Goal: Task Accomplishment & Management: Manage account settings

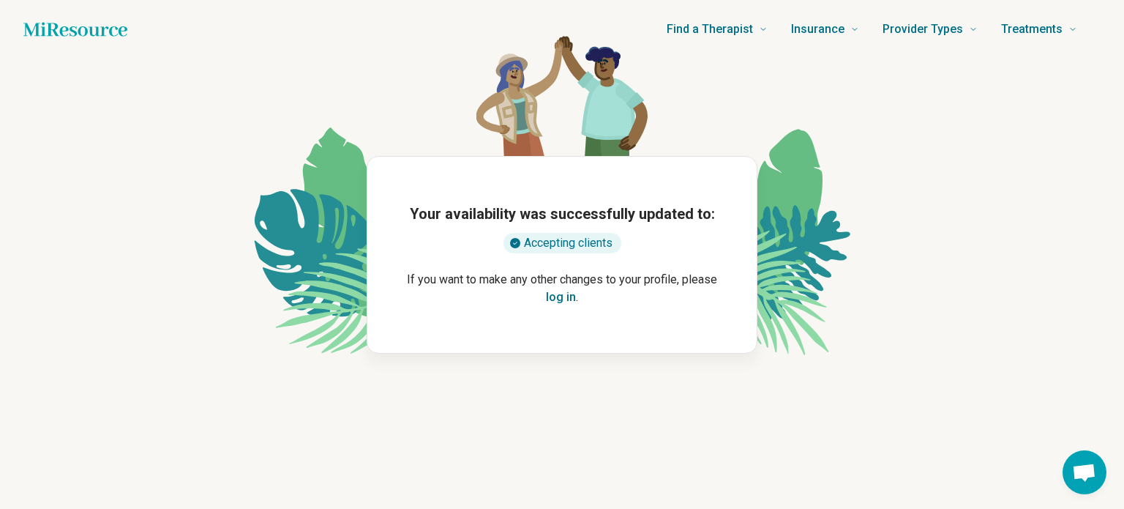
click at [560, 295] on button "log in" at bounding box center [561, 297] width 30 height 18
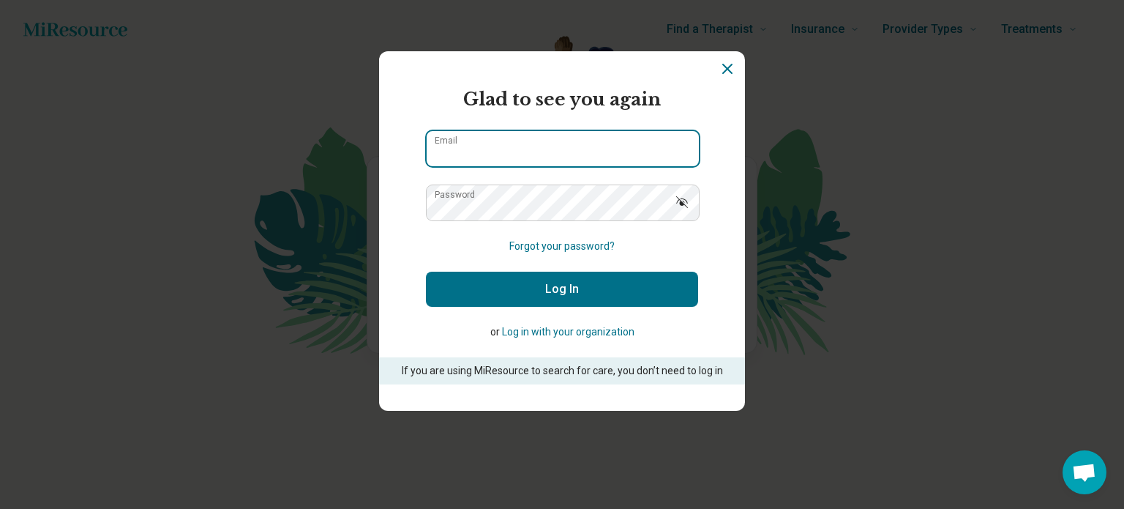
click at [444, 139] on div "Email" at bounding box center [562, 148] width 272 height 37
type input "**********"
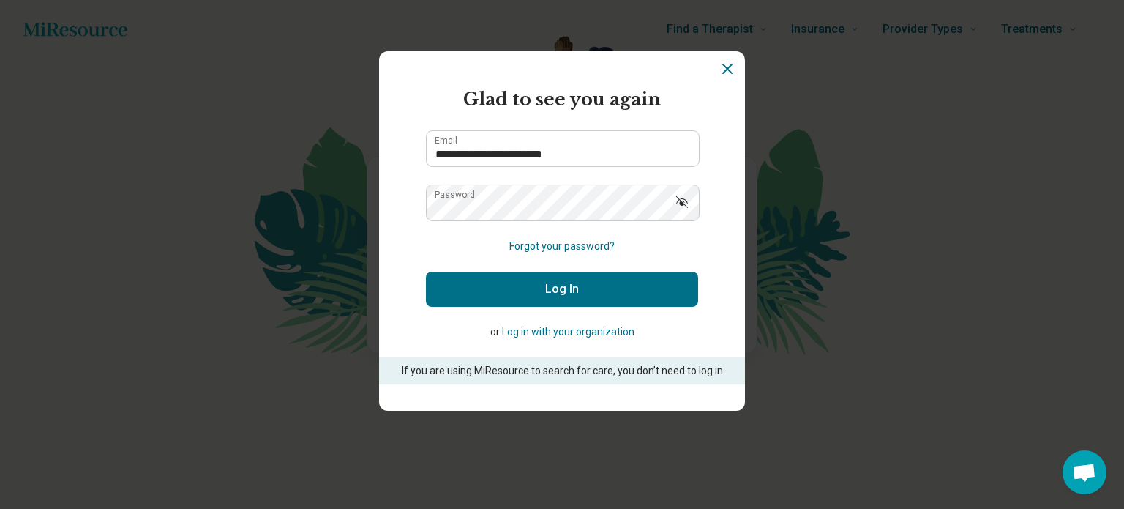
click at [577, 286] on button "Log In" at bounding box center [562, 289] width 272 height 35
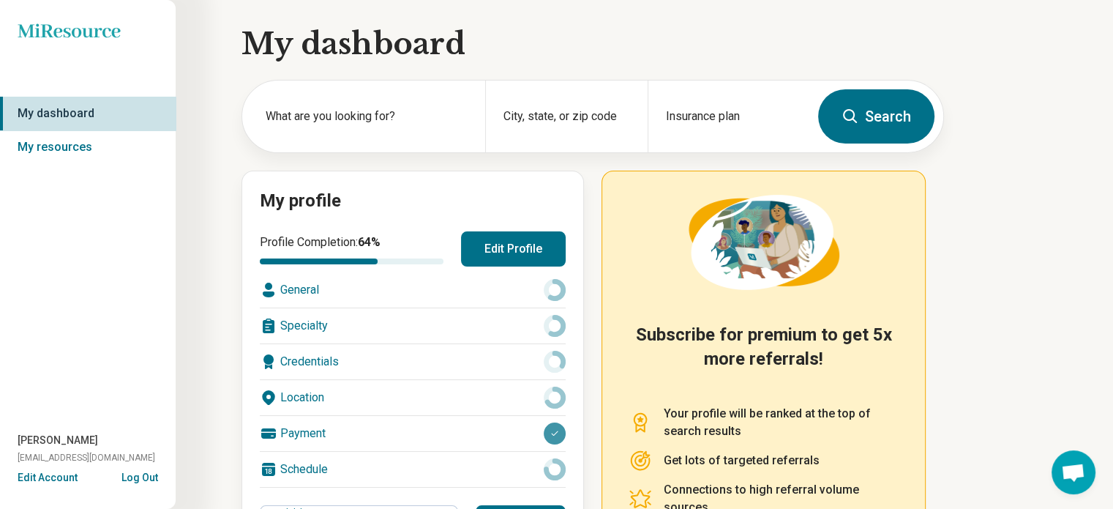
click at [500, 248] on button "Edit Profile" at bounding box center [513, 248] width 105 height 35
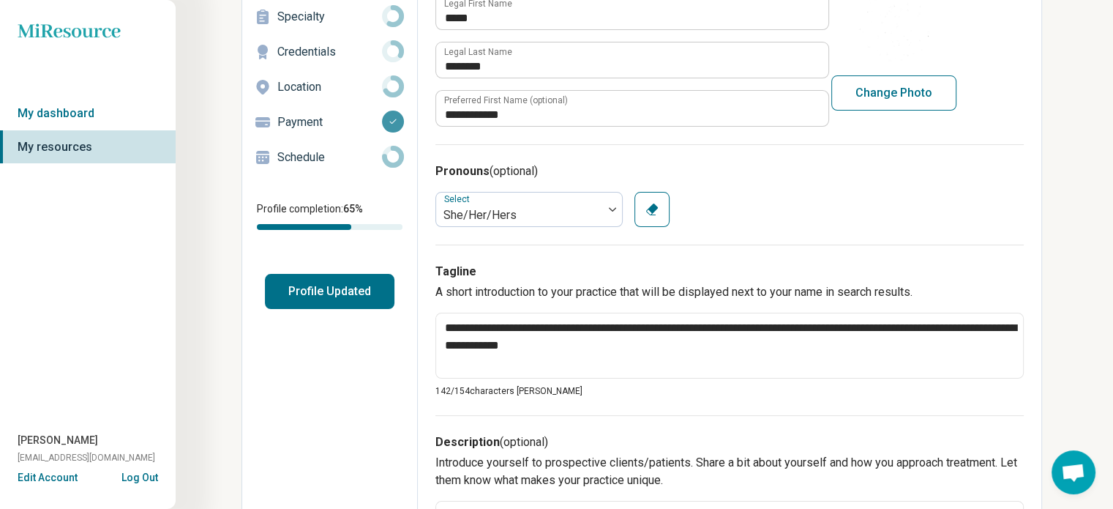
scroll to position [220, 0]
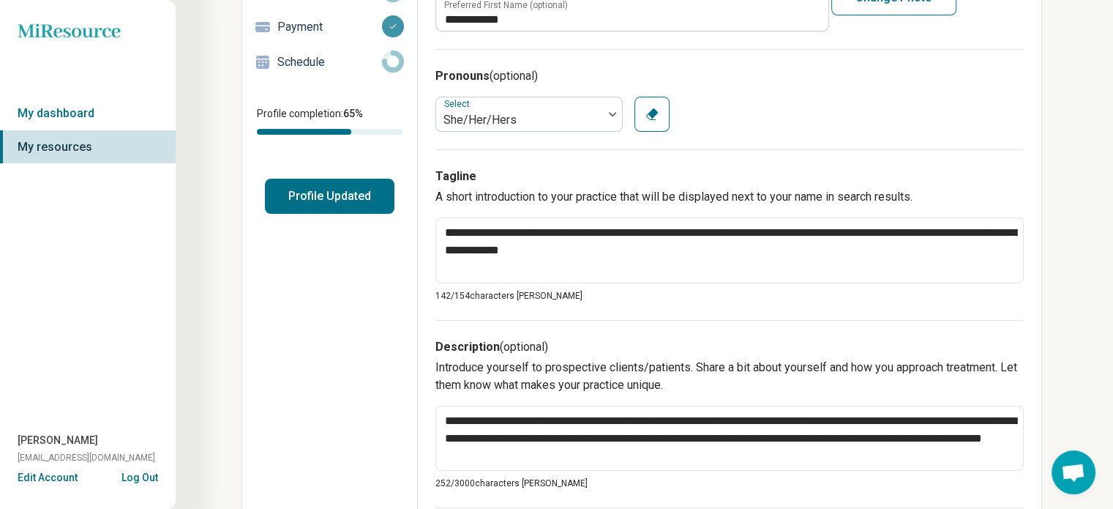
click at [444, 295] on p "142/ 154 characters [PERSON_NAME]" at bounding box center [730, 295] width 589 height 13
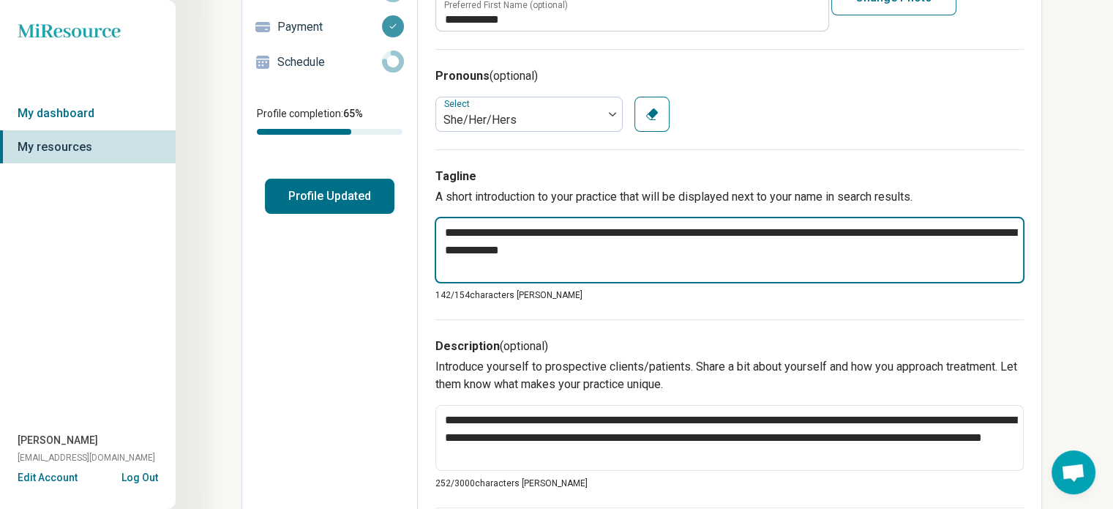
click at [603, 250] on textarea "**********" at bounding box center [730, 250] width 590 height 67
type textarea "*"
type textarea "**********"
type textarea "*"
type textarea "**********"
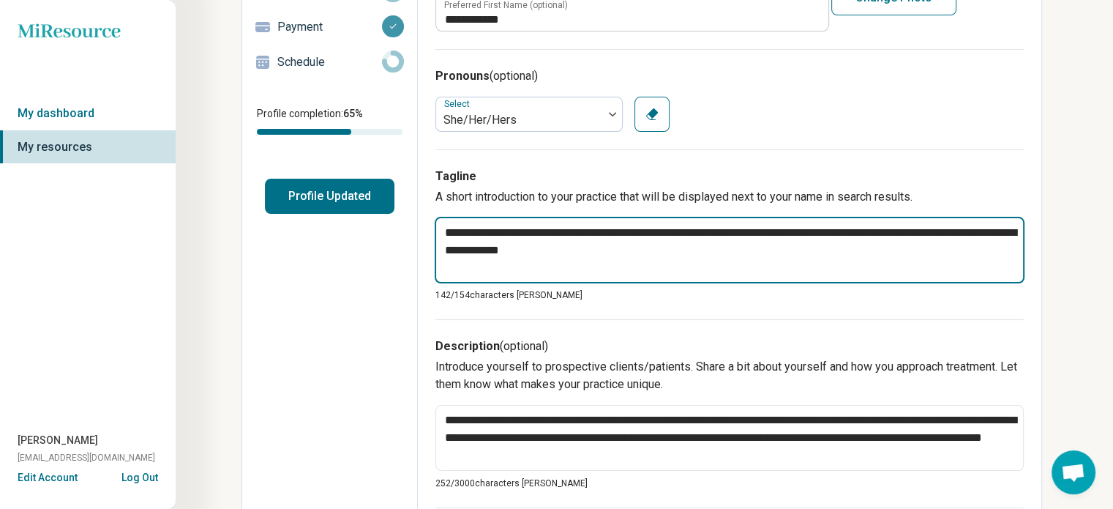
type textarea "*"
type textarea "**********"
type textarea "*"
type textarea "**********"
type textarea "*"
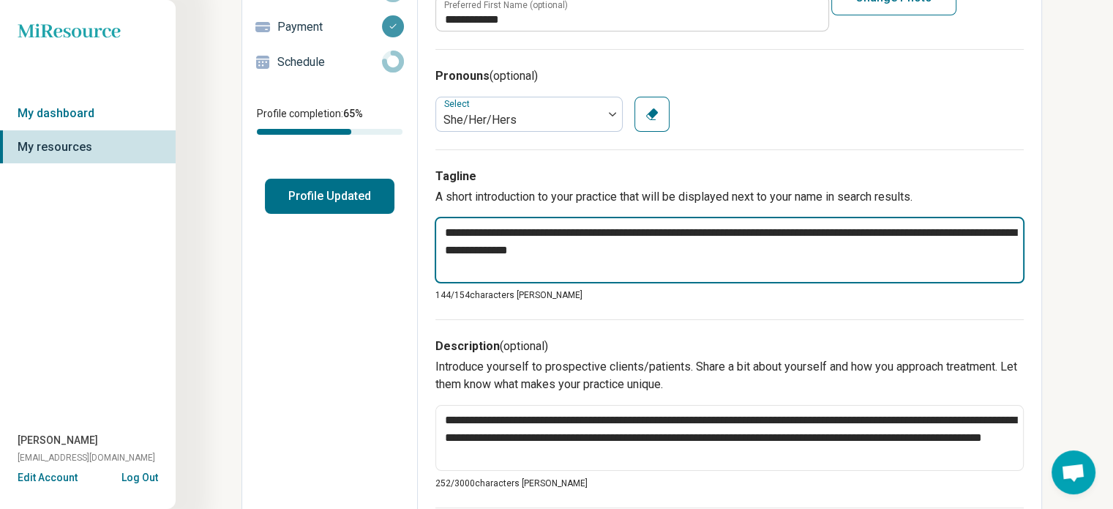
type textarea "**********"
type textarea "*"
type textarea "**********"
type textarea "*"
type textarea "**********"
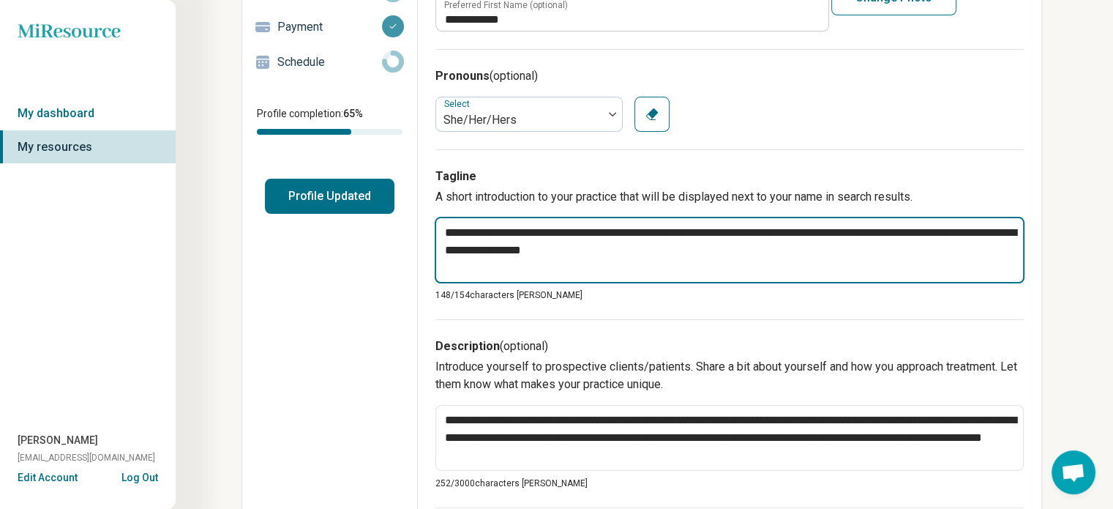
type textarea "*"
type textarea "**********"
type textarea "*"
type textarea "**********"
type textarea "*"
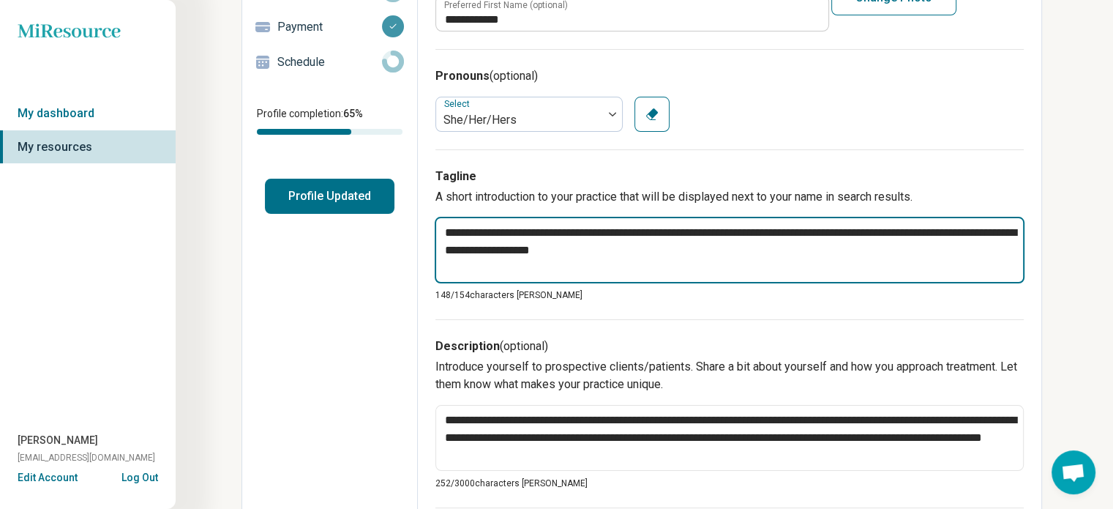
type textarea "**********"
type textarea "*"
type textarea "**********"
type textarea "*"
type textarea "**********"
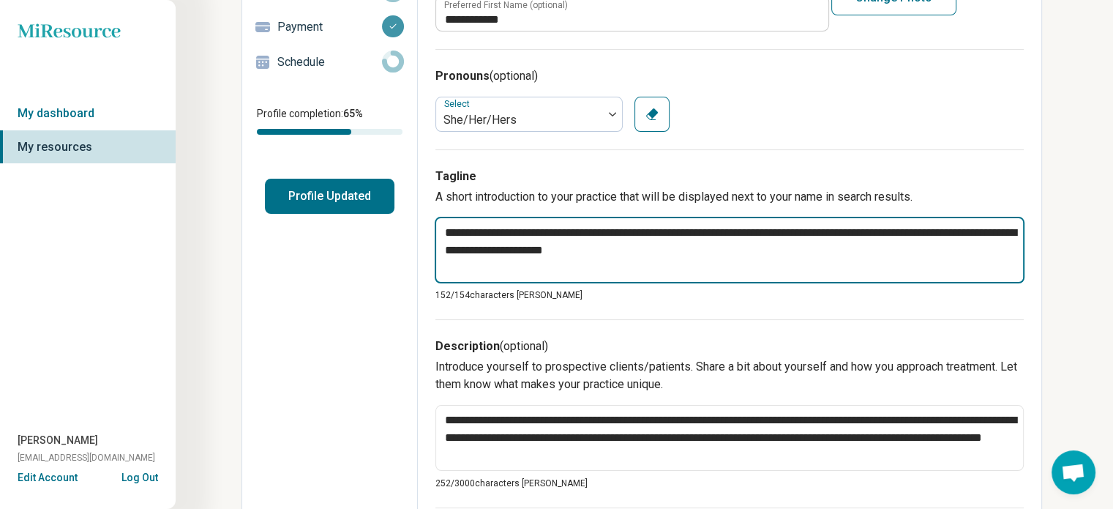
type textarea "*"
type textarea "**********"
type textarea "*"
type textarea "**********"
type textarea "*"
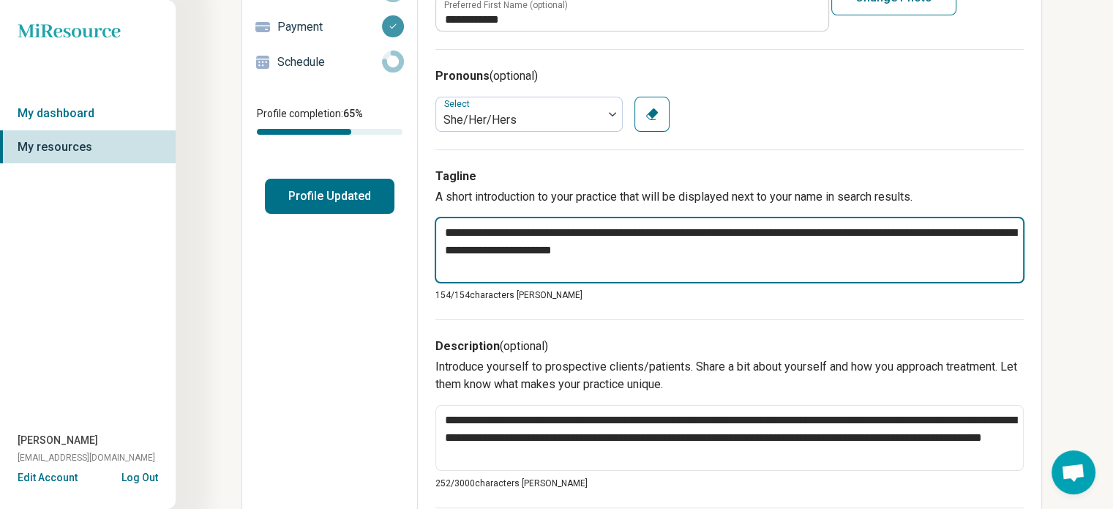
type textarea "**********"
type textarea "*"
type textarea "**********"
type textarea "*"
type textarea "**********"
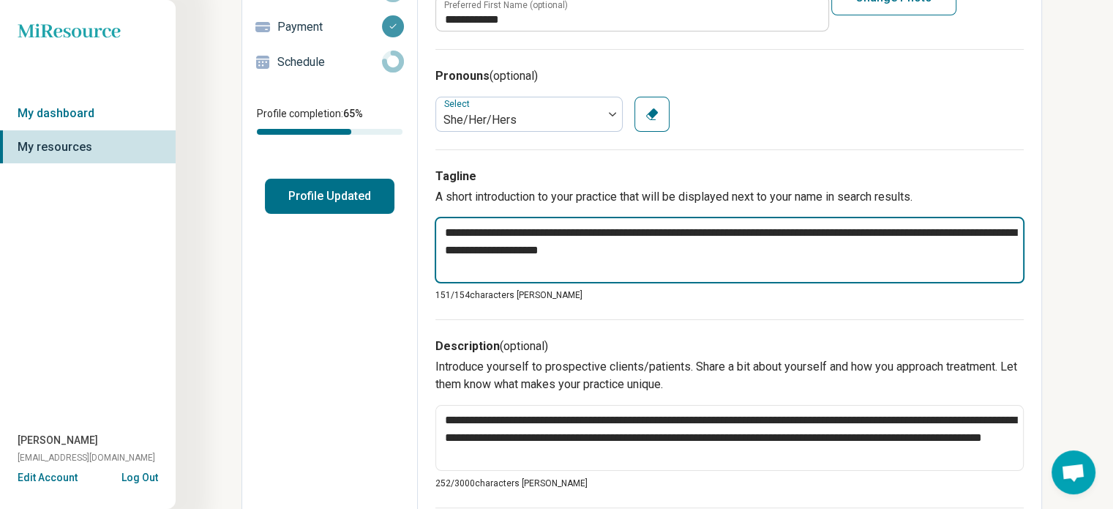
type textarea "*"
type textarea "**********"
type textarea "*"
type textarea "**********"
type textarea "*"
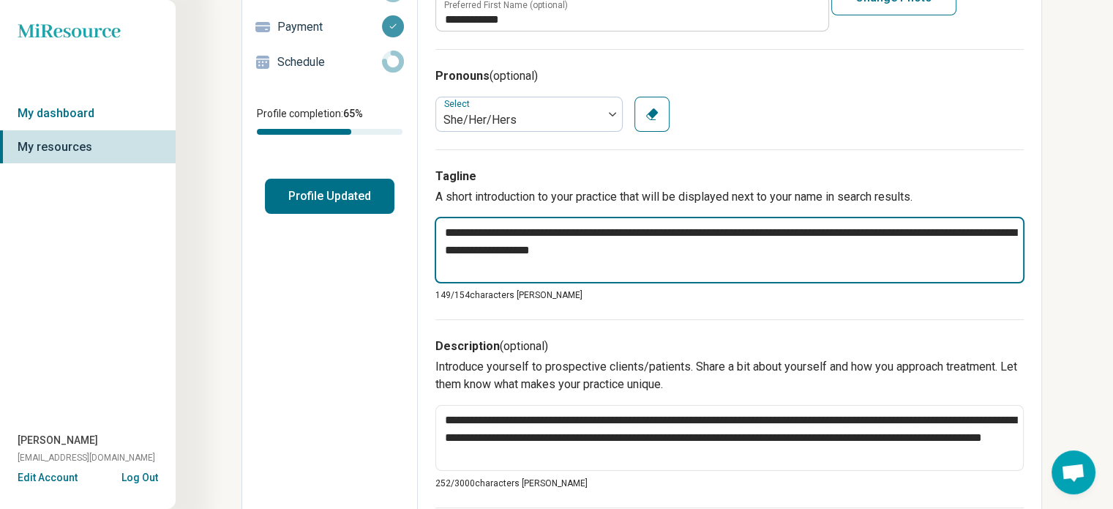
type textarea "**********"
type textarea "*"
type textarea "**********"
type textarea "*"
type textarea "**********"
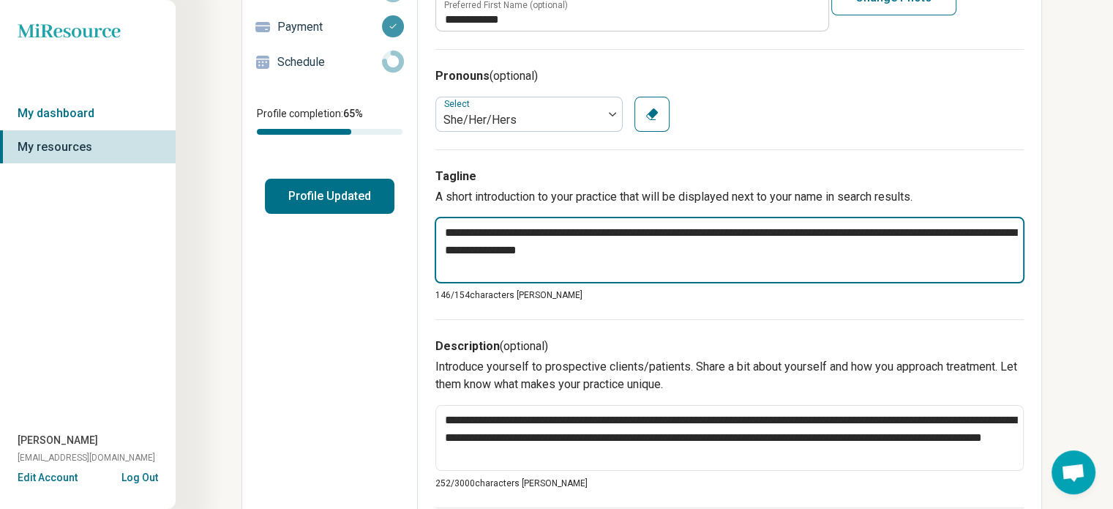
type textarea "*"
type textarea "**********"
type textarea "*"
type textarea "**********"
click at [498, 246] on textarea "**********" at bounding box center [730, 250] width 590 height 67
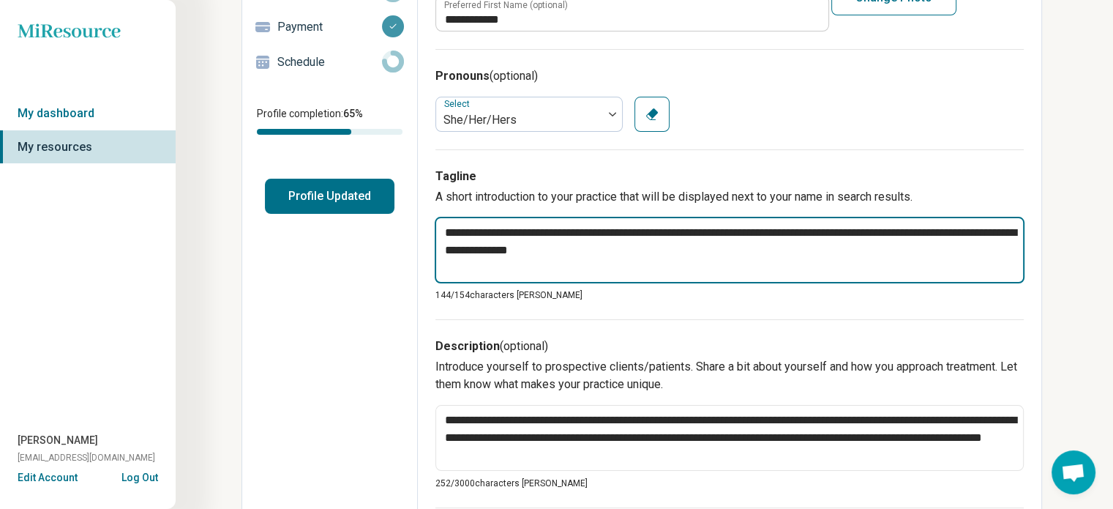
type textarea "*"
type textarea "**********"
type textarea "*"
type textarea "**********"
type textarea "*"
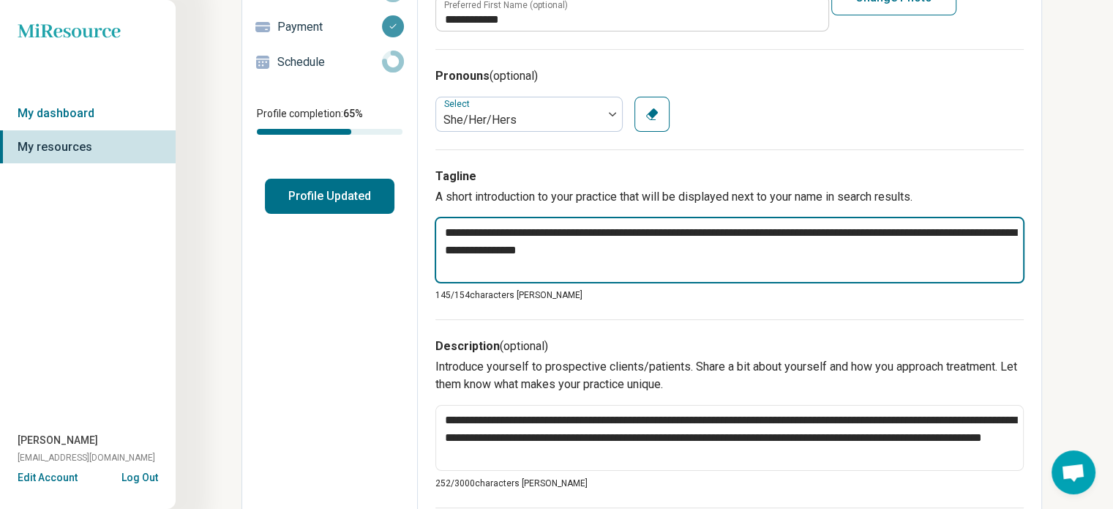
type textarea "**********"
type textarea "*"
type textarea "**********"
type textarea "*"
type textarea "**********"
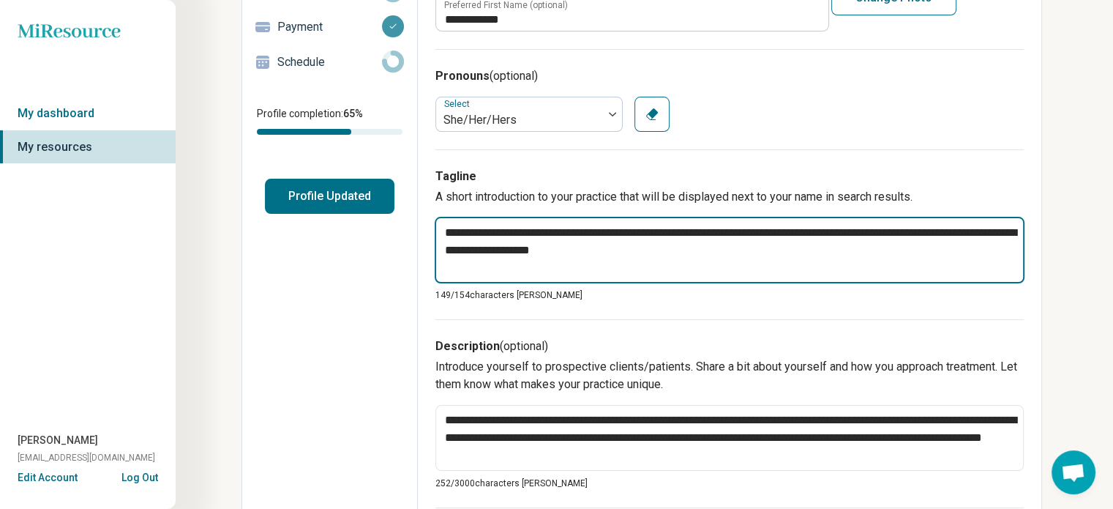
type textarea "*"
type textarea "**********"
type textarea "*"
type textarea "**********"
type textarea "*"
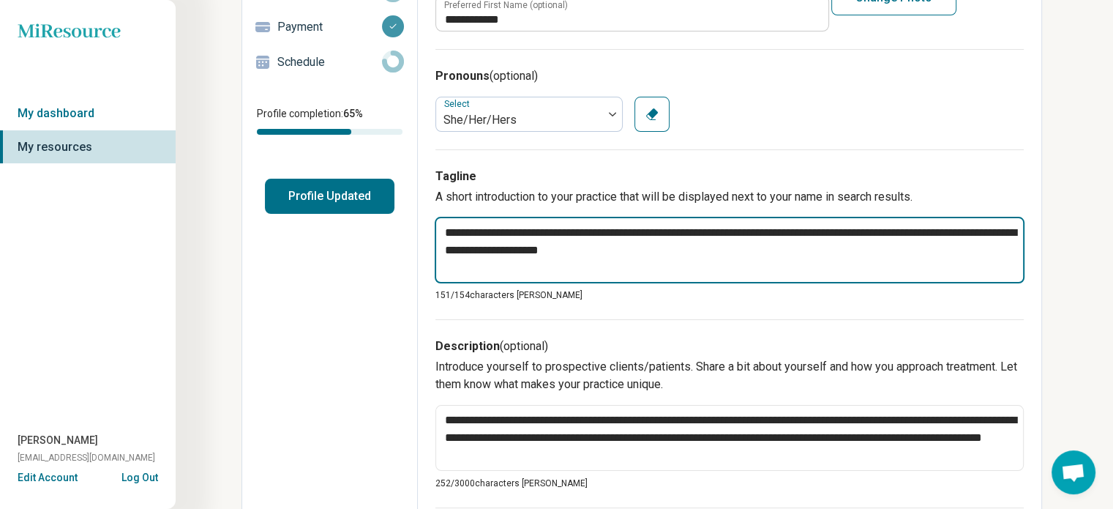
type textarea "**********"
type textarea "*"
type textarea "**********"
type textarea "*"
drag, startPoint x: 650, startPoint y: 247, endPoint x: 510, endPoint y: 259, distance: 140.3
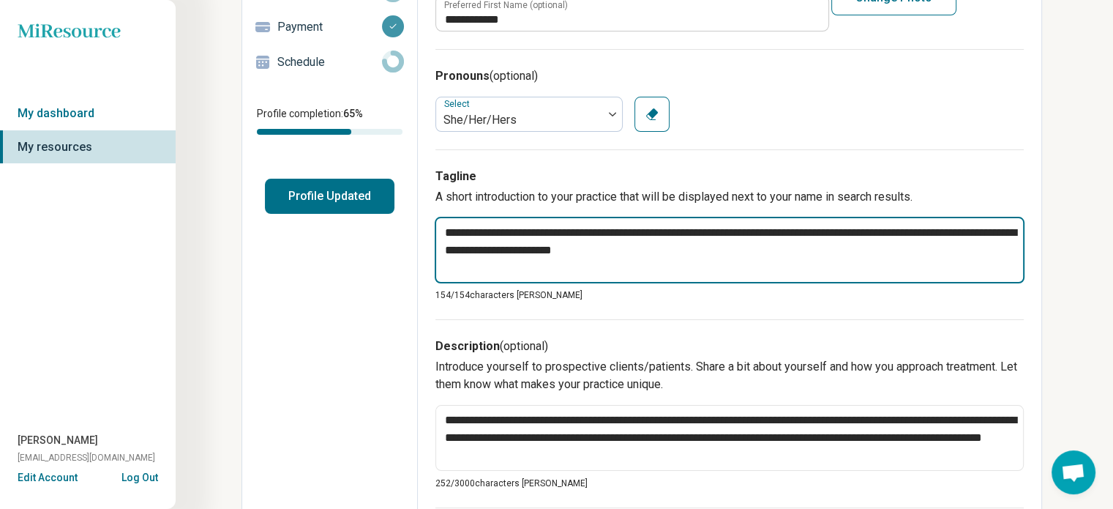
click at [510, 259] on textarea "**********" at bounding box center [730, 250] width 590 height 67
click at [683, 259] on textarea "**********" at bounding box center [730, 250] width 590 height 67
type textarea "**********"
type textarea "*"
type textarea "**********"
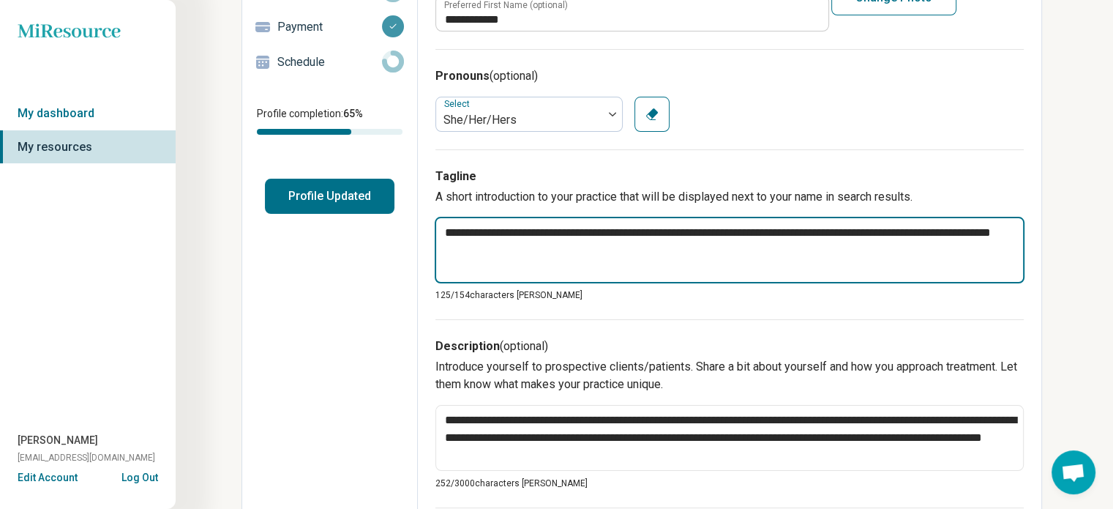
type textarea "*"
type textarea "**********"
type textarea "*"
type textarea "**********"
type textarea "*"
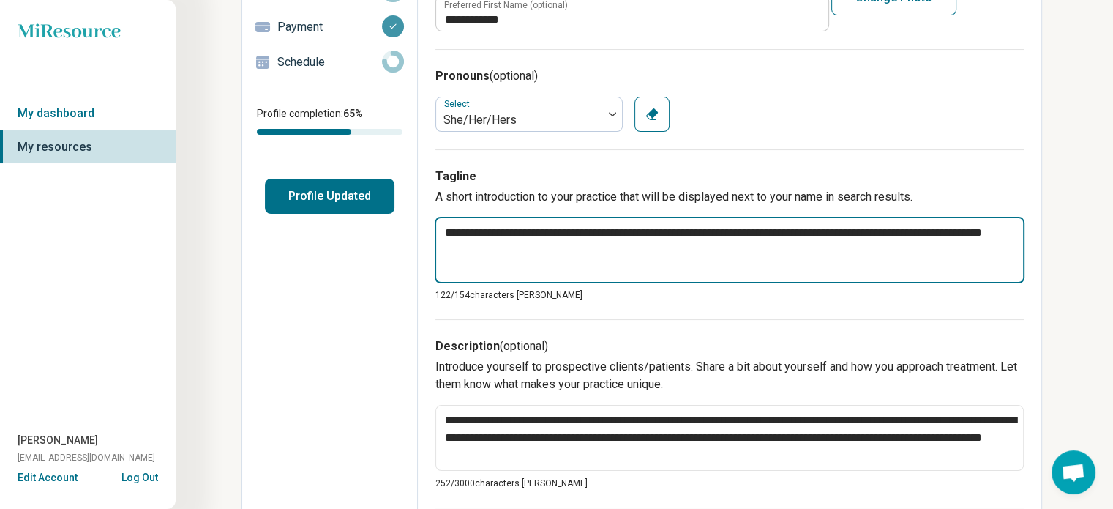
type textarea "**********"
type textarea "*"
type textarea "**********"
type textarea "*"
type textarea "**********"
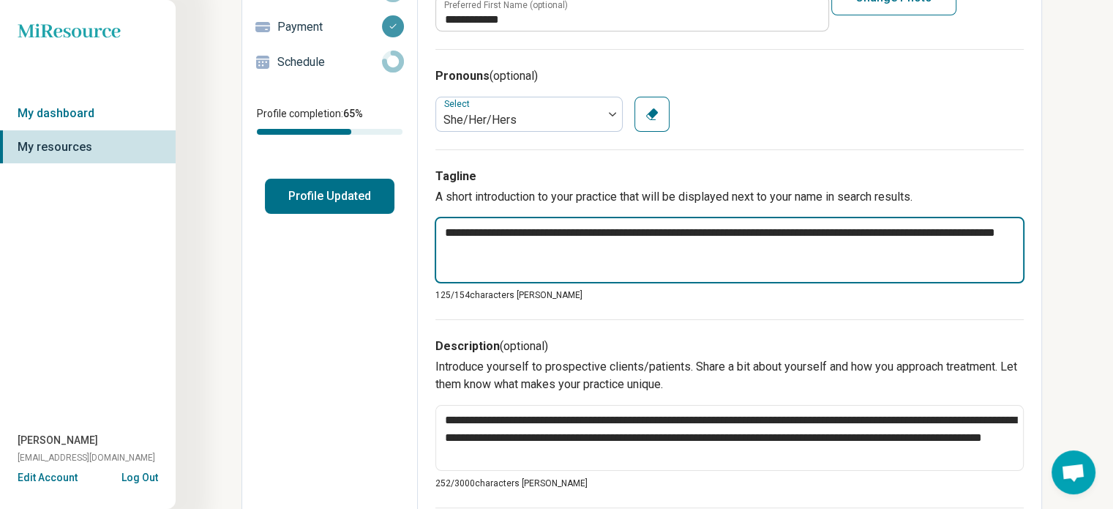
type textarea "*"
type textarea "**********"
type textarea "*"
type textarea "**********"
type textarea "*"
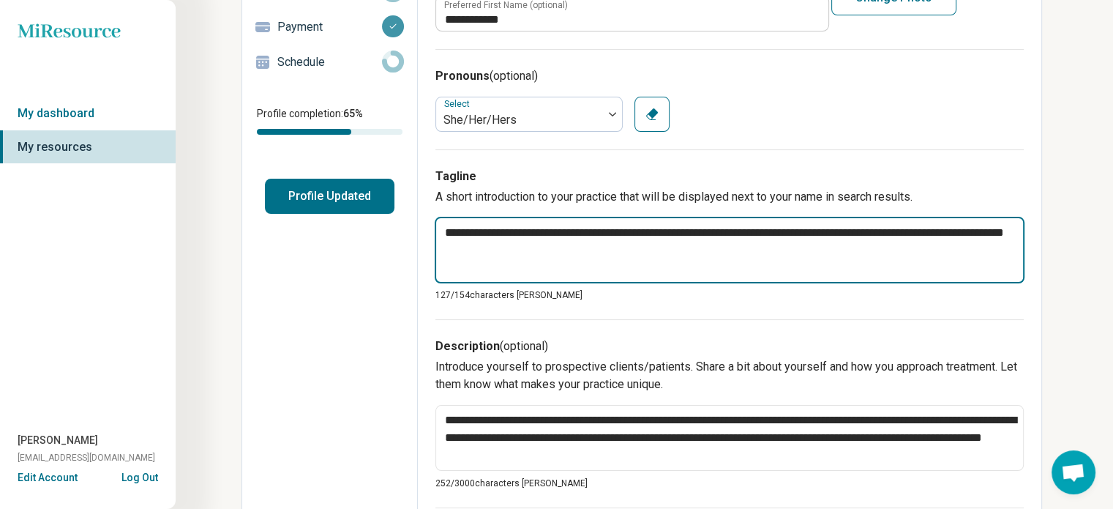
type textarea "**********"
type textarea "*"
type textarea "**********"
type textarea "*"
type textarea "**********"
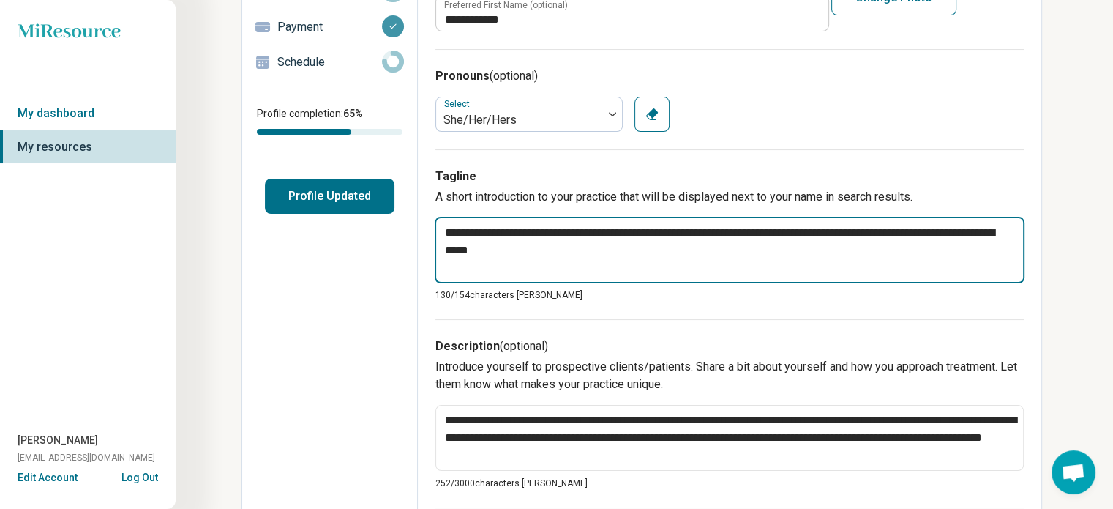
type textarea "*"
type textarea "**********"
type textarea "*"
type textarea "**********"
type textarea "*"
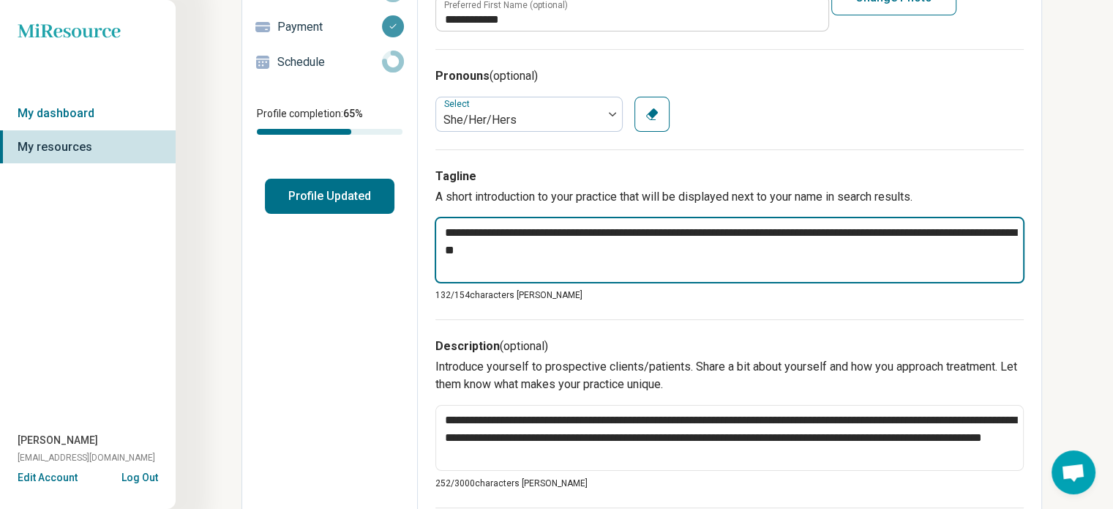
type textarea "**********"
type textarea "*"
type textarea "**********"
type textarea "*"
type textarea "**********"
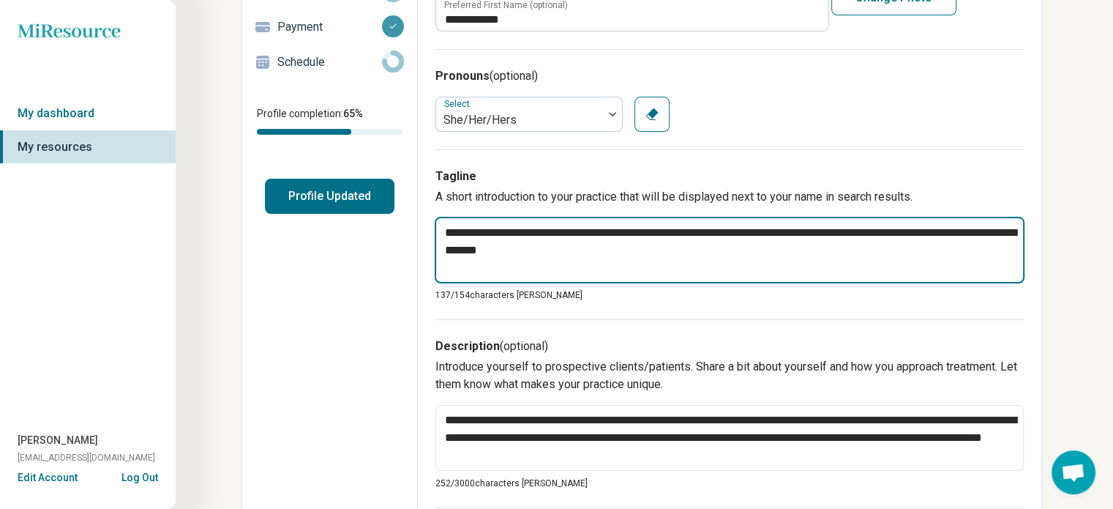
type textarea "*"
type textarea "**********"
type textarea "*"
type textarea "**********"
type textarea "*"
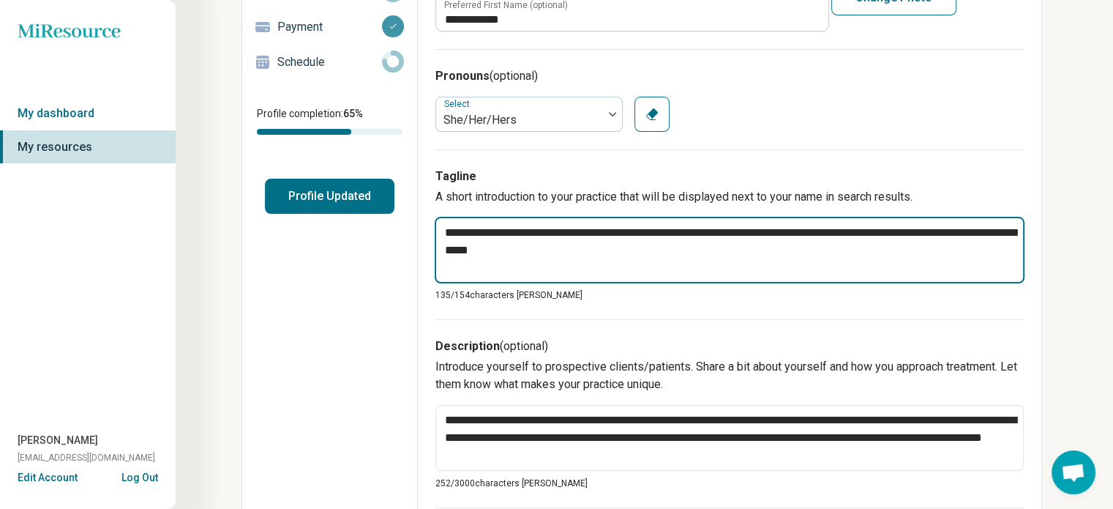
type textarea "**********"
type textarea "*"
type textarea "**********"
type textarea "*"
type textarea "**********"
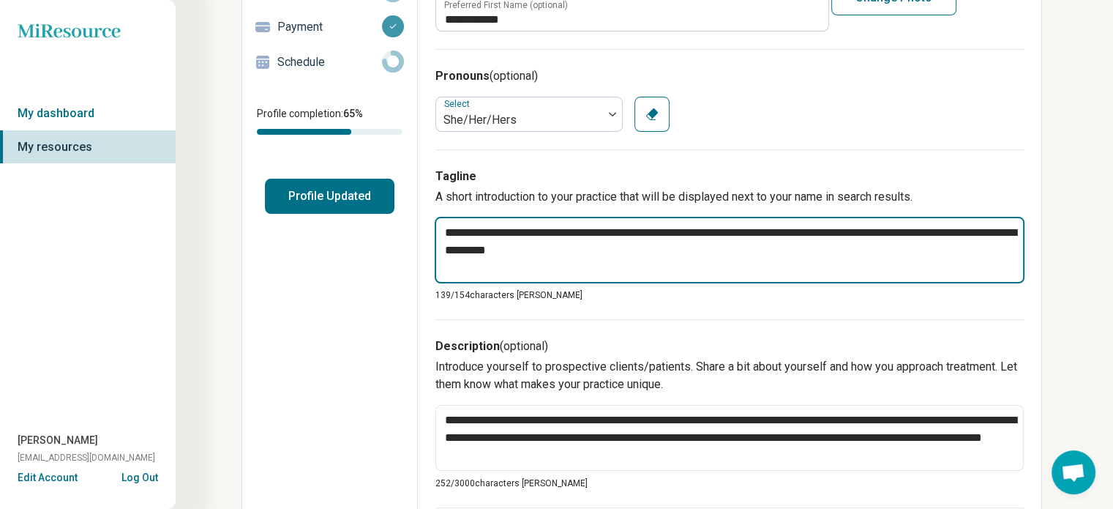
type textarea "*"
type textarea "**********"
type textarea "*"
type textarea "**********"
type textarea "*"
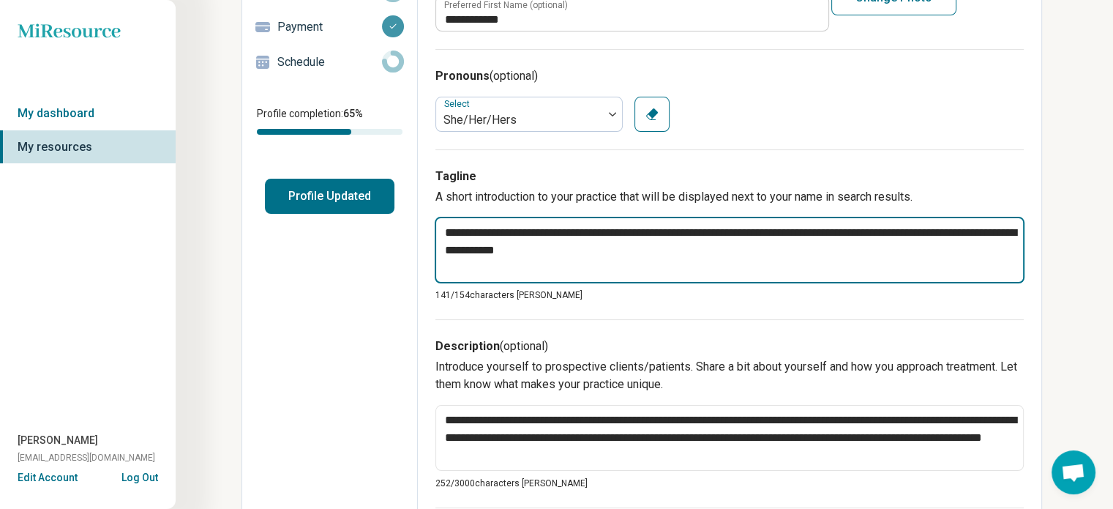
type textarea "**********"
type textarea "*"
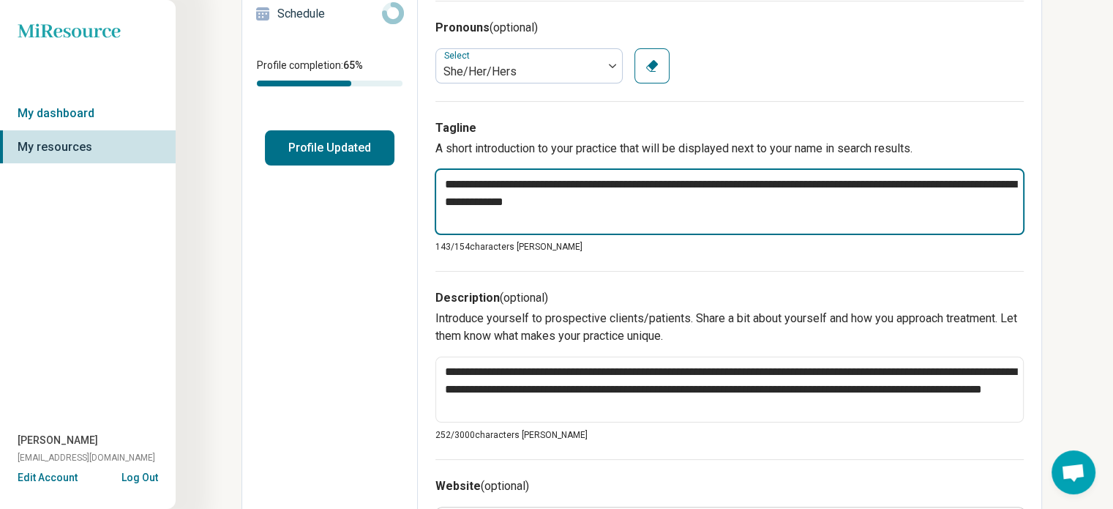
scroll to position [293, 0]
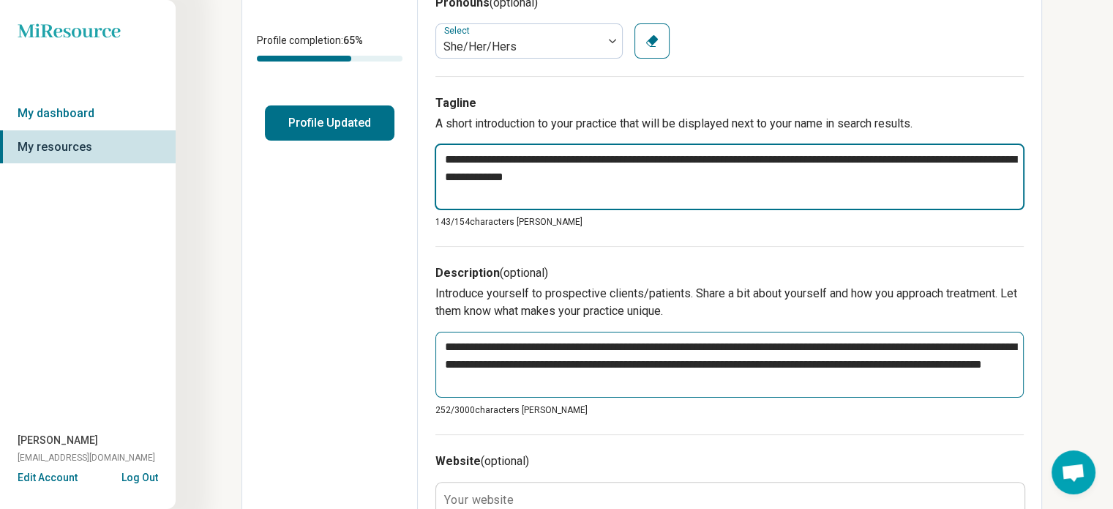
type textarea "**********"
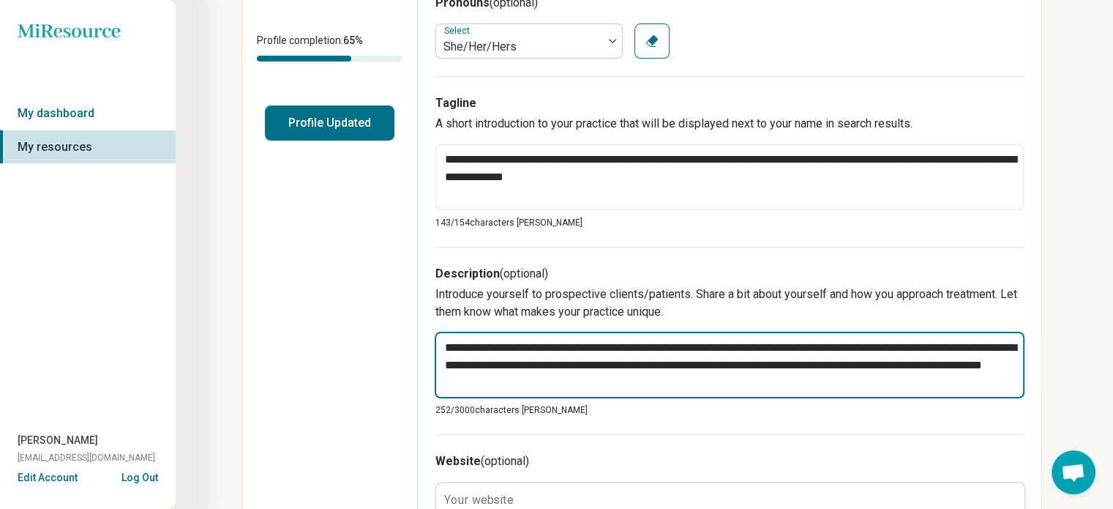
click at [607, 382] on textarea "**********" at bounding box center [730, 365] width 590 height 67
type textarea "*"
type textarea "**********"
type textarea "*"
type textarea "**********"
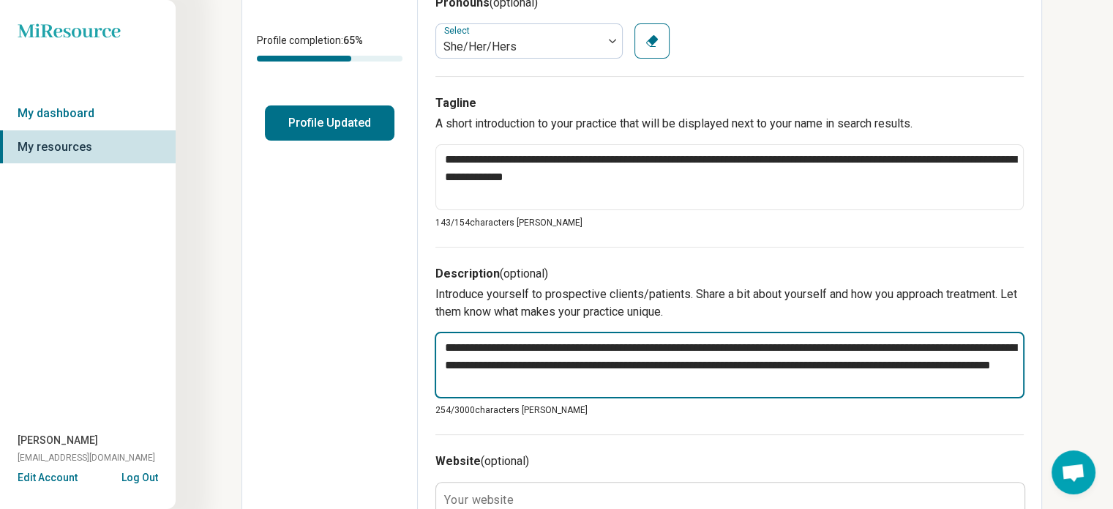
type textarea "*"
type textarea "**********"
type textarea "*"
type textarea "**********"
type textarea "*"
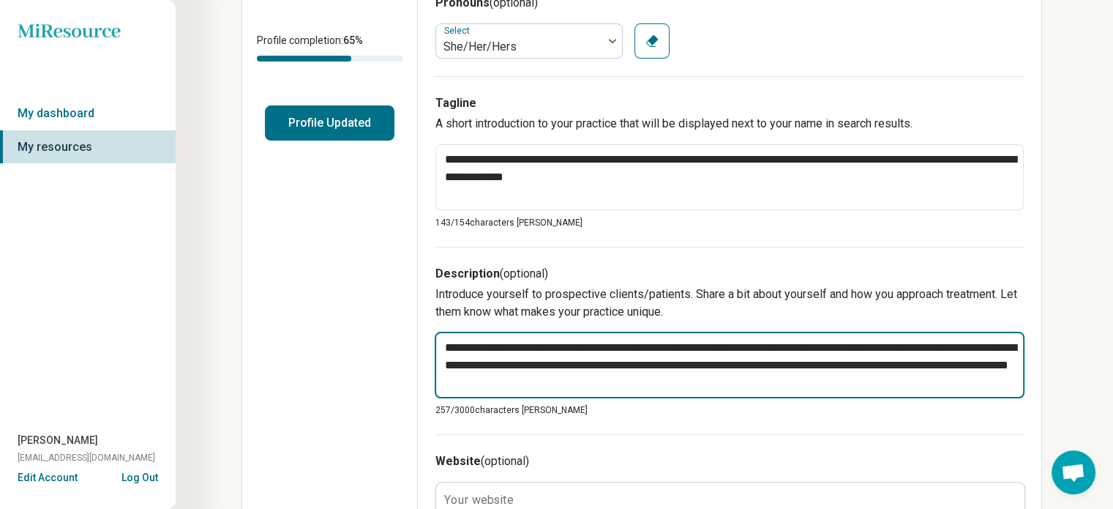
type textarea "**********"
type textarea "*"
type textarea "**********"
type textarea "*"
type textarea "**********"
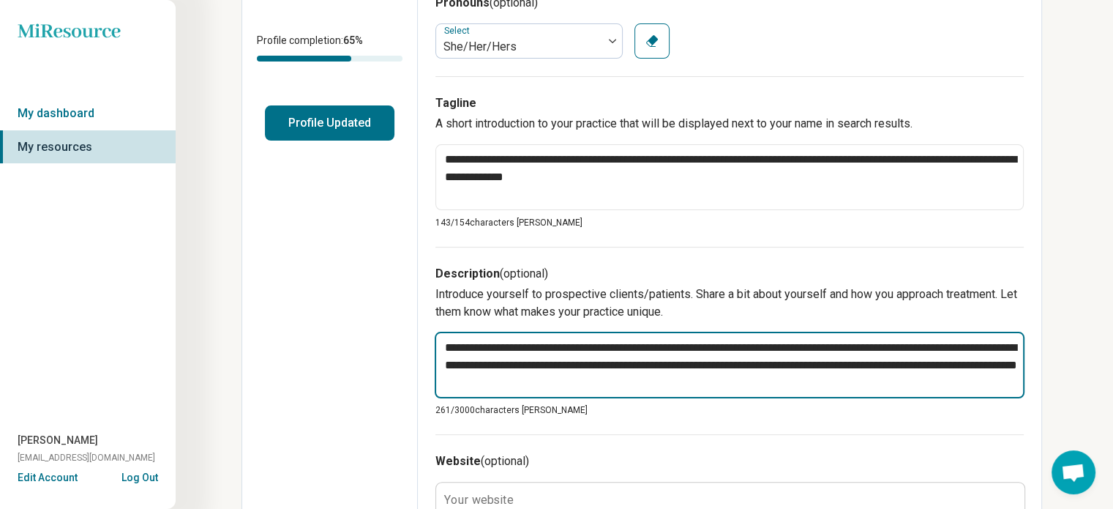
type textarea "*"
type textarea "**********"
type textarea "*"
type textarea "**********"
type textarea "*"
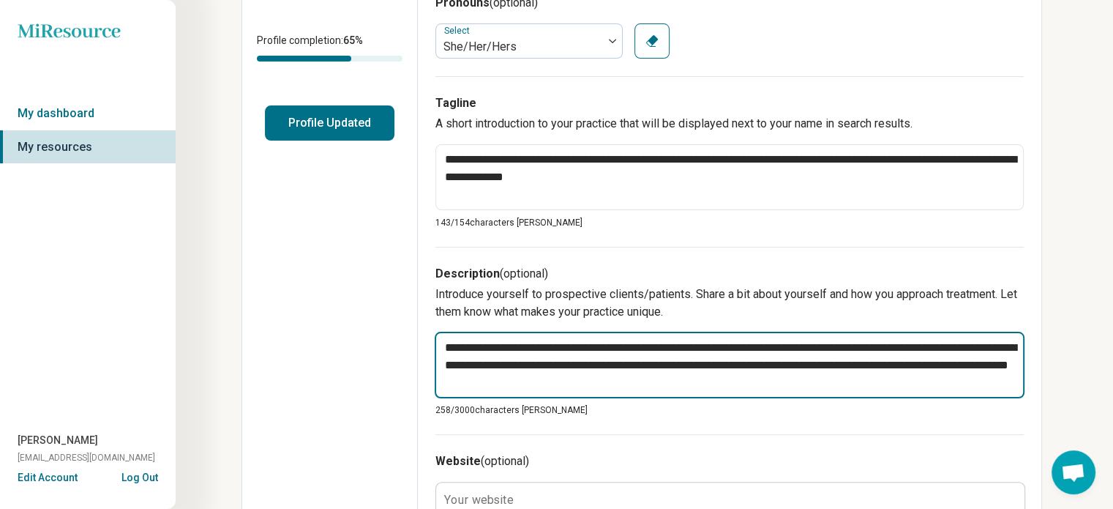
type textarea "**********"
type textarea "*"
type textarea "**********"
type textarea "*"
type textarea "**********"
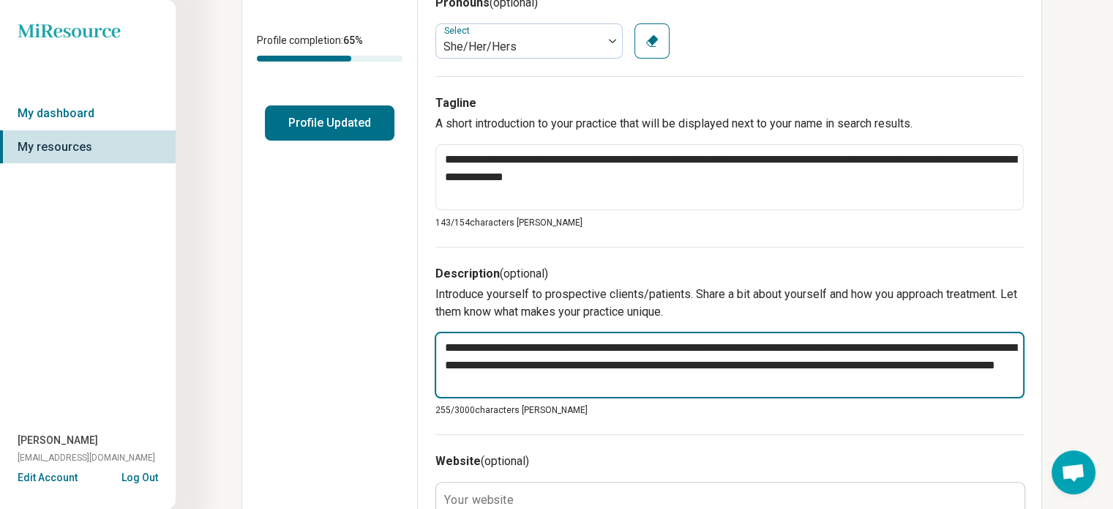
type textarea "*"
type textarea "**********"
type textarea "*"
type textarea "**********"
type textarea "*"
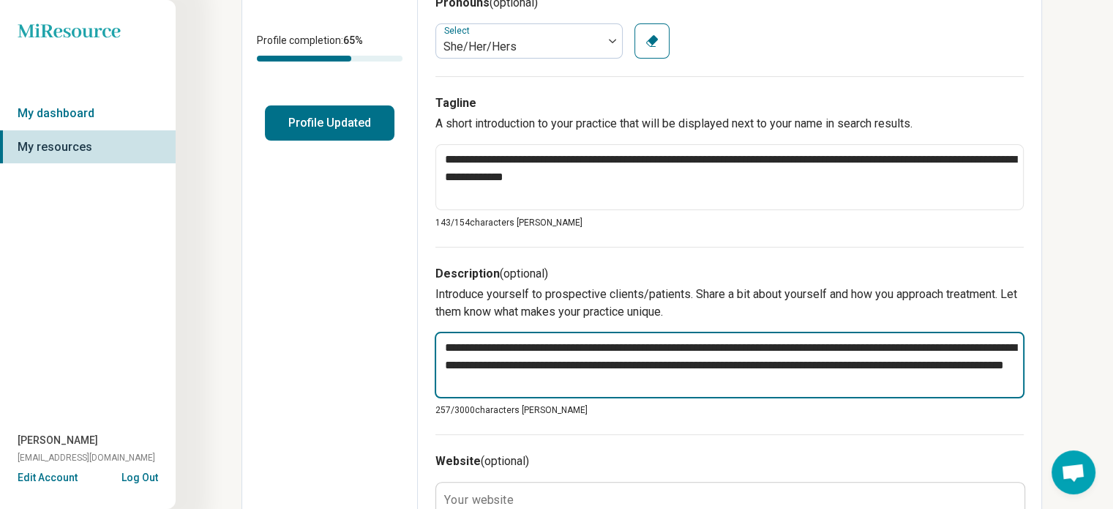
type textarea "**********"
type textarea "*"
type textarea "**********"
type textarea "*"
type textarea "**********"
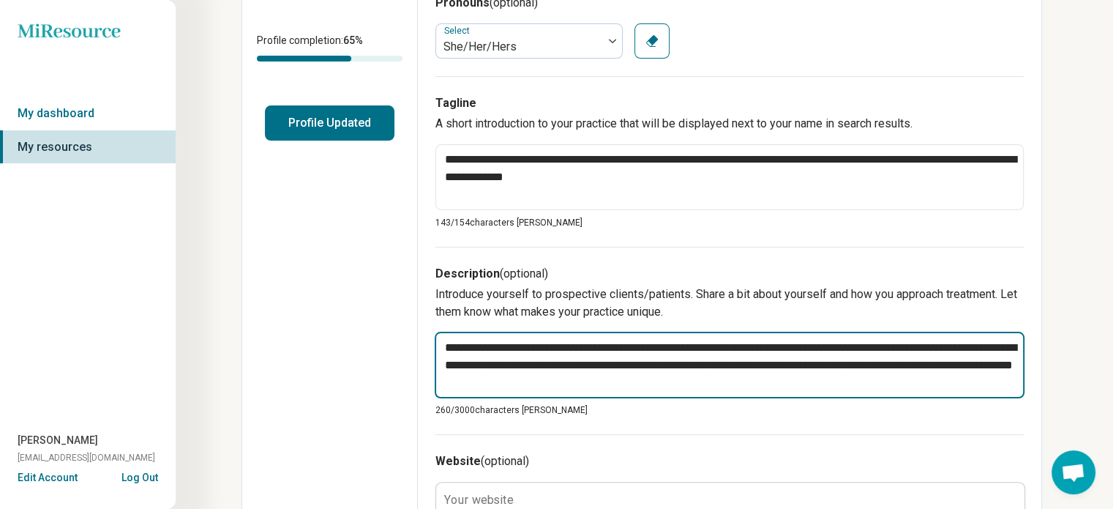
type textarea "*"
type textarea "**********"
type textarea "*"
type textarea "**********"
type textarea "*"
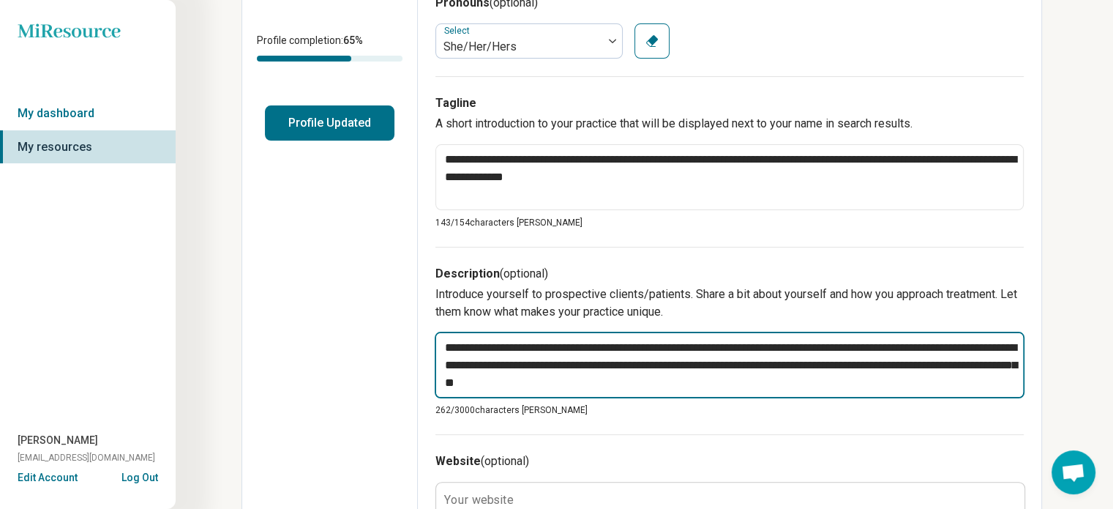
type textarea "**********"
type textarea "*"
type textarea "**********"
type textarea "*"
type textarea "**********"
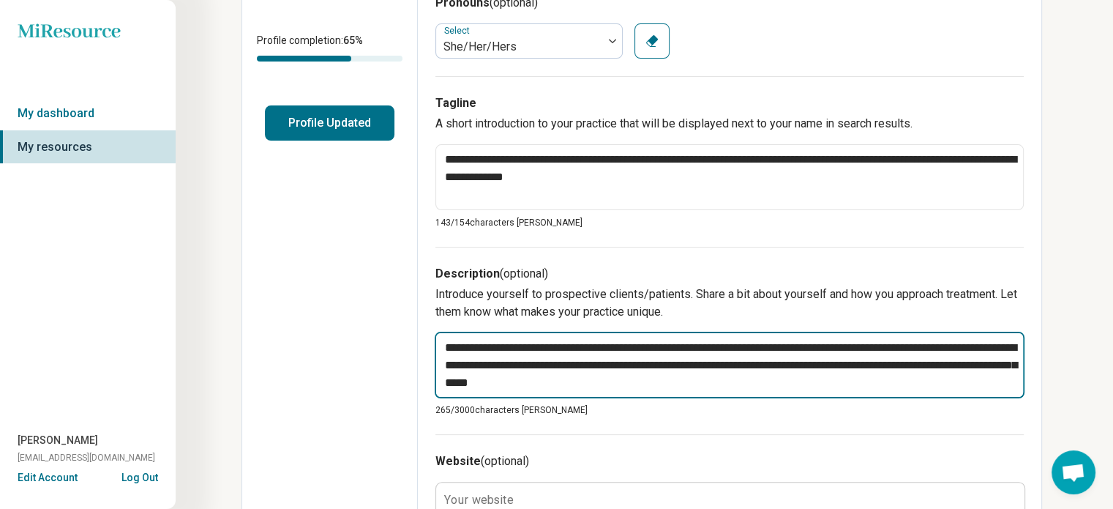
type textarea "*"
type textarea "**********"
type textarea "*"
type textarea "**********"
type textarea "*"
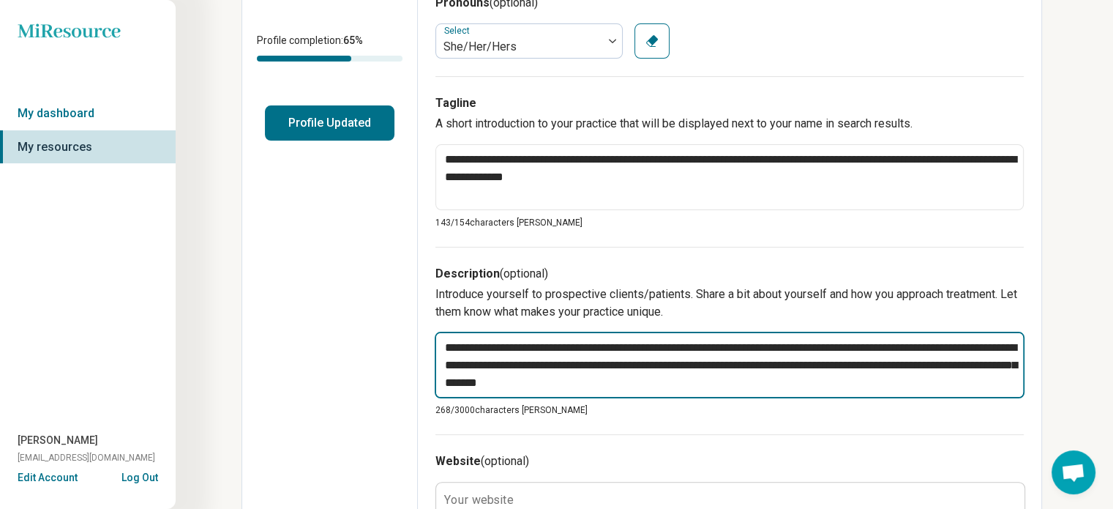
type textarea "**********"
type textarea "*"
type textarea "**********"
type textarea "*"
type textarea "**********"
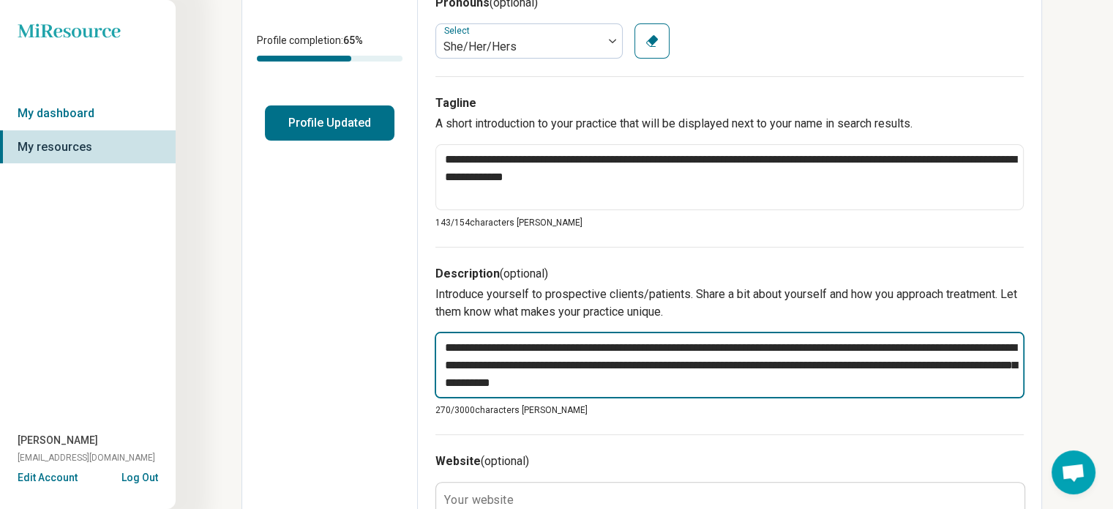
type textarea "*"
type textarea "**********"
type textarea "*"
type textarea "**********"
type textarea "*"
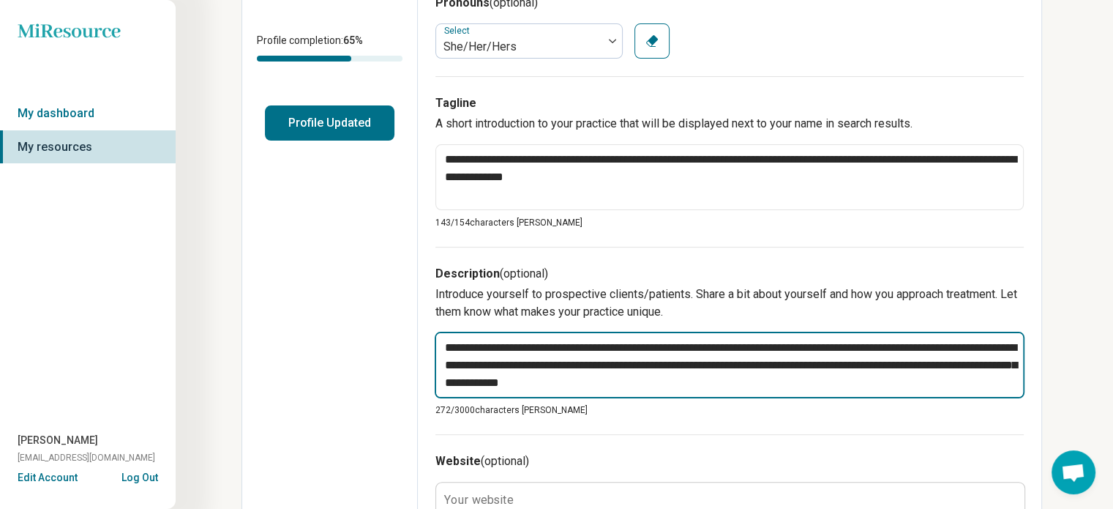
type textarea "**********"
type textarea "*"
type textarea "**********"
type textarea "*"
type textarea "**********"
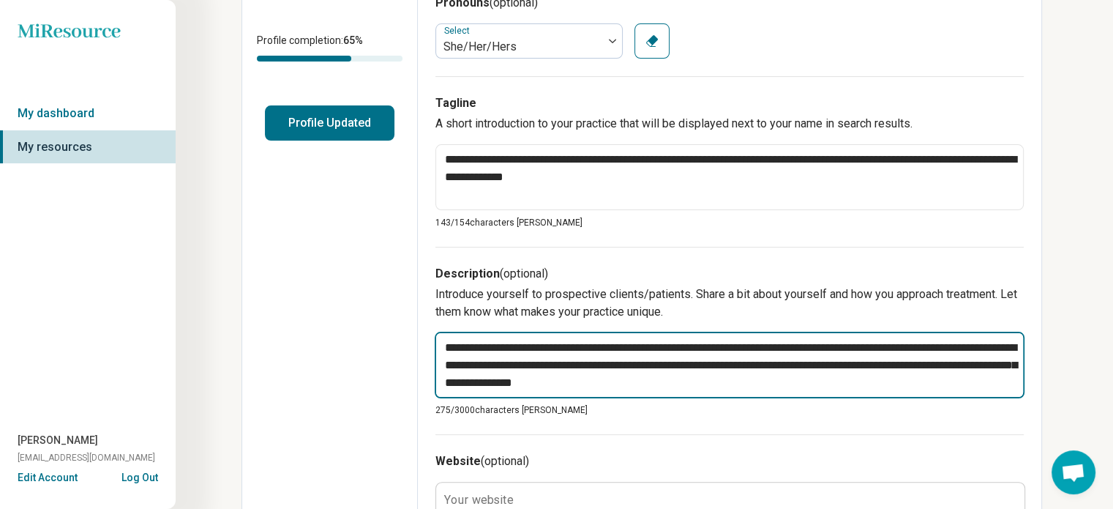
type textarea "*"
type textarea "**********"
type textarea "*"
type textarea "**********"
type textarea "*"
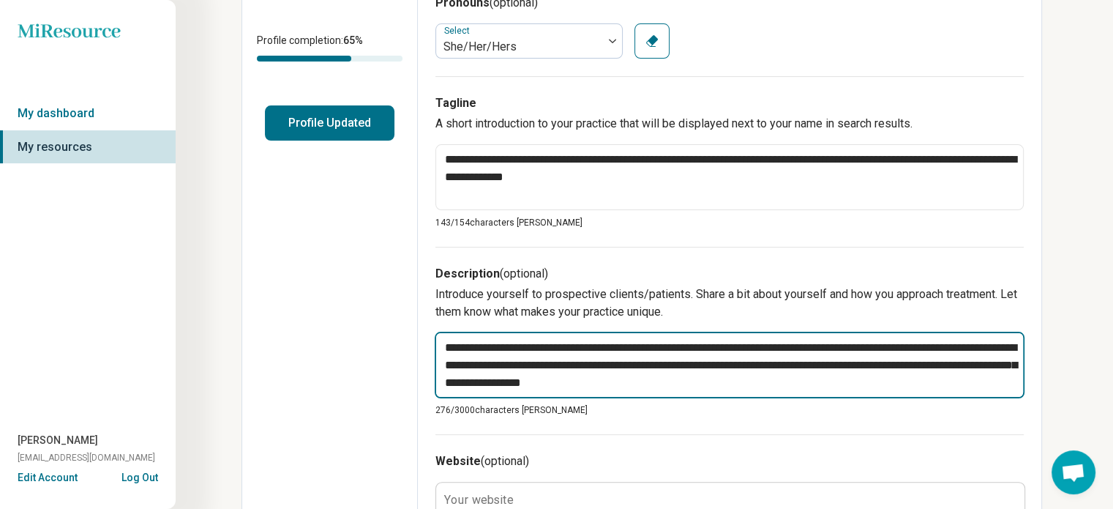
type textarea "**********"
type textarea "*"
type textarea "**********"
type textarea "*"
type textarea "**********"
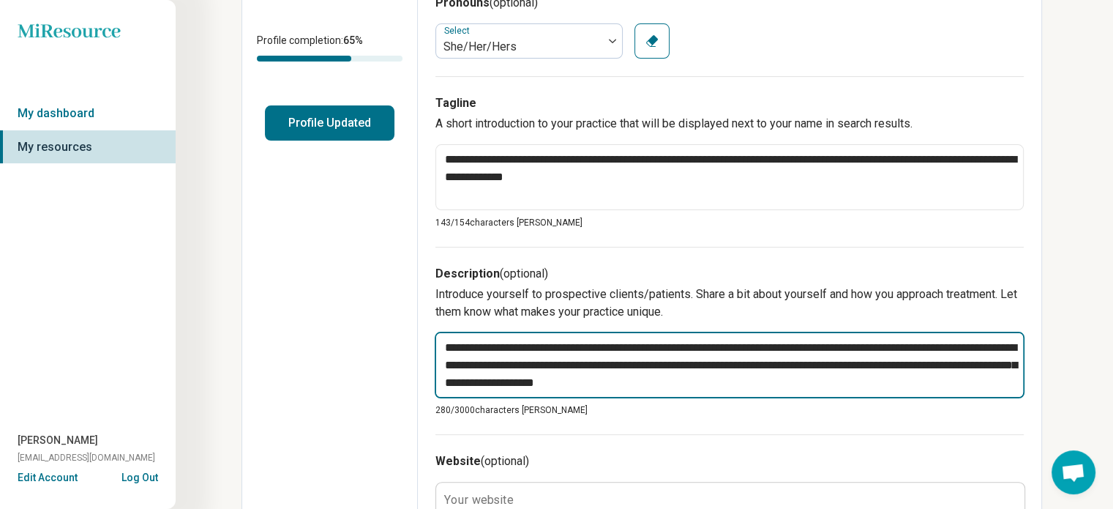
type textarea "*"
type textarea "**********"
type textarea "*"
type textarea "**********"
type textarea "*"
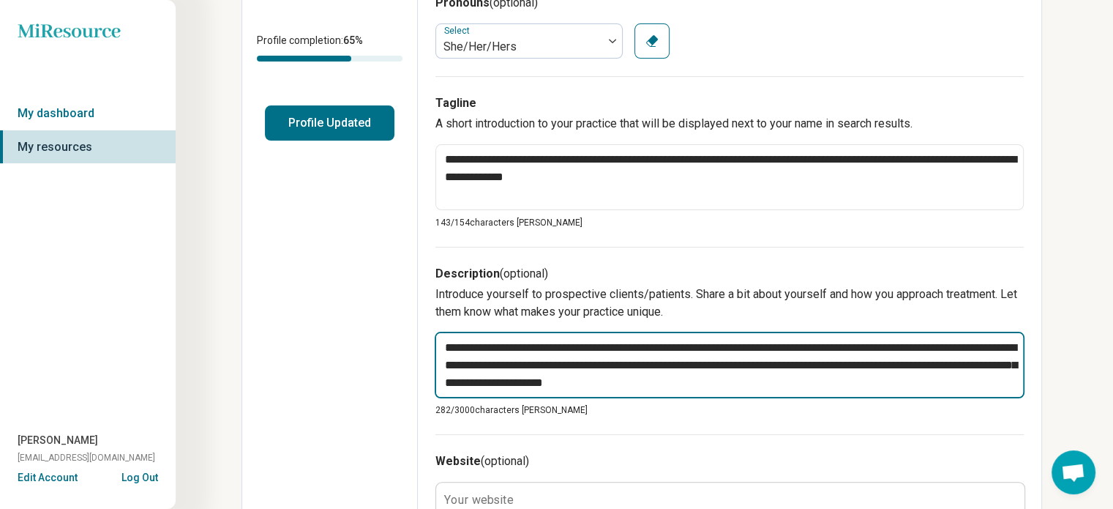
type textarea "**********"
type textarea "*"
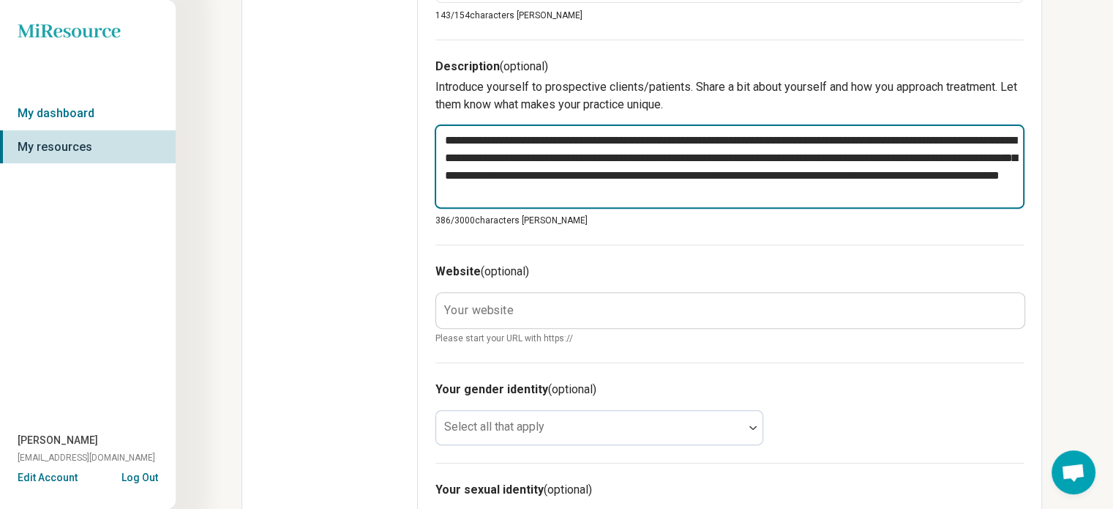
scroll to position [512, 0]
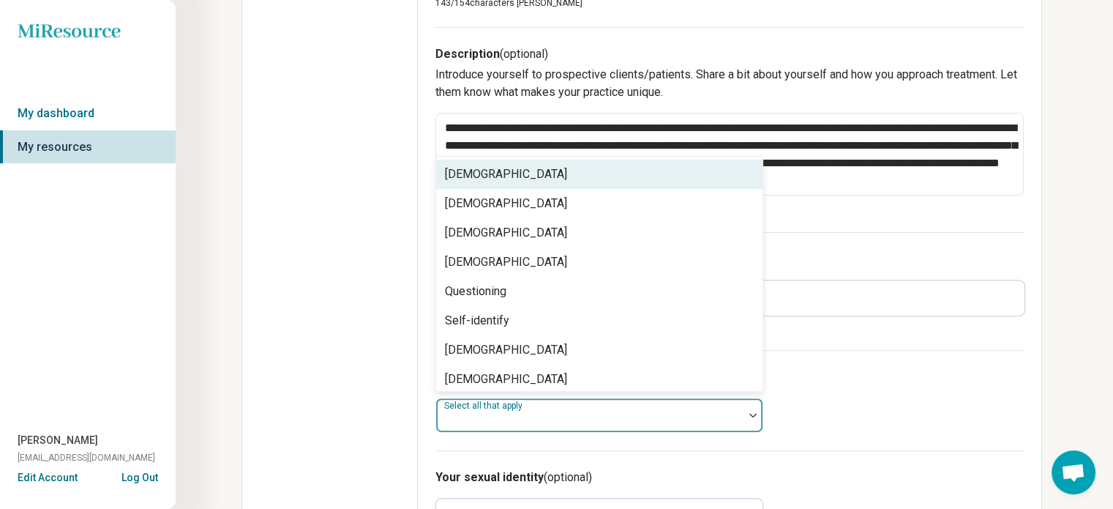
click at [755, 407] on div at bounding box center [753, 415] width 19 height 34
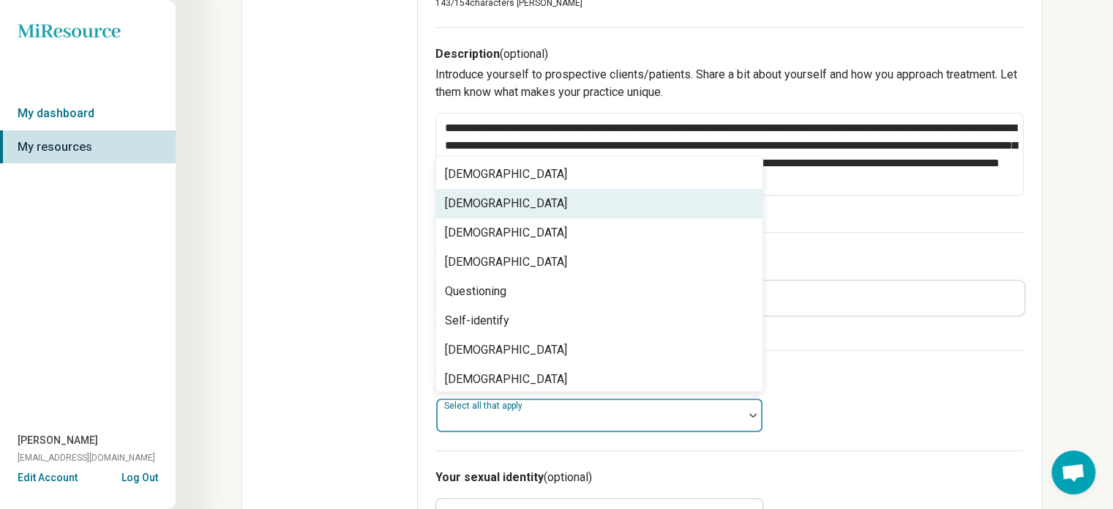
click at [526, 201] on div "[DEMOGRAPHIC_DATA]" at bounding box center [506, 204] width 122 height 18
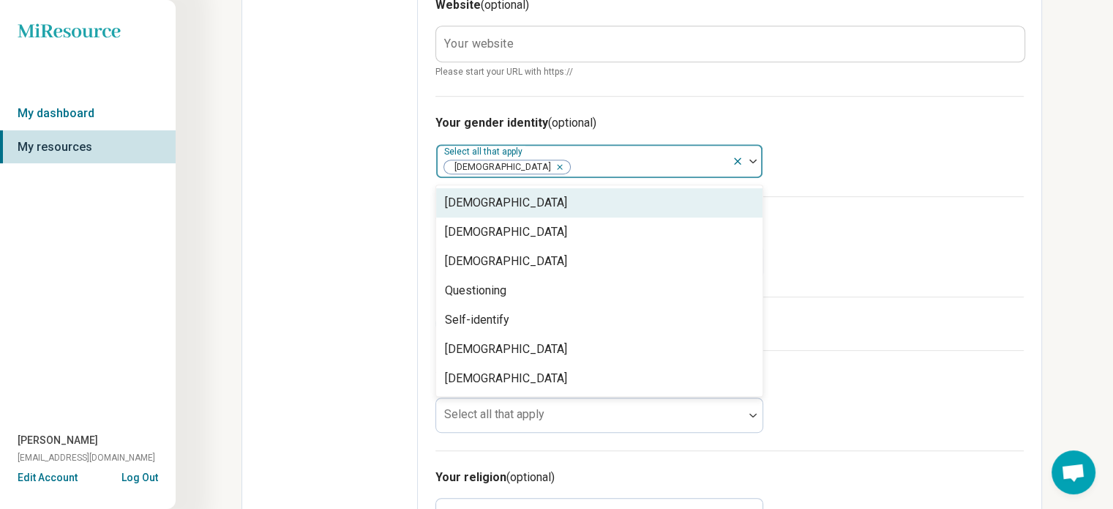
scroll to position [805, 0]
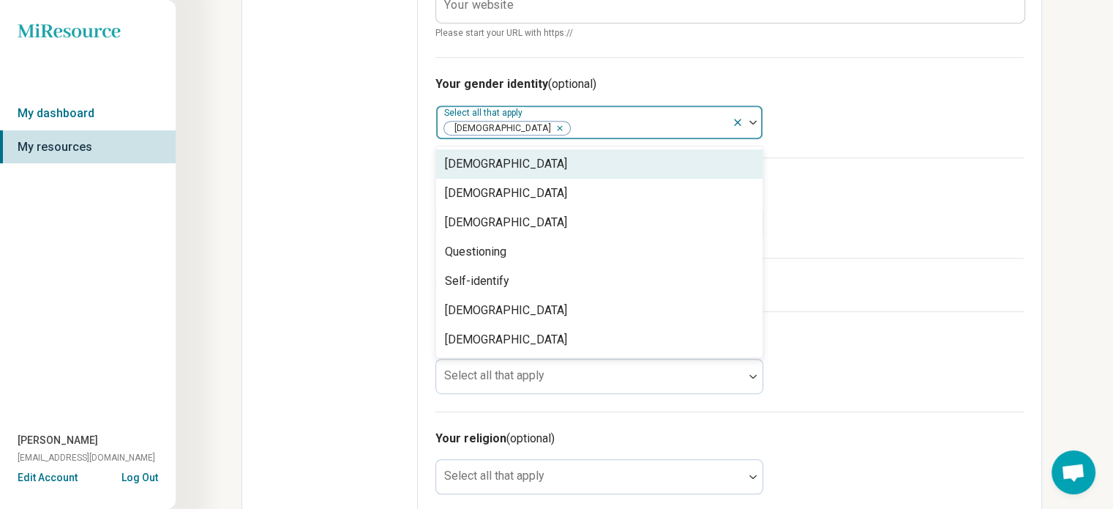
click at [551, 126] on icon "Remove [object Object]" at bounding box center [556, 128] width 10 height 10
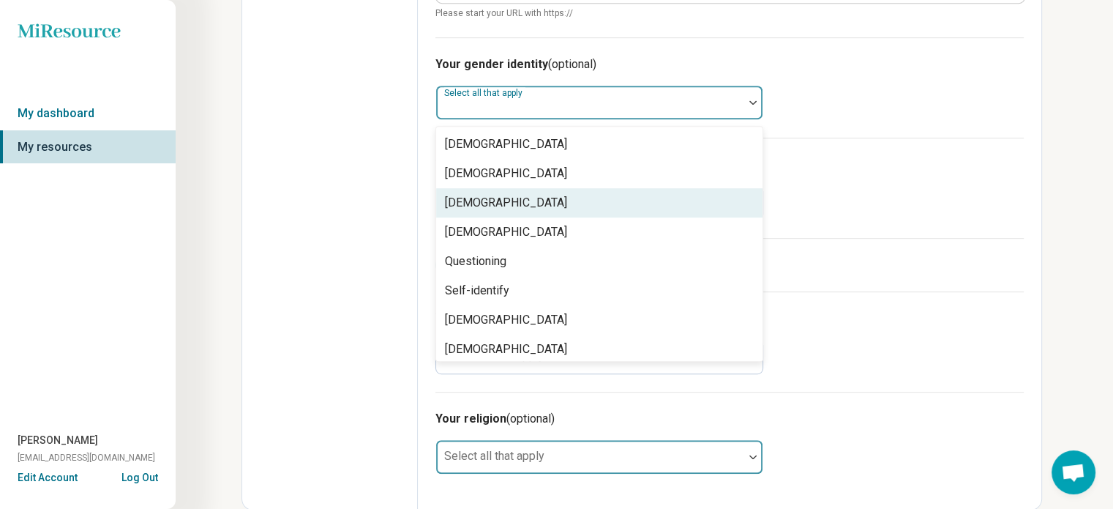
scroll to position [6, 0]
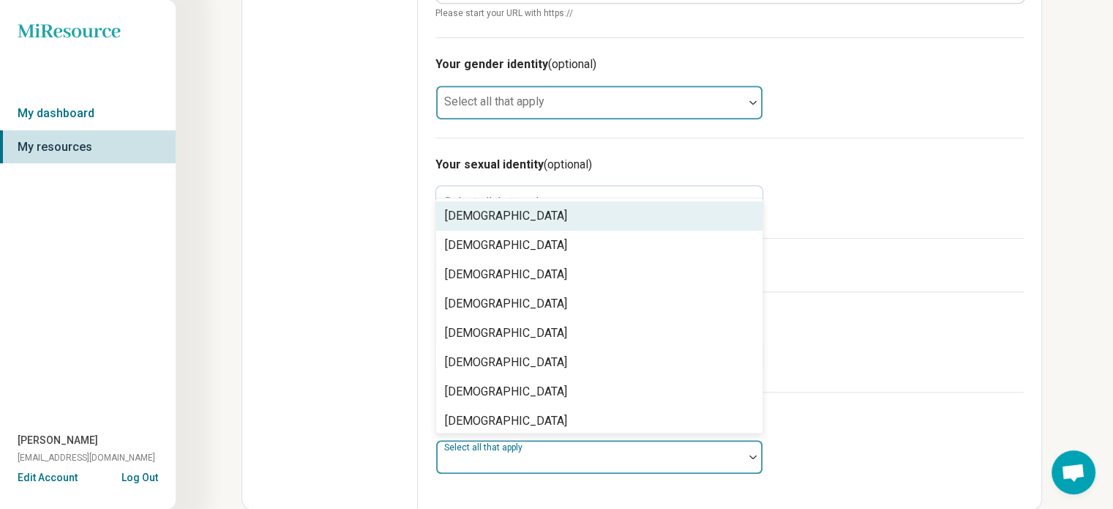
click at [754, 455] on img at bounding box center [753, 457] width 7 height 4
click at [709, 160] on h3 "Your sexual identity (optional)" at bounding box center [730, 165] width 589 height 18
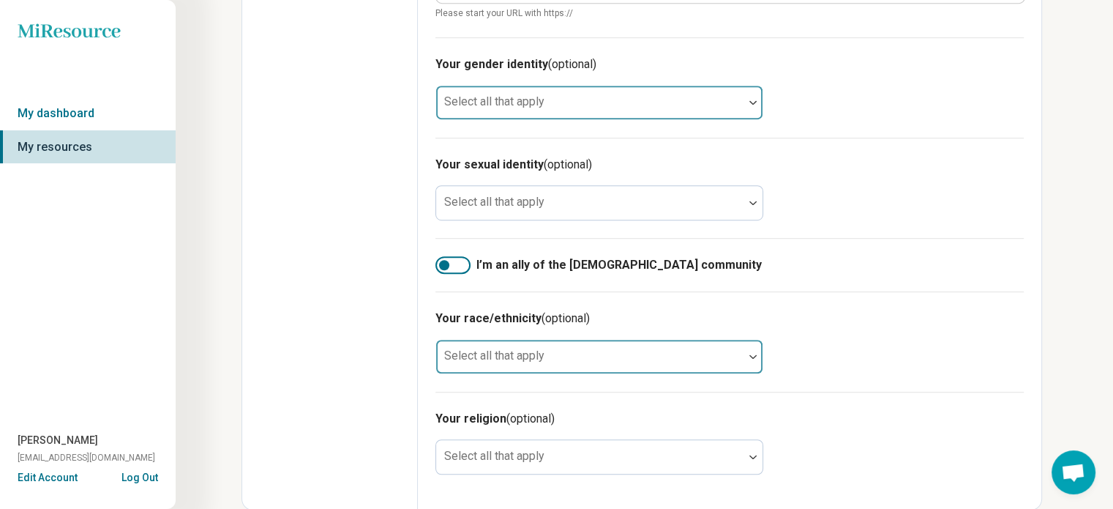
click at [754, 354] on img at bounding box center [753, 356] width 7 height 4
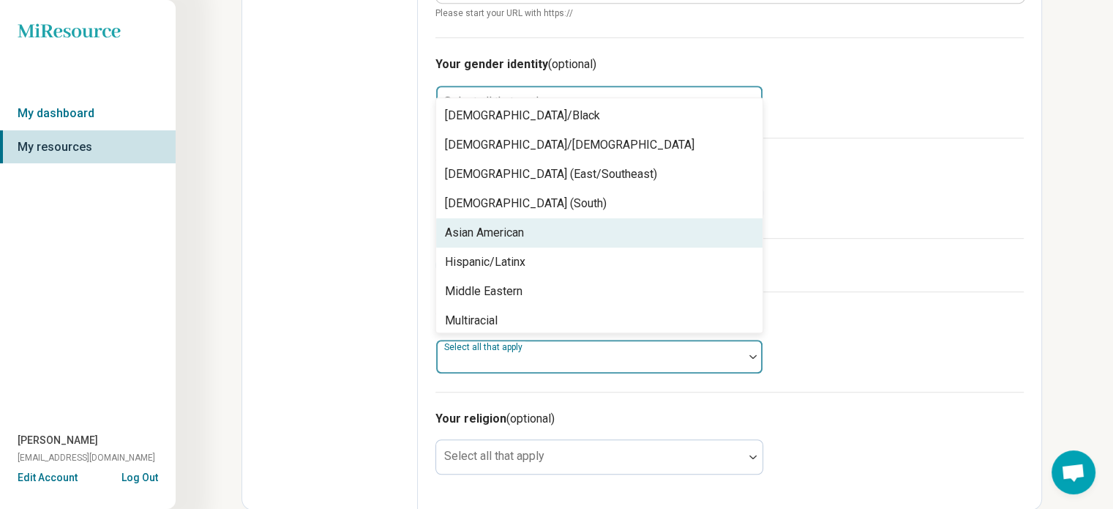
scroll to position [94, 0]
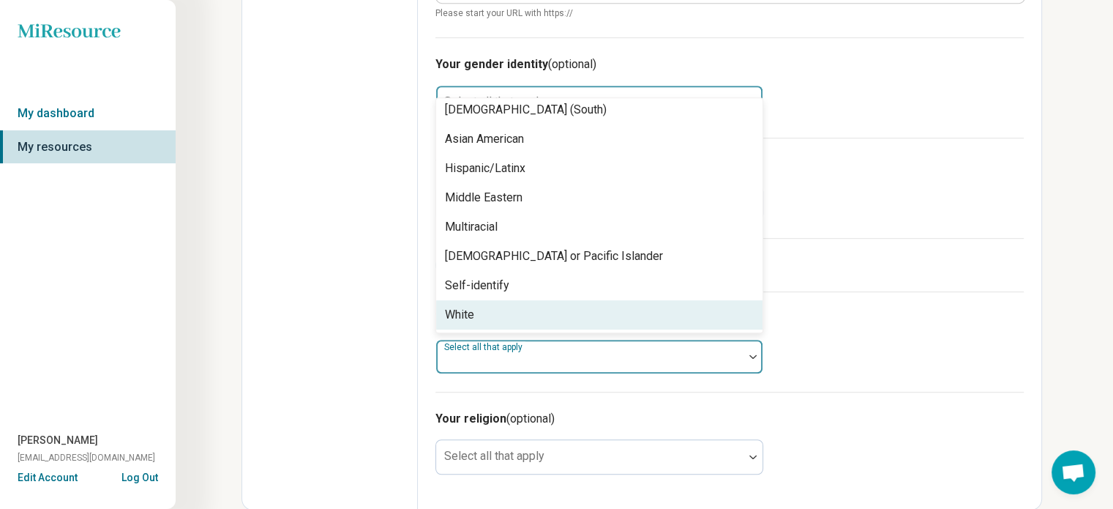
click at [457, 306] on div "White" at bounding box center [459, 315] width 29 height 18
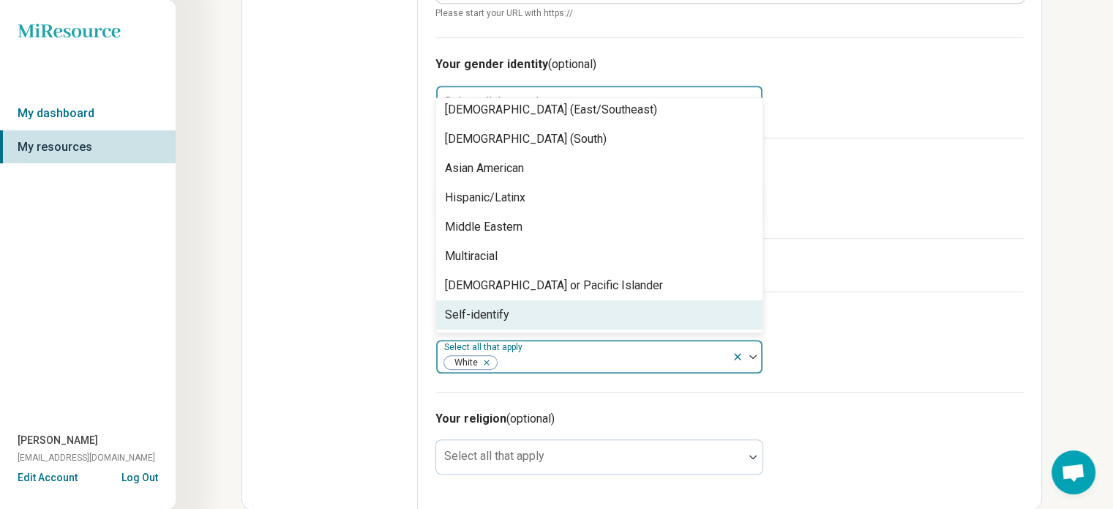
scroll to position [64, 0]
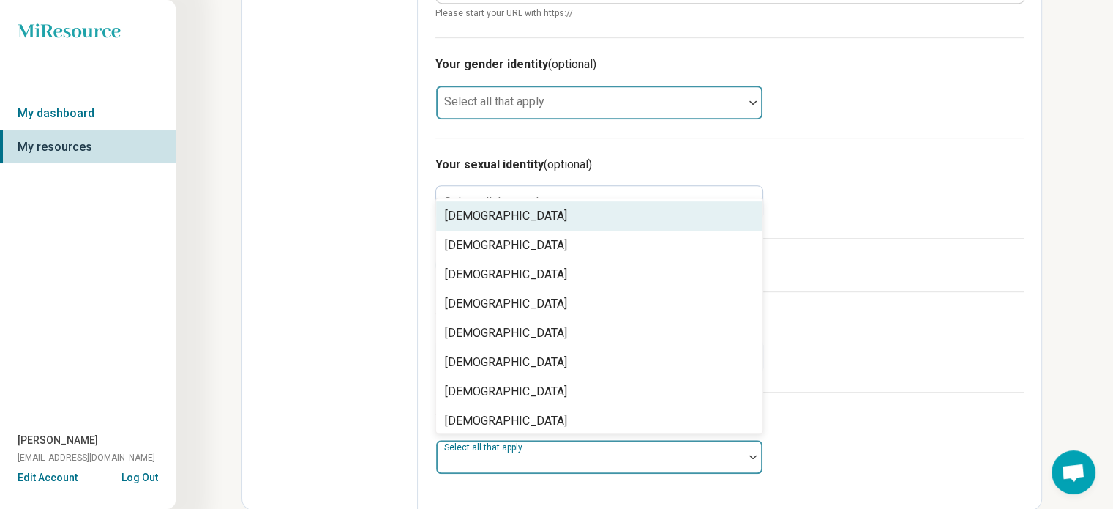
click at [752, 455] on img at bounding box center [753, 457] width 7 height 4
click at [1071, 463] on span "Open chat" at bounding box center [1073, 473] width 24 height 20
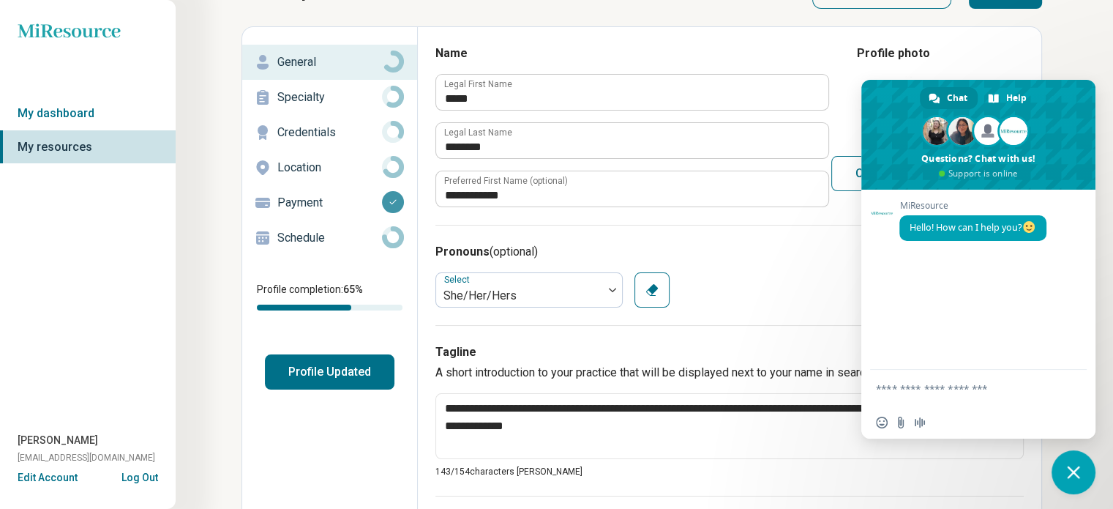
scroll to position [0, 0]
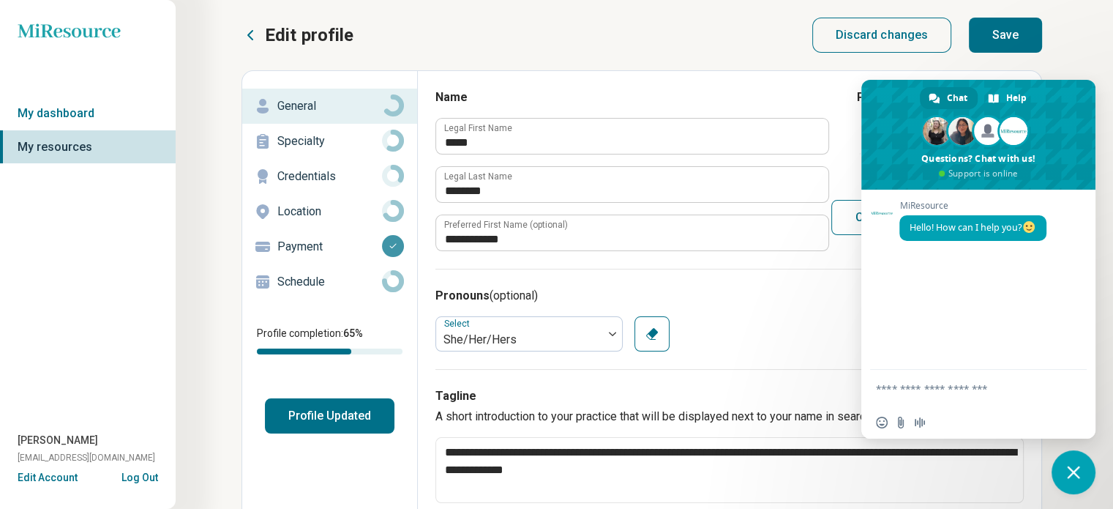
click at [315, 170] on p "Credentials" at bounding box center [329, 177] width 105 height 18
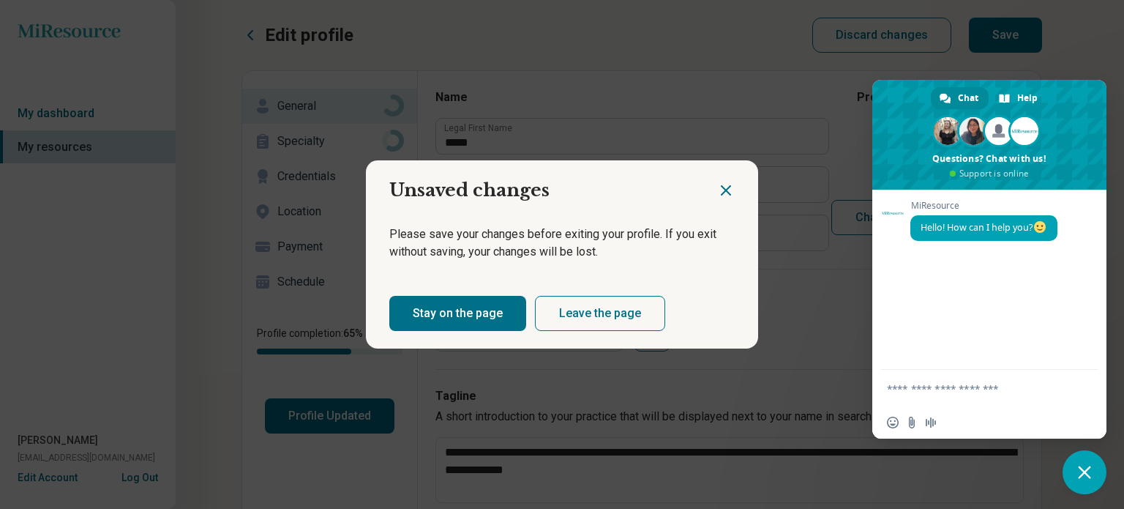
click at [719, 186] on icon "Close dialog" at bounding box center [726, 191] width 18 height 18
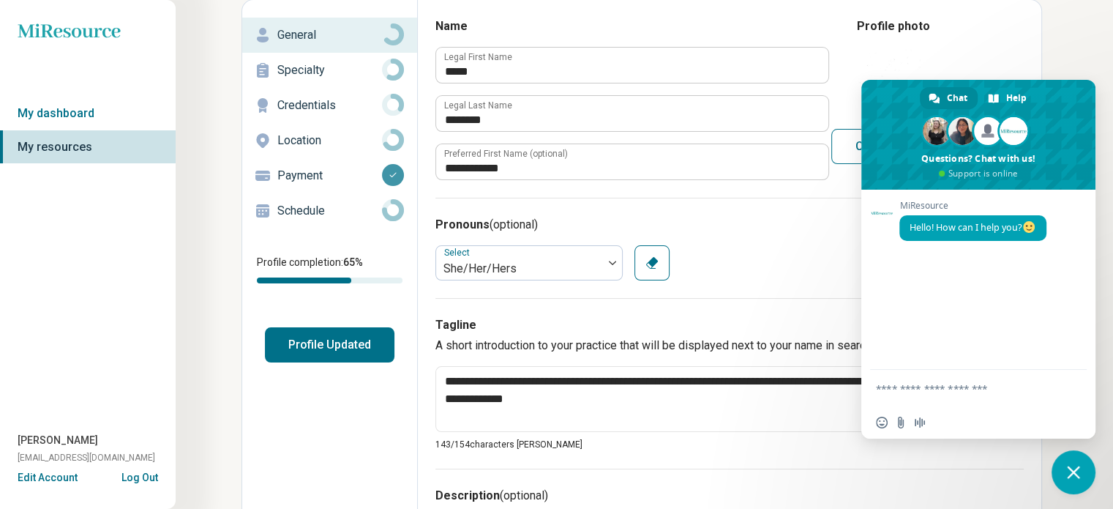
scroll to position [146, 0]
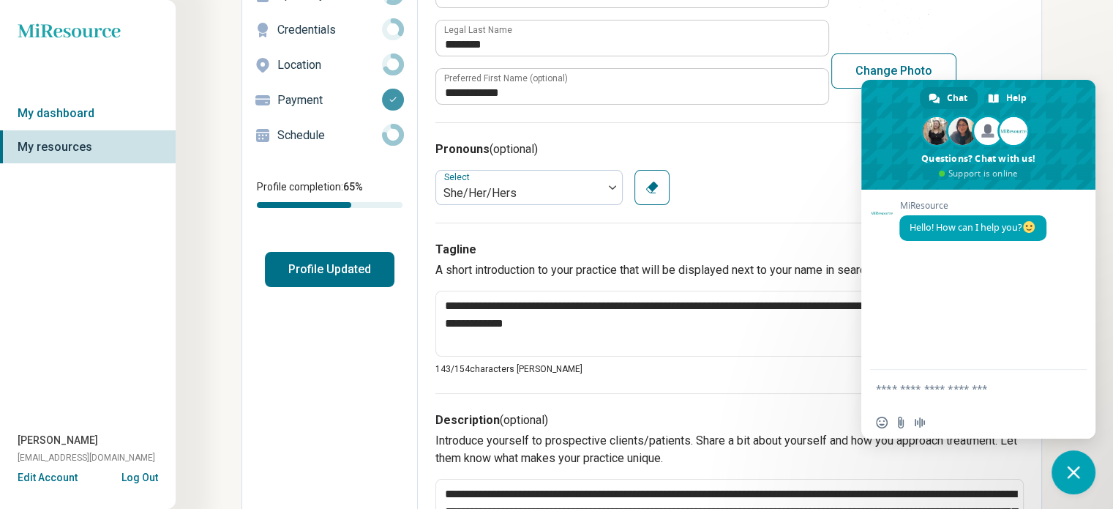
click at [997, 291] on div "MiResource Hello! How can I help you?" at bounding box center [979, 280] width 234 height 180
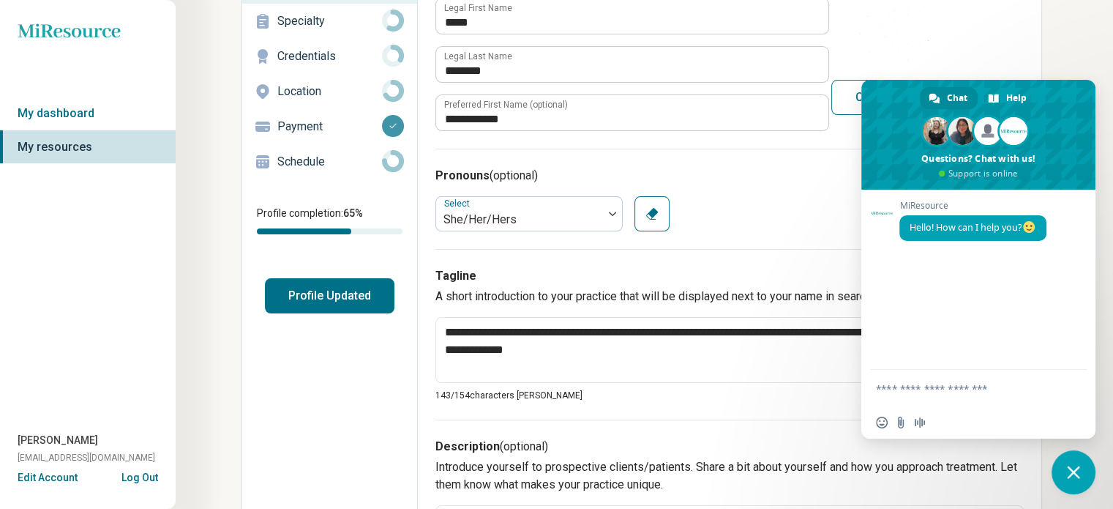
scroll to position [0, 0]
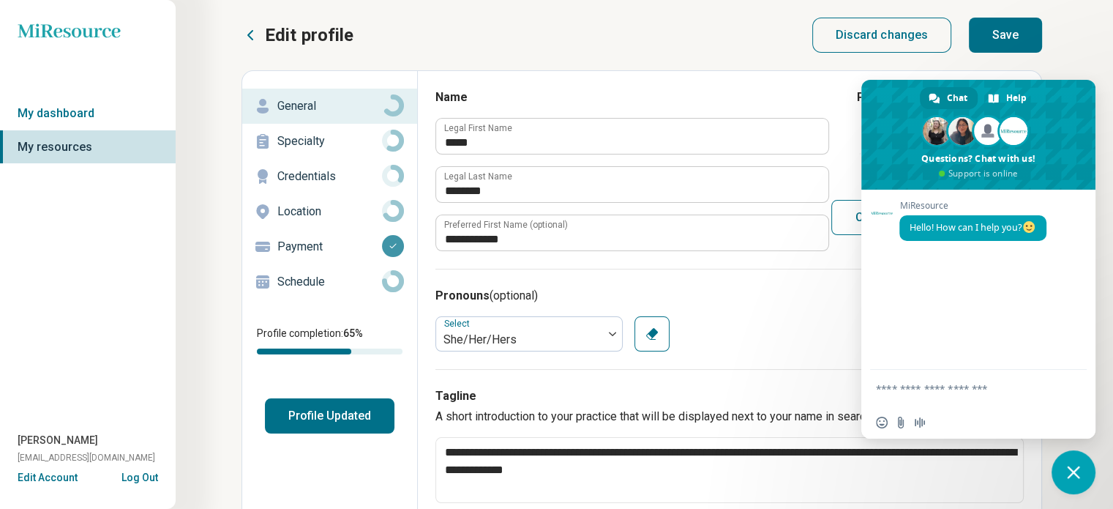
click at [1012, 31] on button "Save" at bounding box center [1005, 35] width 73 height 35
click at [307, 171] on p "Credentials" at bounding box center [329, 177] width 105 height 18
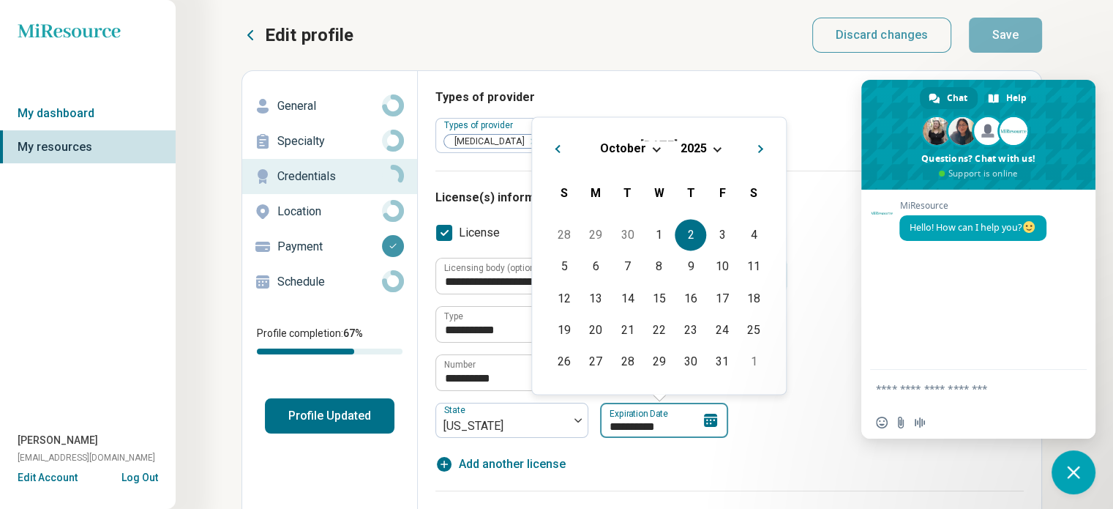
click at [673, 426] on input "**********" at bounding box center [664, 420] width 128 height 35
click at [598, 362] on div "27" at bounding box center [595, 360] width 31 height 31
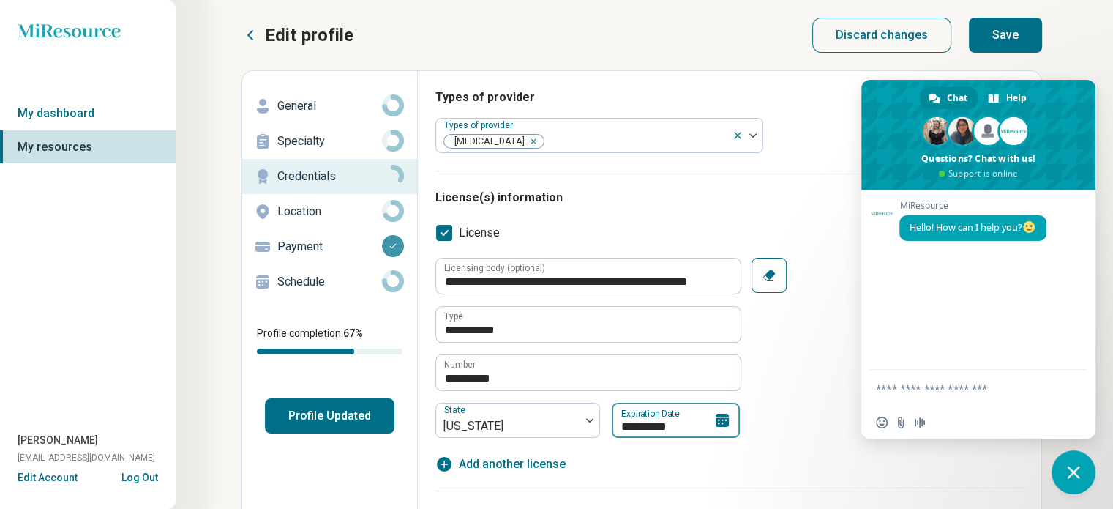
click at [679, 419] on input "**********" at bounding box center [676, 420] width 128 height 35
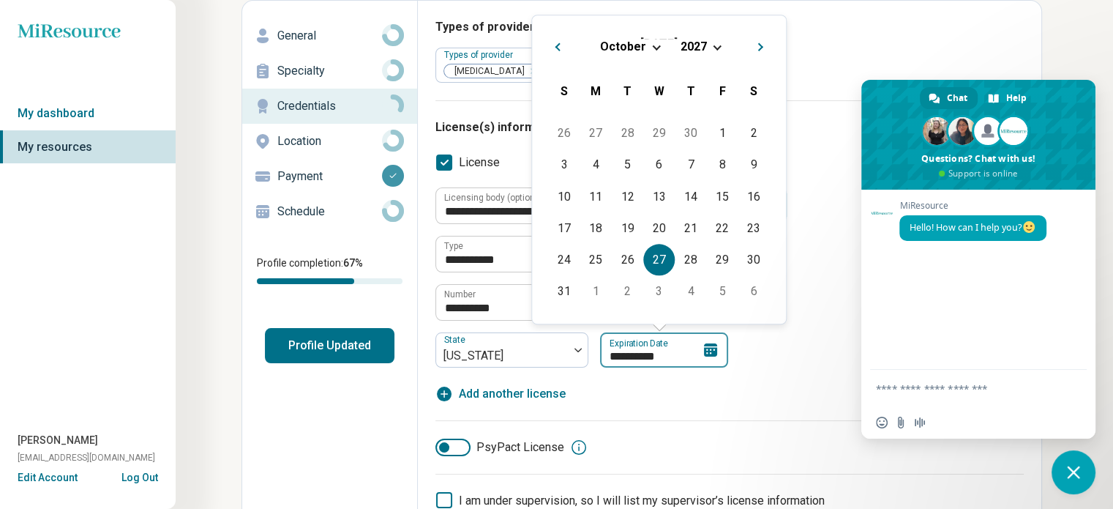
scroll to position [220, 0]
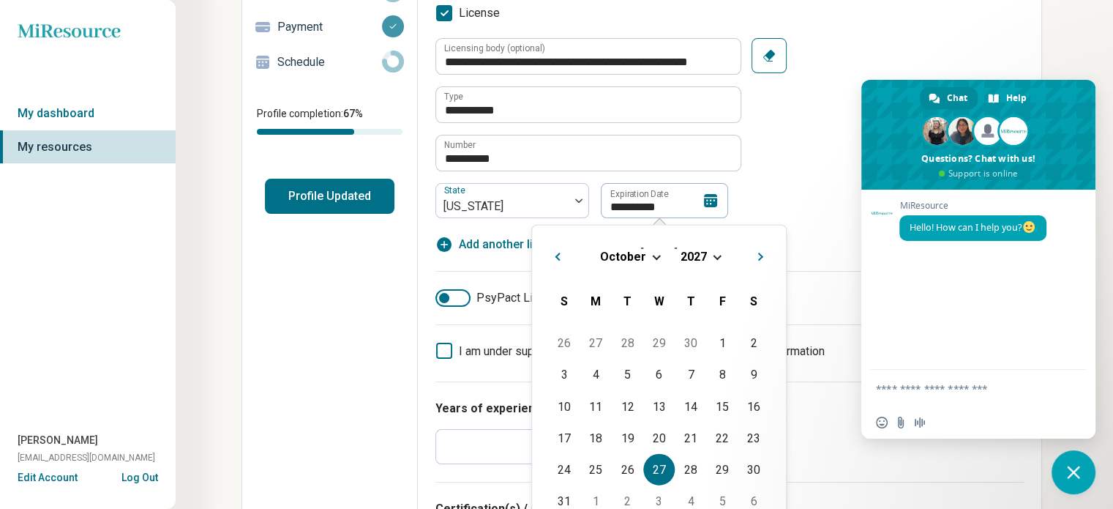
click at [800, 238] on div "**********" at bounding box center [730, 145] width 589 height 215
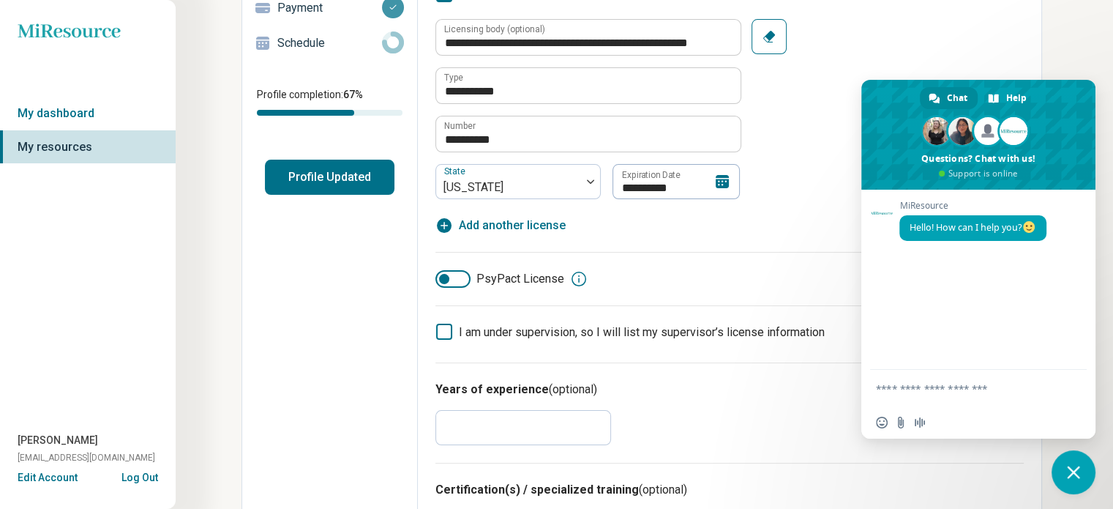
scroll to position [293, 0]
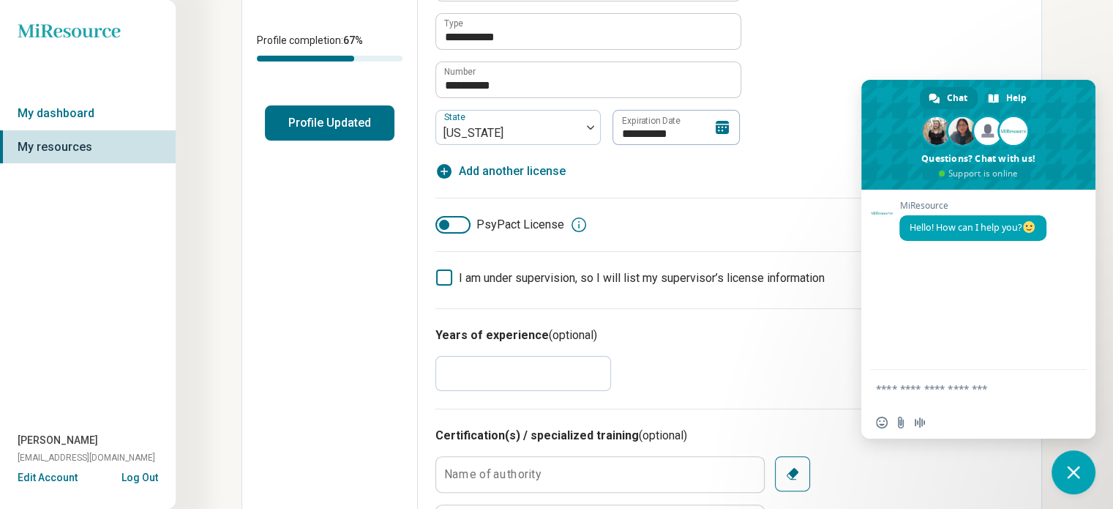
drag, startPoint x: 457, startPoint y: 374, endPoint x: 432, endPoint y: 369, distance: 26.1
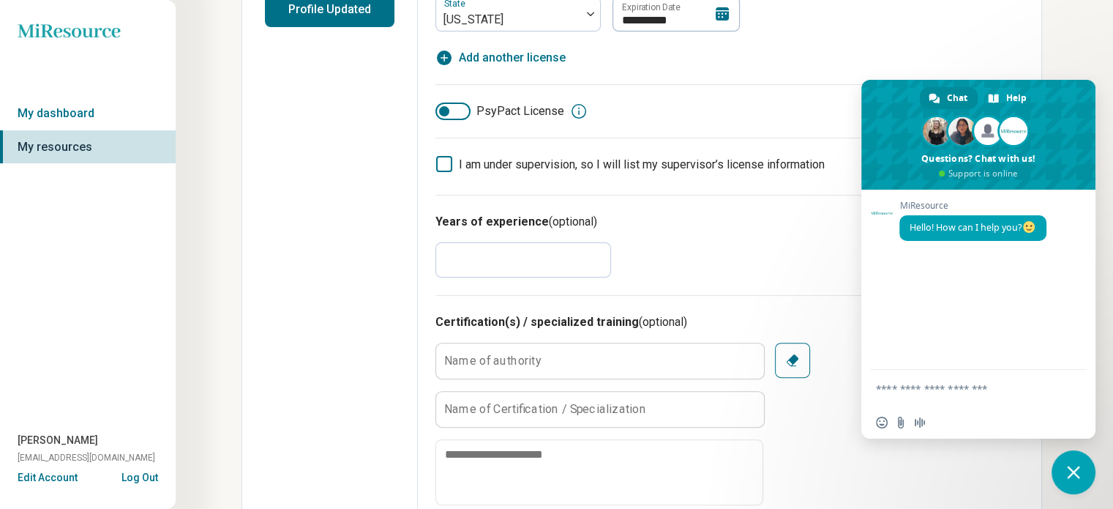
scroll to position [439, 0]
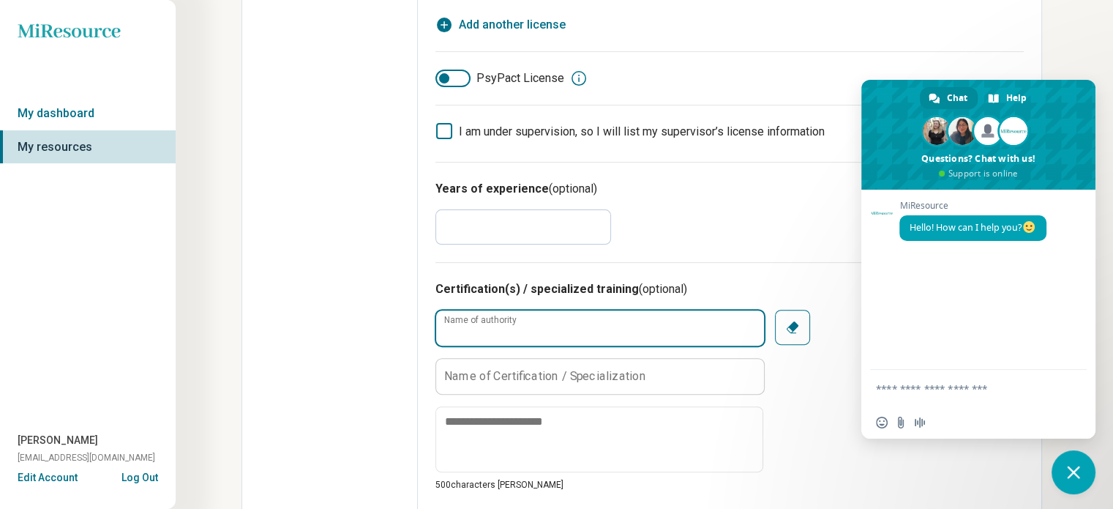
click at [552, 327] on input "Name of authority" at bounding box center [600, 327] width 328 height 35
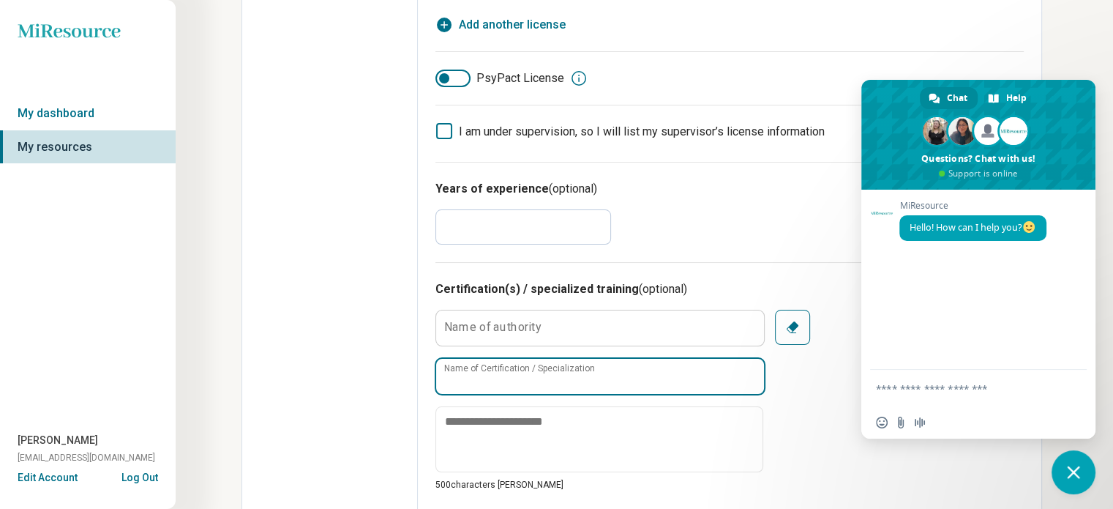
click at [658, 377] on input "Name of Certification / Specialization" at bounding box center [600, 376] width 328 height 35
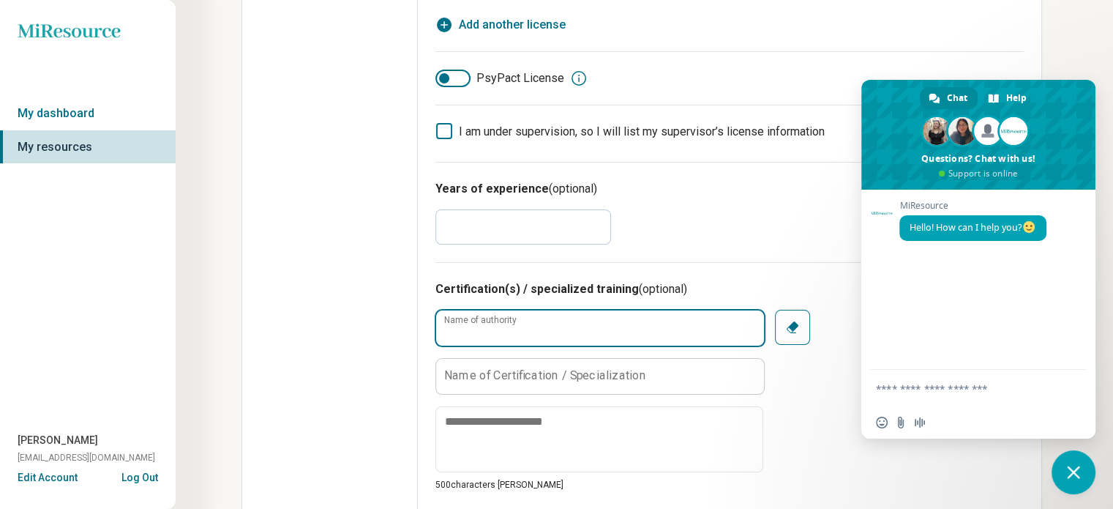
click at [449, 315] on div "Name of authority" at bounding box center [600, 328] width 328 height 37
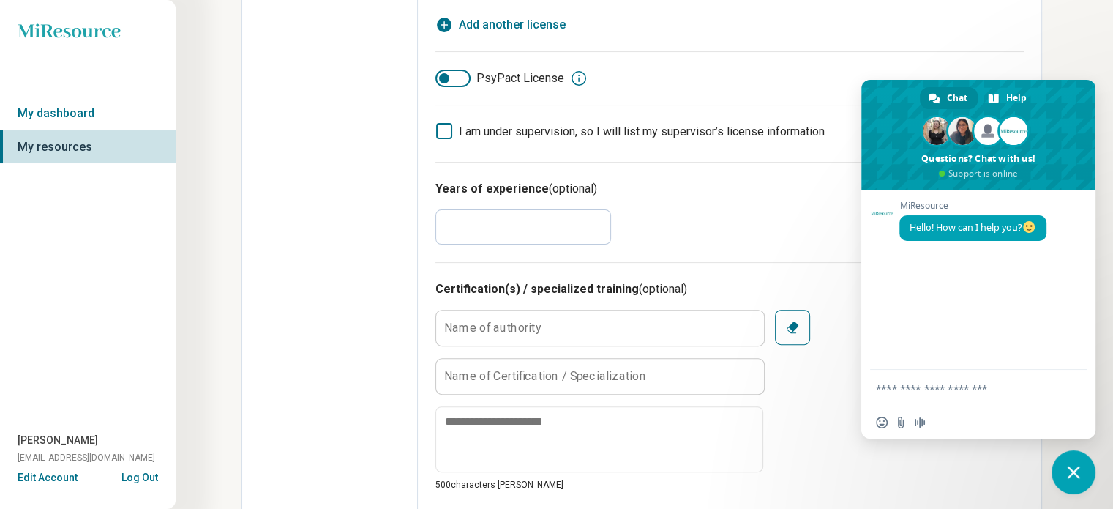
click at [790, 324] on icon "button" at bounding box center [793, 327] width 12 height 12
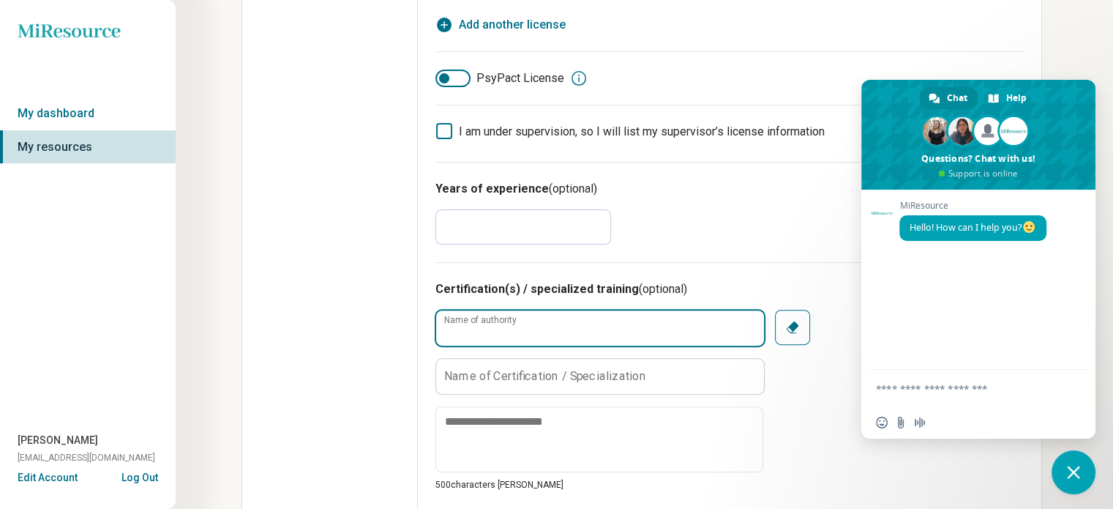
drag, startPoint x: 454, startPoint y: 316, endPoint x: 448, endPoint y: 327, distance: 12.4
click at [449, 324] on input "Name of authority" at bounding box center [600, 327] width 328 height 35
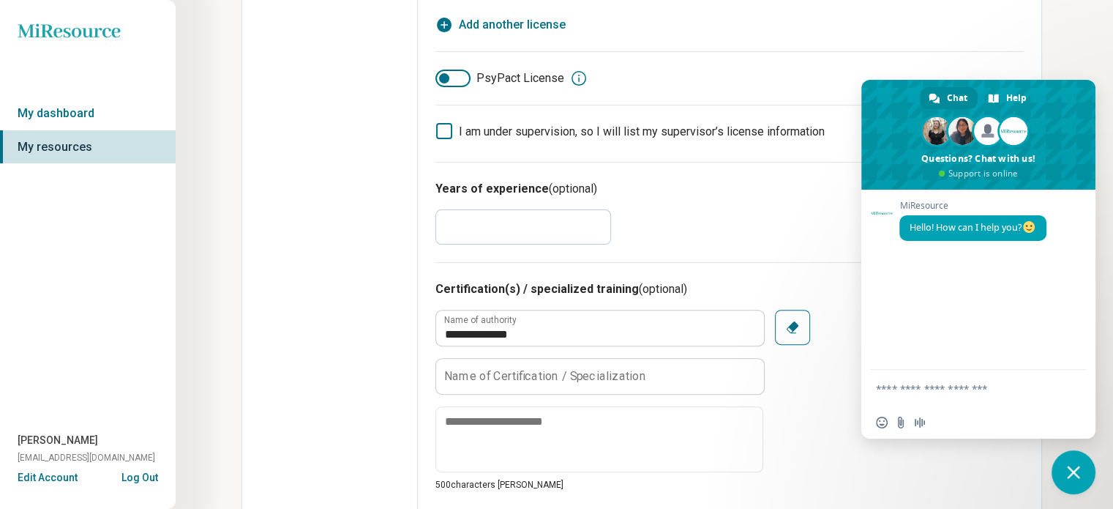
click at [448, 371] on label "Name of Certification / Specialization" at bounding box center [545, 376] width 202 height 12
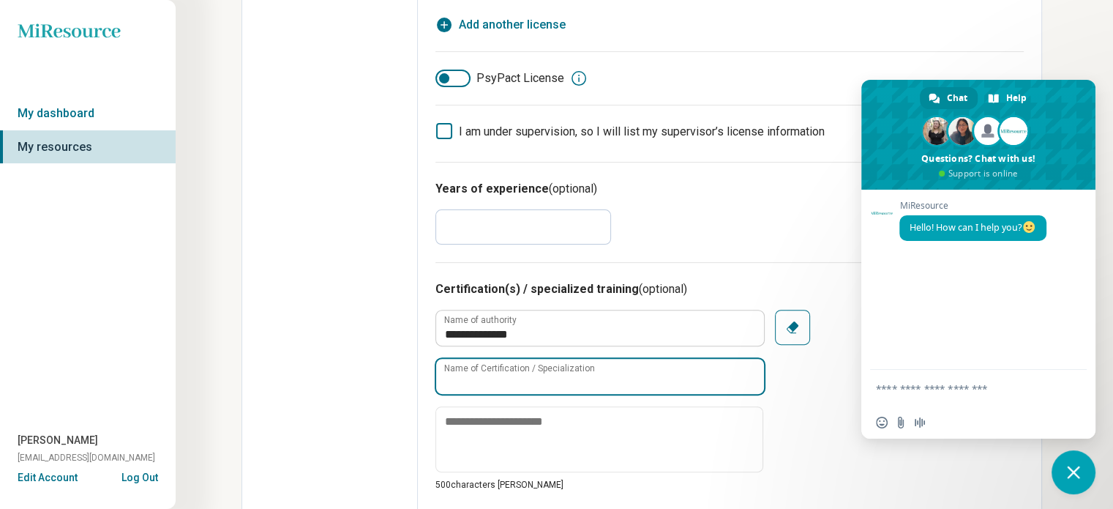
click at [448, 371] on input "Name of Certification / Specialization" at bounding box center [600, 376] width 328 height 35
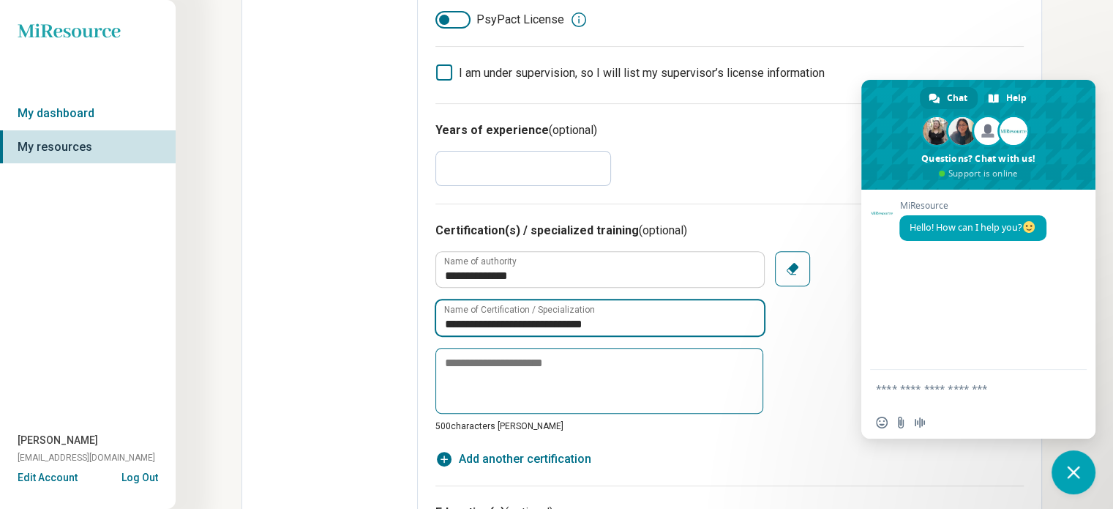
scroll to position [586, 0]
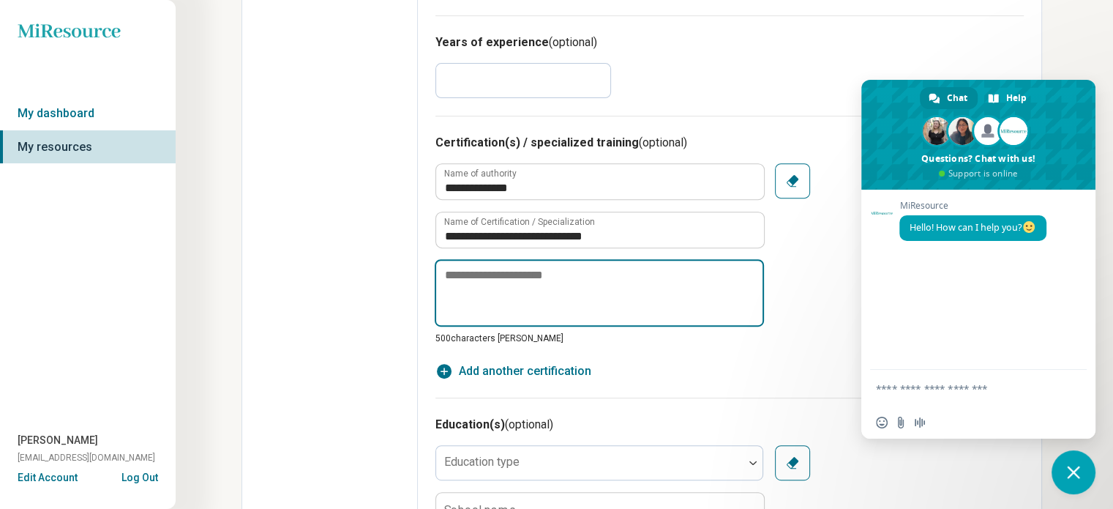
click at [447, 272] on textarea at bounding box center [599, 292] width 329 height 67
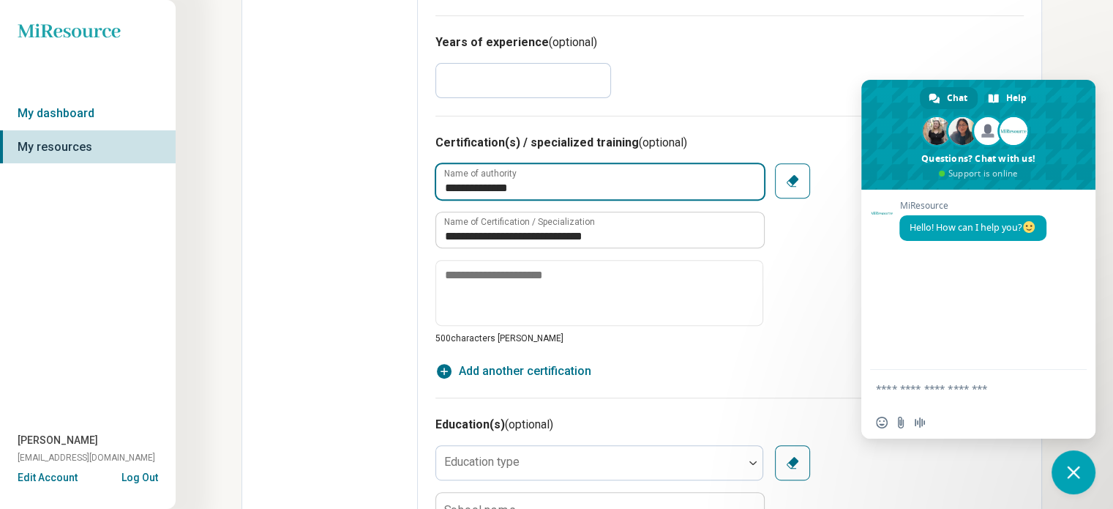
drag, startPoint x: 535, startPoint y: 189, endPoint x: 414, endPoint y: 173, distance: 122.5
click at [415, 174] on div "**********" at bounding box center [642, 327] width 801 height 1684
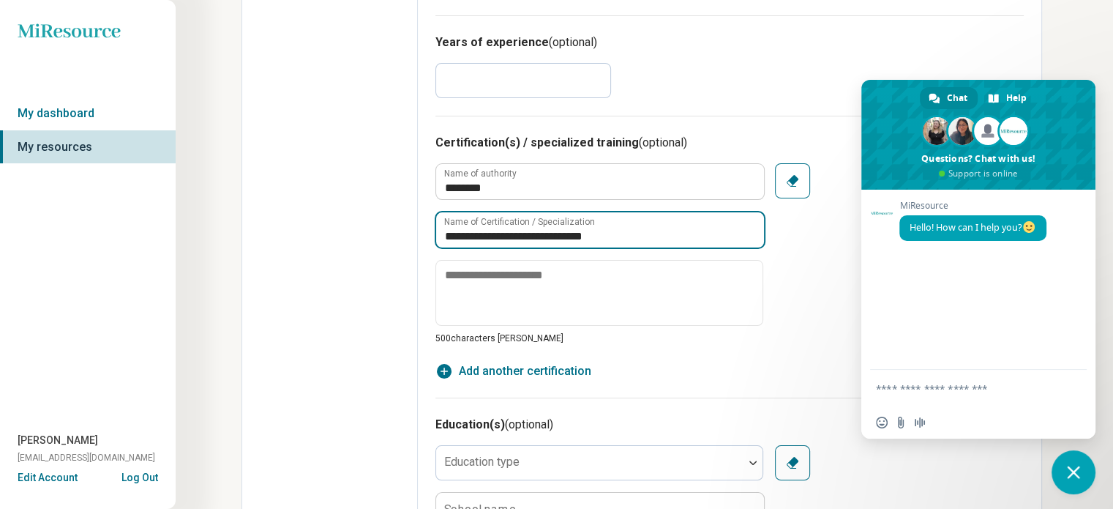
drag, startPoint x: 624, startPoint y: 231, endPoint x: 348, endPoint y: 212, distance: 275.9
click at [348, 212] on div "**********" at bounding box center [642, 327] width 801 height 1684
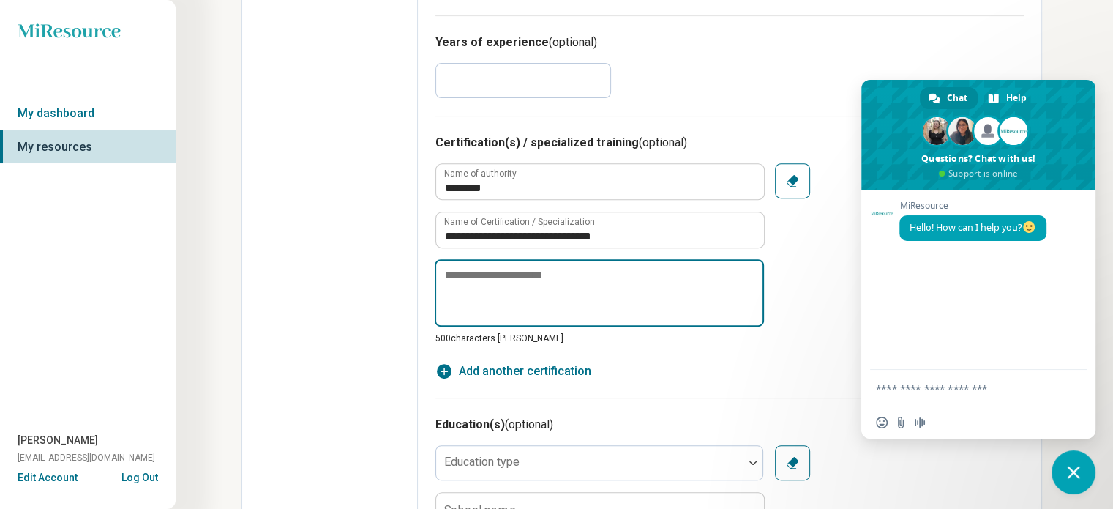
click at [454, 277] on textarea at bounding box center [599, 292] width 329 height 67
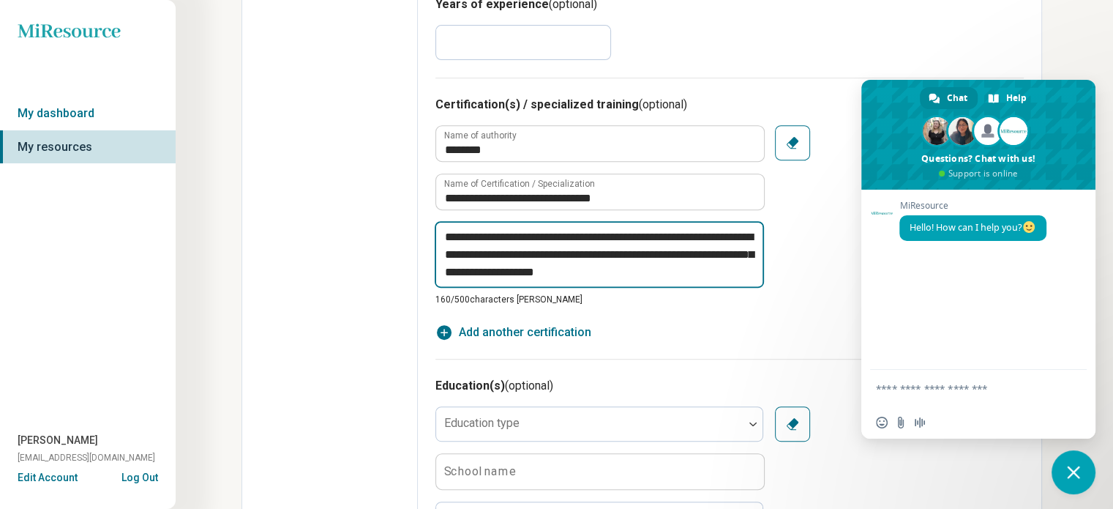
scroll to position [659, 0]
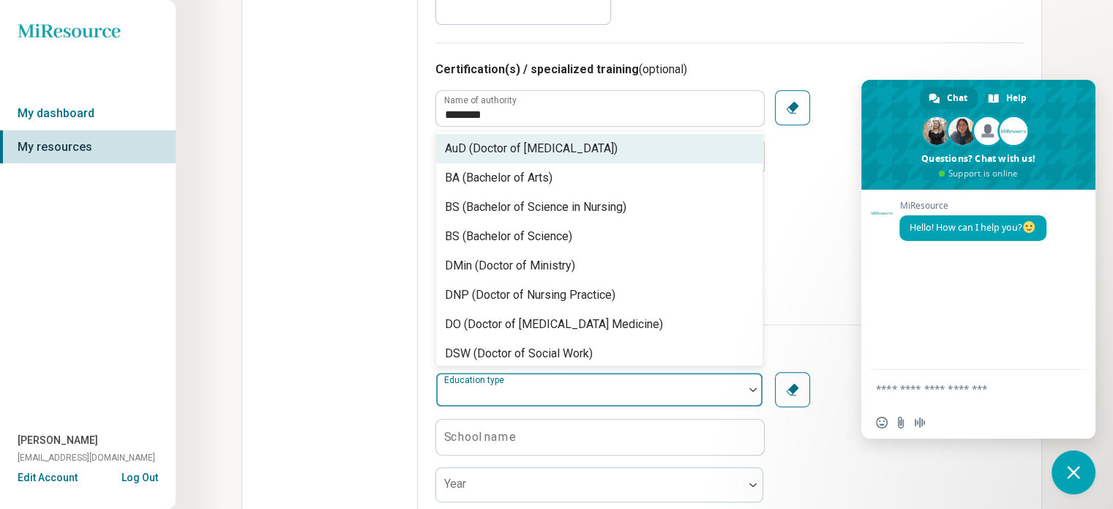
click at [752, 384] on div at bounding box center [753, 390] width 19 height 34
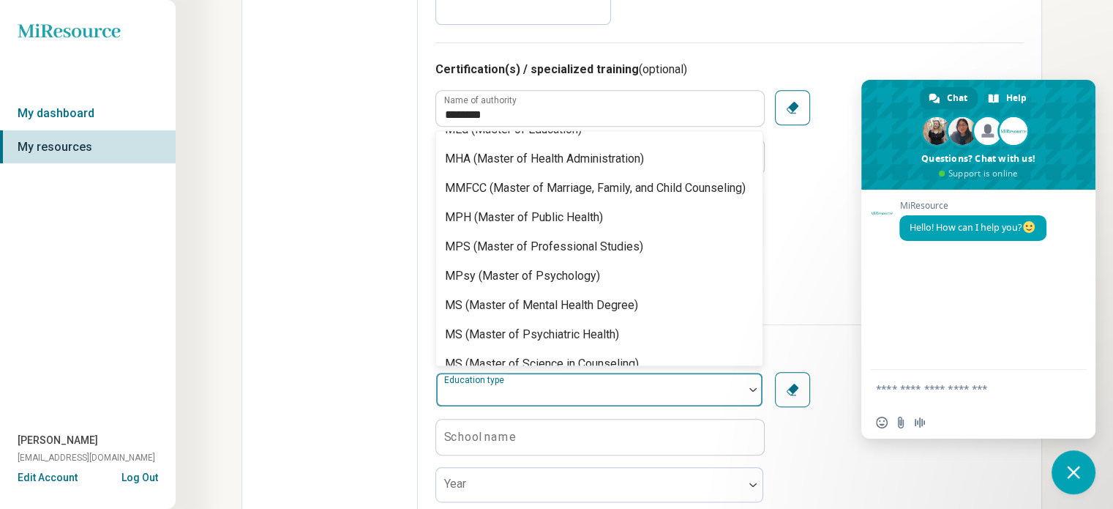
scroll to position [697, 0]
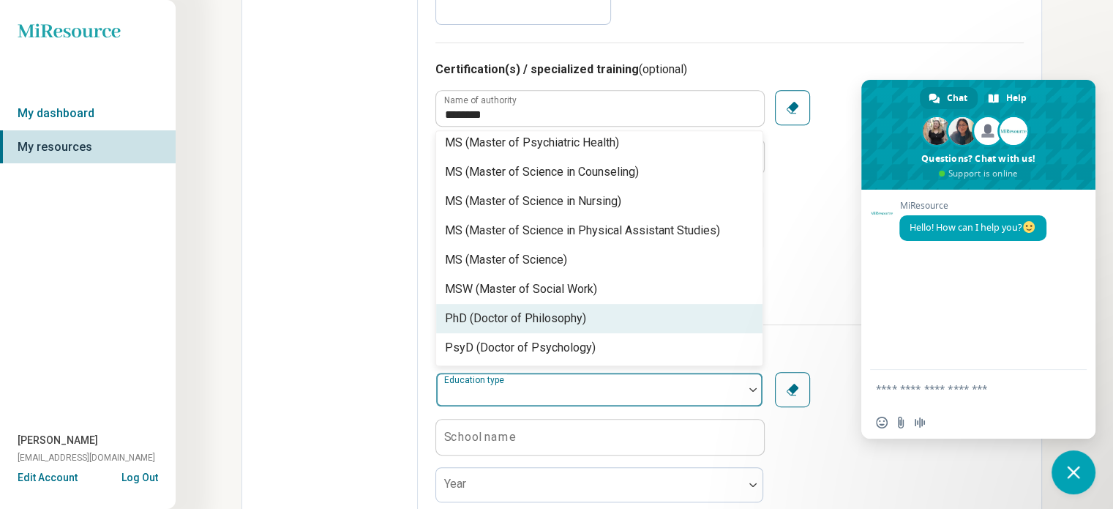
click at [537, 313] on div "PhD (Doctor of Philosophy)" at bounding box center [515, 319] width 141 height 18
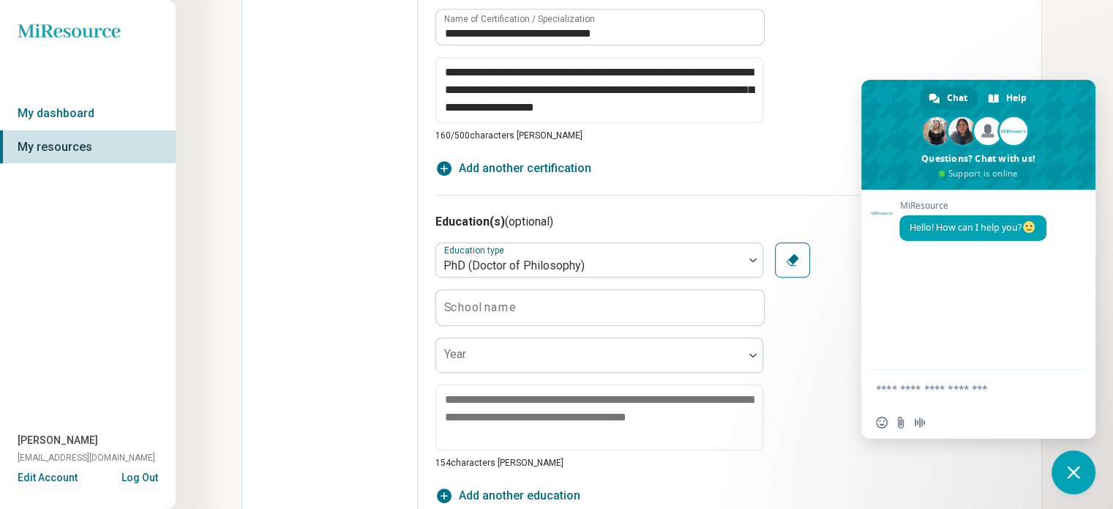
scroll to position [805, 0]
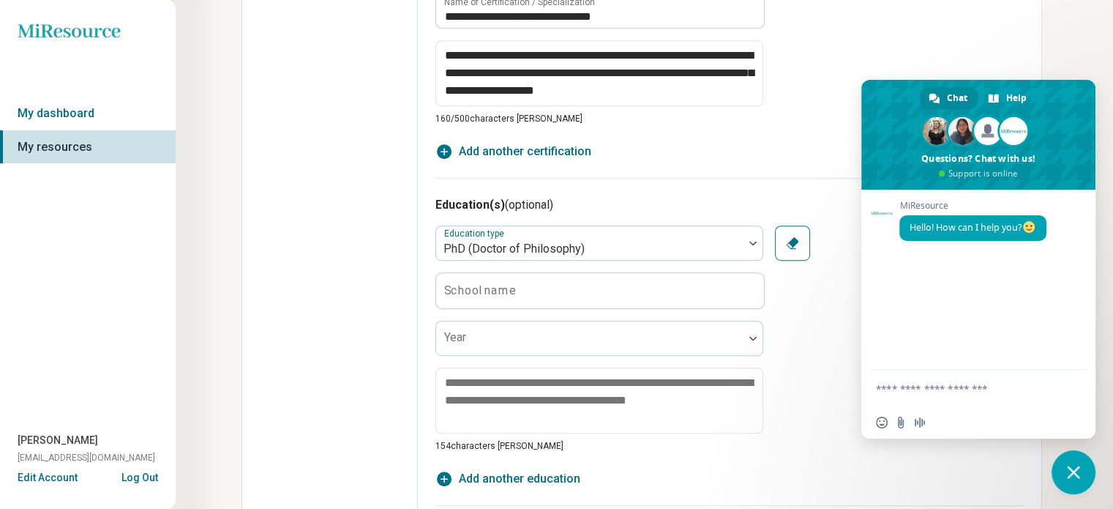
click at [446, 284] on label "School name" at bounding box center [480, 290] width 72 height 12
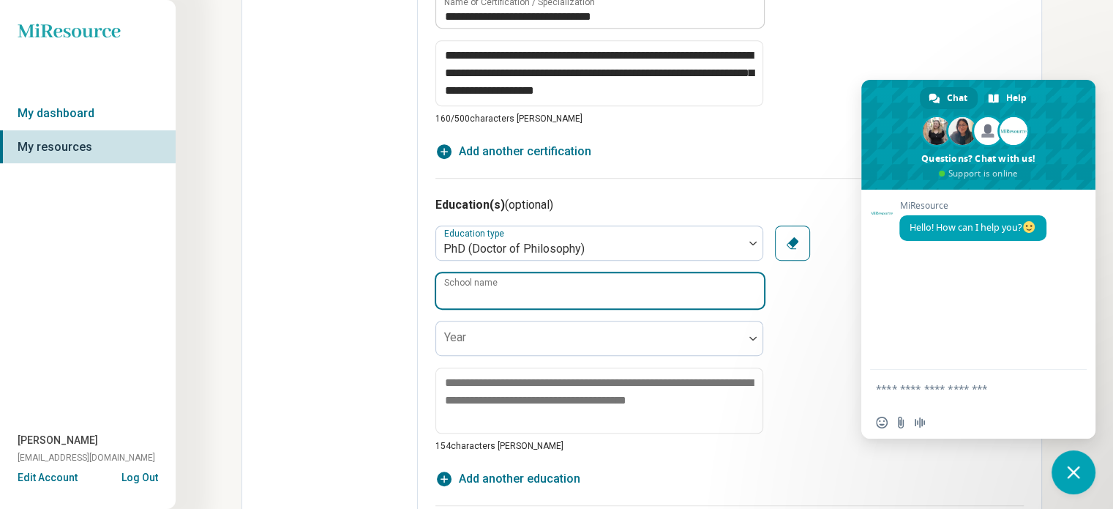
click at [446, 283] on input "School name" at bounding box center [600, 290] width 328 height 35
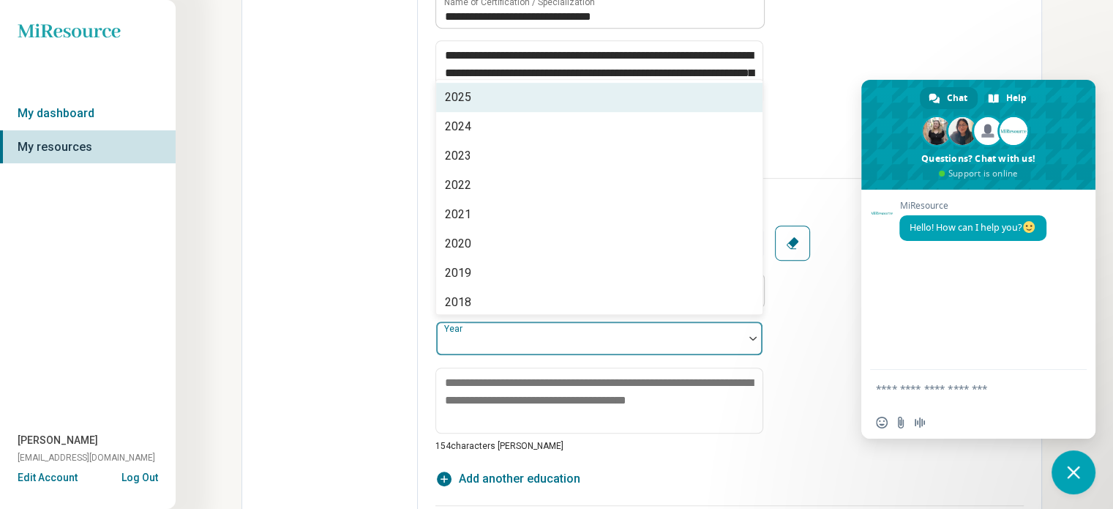
click at [752, 330] on div at bounding box center [753, 338] width 19 height 34
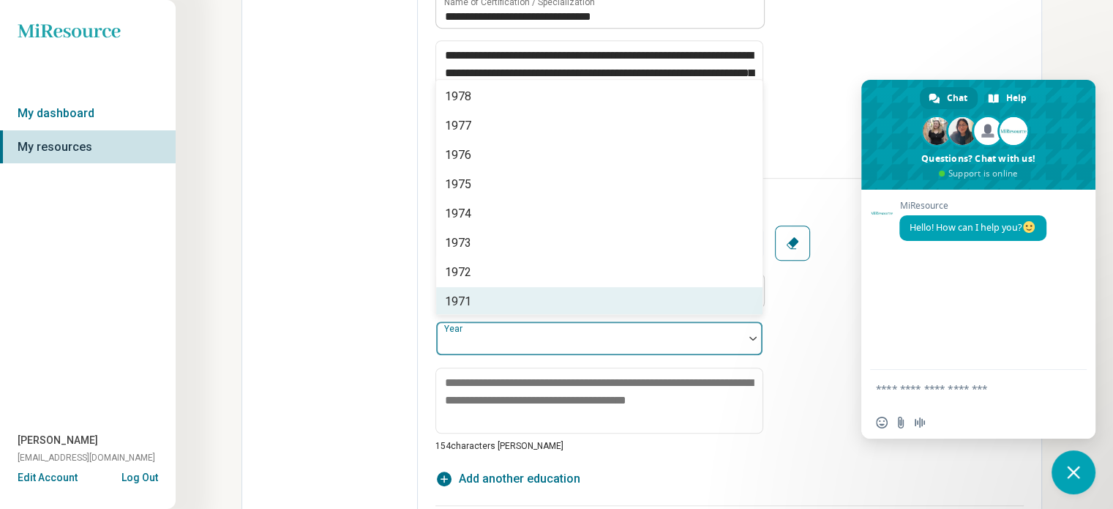
scroll to position [1338, 0]
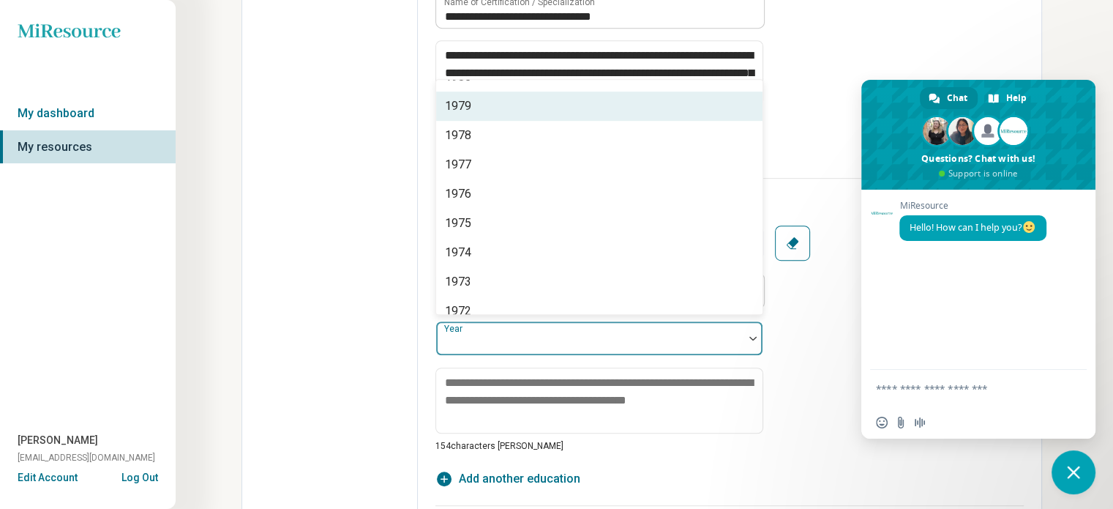
click at [471, 100] on div "1979" at bounding box center [599, 105] width 326 height 29
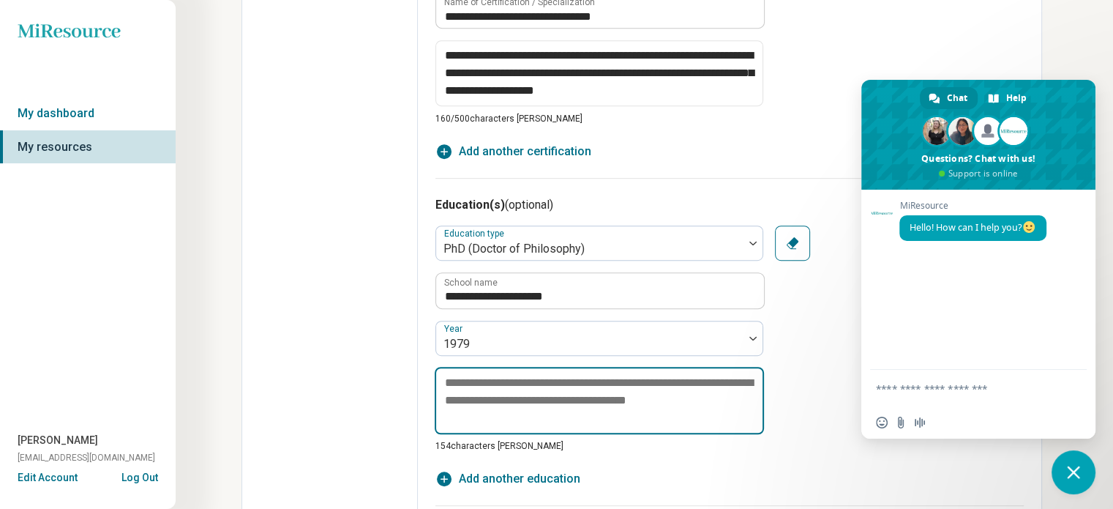
click at [452, 386] on textarea at bounding box center [599, 400] width 329 height 67
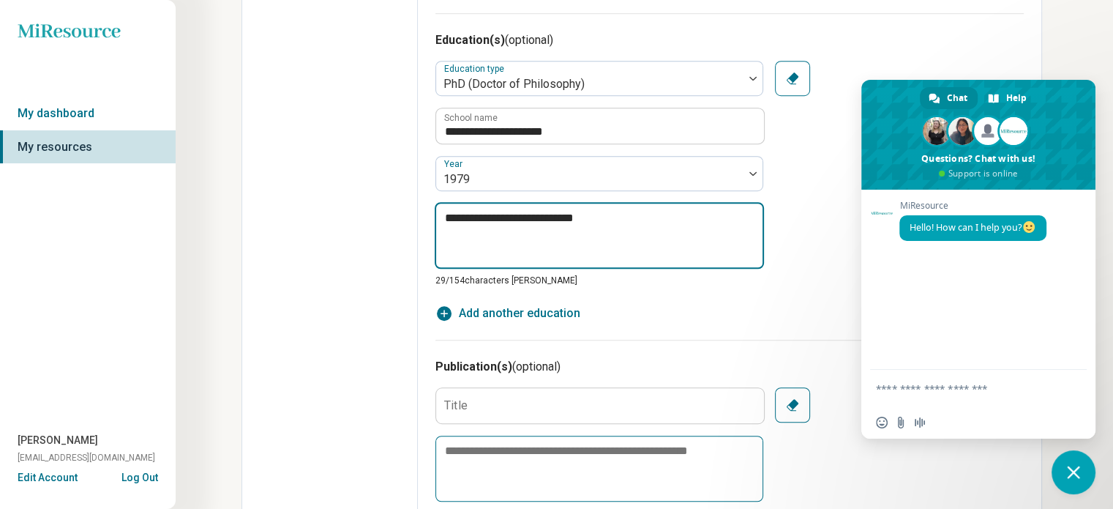
scroll to position [878, 0]
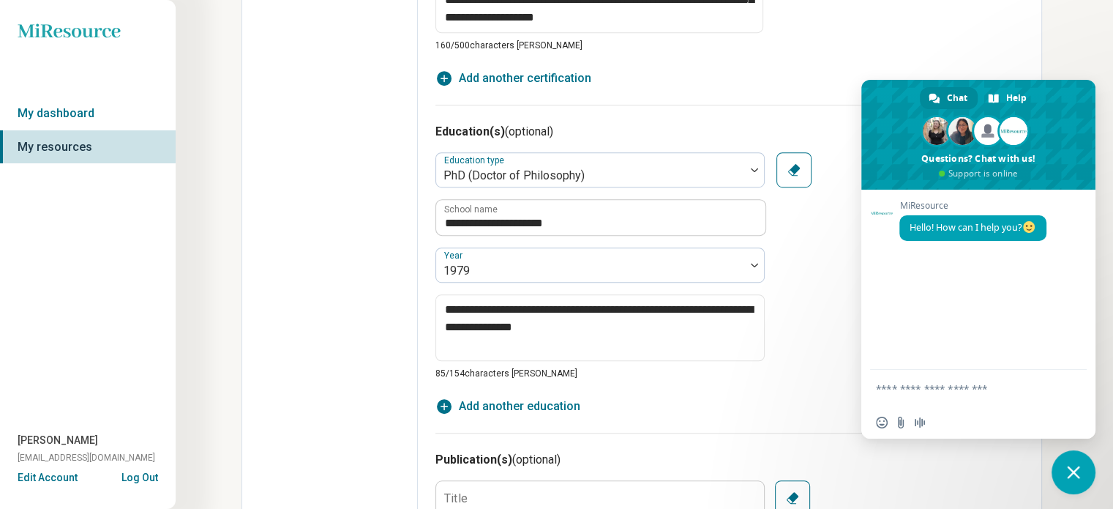
click at [536, 397] on span "Add another education" at bounding box center [520, 406] width 122 height 18
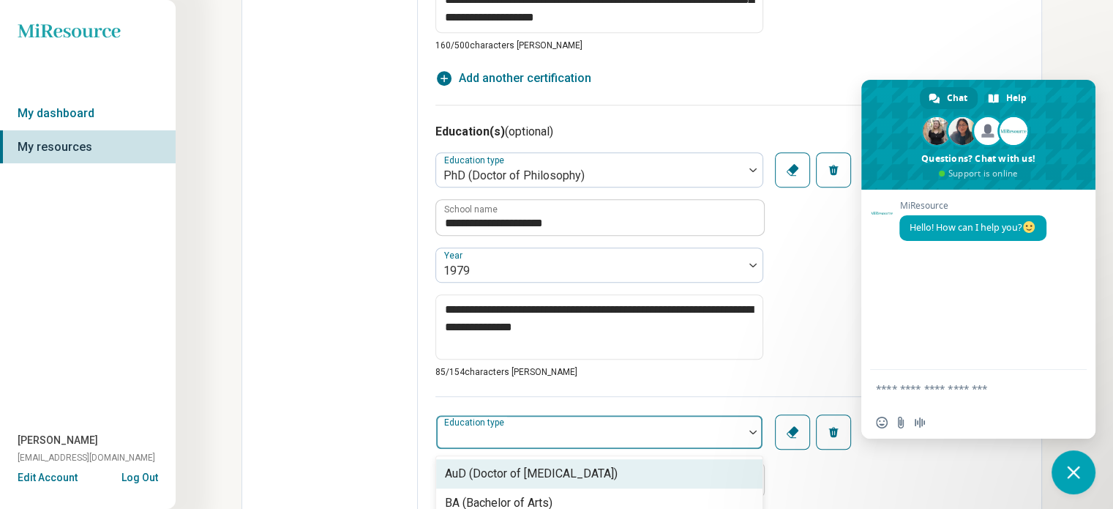
click at [460, 421] on div "Education type" at bounding box center [600, 431] width 328 height 35
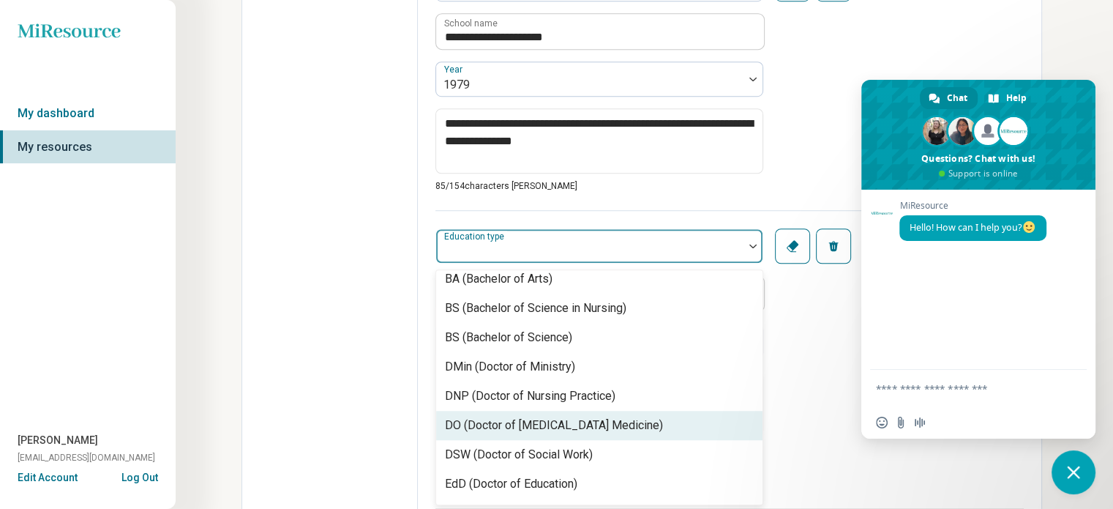
scroll to position [0, 0]
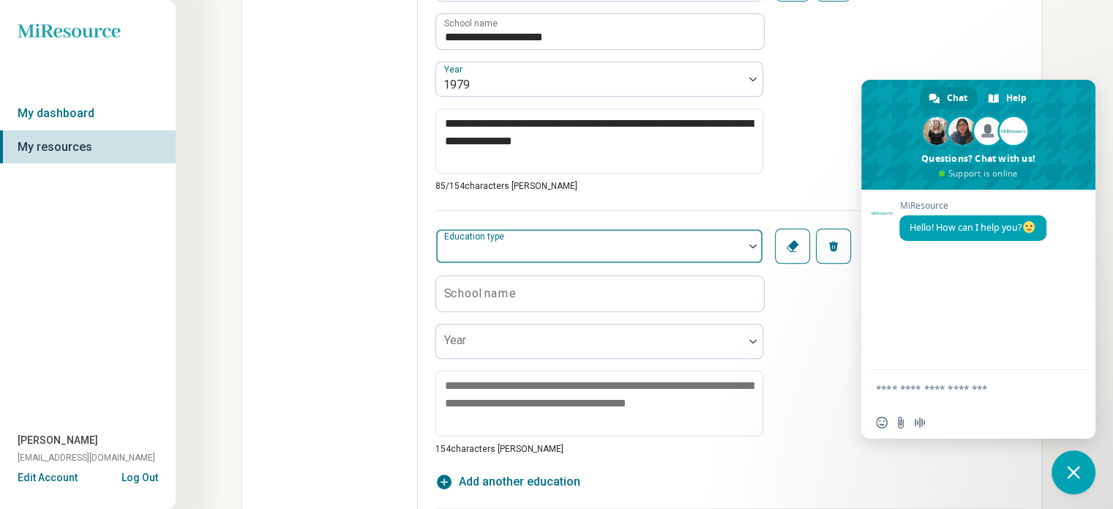
drag, startPoint x: 460, startPoint y: 231, endPoint x: 474, endPoint y: 231, distance: 13.2
click at [461, 233] on label "Education type" at bounding box center [475, 236] width 63 height 10
click at [471, 235] on label "Education type" at bounding box center [475, 236] width 63 height 10
click at [471, 236] on label "Education type" at bounding box center [475, 236] width 63 height 10
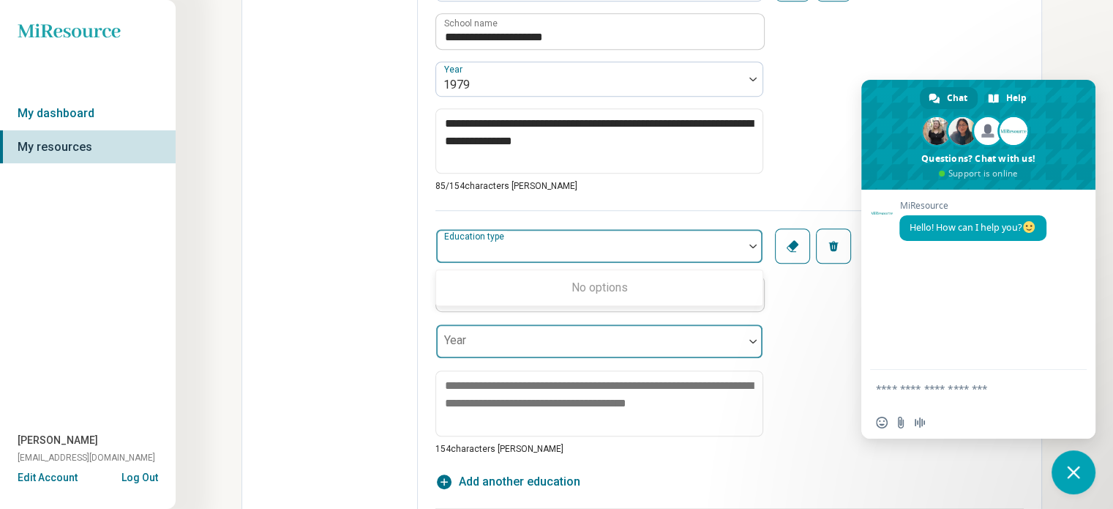
click at [452, 333] on label "Year" at bounding box center [455, 340] width 22 height 14
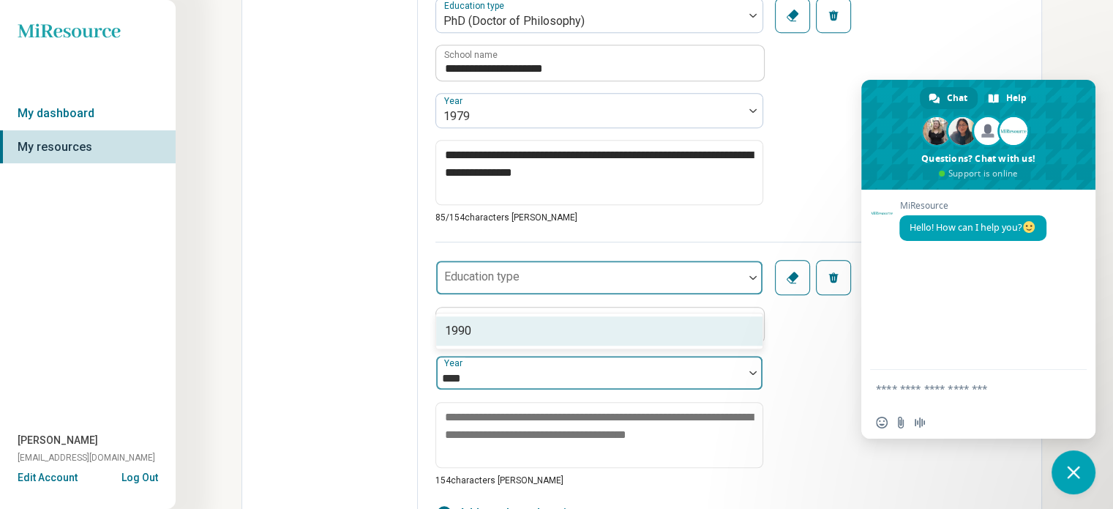
scroll to position [991, 0]
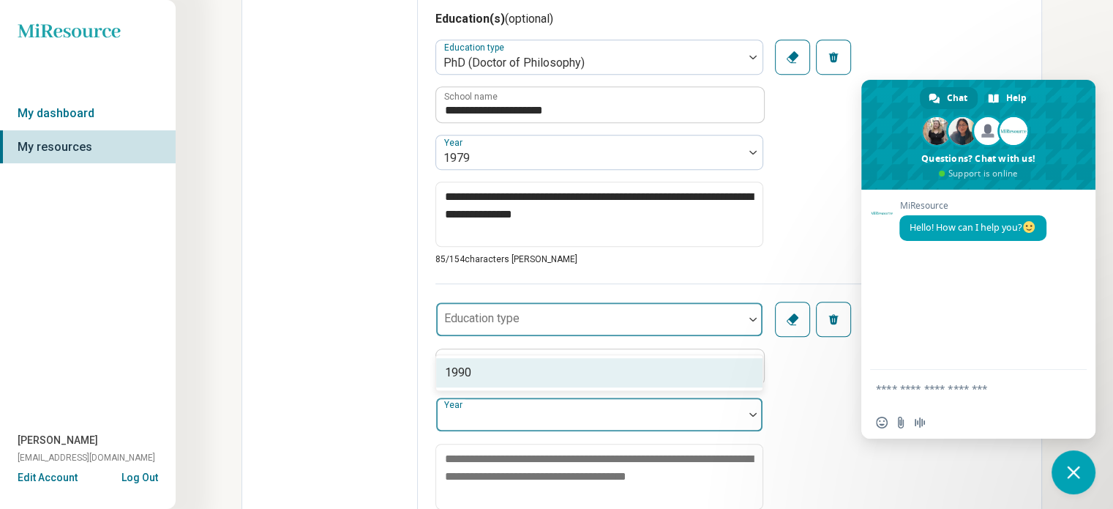
click at [752, 317] on img at bounding box center [753, 319] width 7 height 4
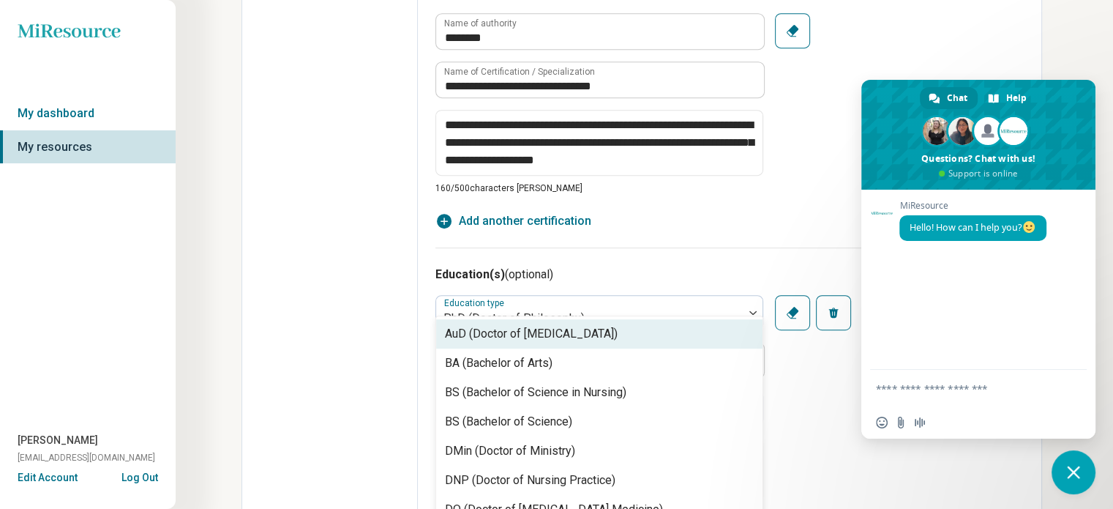
scroll to position [772, 0]
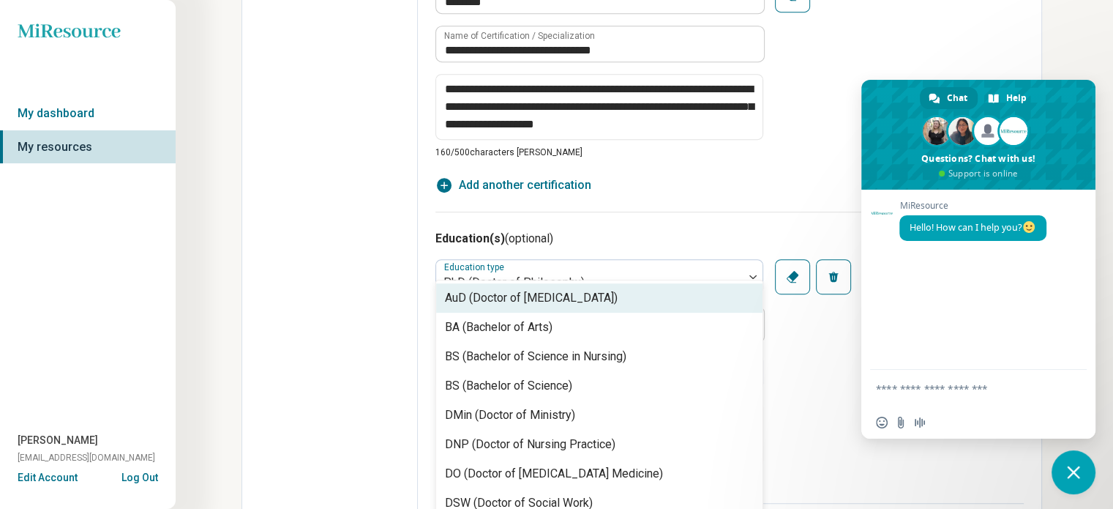
click at [449, 181] on icon "button" at bounding box center [444, 185] width 15 height 15
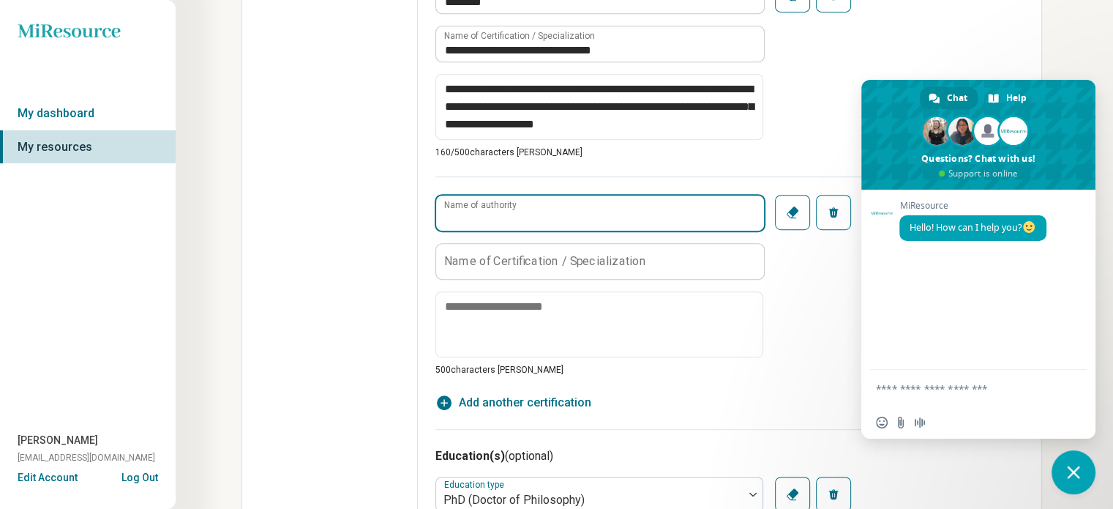
click at [448, 201] on div "Name of authority" at bounding box center [600, 213] width 328 height 37
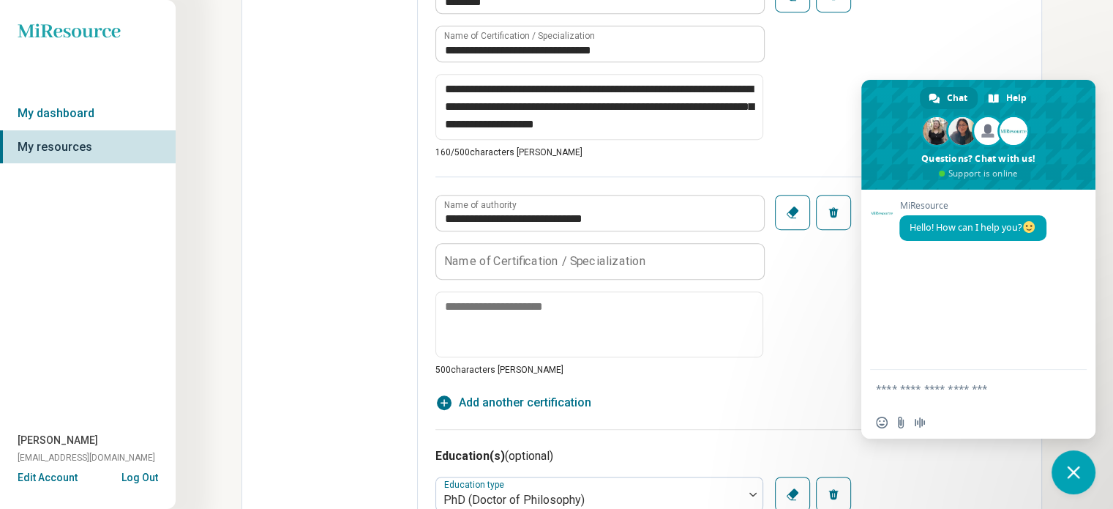
click at [449, 255] on label "Name of Certification / Specialization" at bounding box center [545, 261] width 202 height 12
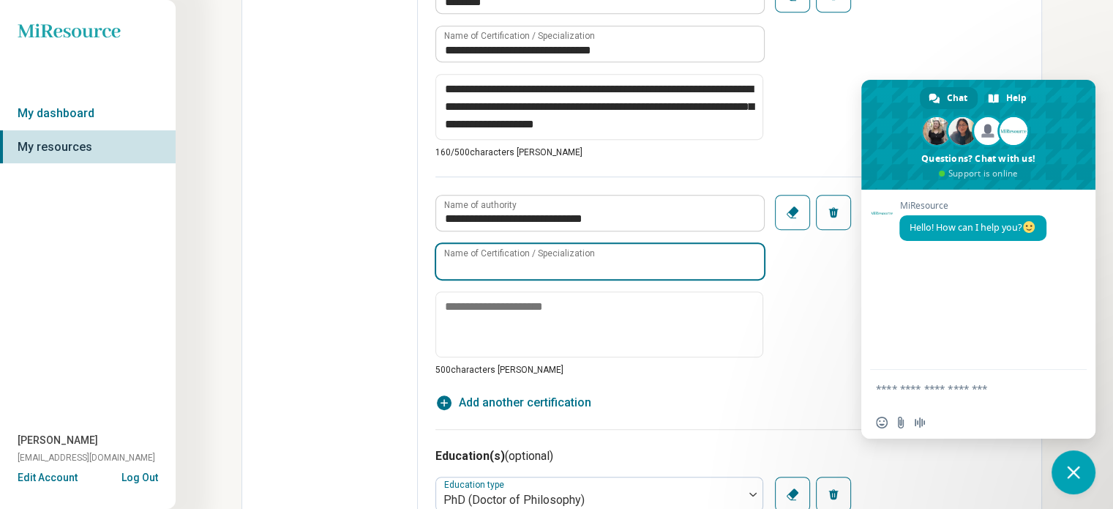
click at [449, 255] on input "Name of Certification / Specialization" at bounding box center [600, 261] width 328 height 35
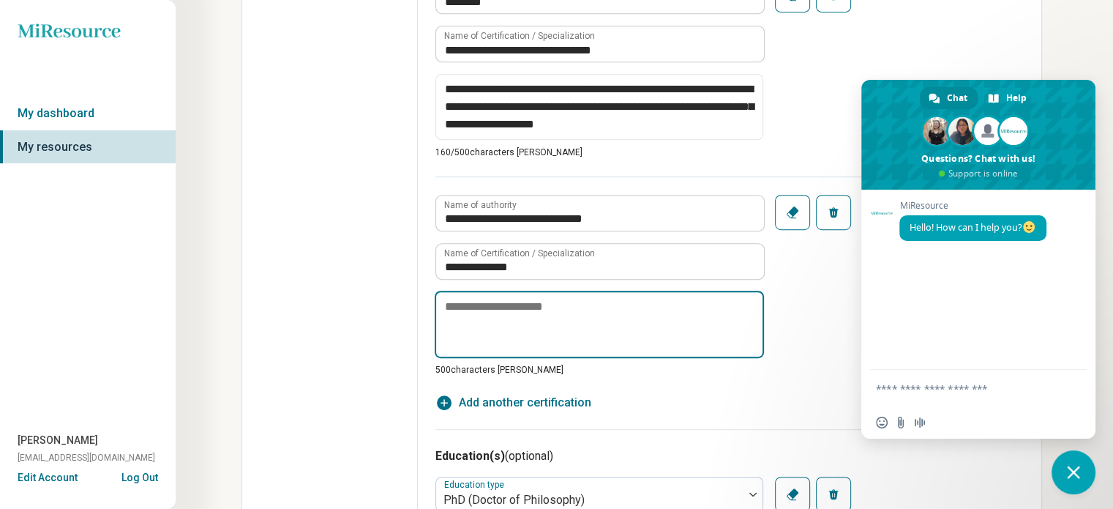
drag, startPoint x: 452, startPoint y: 302, endPoint x: 451, endPoint y: 336, distance: 33.7
click at [452, 303] on textarea at bounding box center [599, 324] width 329 height 67
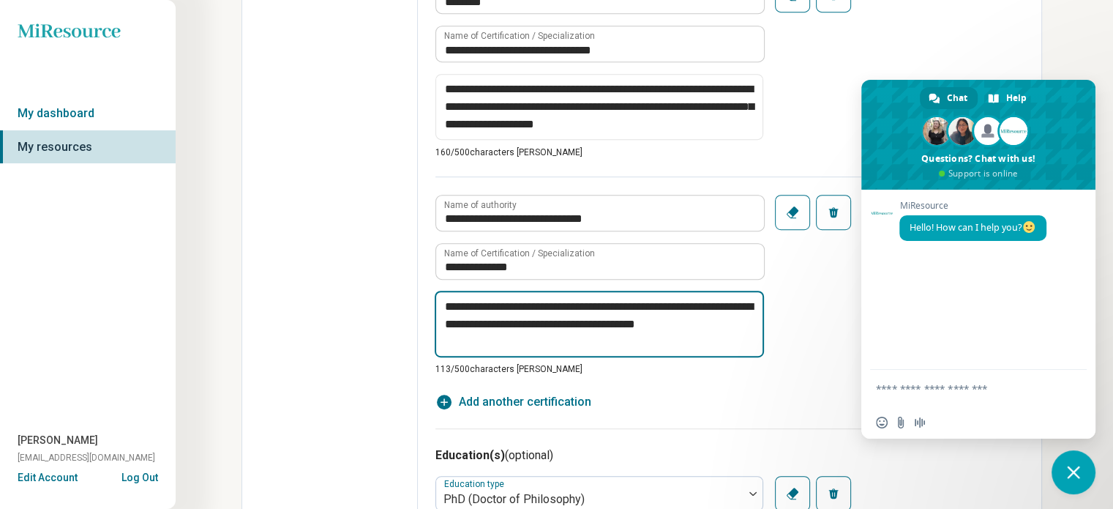
click at [673, 324] on textarea "**********" at bounding box center [599, 324] width 329 height 67
drag, startPoint x: 627, startPoint y: 320, endPoint x: 691, endPoint y: 359, distance: 74.6
click at [683, 342] on textarea "**********" at bounding box center [599, 324] width 329 height 67
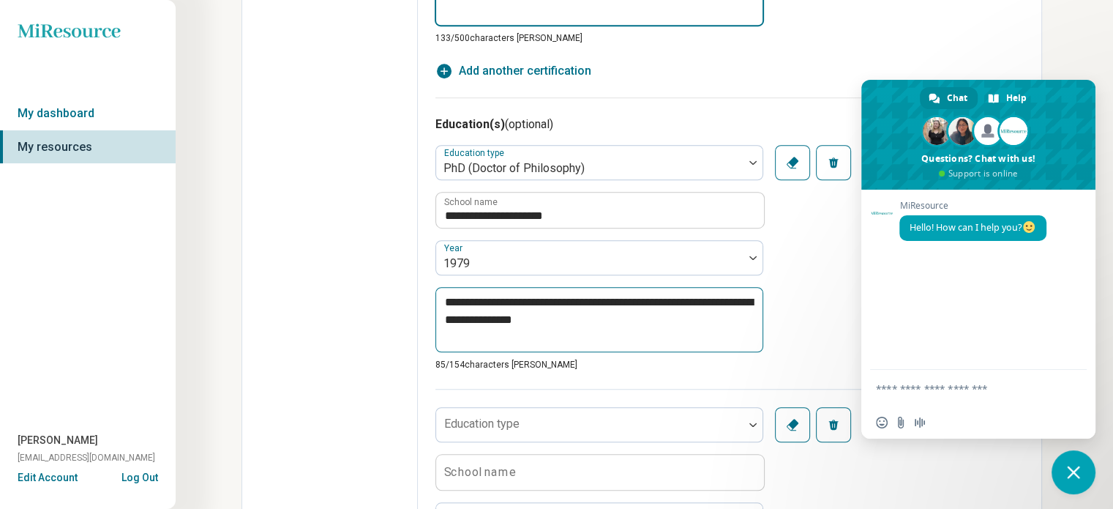
scroll to position [1137, 0]
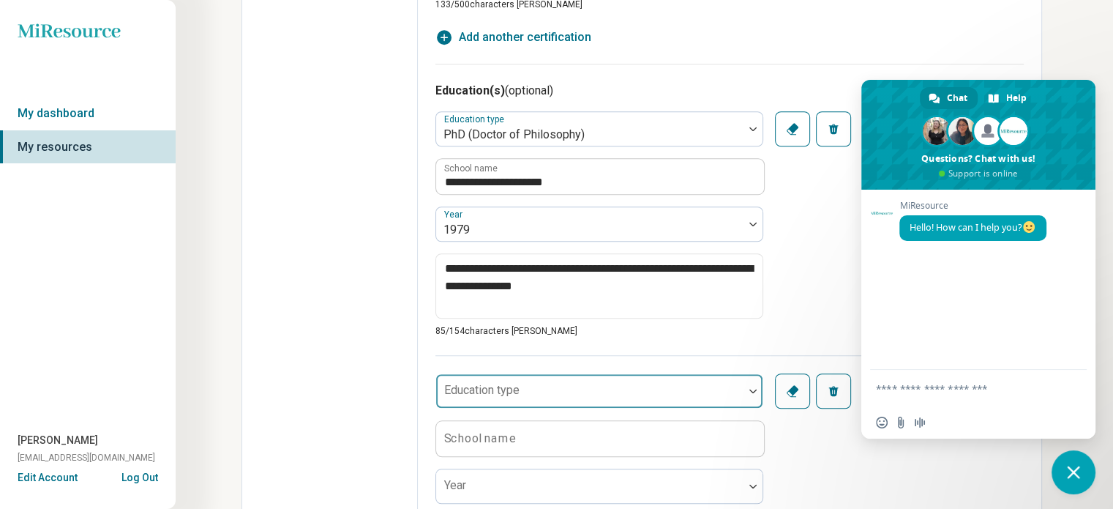
click at [755, 389] on img at bounding box center [753, 391] width 7 height 4
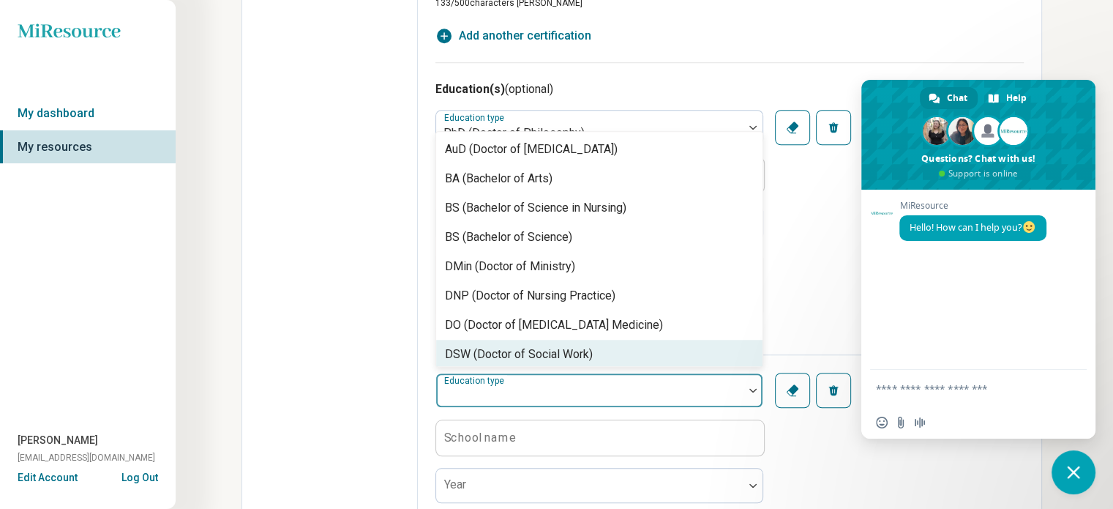
click at [322, 374] on div "Edit profile General Specialty Credentials Location Payment Schedule Profile co…" at bounding box center [330, 15] width 176 height 2162
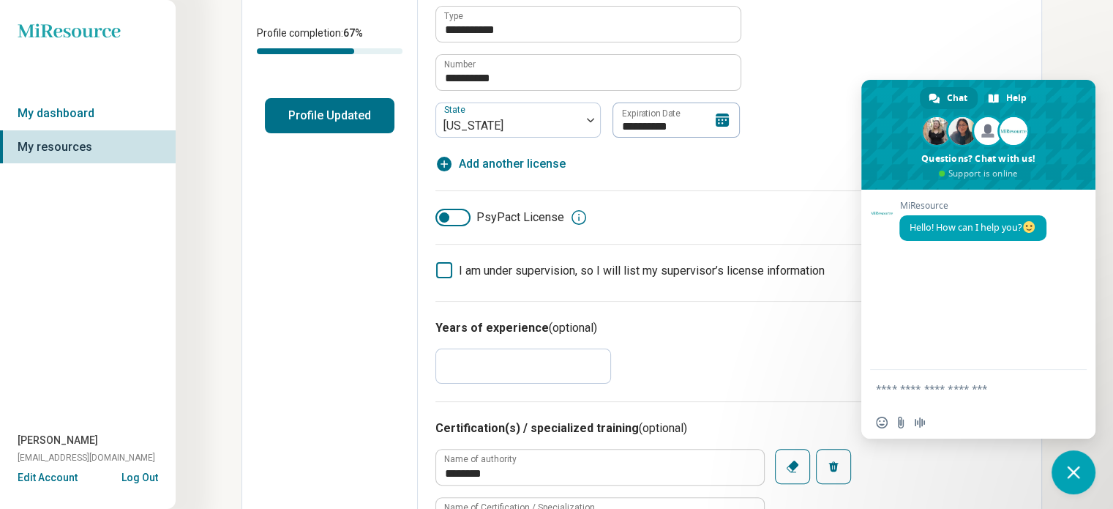
scroll to position [332, 0]
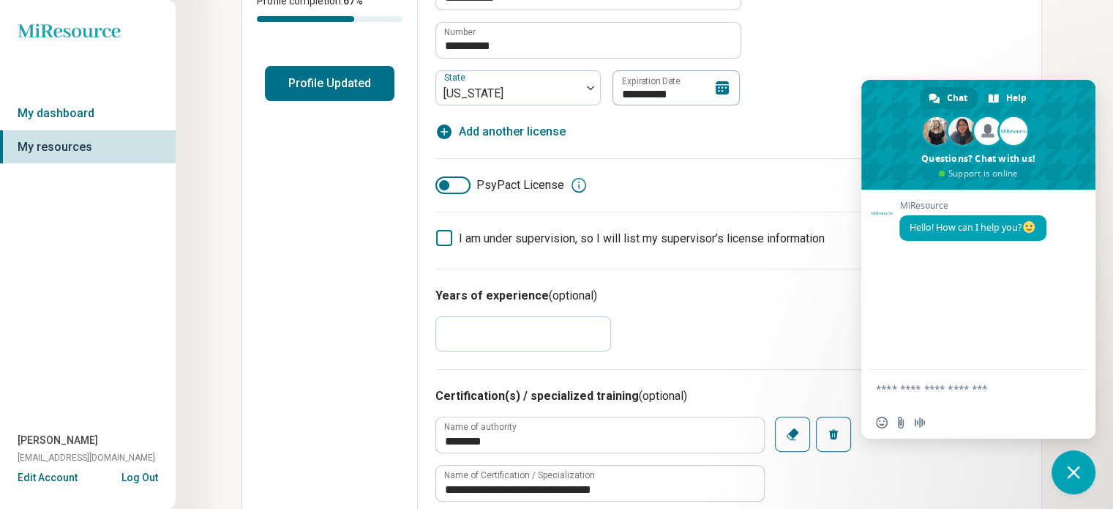
drag, startPoint x: 449, startPoint y: 183, endPoint x: 472, endPoint y: 183, distance: 23.4
click at [474, 182] on label "PsyPact License" at bounding box center [500, 185] width 129 height 18
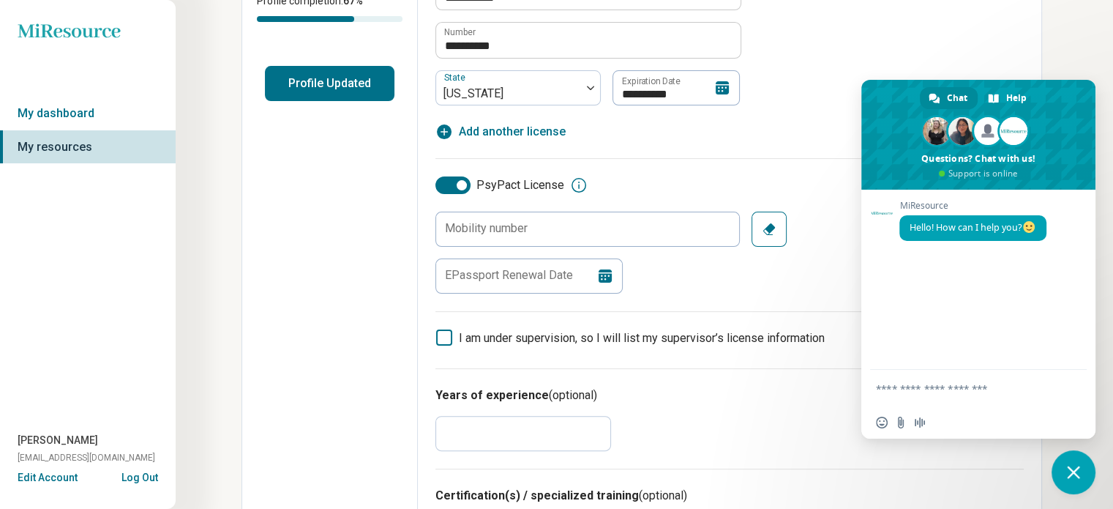
scroll to position [7, 0]
drag, startPoint x: 463, startPoint y: 182, endPoint x: 407, endPoint y: 184, distance: 55.7
drag, startPoint x: 463, startPoint y: 187, endPoint x: 471, endPoint y: 180, distance: 11.0
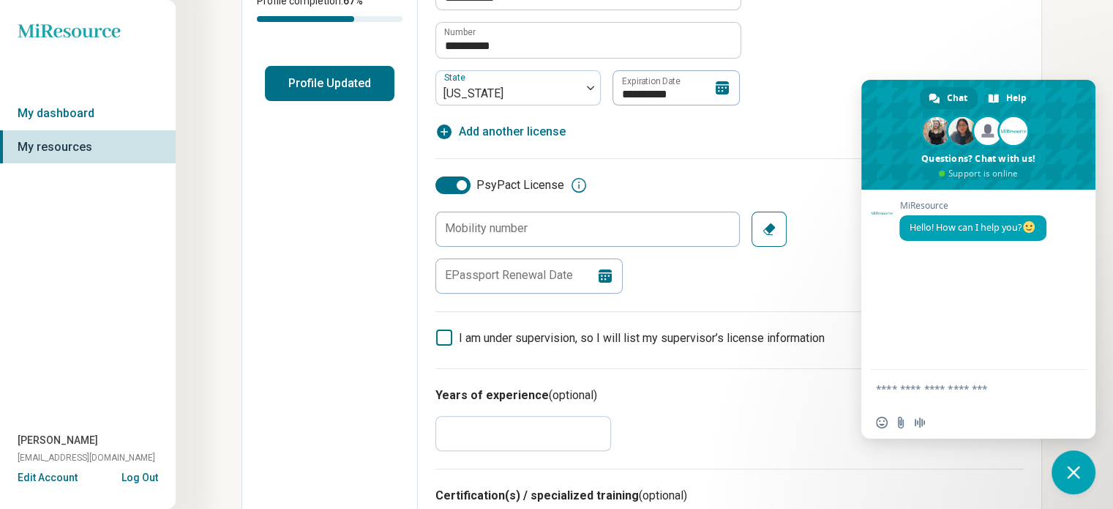
click at [449, 183] on div at bounding box center [453, 185] width 35 height 18
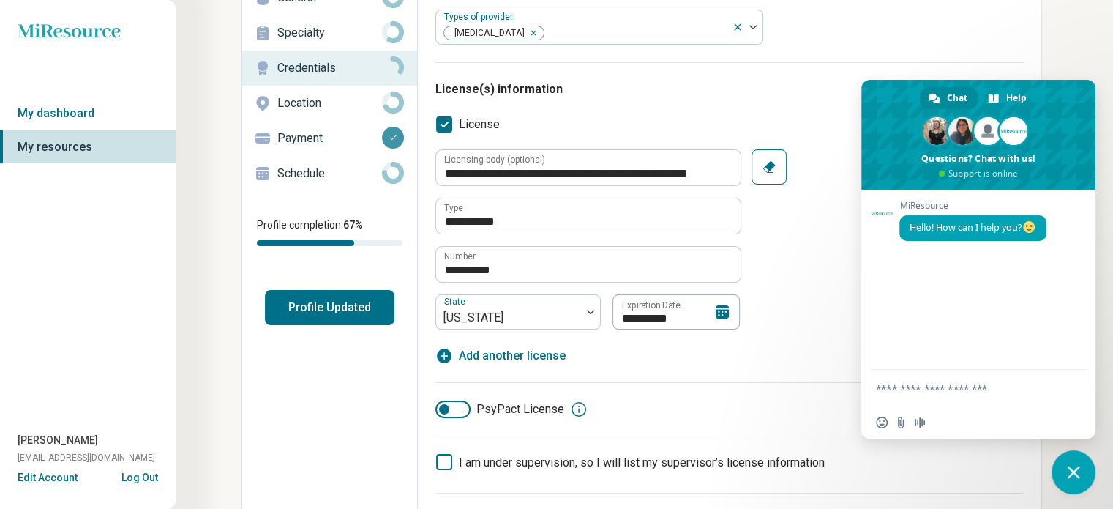
scroll to position [293, 0]
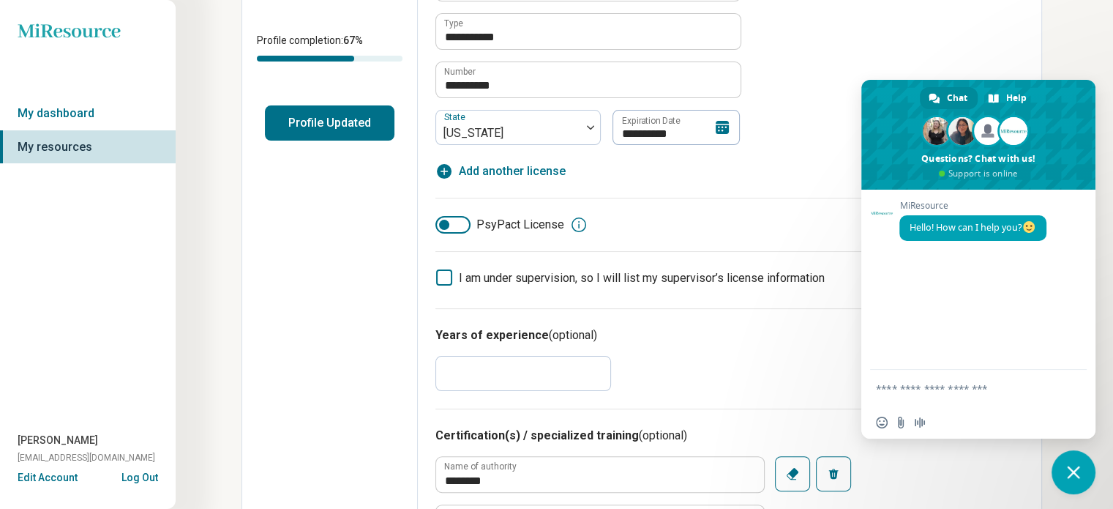
drag, startPoint x: 455, startPoint y: 372, endPoint x: 381, endPoint y: 384, distance: 74.9
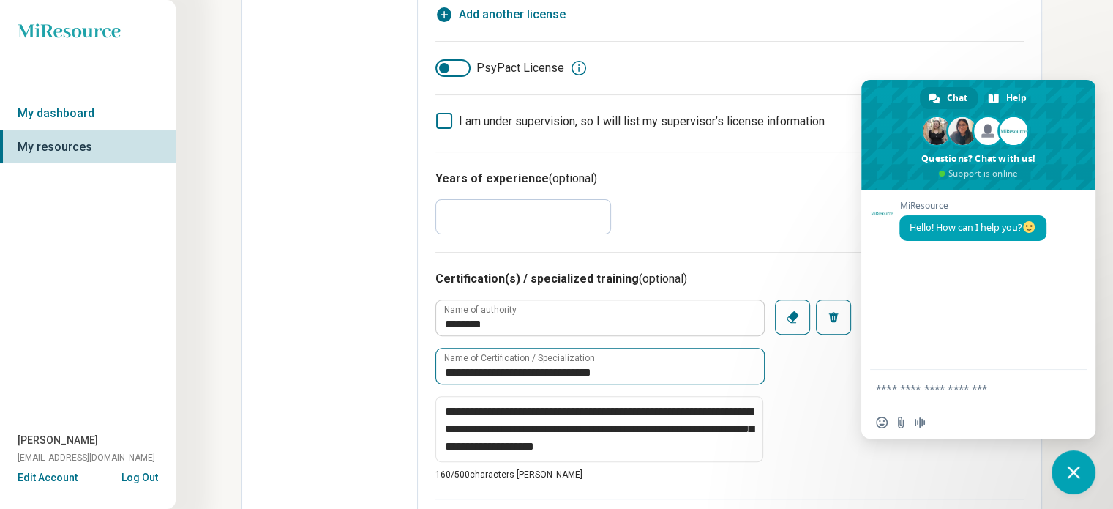
scroll to position [512, 0]
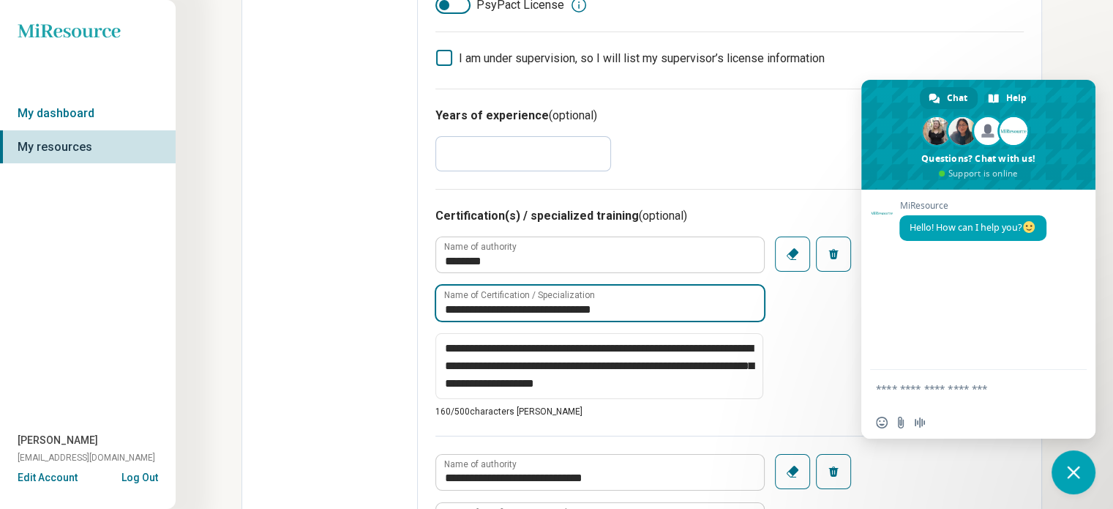
drag, startPoint x: 506, startPoint y: 305, endPoint x: 414, endPoint y: 315, distance: 92.8
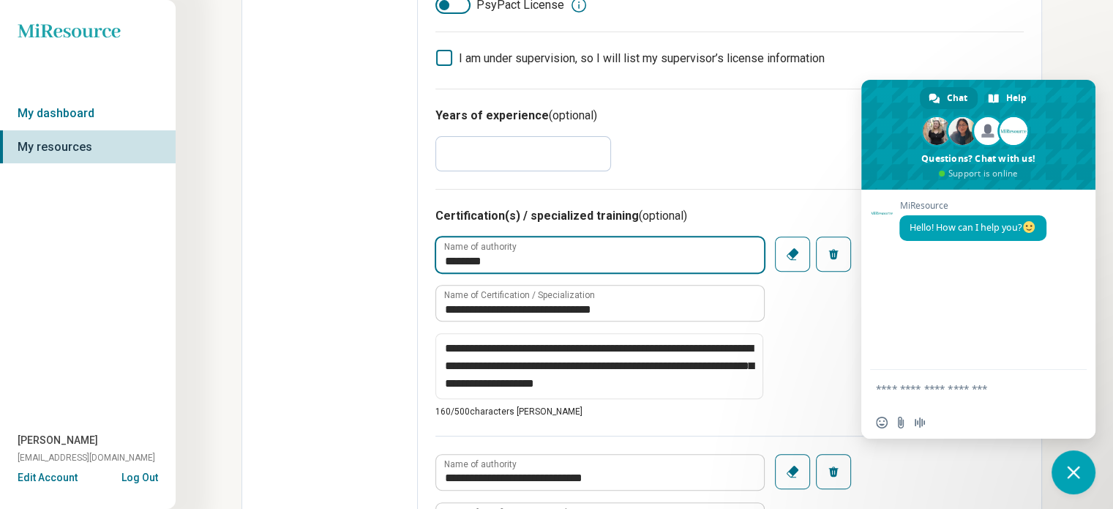
drag, startPoint x: 500, startPoint y: 251, endPoint x: 419, endPoint y: 253, distance: 81.3
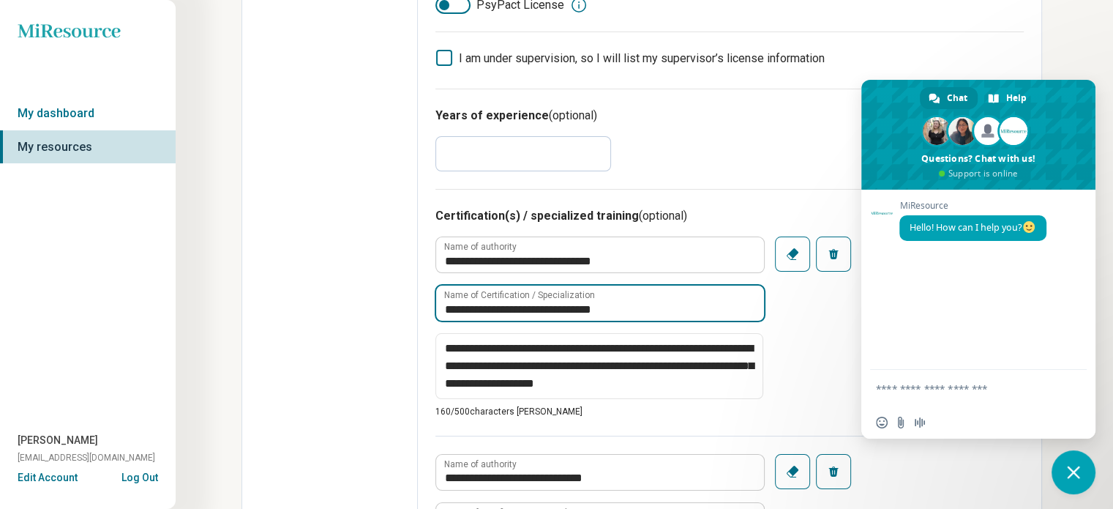
drag, startPoint x: 607, startPoint y: 299, endPoint x: 425, endPoint y: 295, distance: 182.3
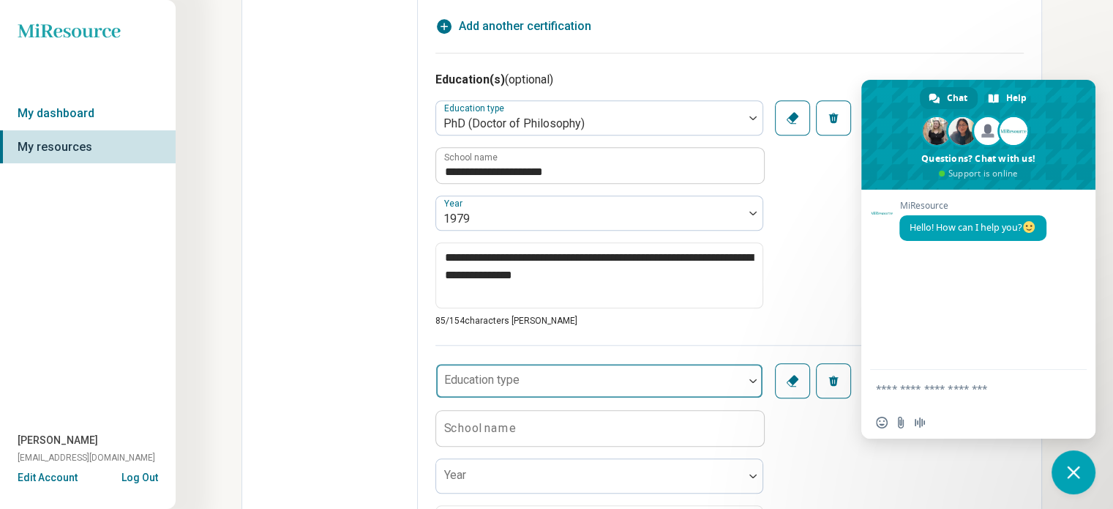
scroll to position [1171, 0]
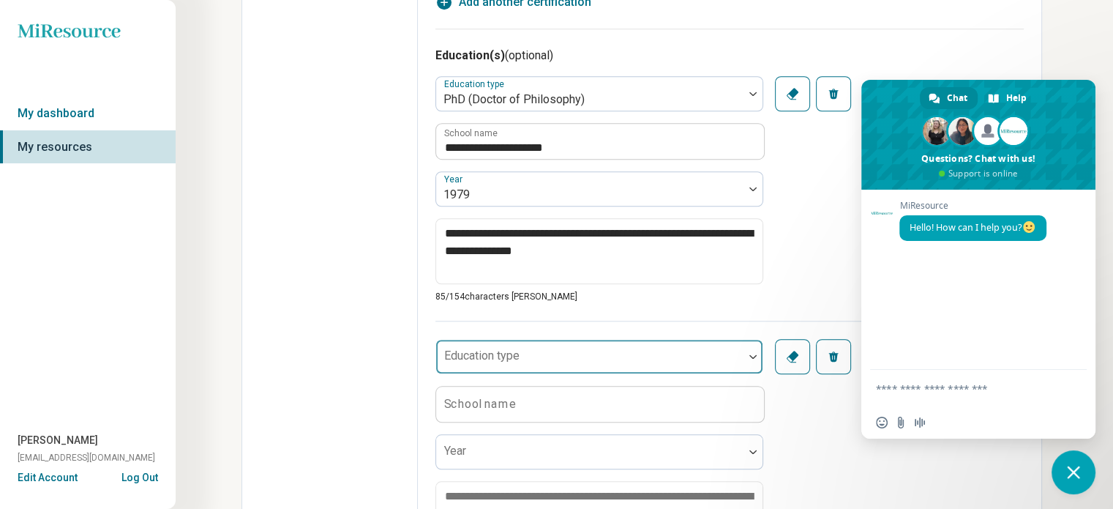
click at [755, 350] on div at bounding box center [753, 357] width 19 height 34
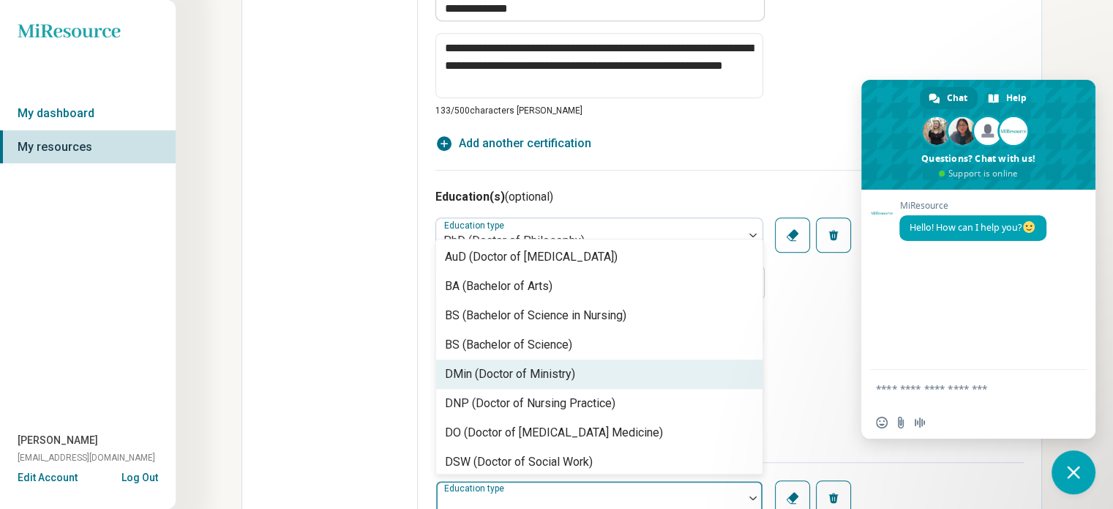
scroll to position [1025, 0]
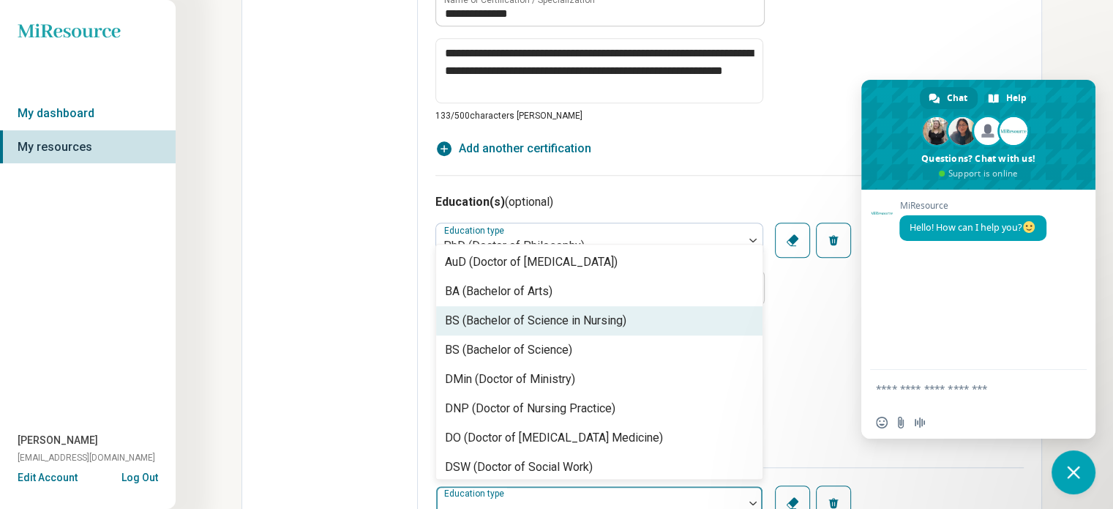
drag, startPoint x: 703, startPoint y: 311, endPoint x: 703, endPoint y: 321, distance: 10.3
click at [703, 311] on div "BS (Bachelor of Science in Nursing)" at bounding box center [599, 320] width 326 height 29
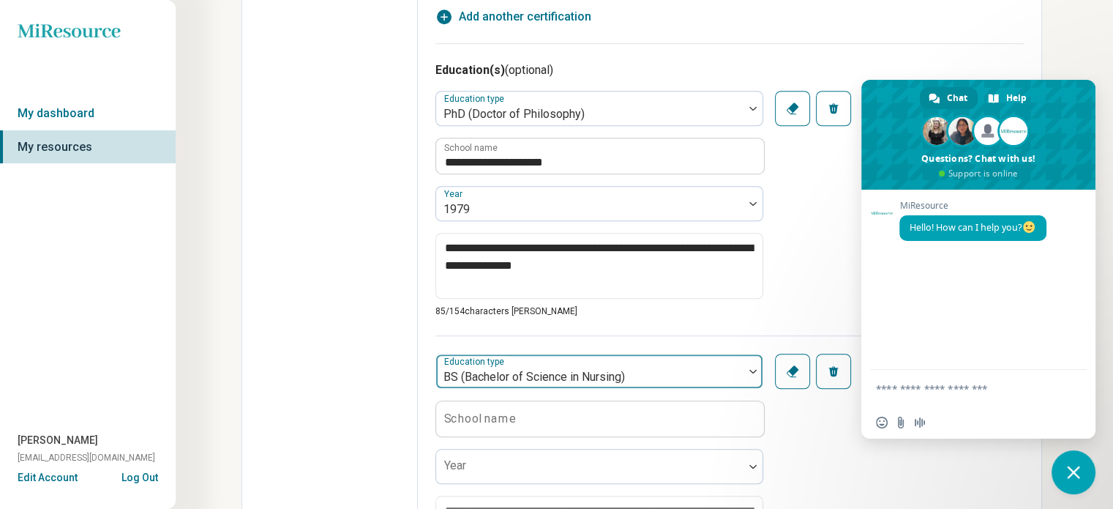
scroll to position [1171, 0]
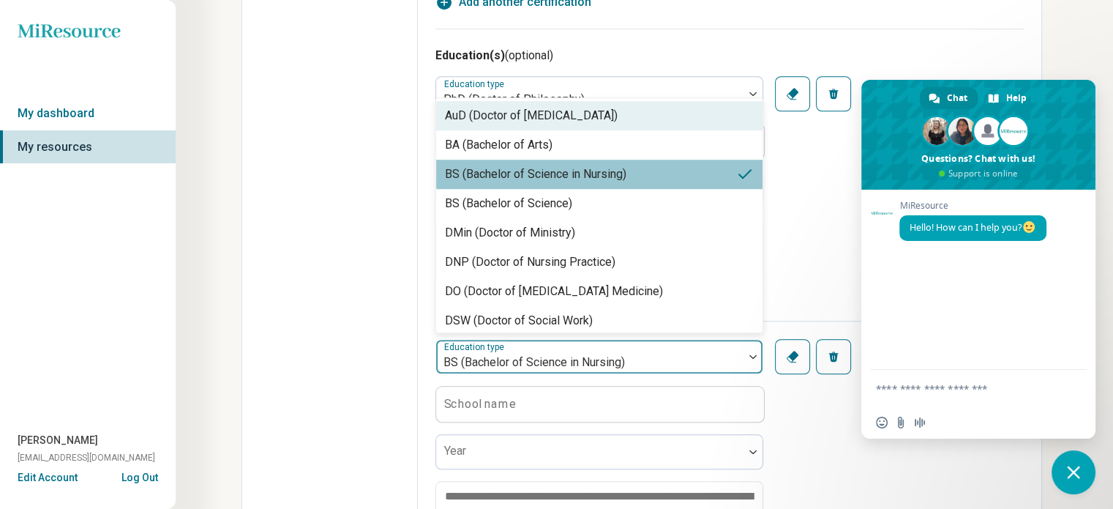
drag, startPoint x: 628, startPoint y: 352, endPoint x: 591, endPoint y: 359, distance: 37.3
click at [551, 366] on div "BS (Bachelor of Science in Nursing)" at bounding box center [589, 356] width 307 height 32
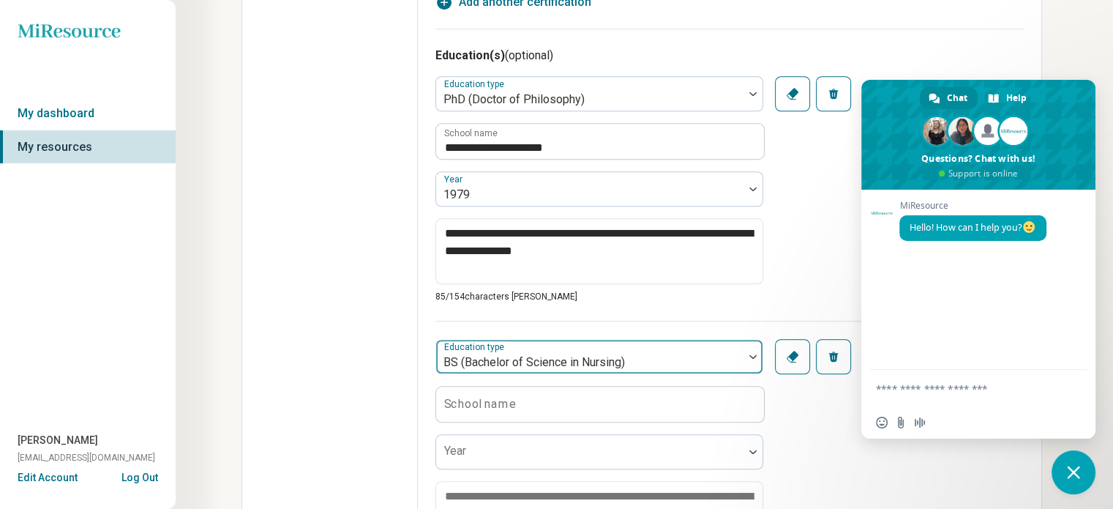
drag, startPoint x: 763, startPoint y: 250, endPoint x: 752, endPoint y: 351, distance: 101.7
click at [752, 351] on div at bounding box center [753, 357] width 19 height 34
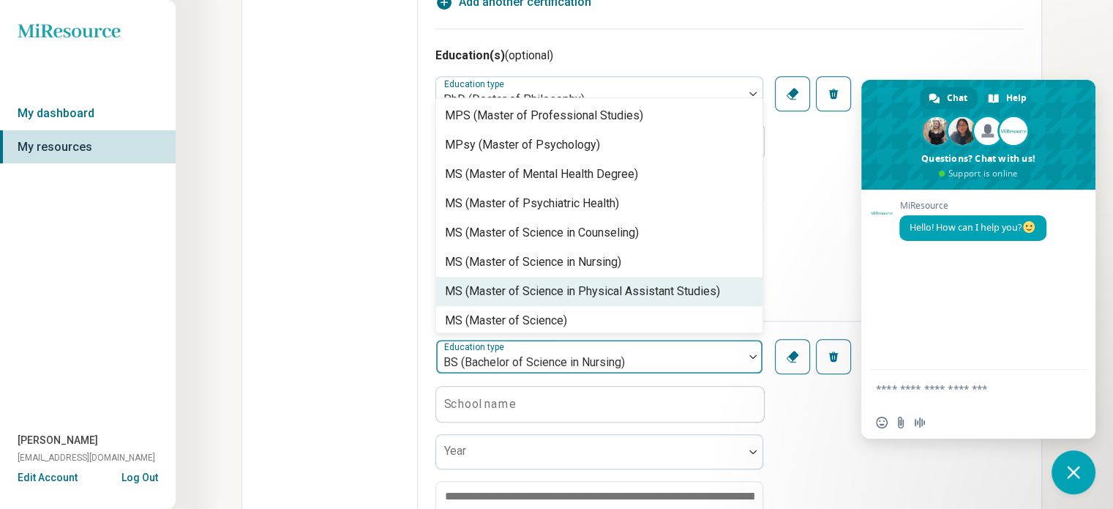
scroll to position [697, 0]
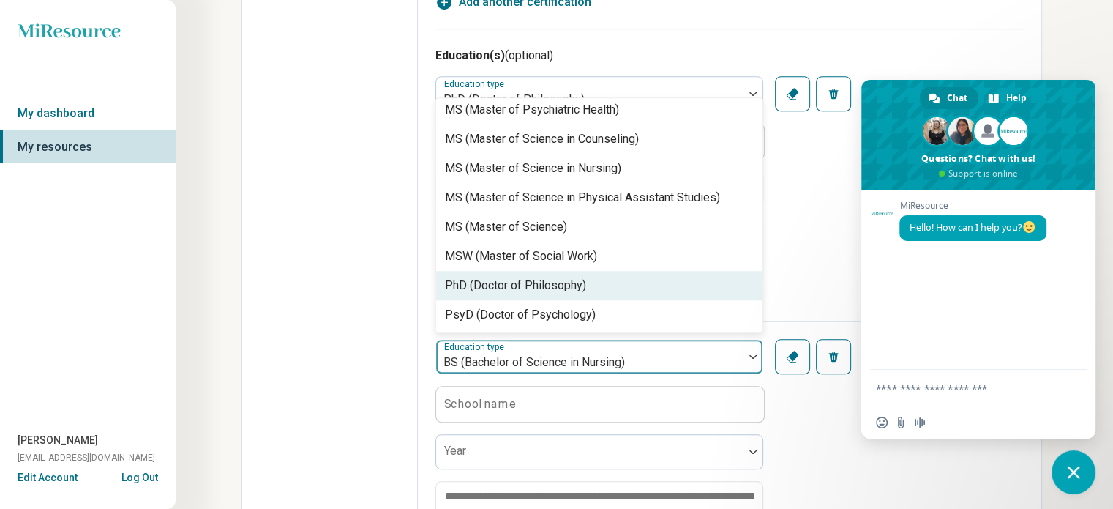
click at [545, 280] on div "PhD (Doctor of Philosophy)" at bounding box center [515, 286] width 141 height 18
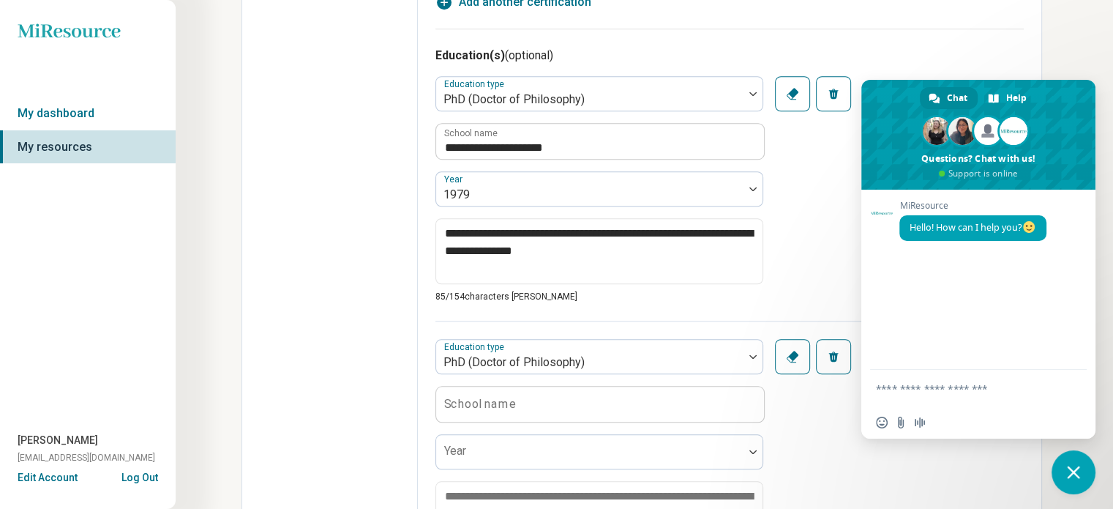
click at [449, 397] on label "School name" at bounding box center [480, 403] width 72 height 12
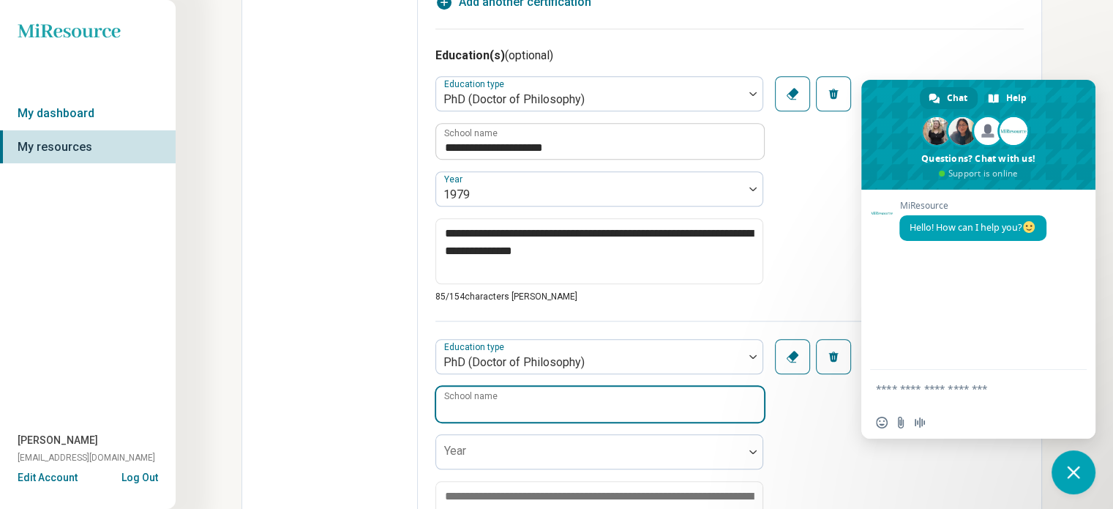
click at [449, 397] on input "School name" at bounding box center [600, 403] width 328 height 35
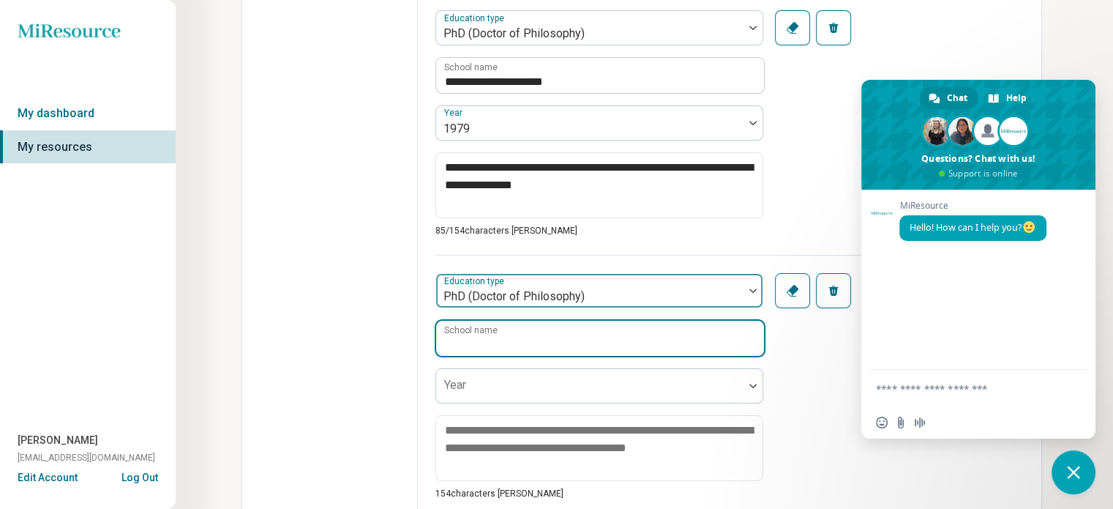
scroll to position [1244, 0]
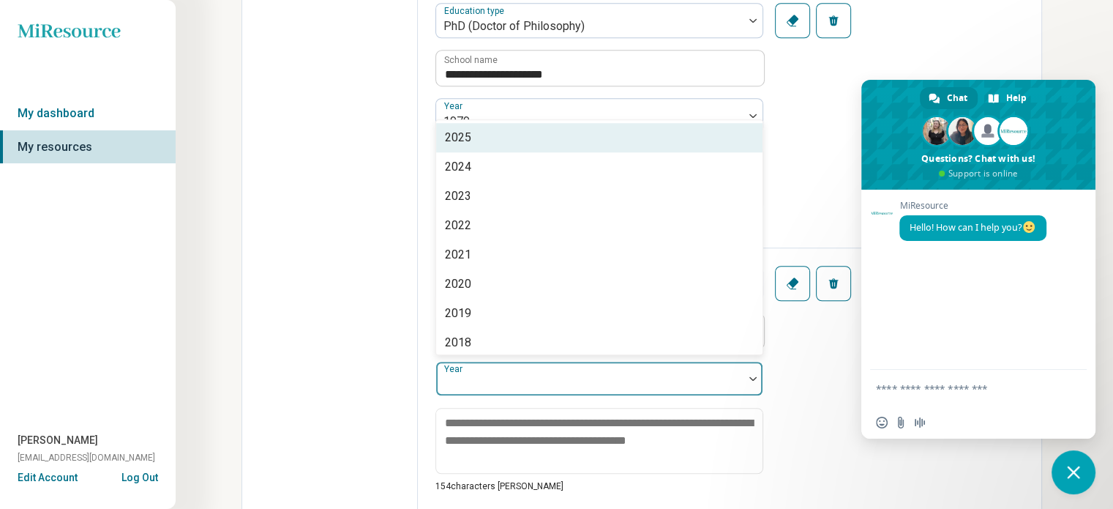
click at [477, 369] on div at bounding box center [589, 378] width 307 height 32
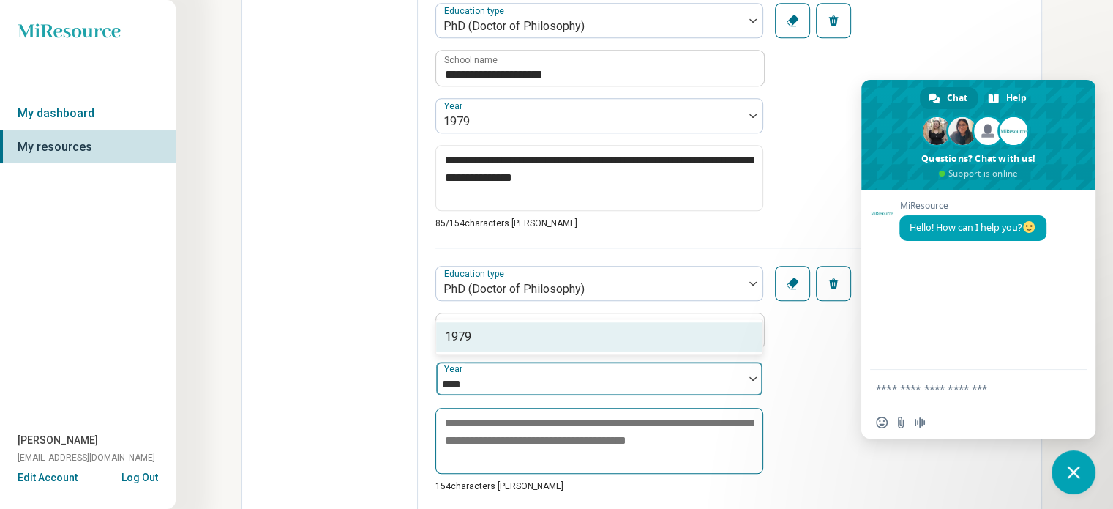
scroll to position [1318, 0]
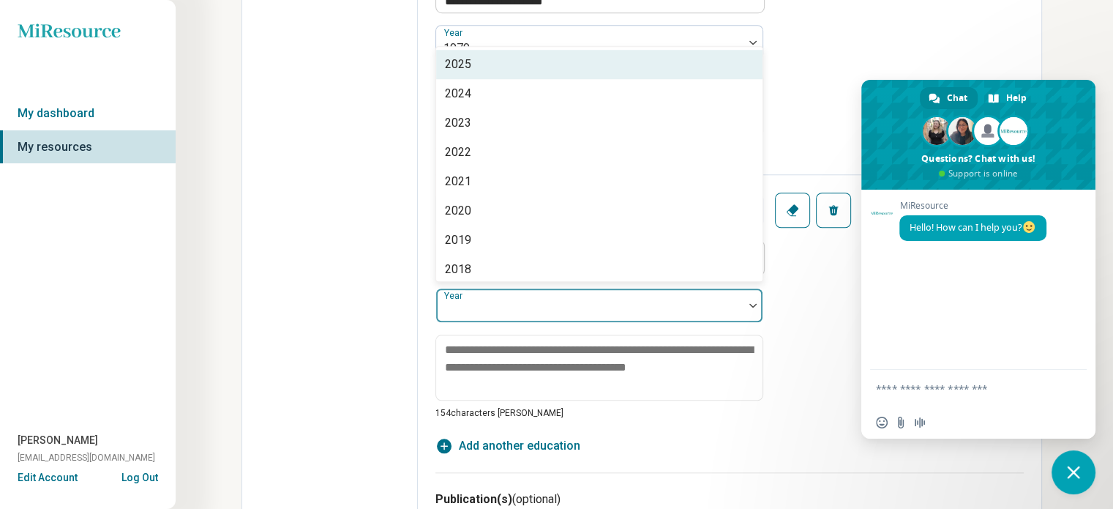
click at [752, 299] on div at bounding box center [753, 305] width 19 height 34
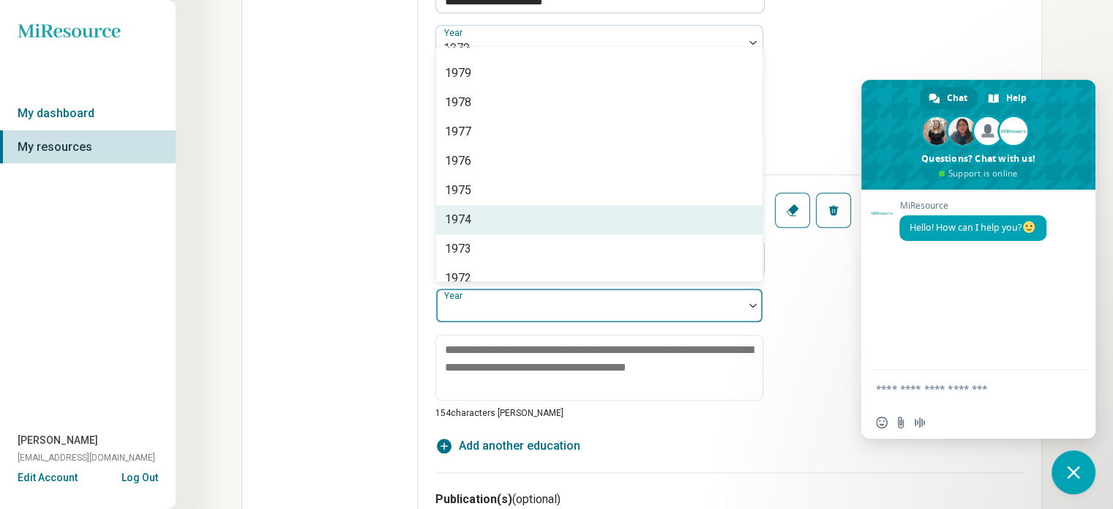
scroll to position [1192, 0]
click at [462, 213] on div "1979" at bounding box center [458, 220] width 26 height 18
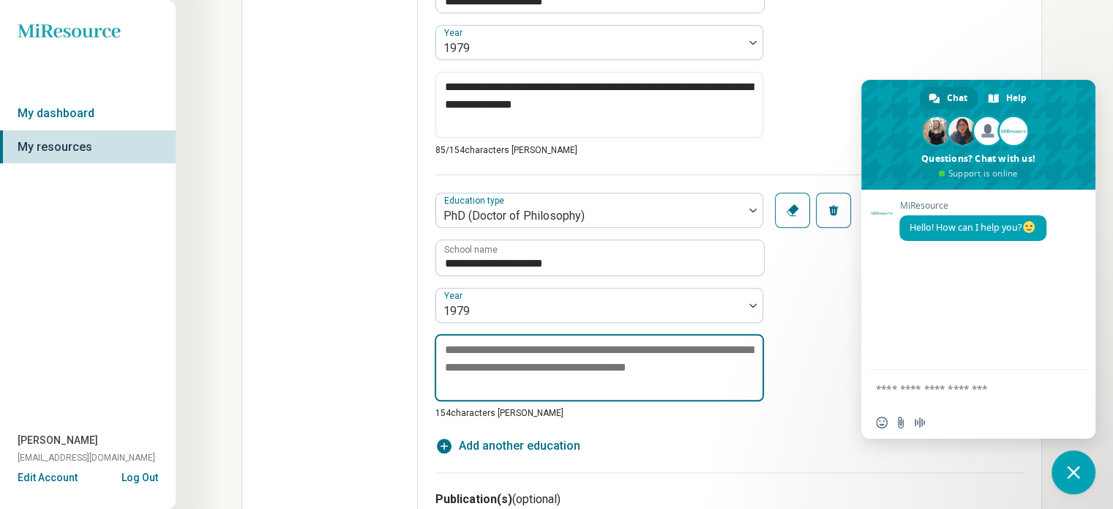
click at [446, 350] on textarea at bounding box center [599, 367] width 329 height 67
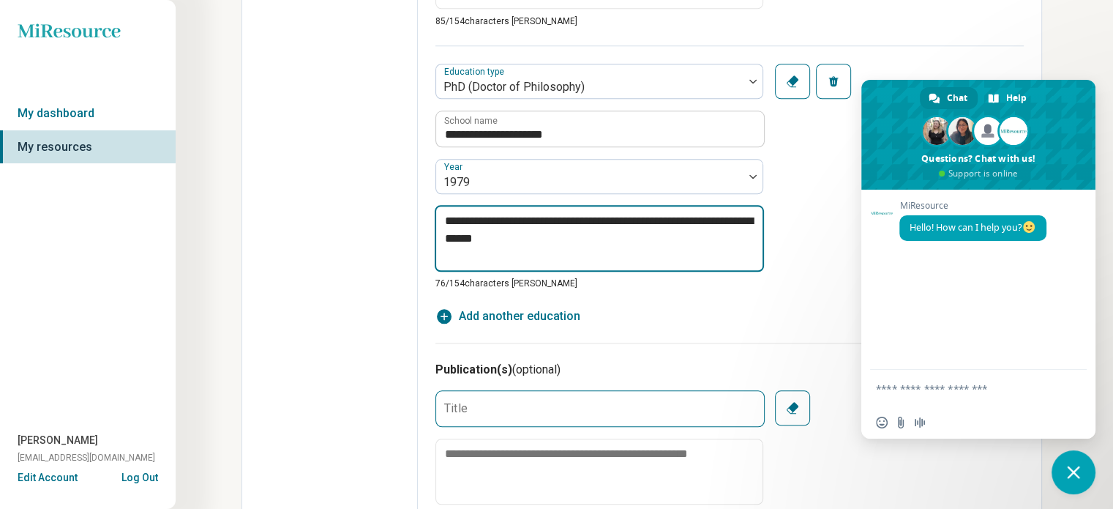
scroll to position [1537, 0]
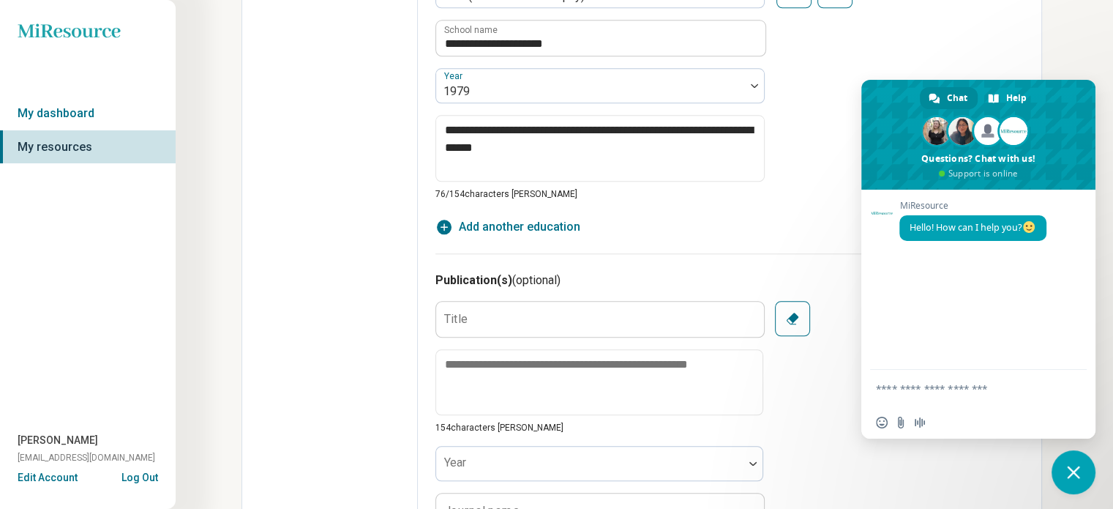
click at [461, 313] on label "Title" at bounding box center [455, 319] width 23 height 12
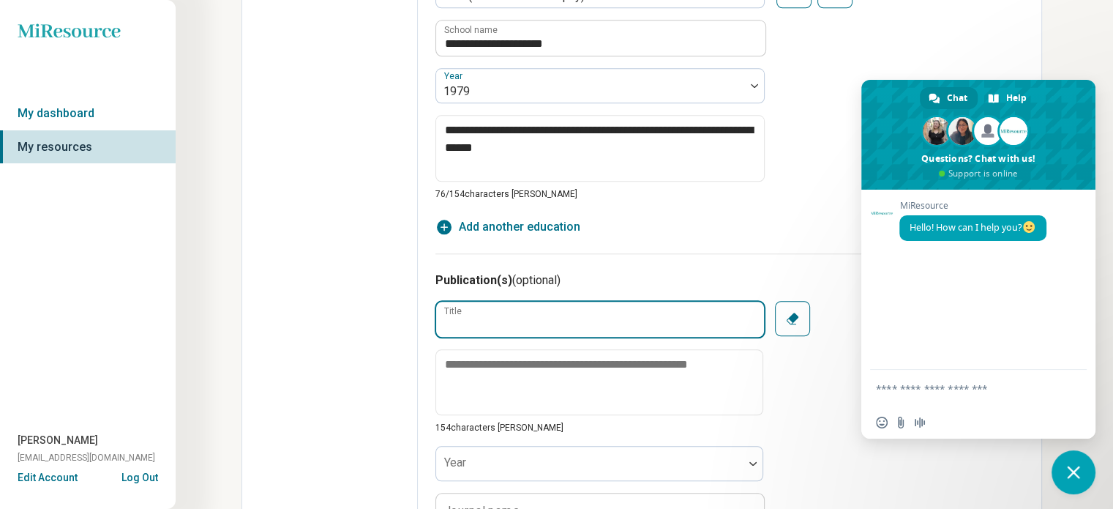
click at [461, 307] on input "Title" at bounding box center [600, 319] width 328 height 35
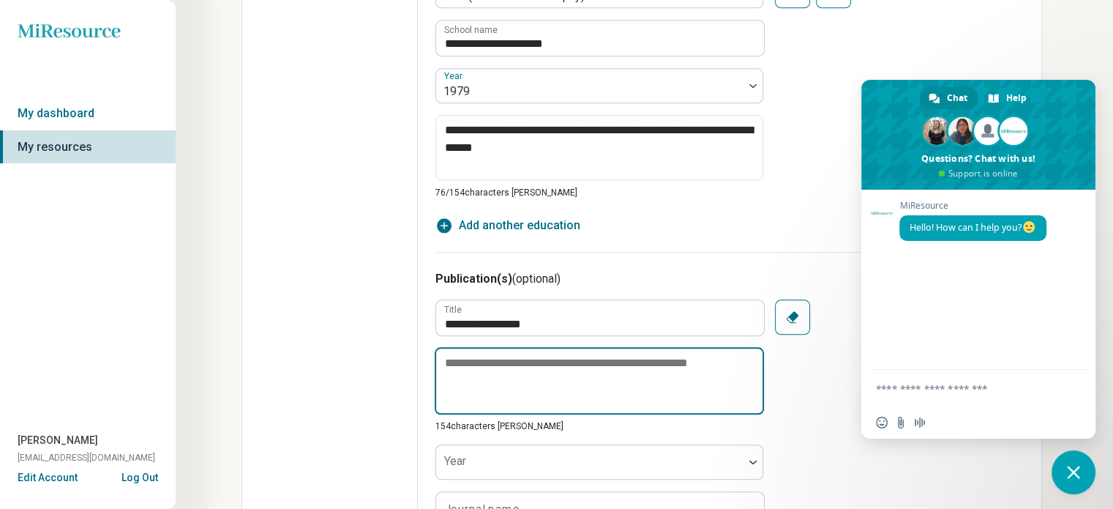
click at [453, 362] on textarea at bounding box center [599, 380] width 329 height 67
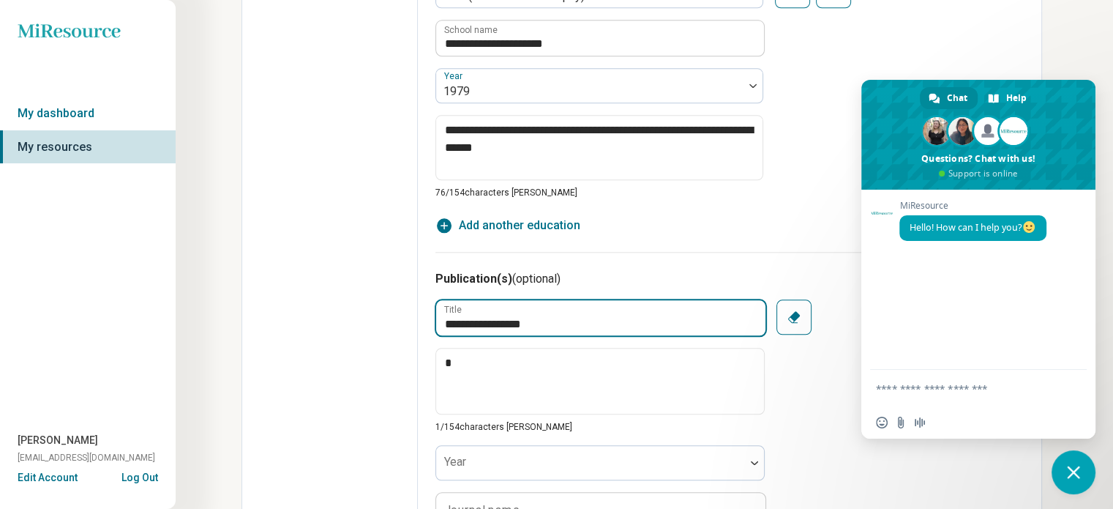
click at [591, 310] on input "**********" at bounding box center [600, 317] width 329 height 35
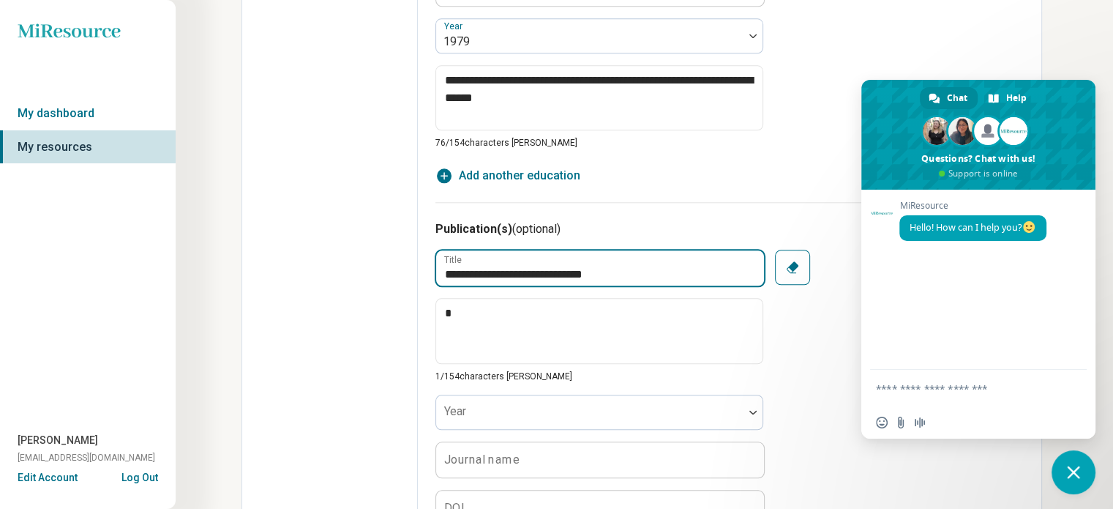
scroll to position [1610, 0]
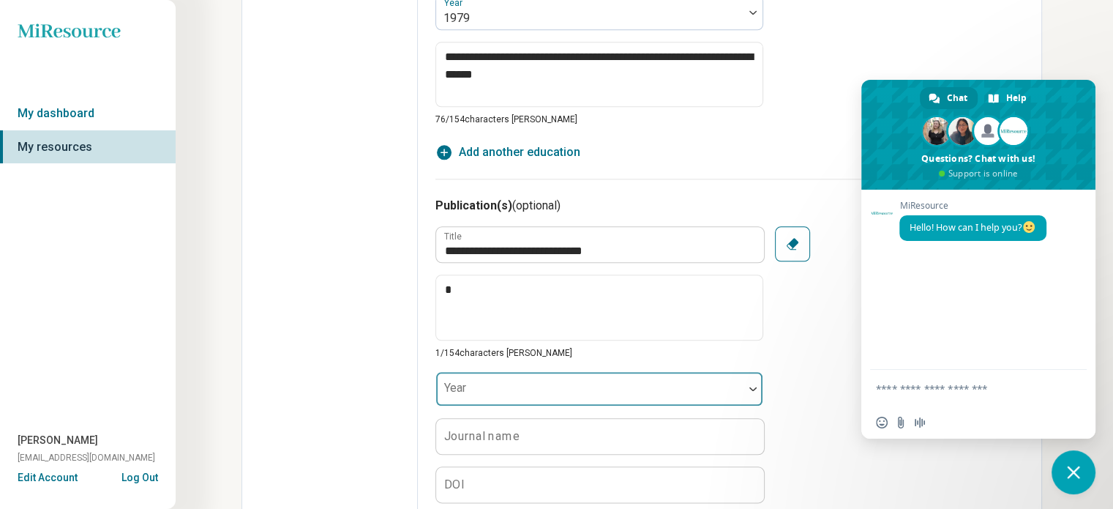
click at [457, 377] on div "Year" at bounding box center [600, 388] width 328 height 35
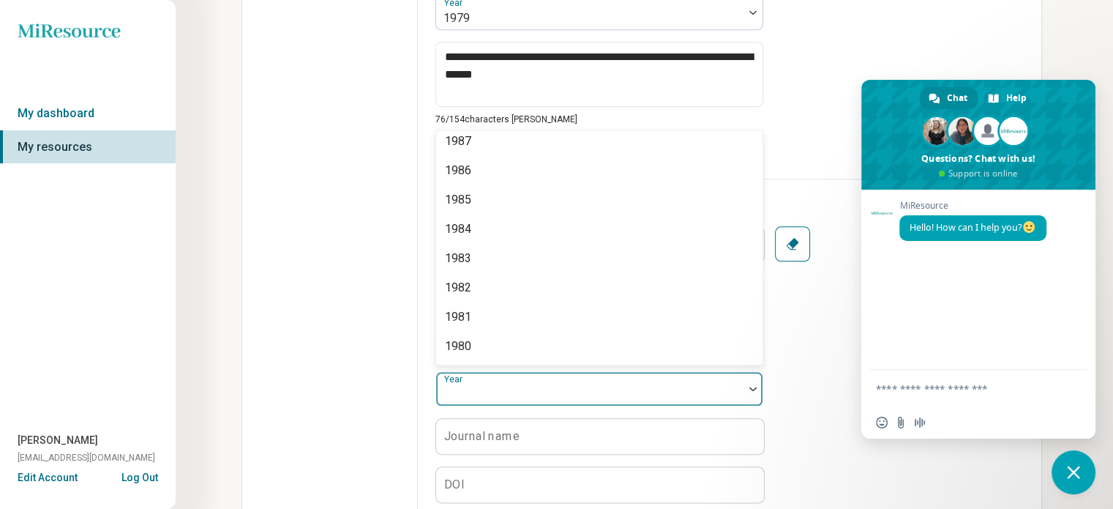
scroll to position [1171, 0]
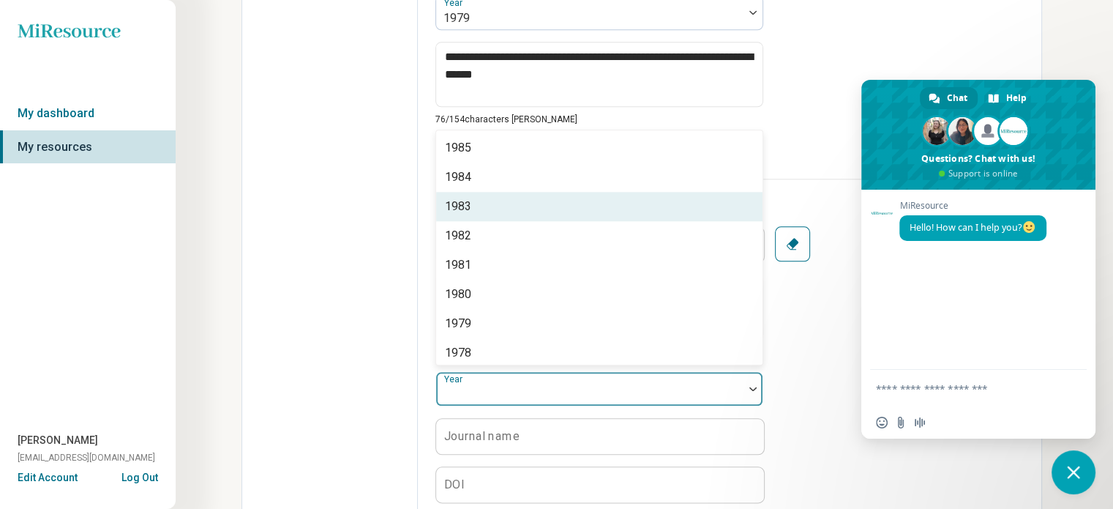
click at [463, 198] on div "1983" at bounding box center [458, 207] width 26 height 18
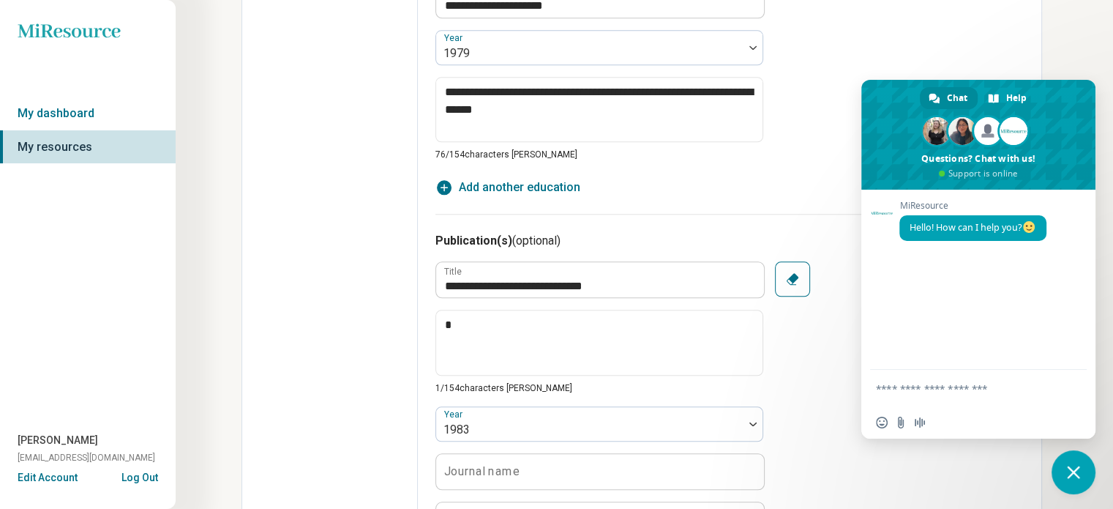
scroll to position [1574, 0]
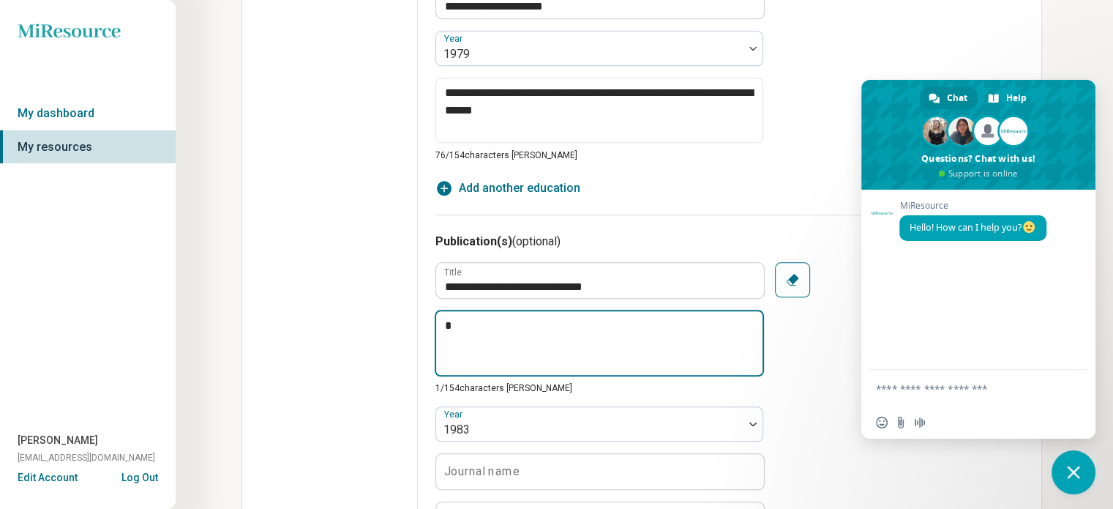
click at [457, 320] on textarea "*" at bounding box center [599, 343] width 329 height 67
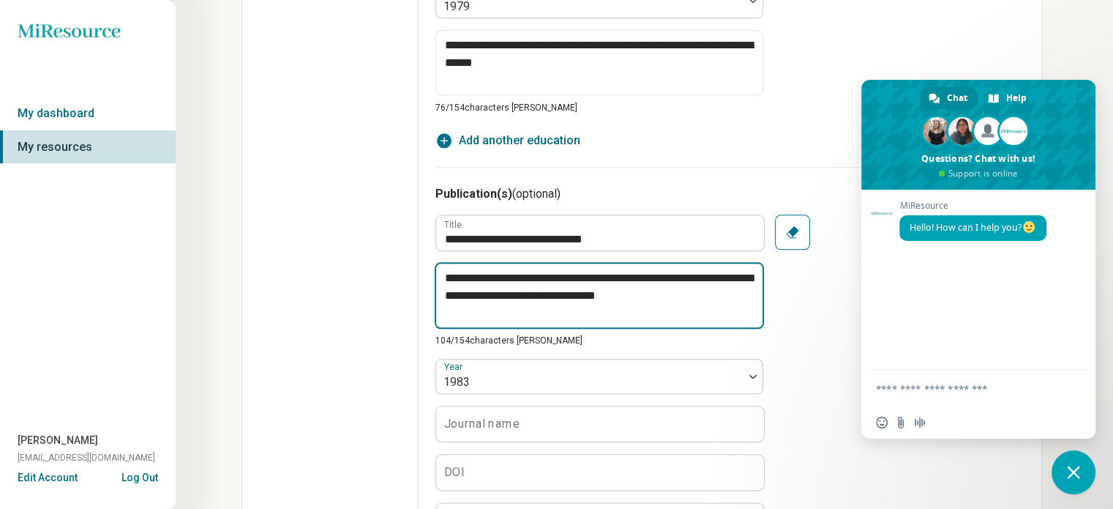
scroll to position [1648, 0]
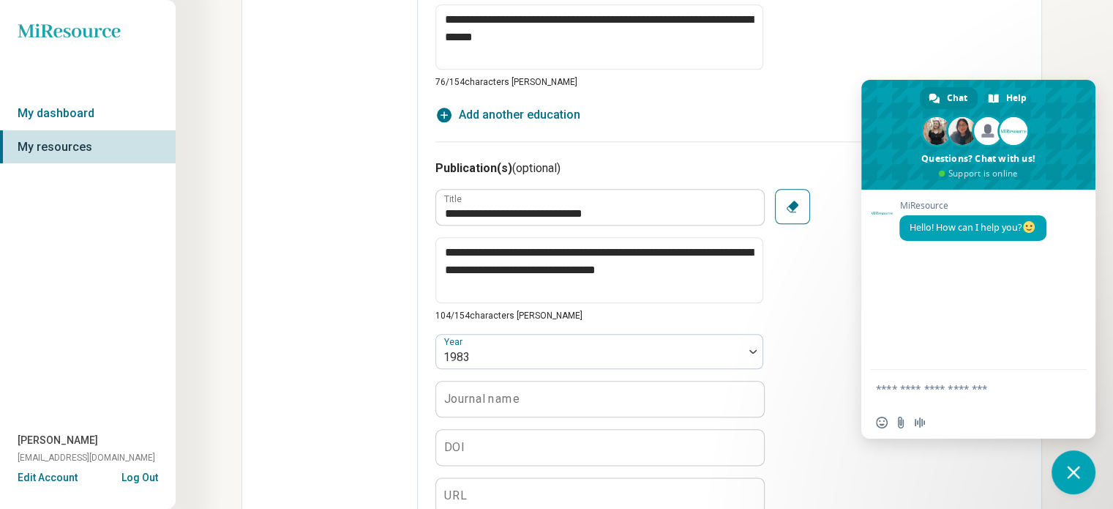
drag, startPoint x: 454, startPoint y: 389, endPoint x: 461, endPoint y: 401, distance: 14.4
click at [455, 392] on label "Journal name" at bounding box center [481, 398] width 75 height 12
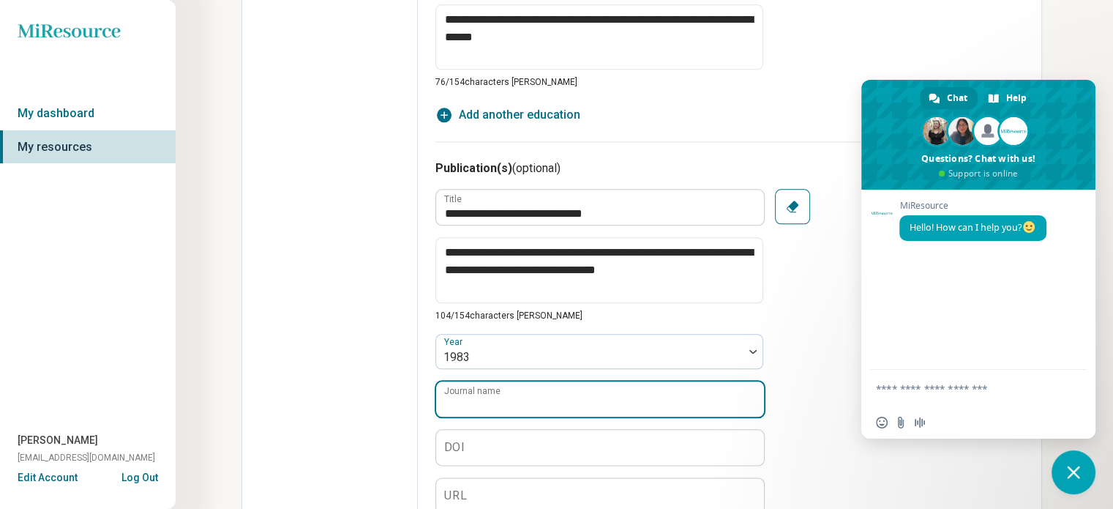
drag, startPoint x: 521, startPoint y: 380, endPoint x: 518, endPoint y: 388, distance: 8.6
click at [518, 387] on input "Journal name" at bounding box center [600, 398] width 328 height 35
drag, startPoint x: 512, startPoint y: 397, endPoint x: 409, endPoint y: 384, distance: 104.1
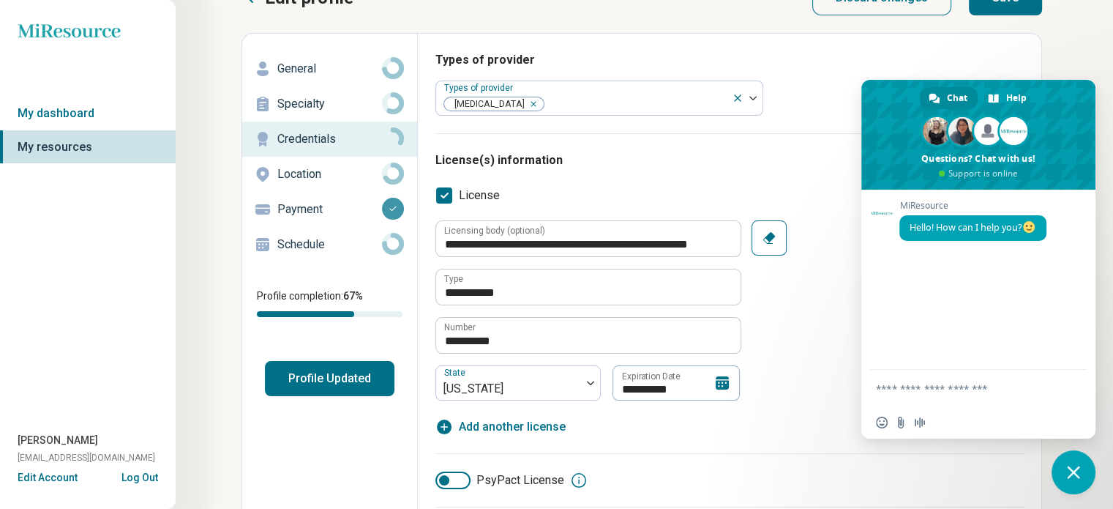
scroll to position [0, 0]
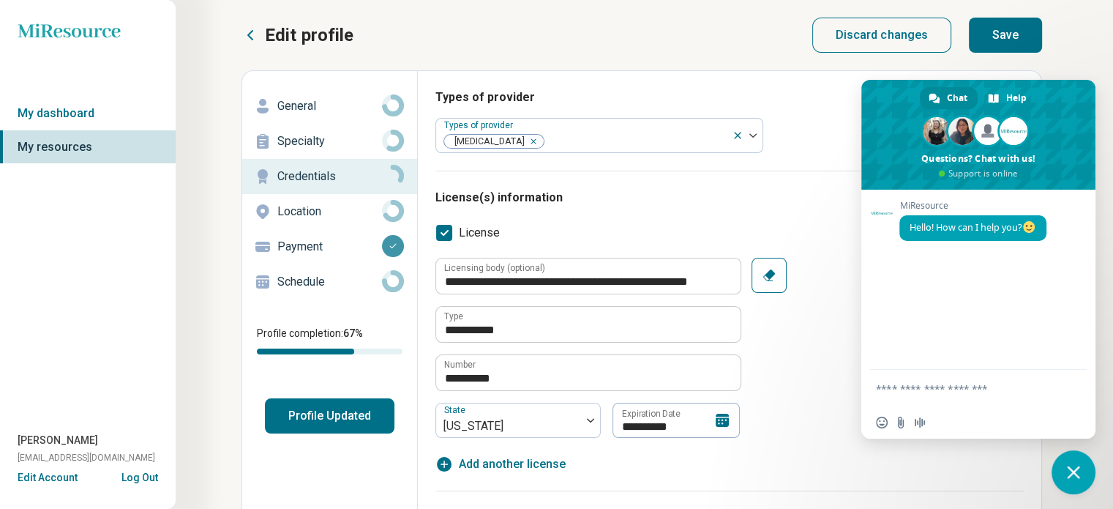
click at [1020, 36] on button "Save" at bounding box center [1005, 35] width 73 height 35
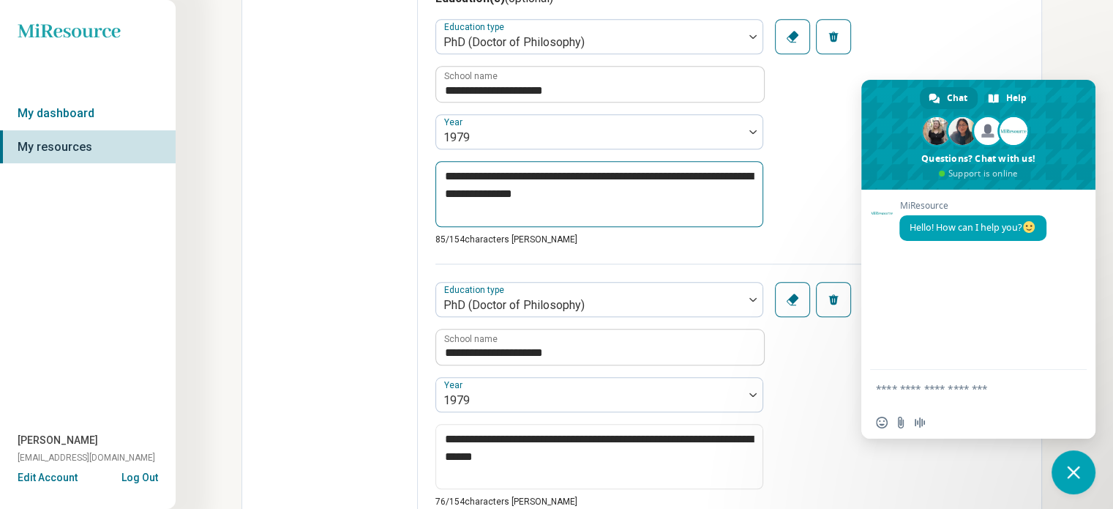
scroll to position [1318, 0]
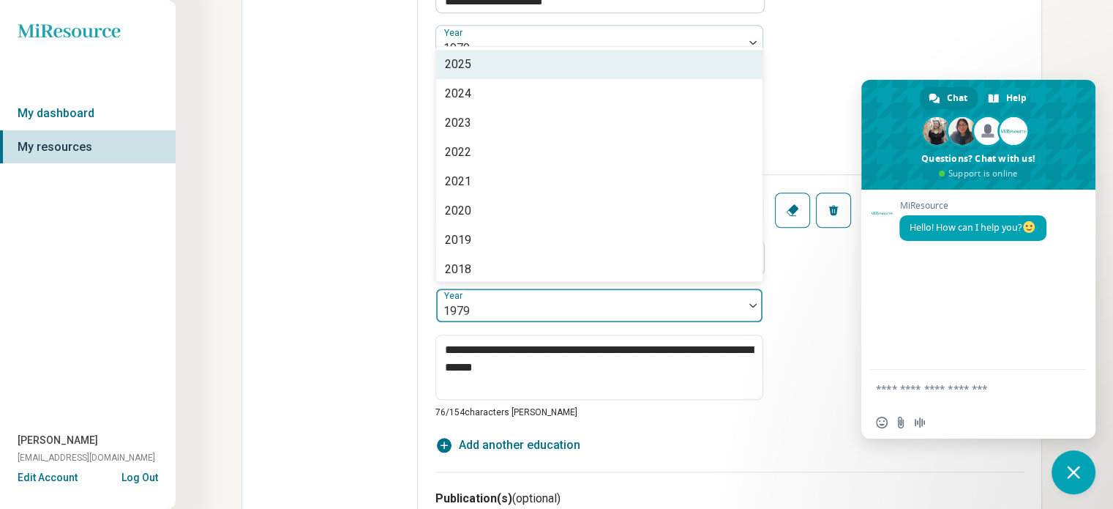
click at [494, 301] on div at bounding box center [590, 311] width 296 height 20
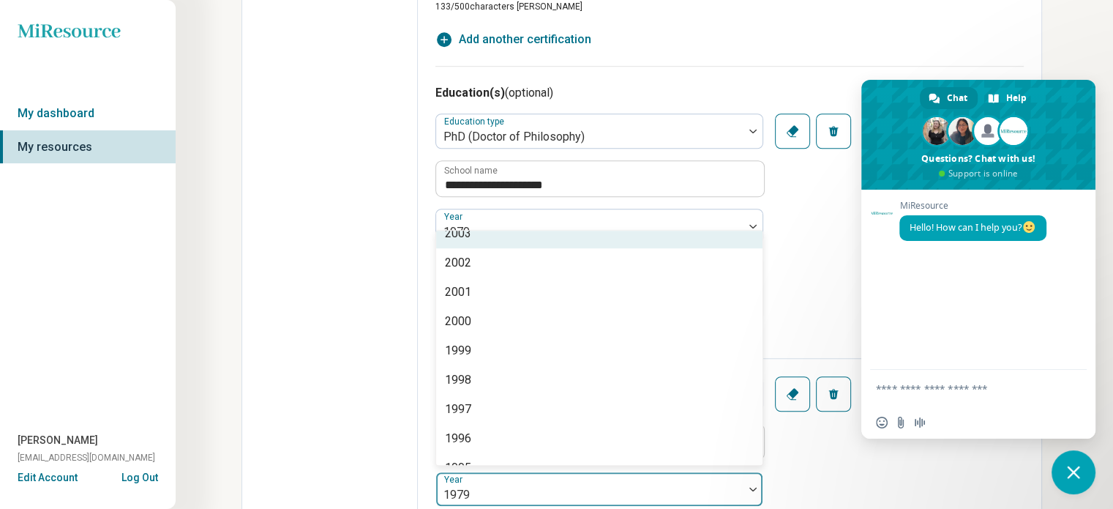
scroll to position [1135, 0]
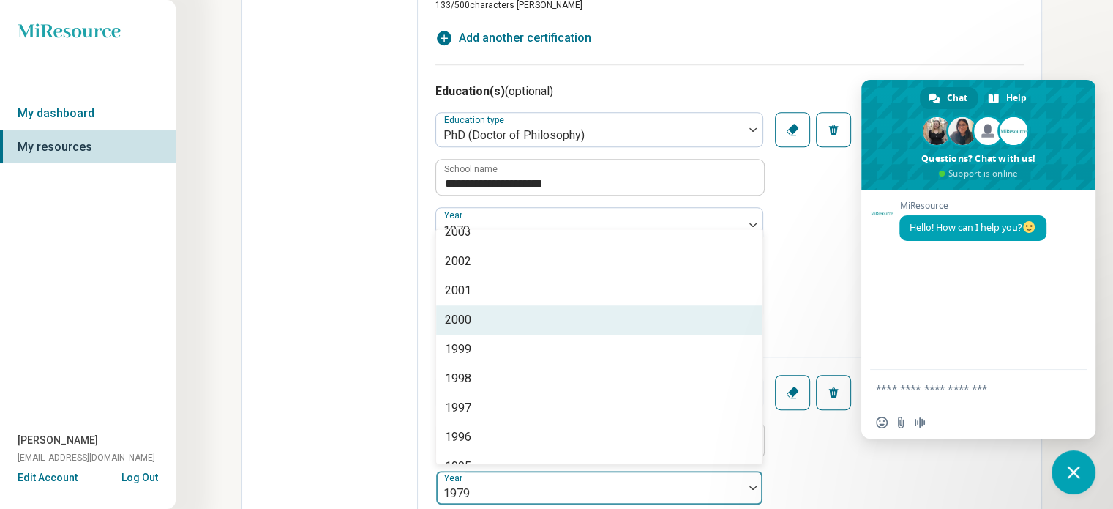
click at [316, 321] on div "Edit profile General Specialty Credentials Location Payment Schedule Profile co…" at bounding box center [330, 16] width 176 height 2161
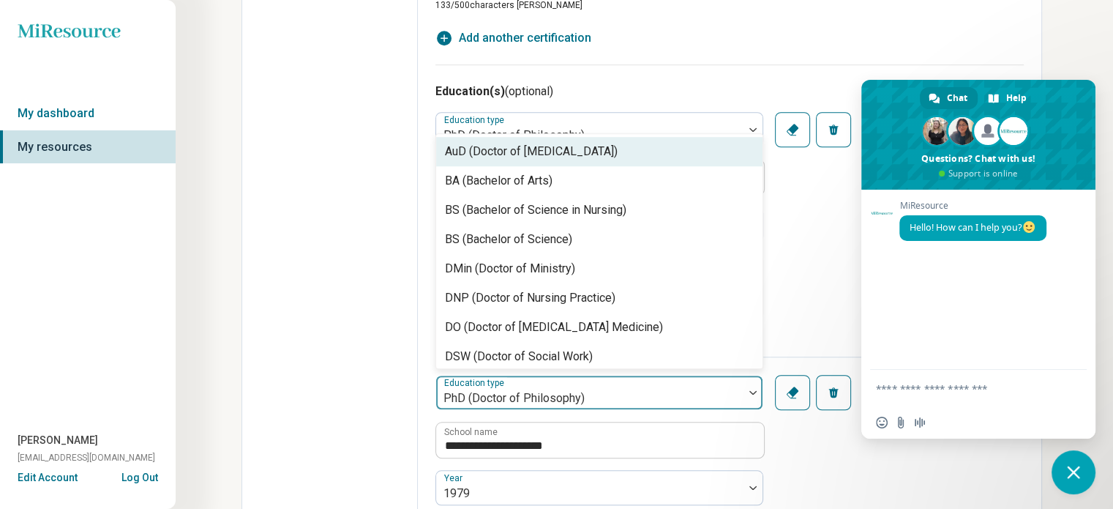
drag, startPoint x: 599, startPoint y: 386, endPoint x: 536, endPoint y: 394, distance: 64.2
click at [524, 392] on div at bounding box center [590, 398] width 296 height 20
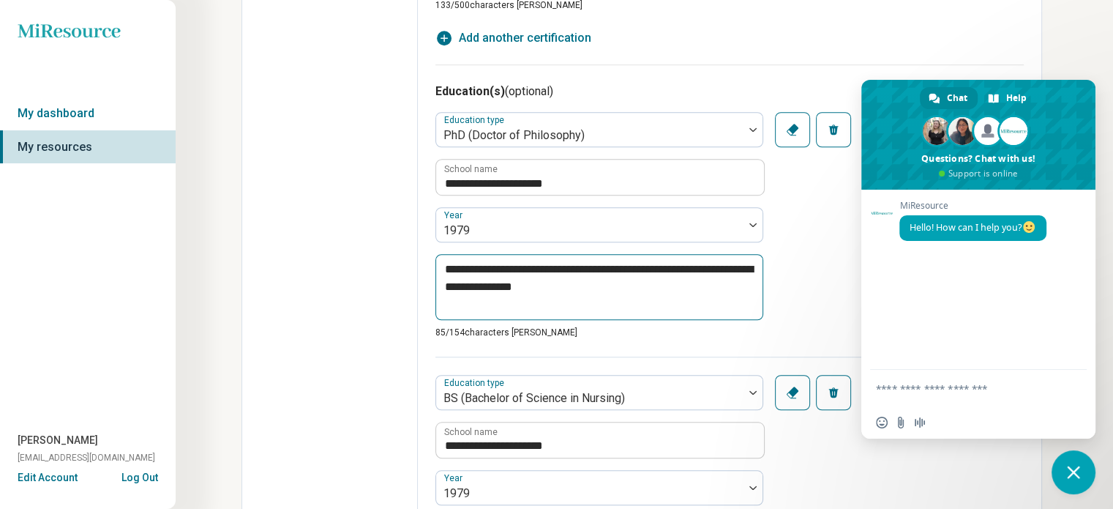
scroll to position [1208, 0]
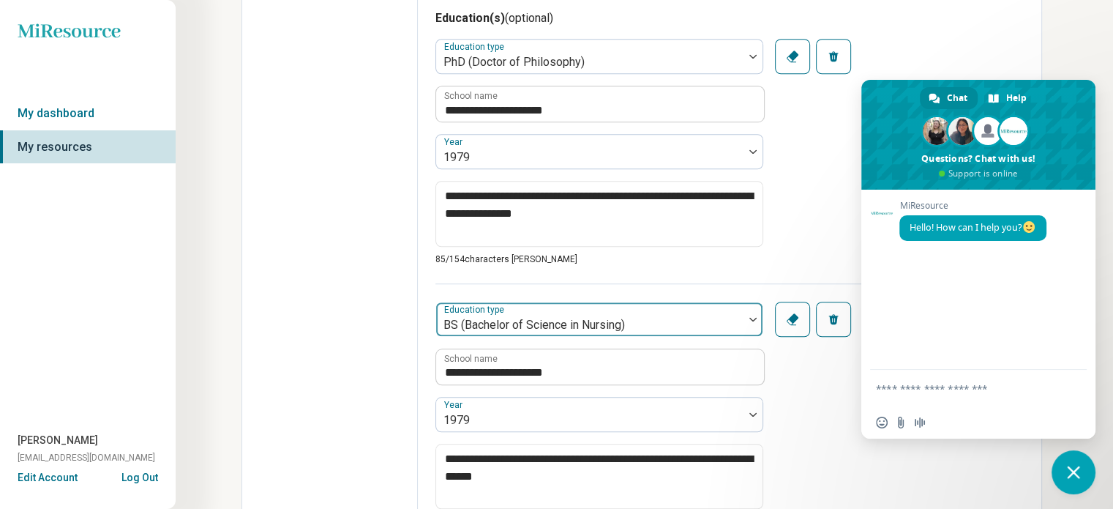
click at [634, 315] on div at bounding box center [590, 325] width 296 height 20
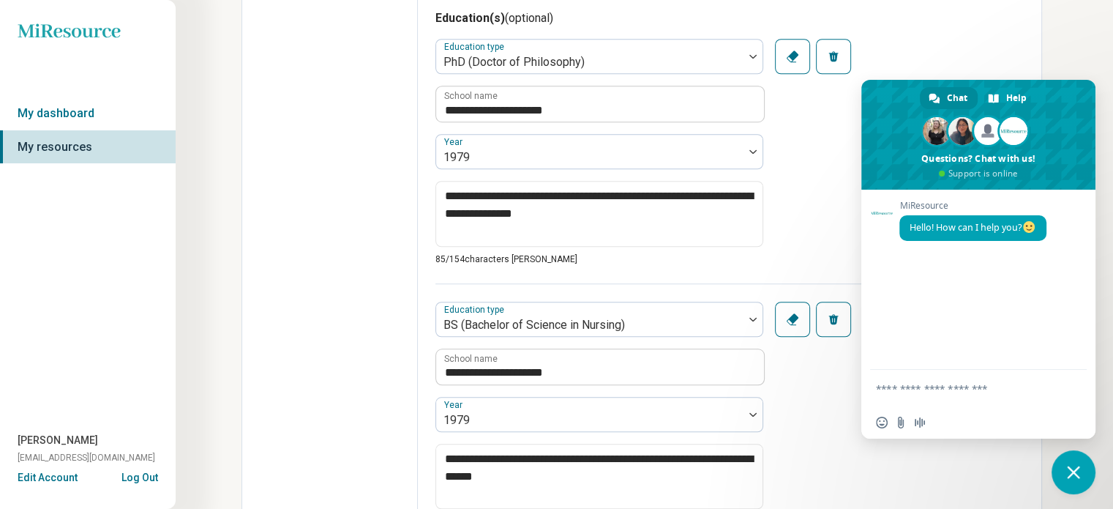
drag, startPoint x: 634, startPoint y: 313, endPoint x: 620, endPoint y: 341, distance: 31.1
click at [627, 315] on div at bounding box center [590, 325] width 296 height 20
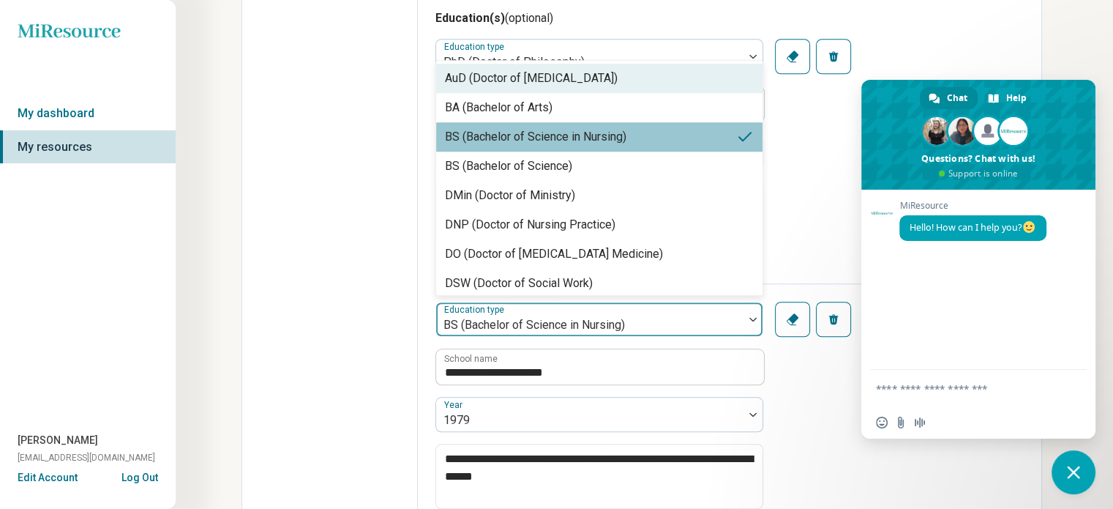
drag, startPoint x: 631, startPoint y: 317, endPoint x: 463, endPoint y: 331, distance: 168.9
click at [460, 331] on div at bounding box center [590, 325] width 296 height 20
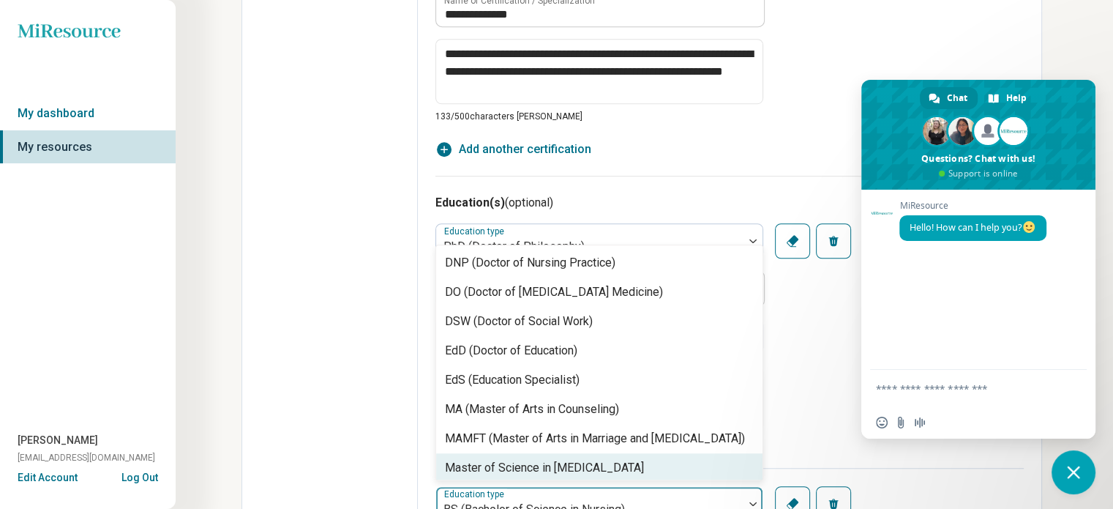
scroll to position [1062, 0]
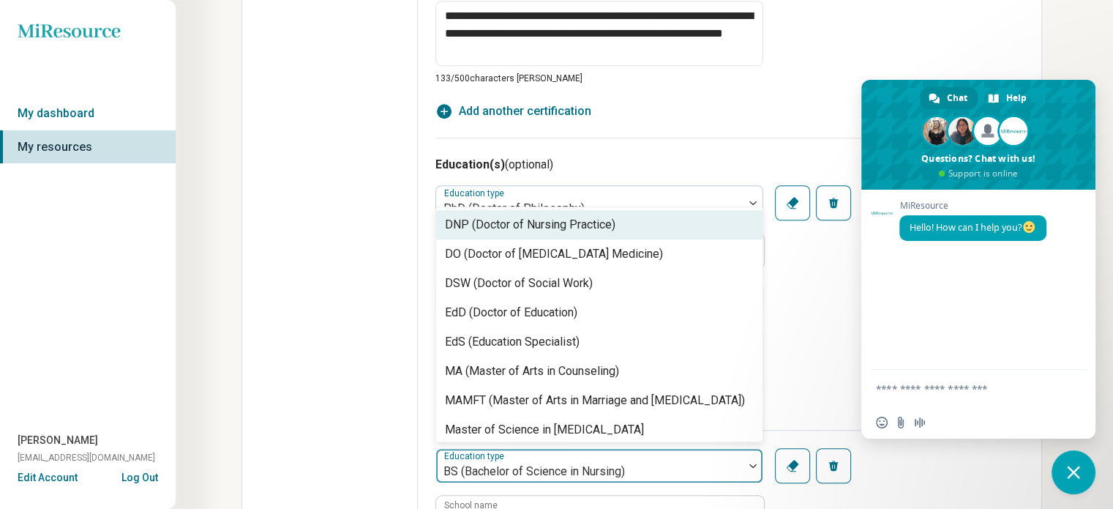
click at [307, 213] on div "Edit profile General Specialty Credentials Location Payment Schedule Profile co…" at bounding box center [330, 89] width 176 height 2161
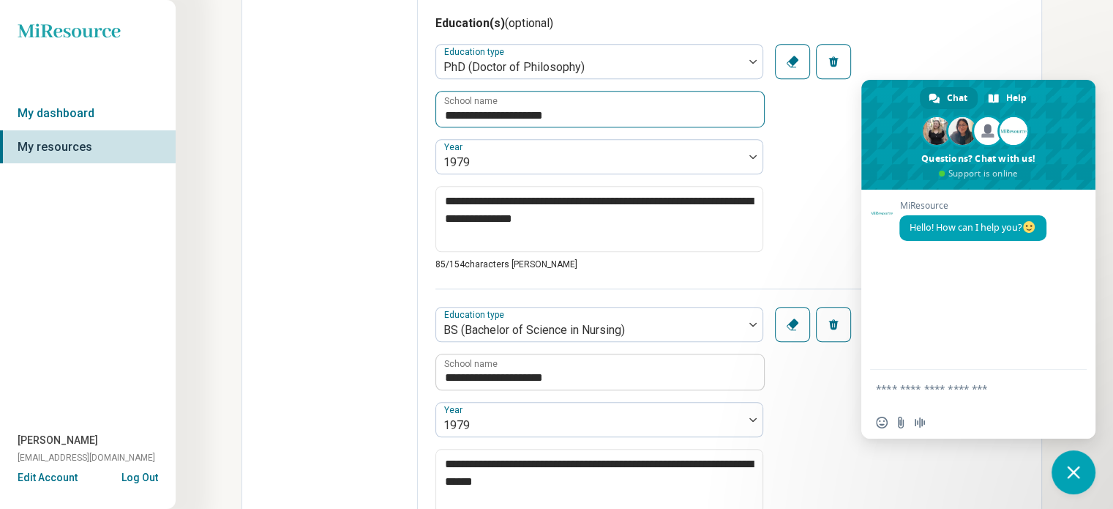
scroll to position [1208, 0]
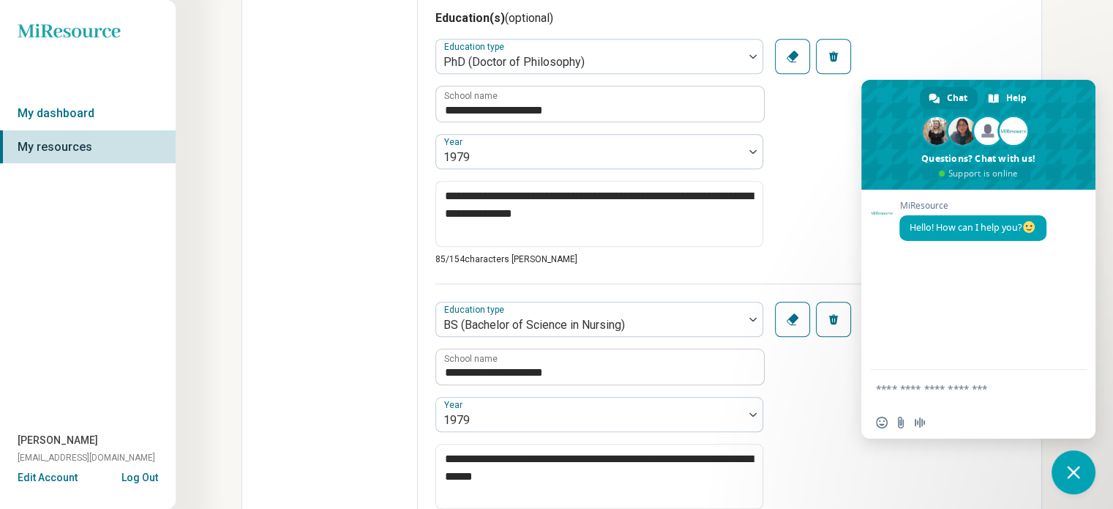
click at [832, 310] on button "Remove" at bounding box center [833, 319] width 35 height 35
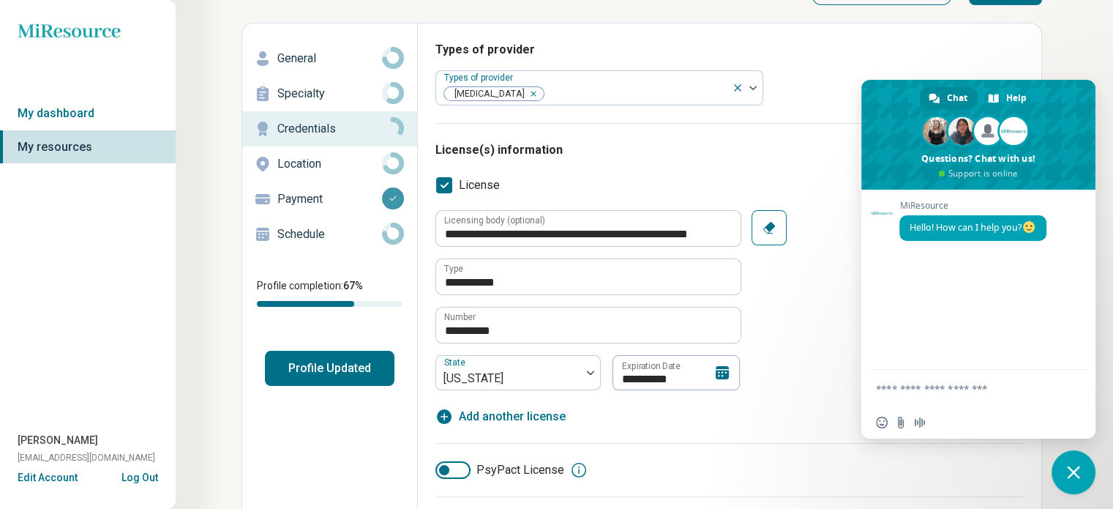
scroll to position [0, 0]
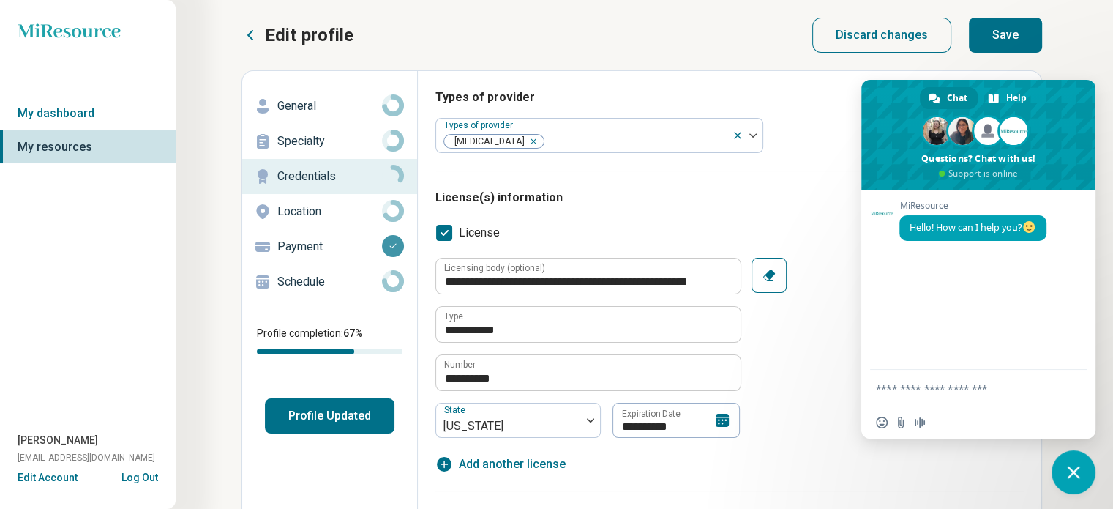
click at [1015, 31] on button "Save" at bounding box center [1005, 35] width 73 height 35
drag, startPoint x: 305, startPoint y: 210, endPoint x: 323, endPoint y: 221, distance: 21.3
click at [305, 210] on p "Location" at bounding box center [329, 212] width 105 height 18
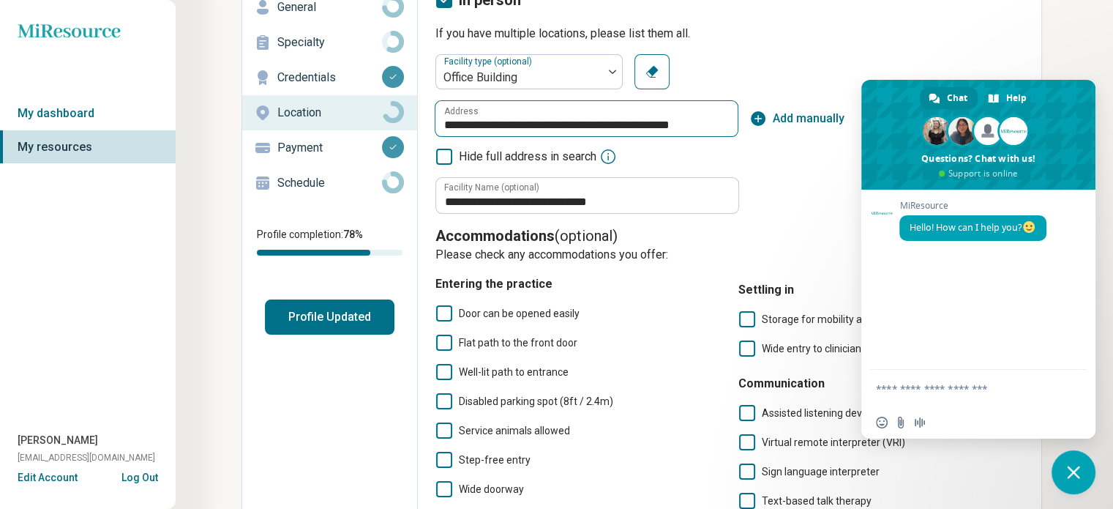
scroll to position [146, 0]
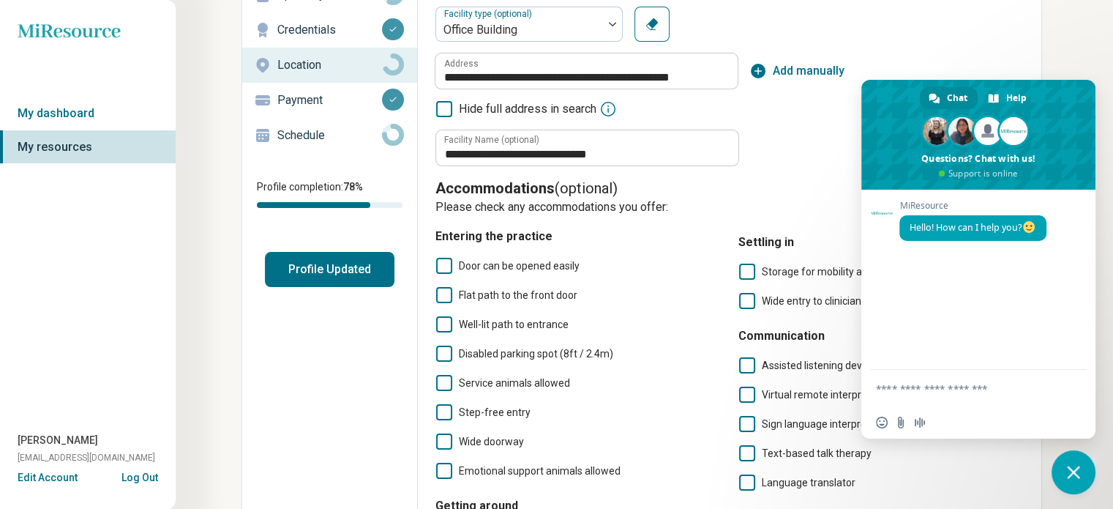
click at [438, 263] on icon at bounding box center [444, 266] width 16 height 16
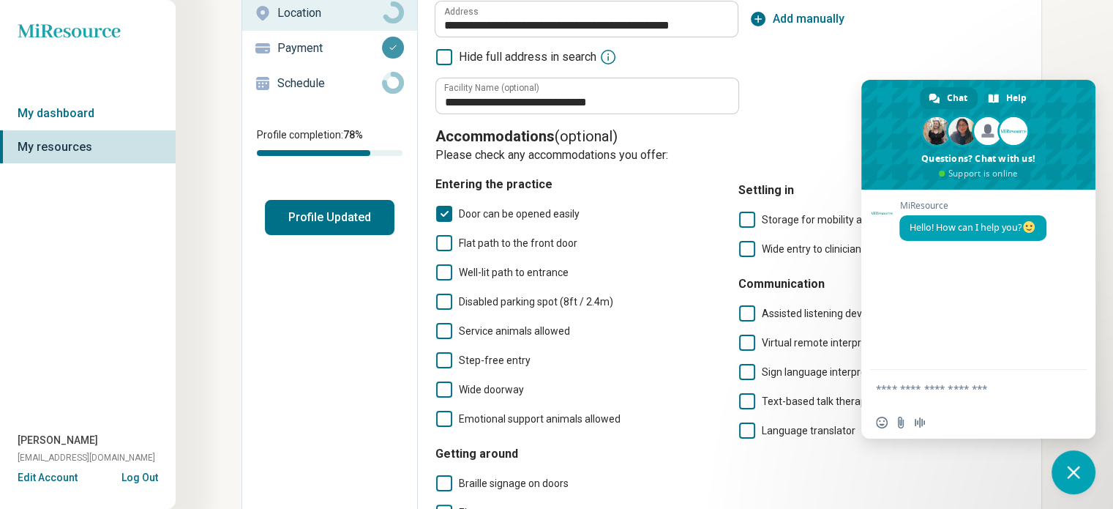
scroll to position [220, 0]
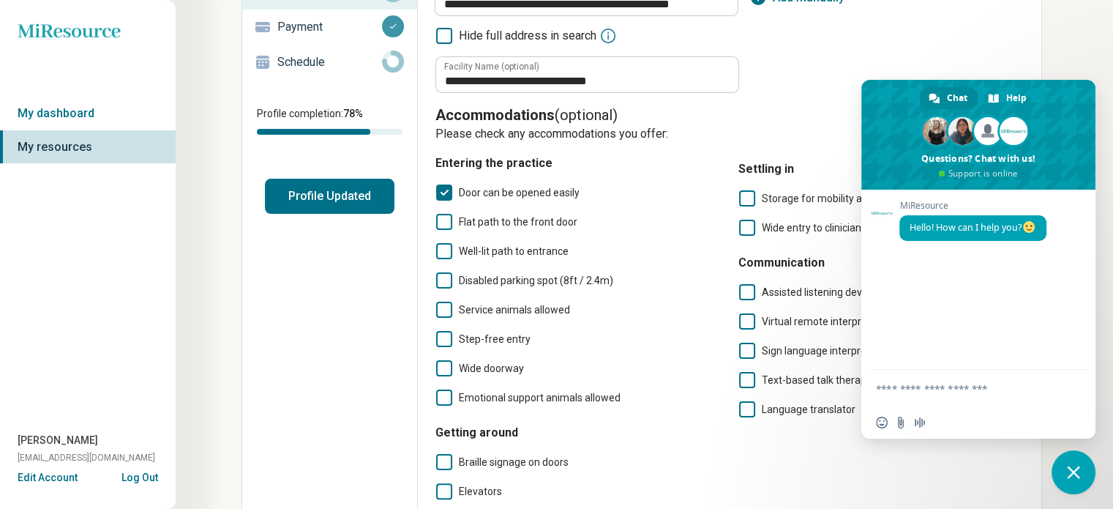
click at [441, 277] on icon at bounding box center [444, 280] width 16 height 16
click at [445, 250] on icon at bounding box center [444, 251] width 16 height 16
click at [443, 222] on icon at bounding box center [444, 222] width 16 height 16
click at [441, 310] on icon at bounding box center [444, 310] width 16 height 16
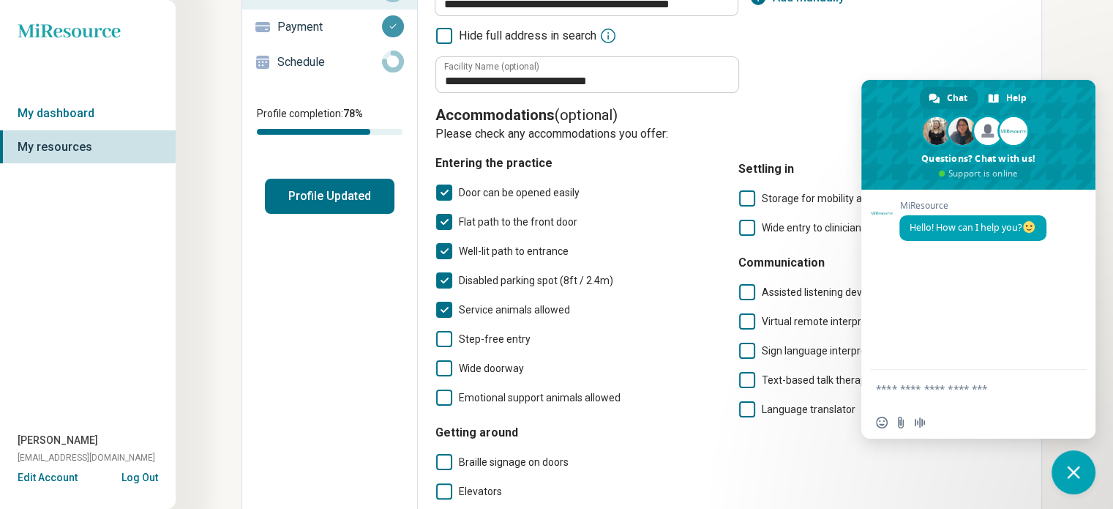
click at [441, 368] on icon at bounding box center [444, 368] width 16 height 16
click at [444, 398] on icon at bounding box center [444, 397] width 16 height 16
drag, startPoint x: 808, startPoint y: 441, endPoint x: 807, endPoint y: 431, distance: 10.4
click at [808, 440] on div "Settling in Storage for mobility aids (e.g. wheelchair, scooter) Wide entry to …" at bounding box center [881, 336] width 285 height 386
drag, startPoint x: 1031, startPoint y: 296, endPoint x: 1061, endPoint y: 353, distance: 63.9
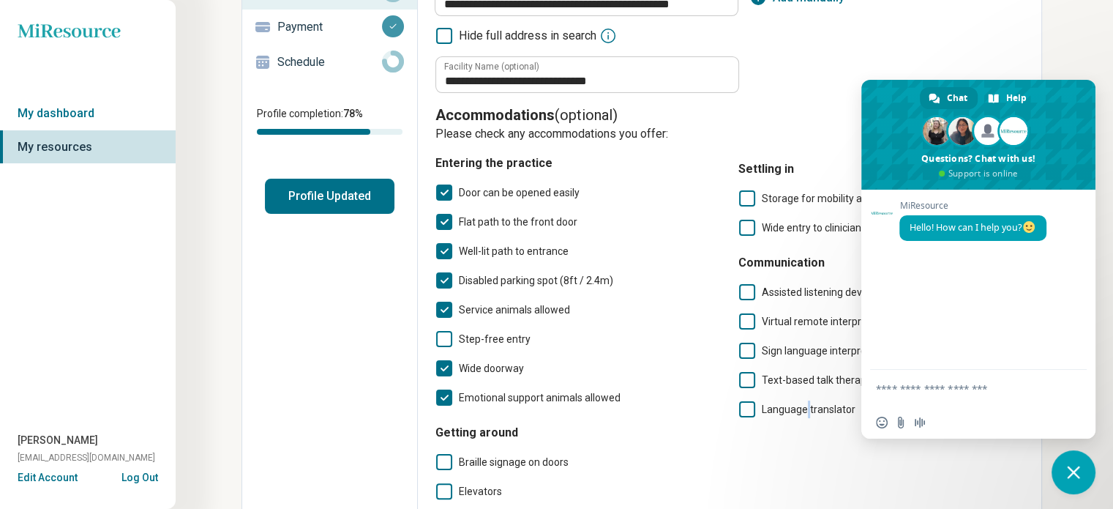
click at [1034, 293] on div "MiResource Hello! How can I help you?" at bounding box center [979, 280] width 234 height 180
drag, startPoint x: 778, startPoint y: 48, endPoint x: 822, endPoint y: 97, distance: 65.8
click at [791, 67] on div "**********" at bounding box center [730, 13] width 589 height 160
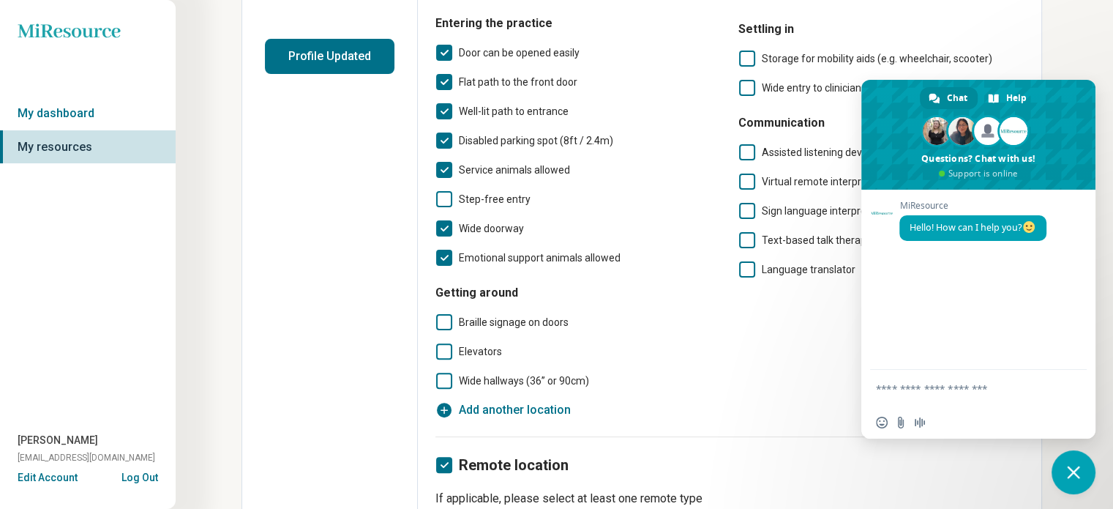
scroll to position [366, 0]
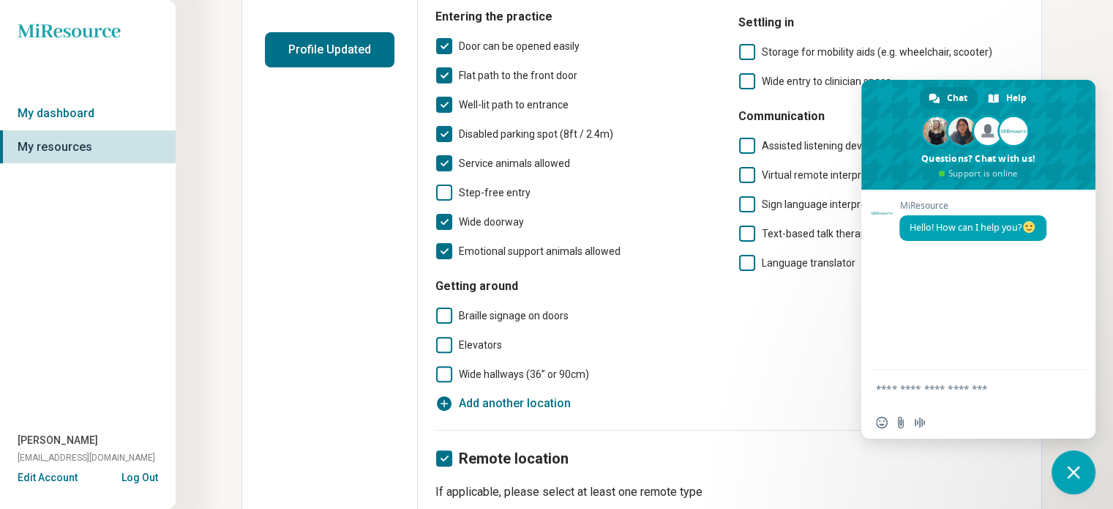
click at [448, 343] on icon at bounding box center [444, 345] width 16 height 16
click at [449, 370] on icon at bounding box center [444, 374] width 16 height 16
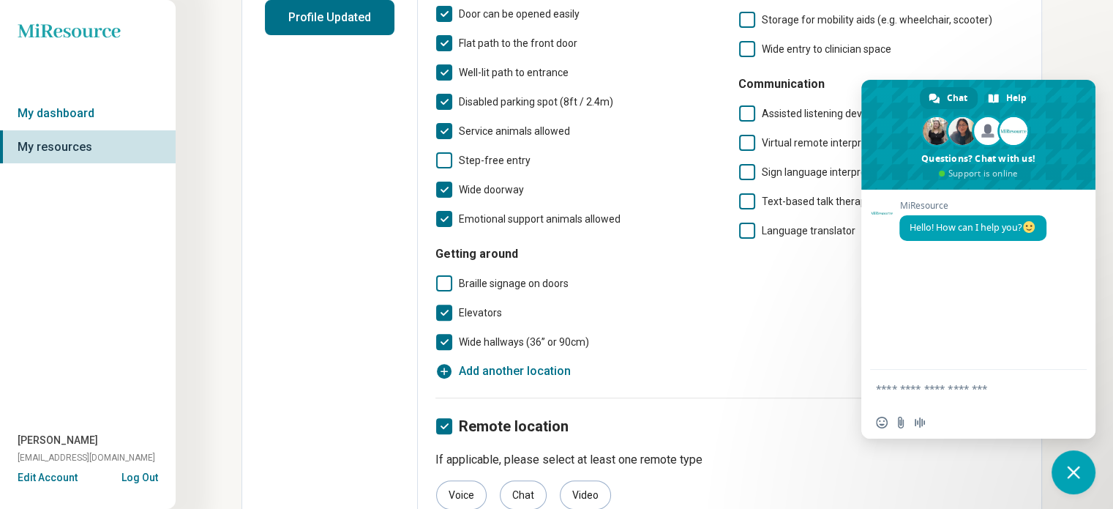
scroll to position [416, 0]
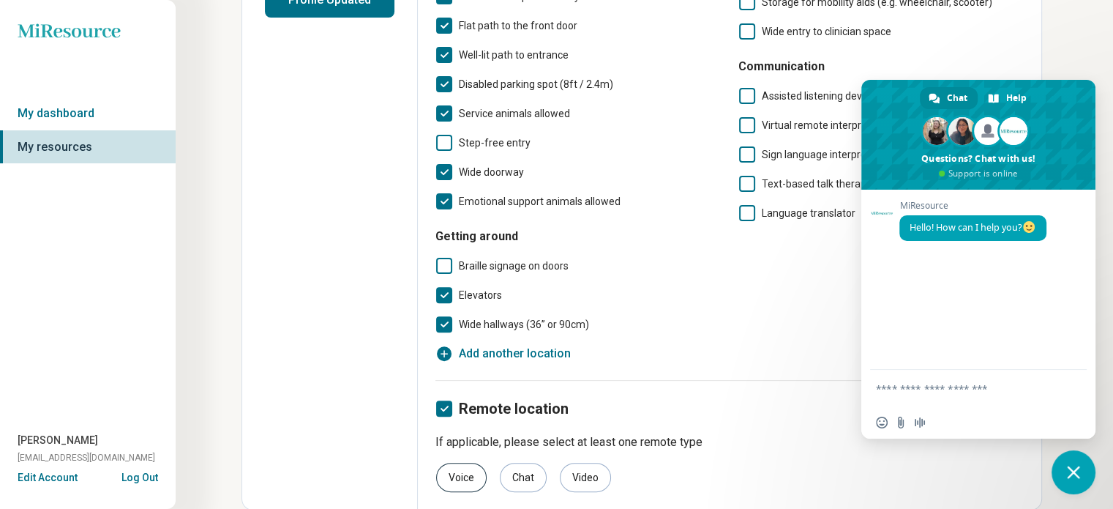
click at [460, 476] on div "Voice" at bounding box center [461, 477] width 51 height 29
click at [462, 468] on div "Voice" at bounding box center [461, 477] width 51 height 29
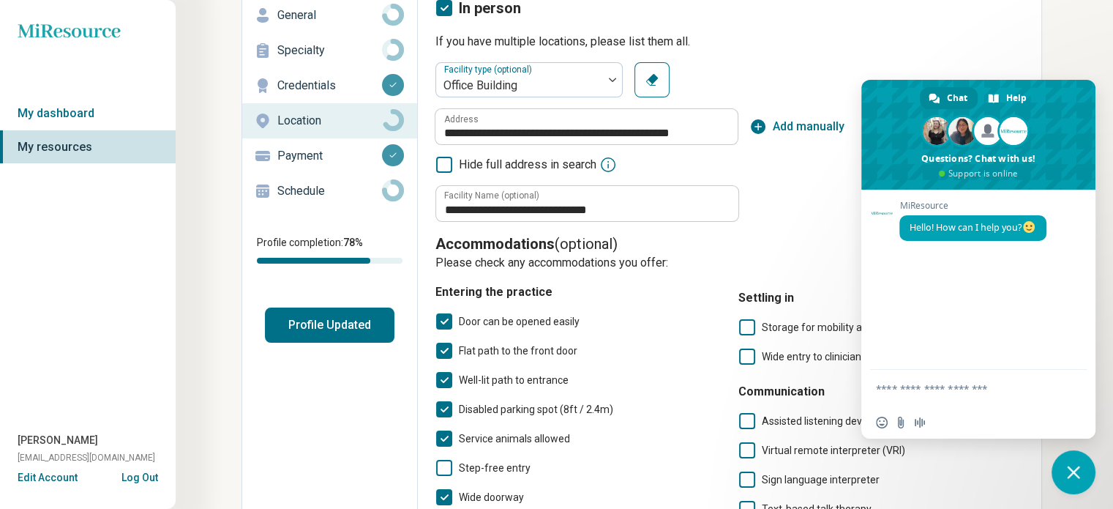
scroll to position [0, 0]
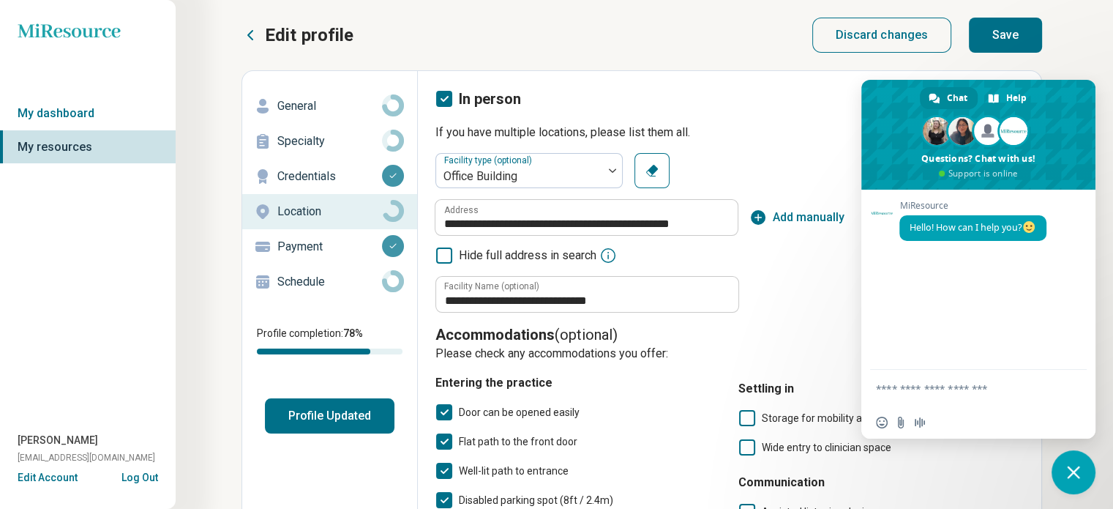
drag, startPoint x: 1011, startPoint y: 25, endPoint x: 995, endPoint y: 30, distance: 16.9
click at [1012, 25] on button "Save" at bounding box center [1005, 35] width 73 height 35
click at [299, 241] on p "Payment" at bounding box center [329, 247] width 105 height 18
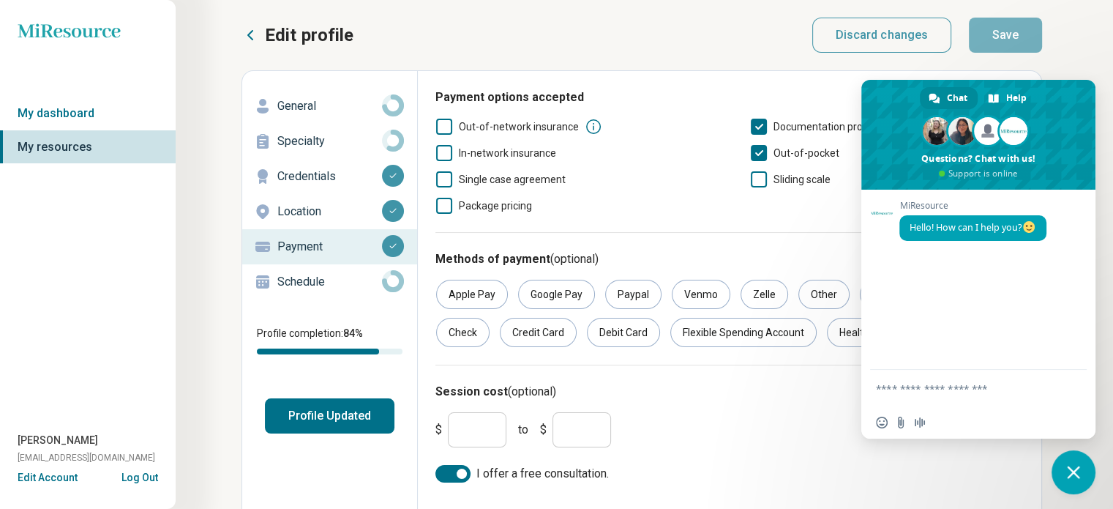
click at [442, 128] on icon at bounding box center [444, 127] width 16 height 16
click at [444, 179] on icon at bounding box center [444, 179] width 16 height 16
click at [824, 213] on div "Out-of-network insurance Documentation provided for patient filling In-network …" at bounding box center [730, 166] width 589 height 97
click at [1034, 226] on span at bounding box center [1029, 227] width 12 height 12
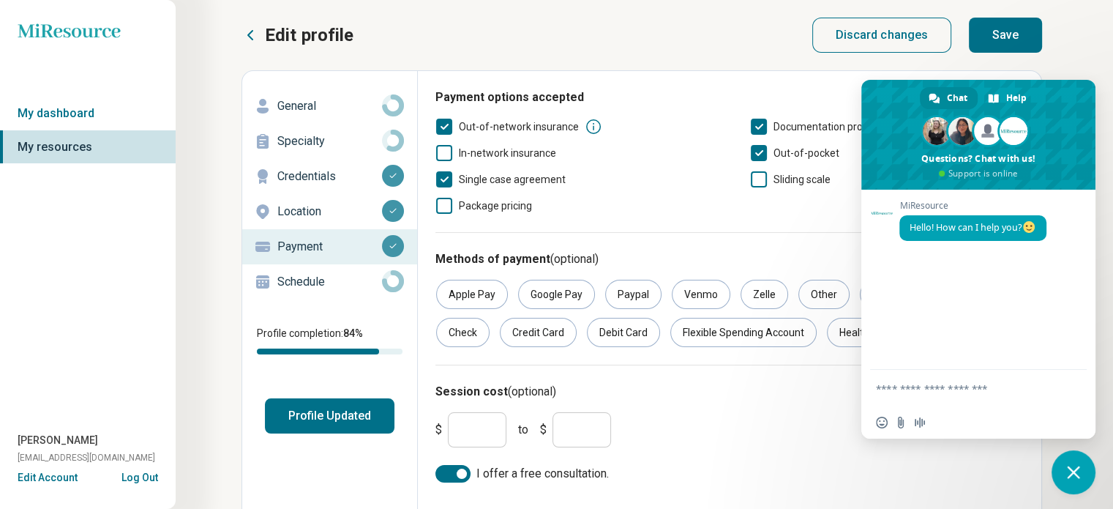
click at [1011, 406] on div "Insert an emoji Send a file Audio message" at bounding box center [979, 422] width 234 height 32
click at [758, 179] on icon at bounding box center [759, 179] width 16 height 16
click at [758, 122] on icon at bounding box center [759, 127] width 16 height 16
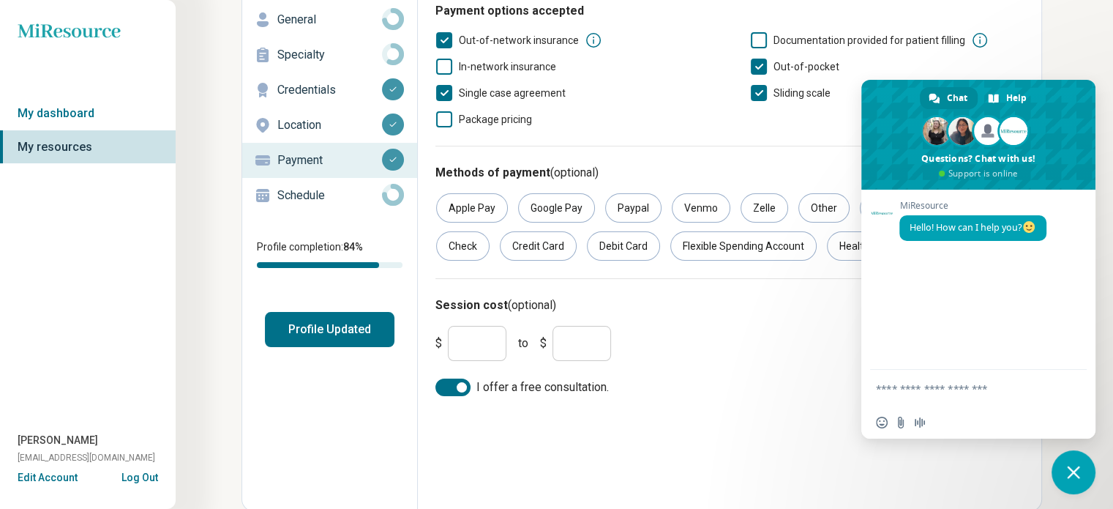
scroll to position [88, 0]
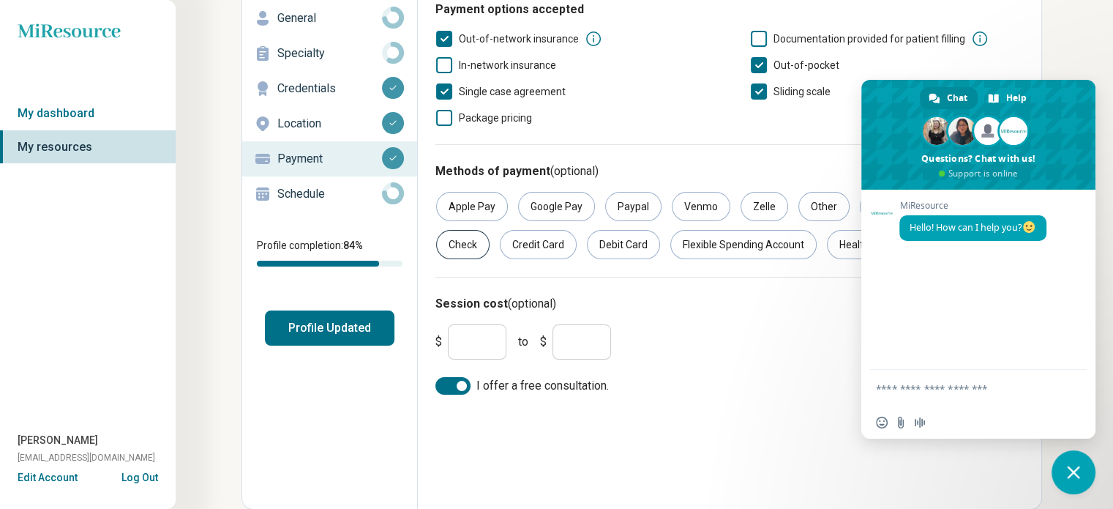
click at [466, 236] on div "Check" at bounding box center [462, 244] width 53 height 29
click at [466, 238] on div "Check" at bounding box center [462, 244] width 53 height 29
drag, startPoint x: 479, startPoint y: 341, endPoint x: 422, endPoint y: 332, distance: 57.0
click at [423, 332] on div "Payment options accepted Out-of-network insurance Documentation provided for pa…" at bounding box center [730, 197] width 624 height 429
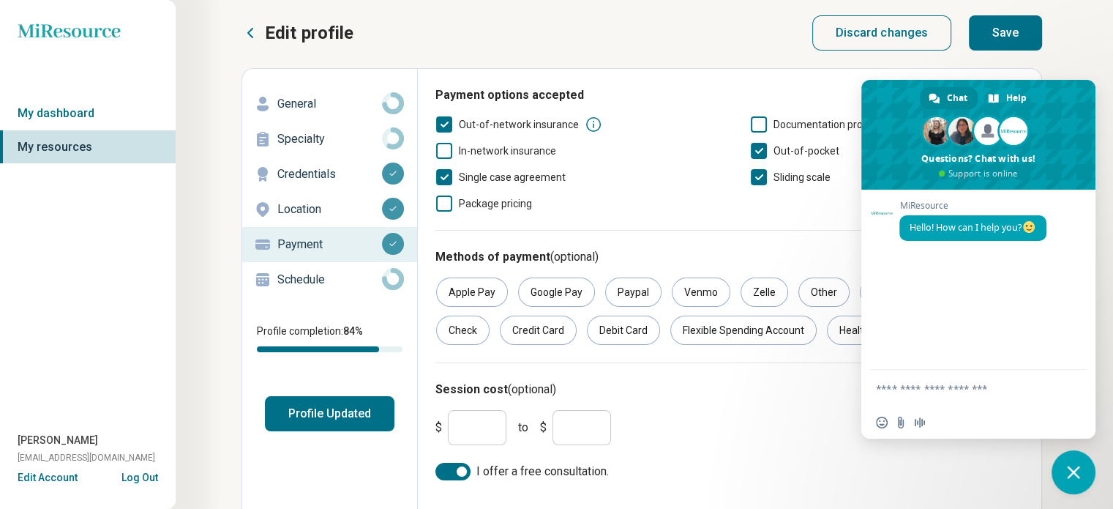
scroll to position [0, 0]
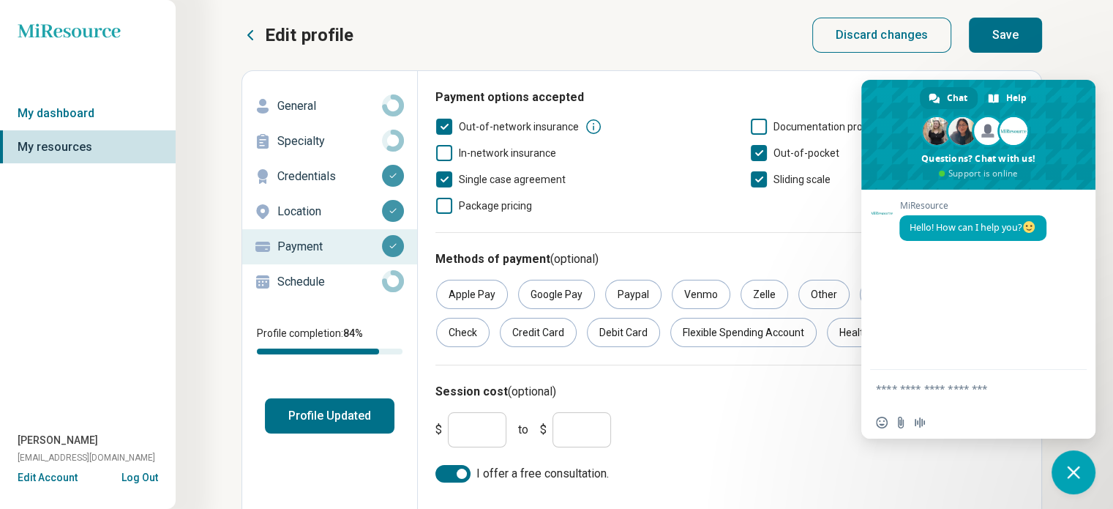
click at [1006, 31] on button "Save" at bounding box center [1005, 35] width 73 height 35
click at [299, 274] on p "Schedule" at bounding box center [329, 282] width 105 height 18
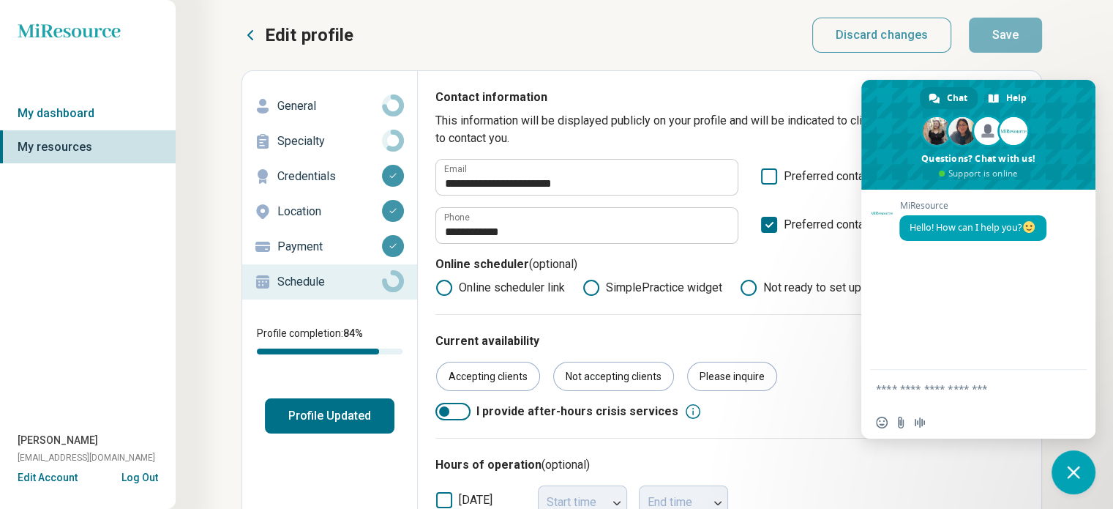
click at [913, 419] on div "Insert an emoji Send a file Audio message" at bounding box center [904, 422] width 57 height 12
click at [880, 423] on span "Insert an emoji" at bounding box center [882, 422] width 12 height 12
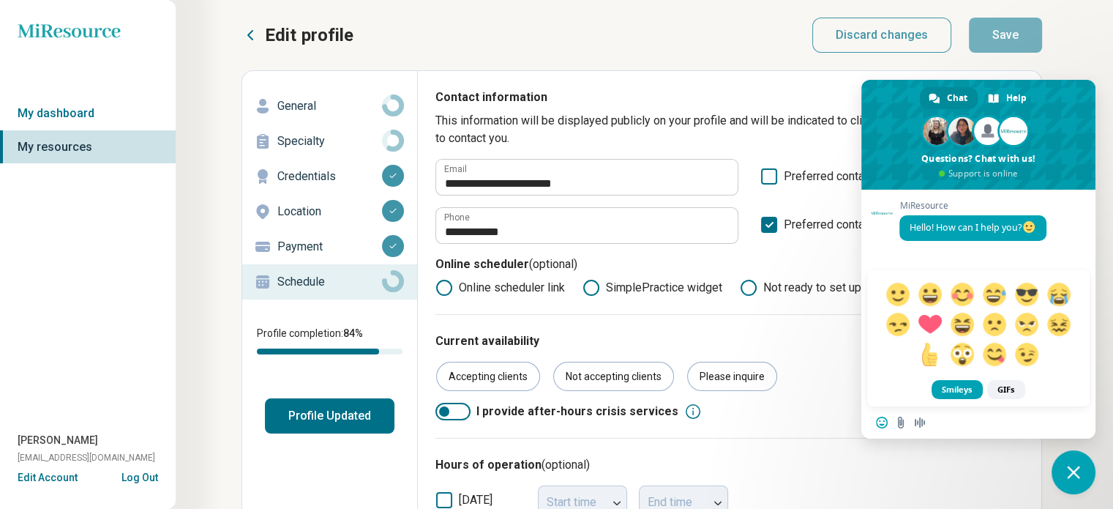
click at [1076, 466] on span "Close chat" at bounding box center [1073, 472] width 13 height 13
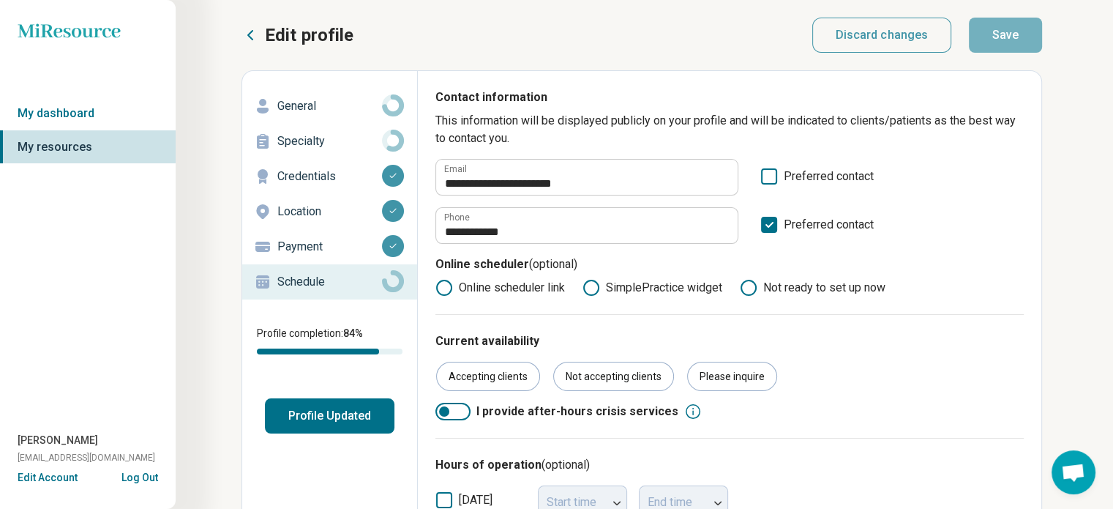
click at [766, 172] on icon at bounding box center [769, 176] width 16 height 16
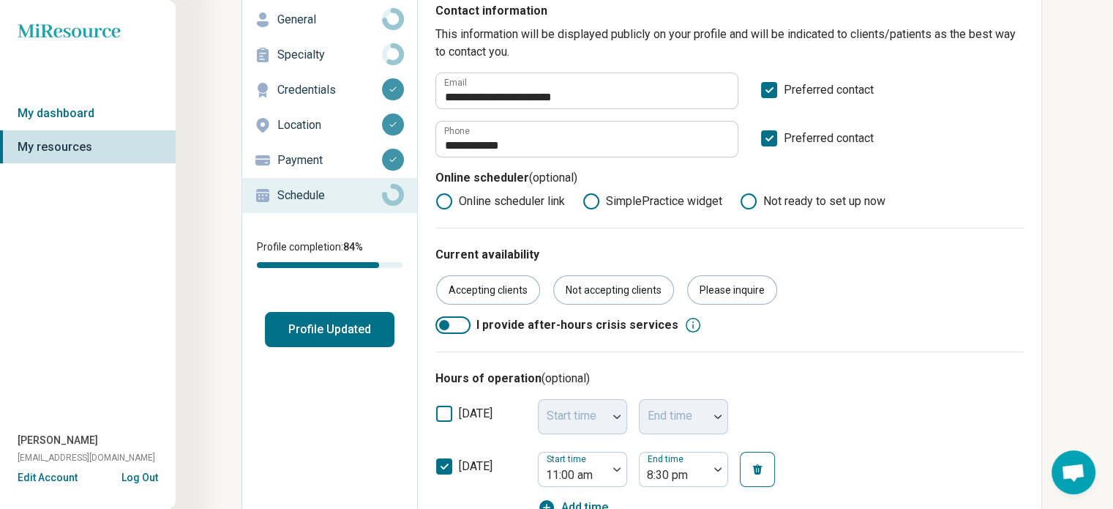
scroll to position [146, 0]
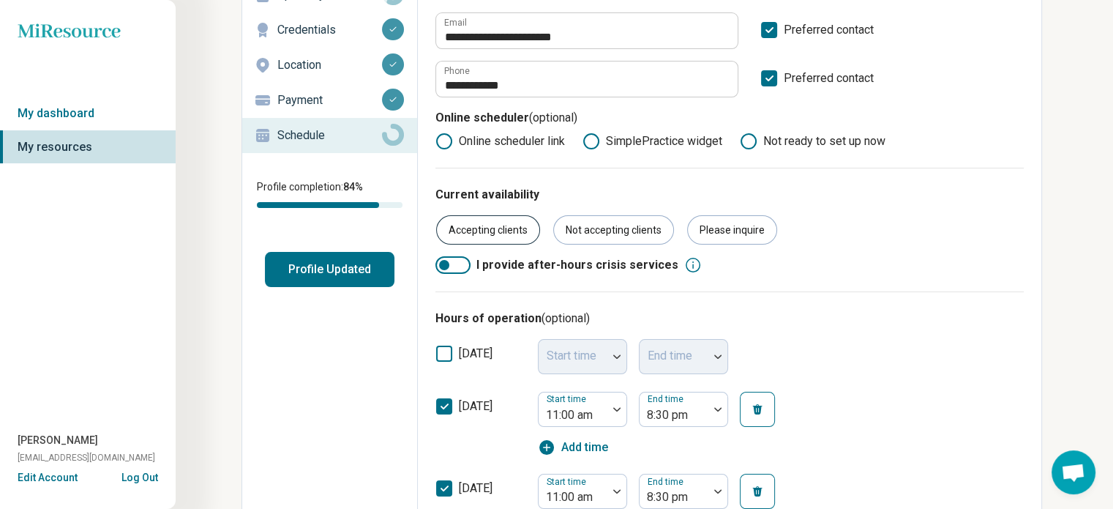
click at [501, 224] on div "Accepting clients" at bounding box center [488, 229] width 104 height 29
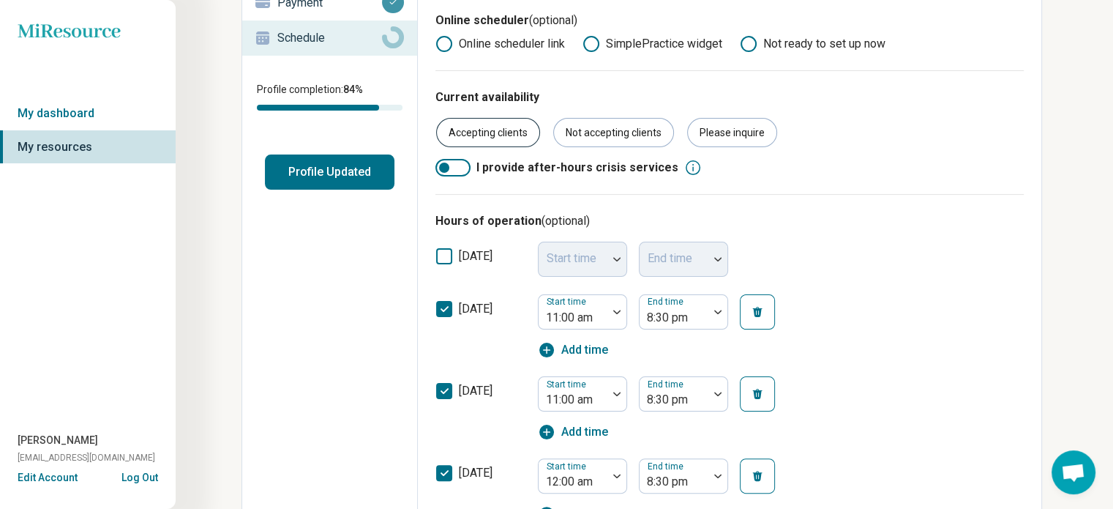
scroll to position [293, 0]
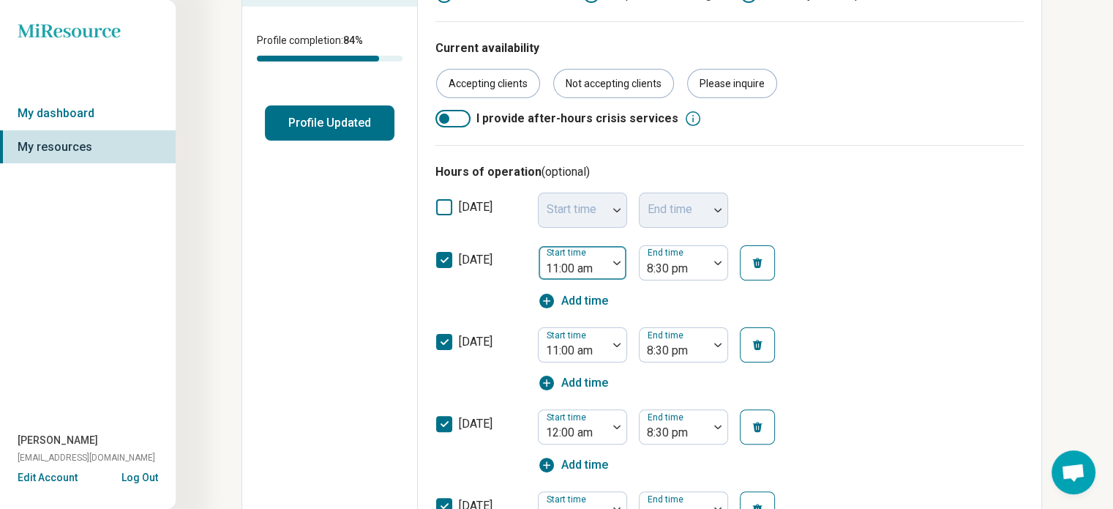
click at [615, 259] on div at bounding box center [617, 263] width 19 height 34
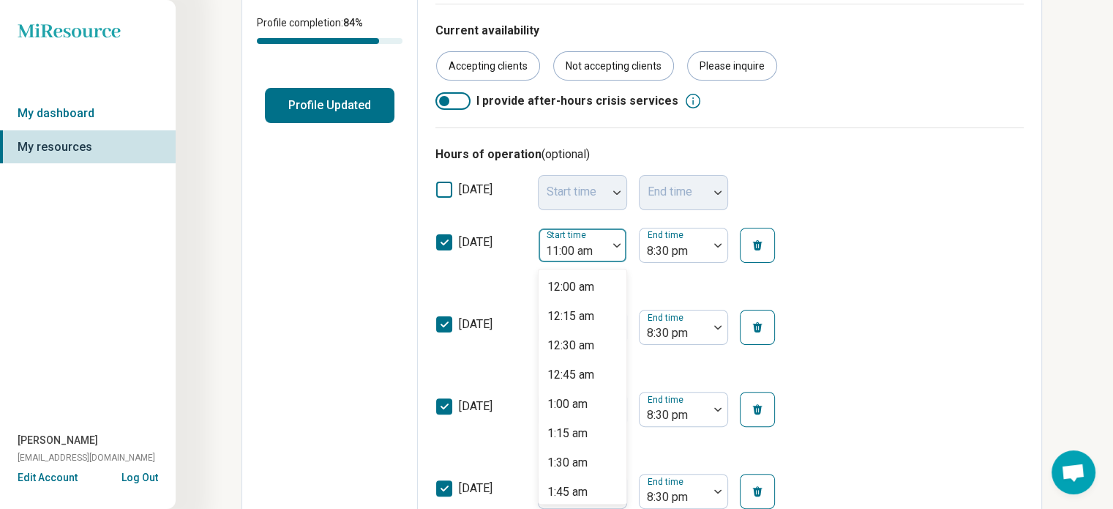
scroll to position [1096, 0]
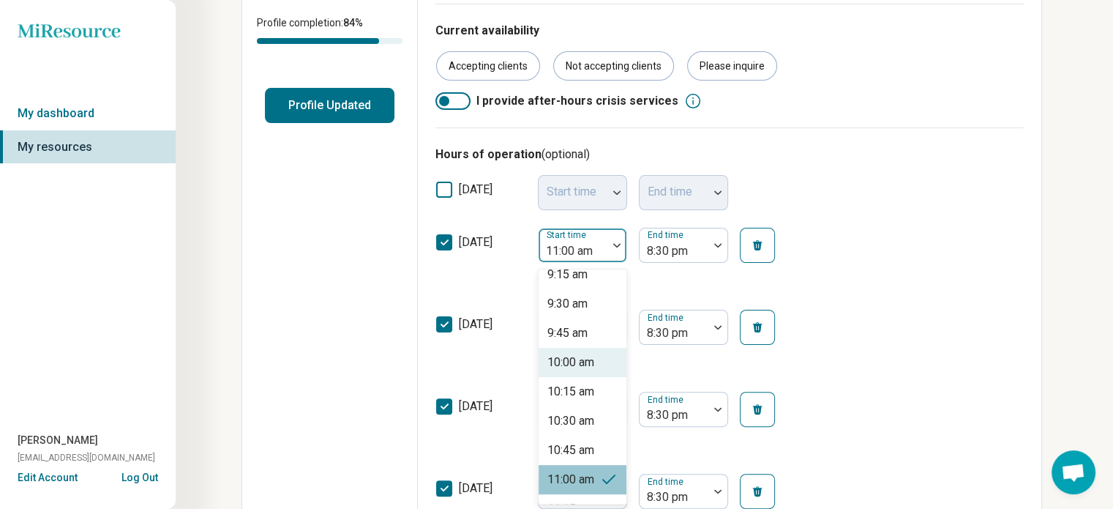
click at [576, 355] on div "10:00 am" at bounding box center [571, 363] width 47 height 18
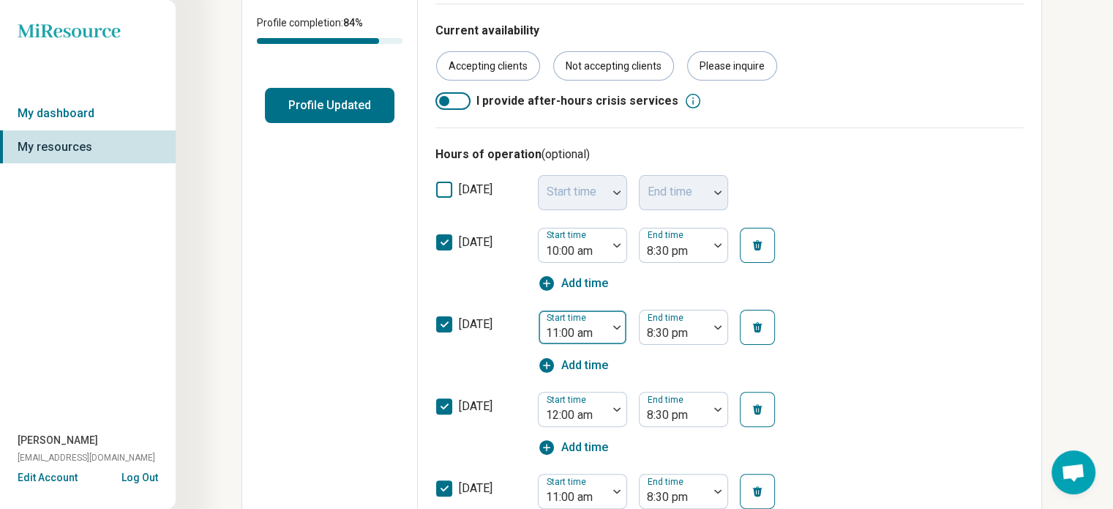
click at [617, 325] on img at bounding box center [616, 327] width 7 height 4
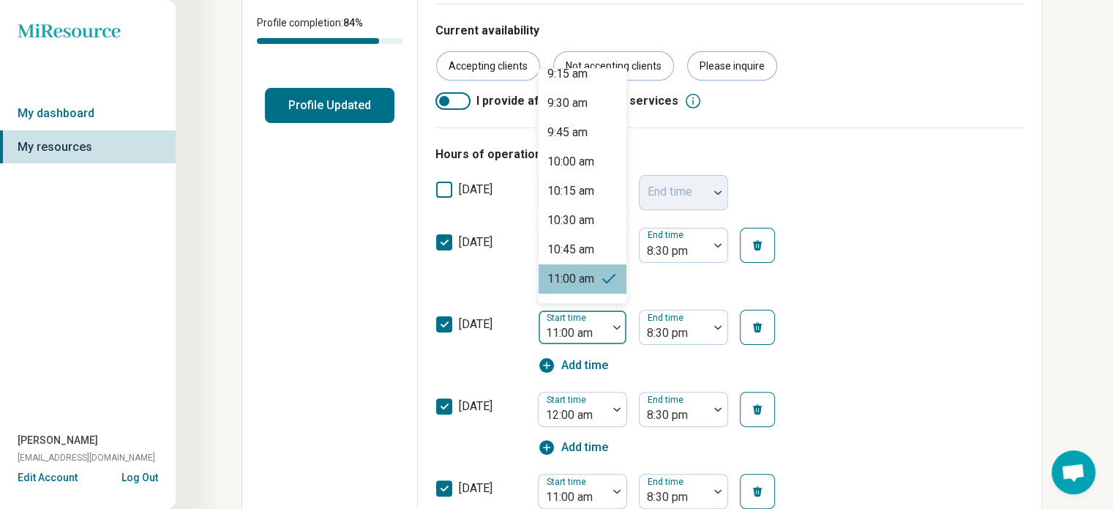
click at [615, 325] on img at bounding box center [616, 327] width 7 height 4
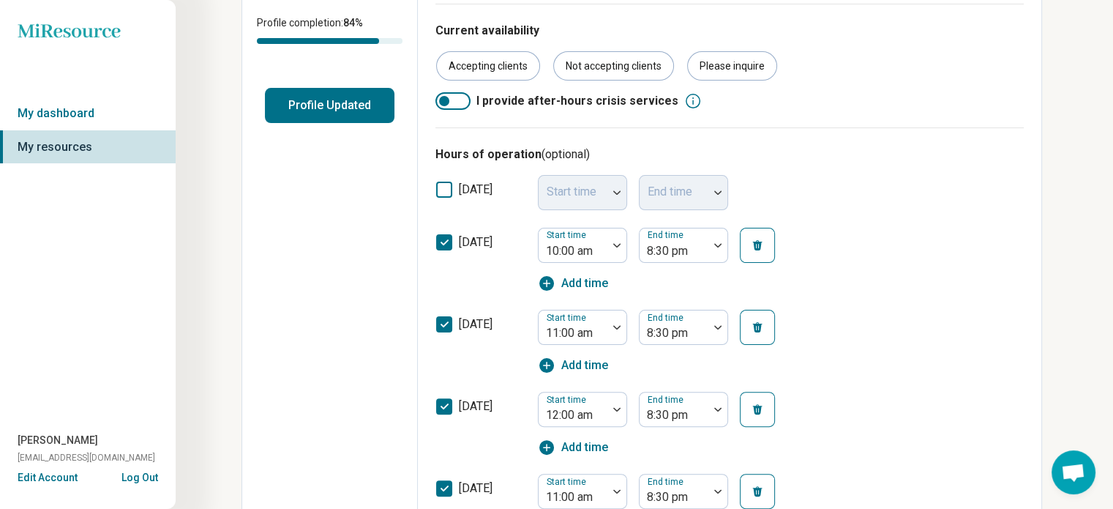
click at [548, 359] on icon "button" at bounding box center [546, 365] width 15 height 15
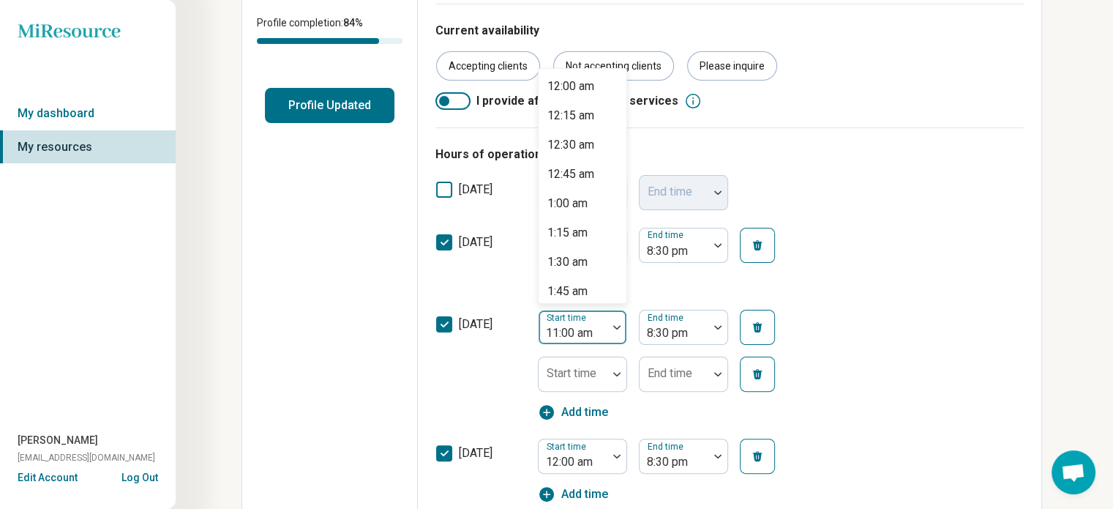
click at [556, 330] on div at bounding box center [573, 333] width 57 height 20
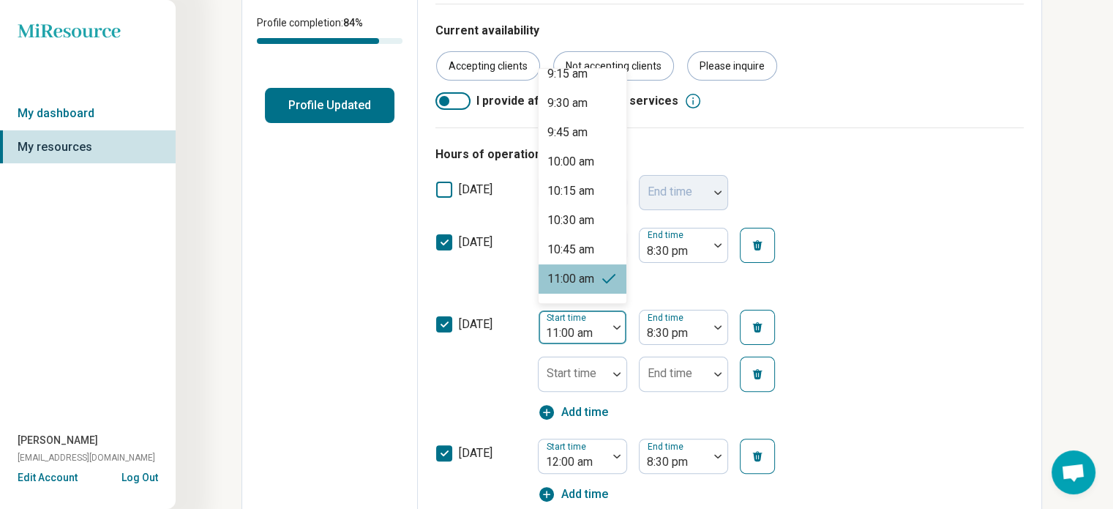
click at [561, 328] on div at bounding box center [573, 333] width 57 height 20
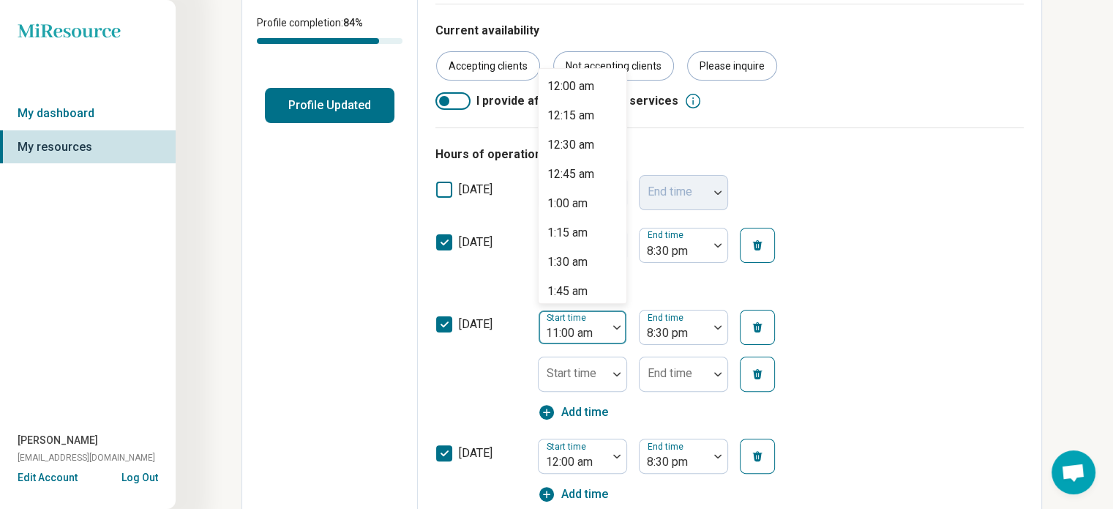
click at [617, 325] on img at bounding box center [616, 327] width 7 height 4
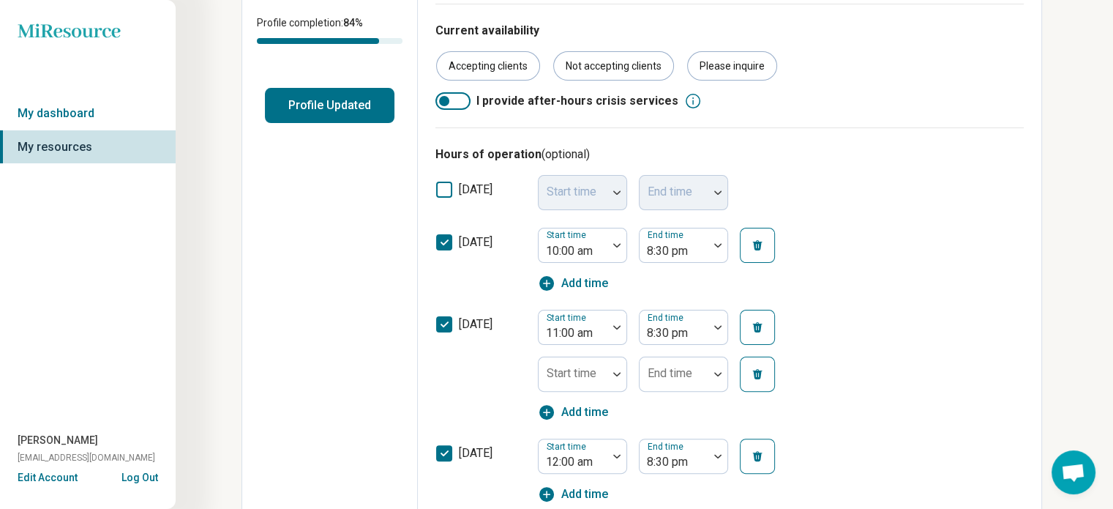
click at [758, 329] on icon "button" at bounding box center [758, 327] width 10 height 10
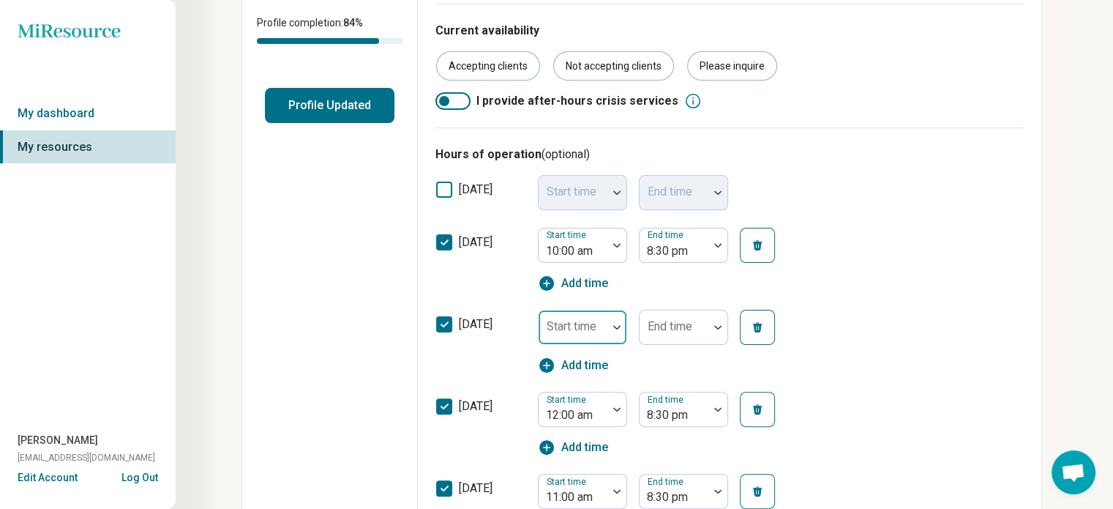
click at [616, 322] on div at bounding box center [617, 327] width 19 height 34
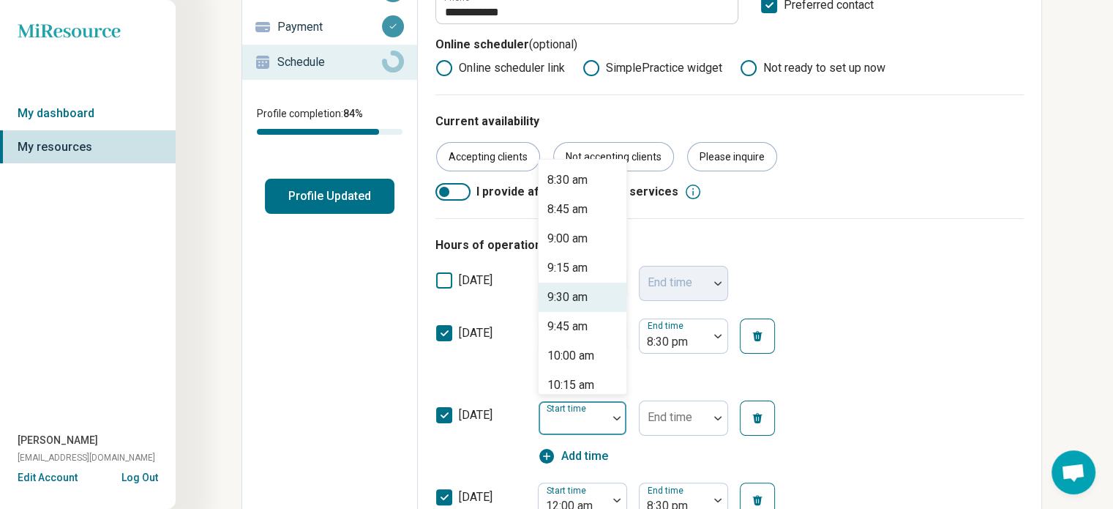
scroll to position [1025, 0]
click at [572, 315] on div "10:00 am" at bounding box center [571, 324] width 47 height 18
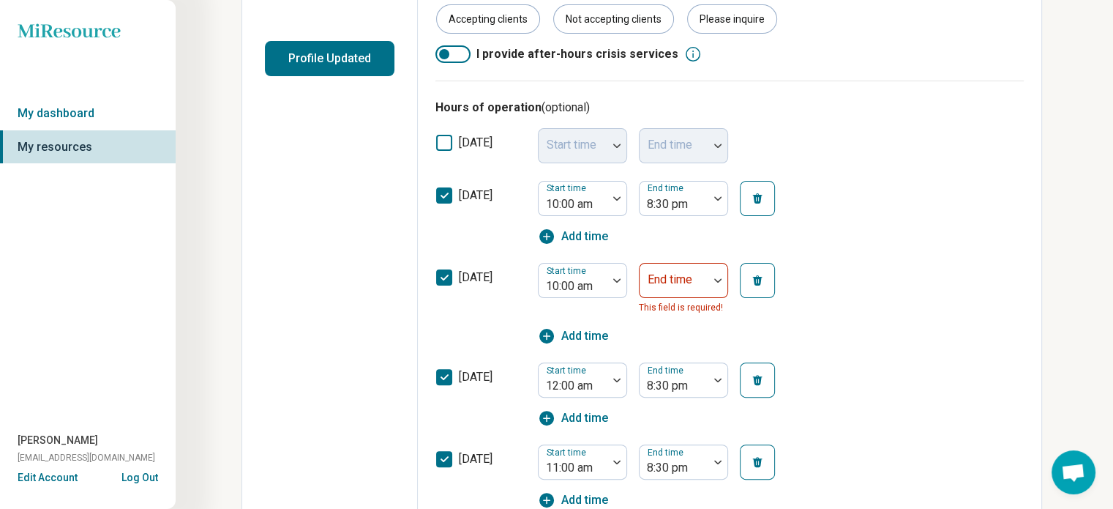
scroll to position [366, 0]
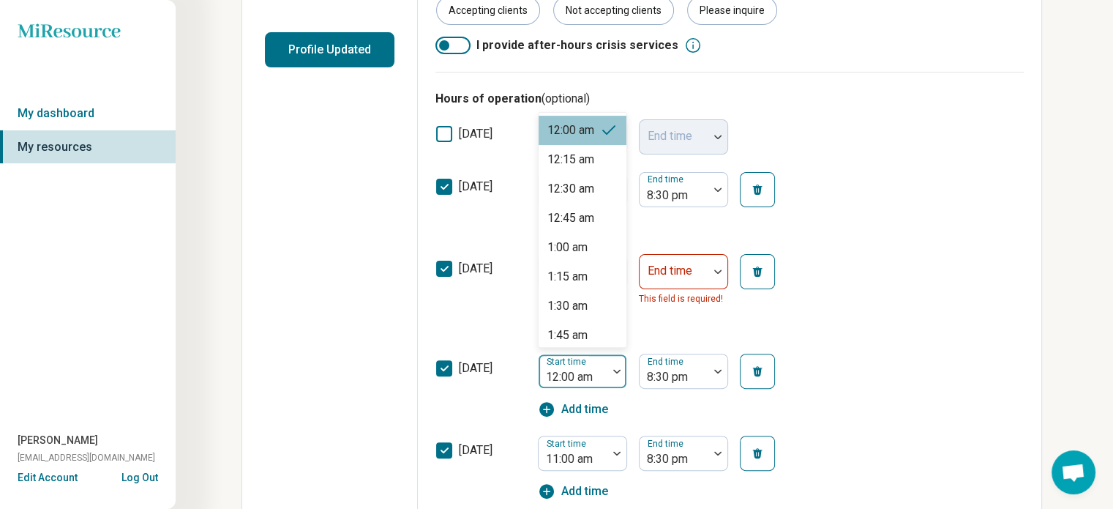
click at [616, 370] on img at bounding box center [616, 371] width 7 height 4
click at [714, 271] on img at bounding box center [717, 271] width 7 height 4
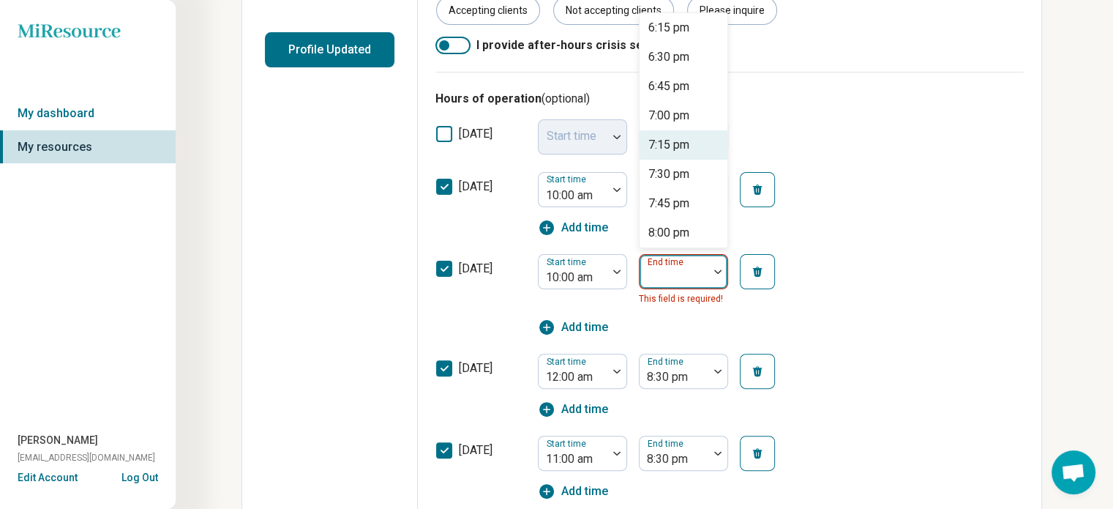
scroll to position [1098, 0]
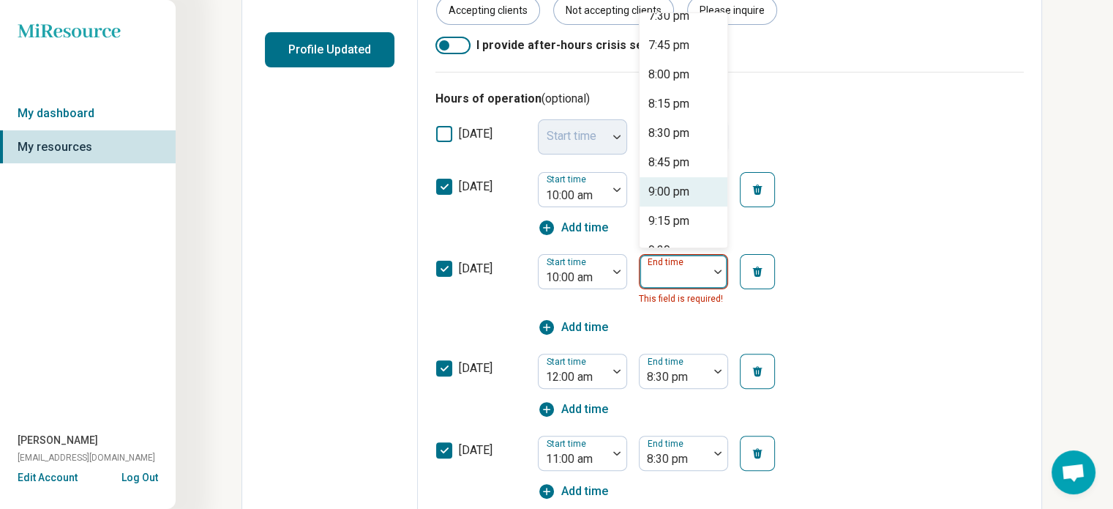
click at [673, 185] on div "9:00 pm" at bounding box center [669, 192] width 41 height 18
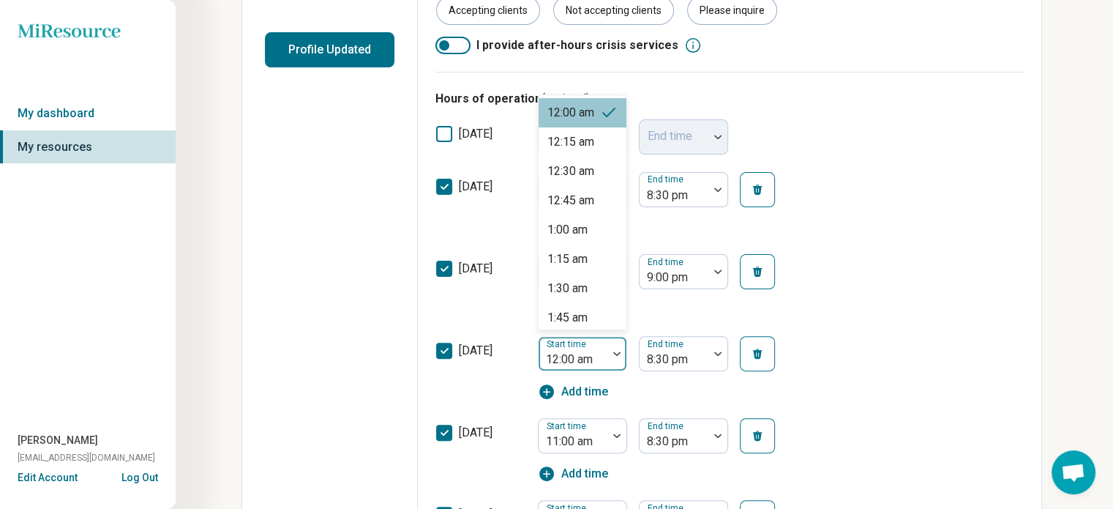
click at [616, 351] on img at bounding box center [616, 353] width 7 height 4
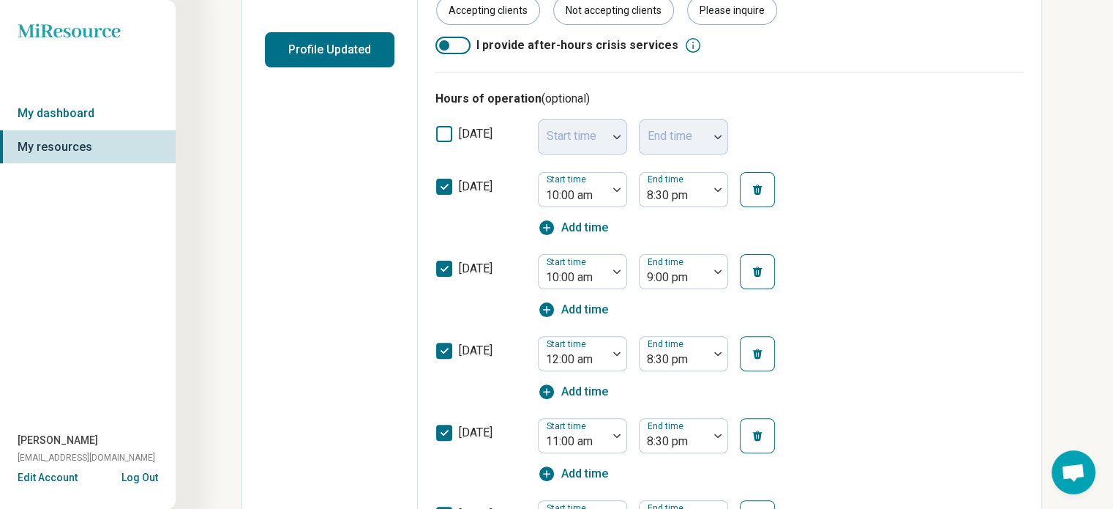
drag, startPoint x: 597, startPoint y: 355, endPoint x: 524, endPoint y: 362, distance: 73.6
click at [524, 362] on div "[DATE] Start time 12:00 am End time 8:30 pm Add time" at bounding box center [730, 368] width 589 height 82
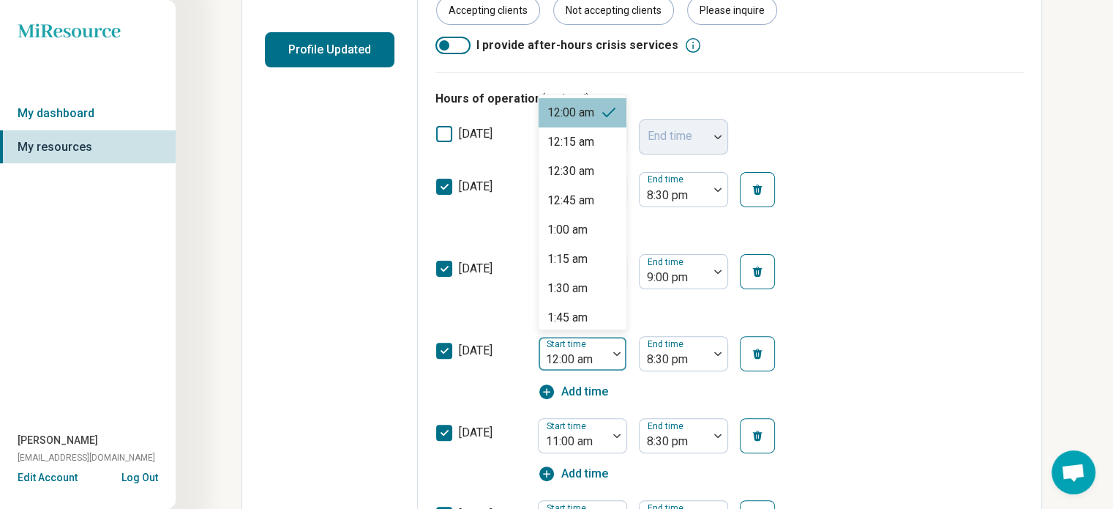
drag, startPoint x: 582, startPoint y: 344, endPoint x: 919, endPoint y: 294, distance: 340.5
click at [912, 286] on div "[DATE] Start time 10:00 am End time 9:00 pm Add time" at bounding box center [730, 286] width 589 height 82
click at [613, 349] on div at bounding box center [617, 354] width 19 height 34
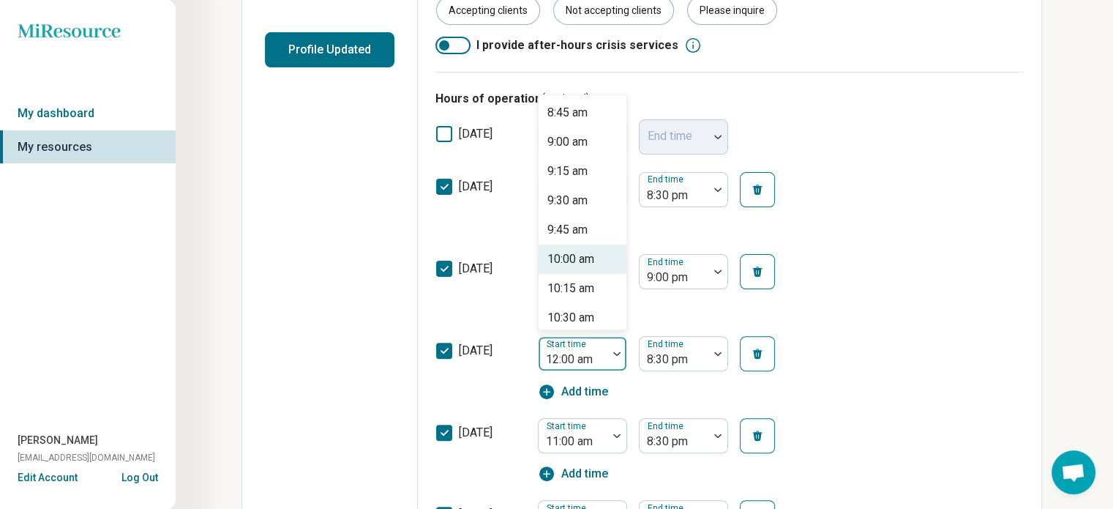
click at [559, 254] on div "10:00 am" at bounding box center [571, 259] width 47 height 18
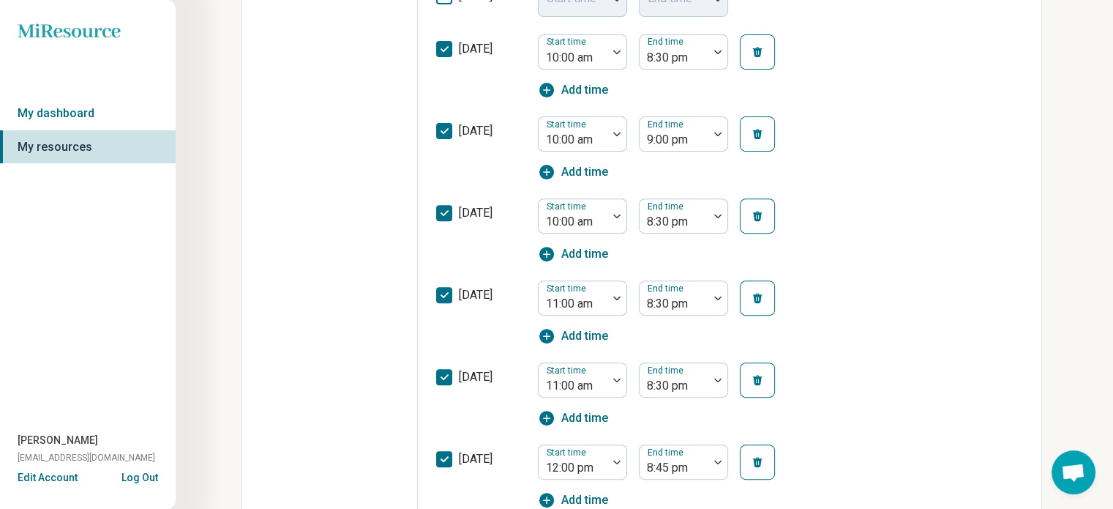
scroll to position [512, 0]
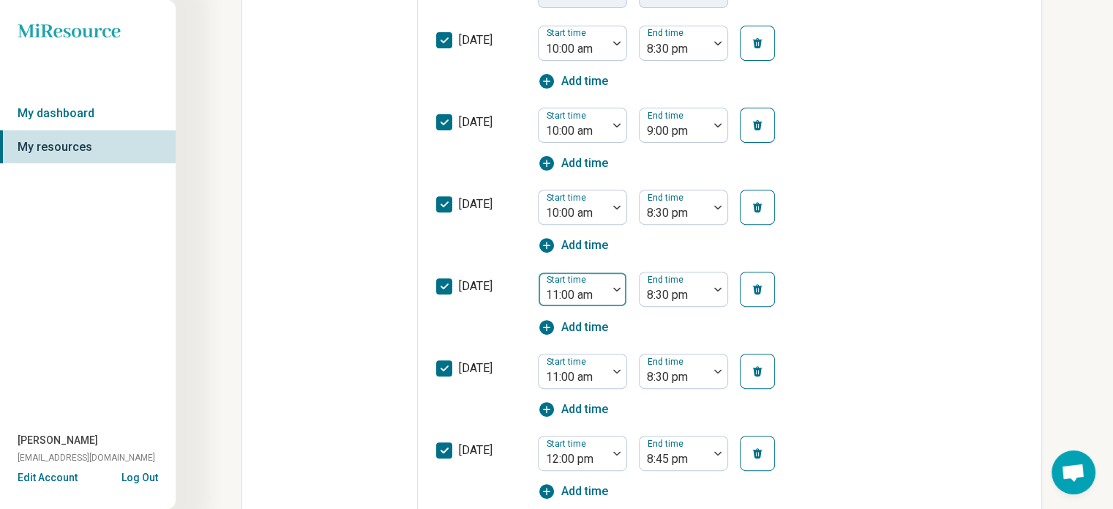
click at [616, 285] on div at bounding box center [617, 289] width 19 height 34
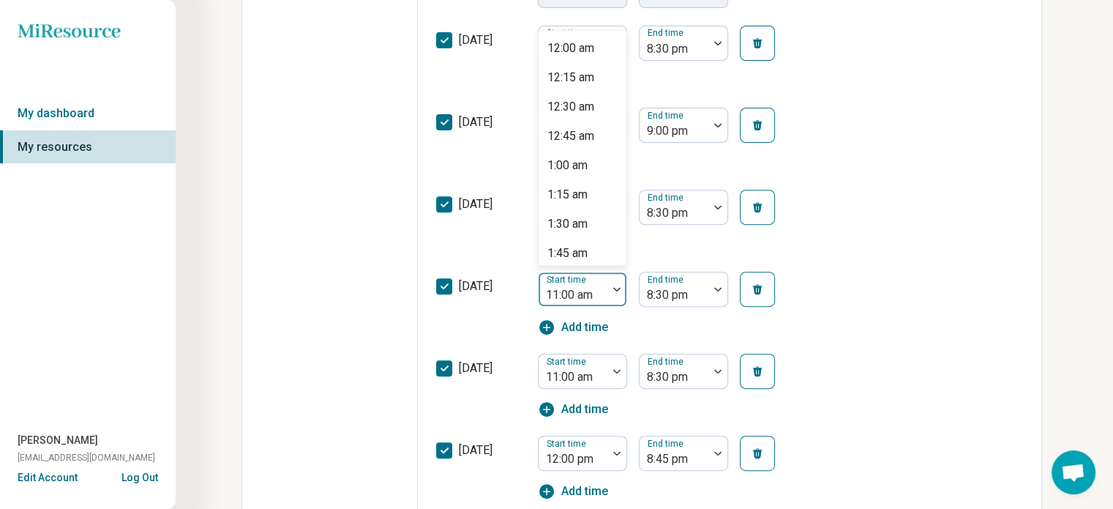
scroll to position [1096, 0]
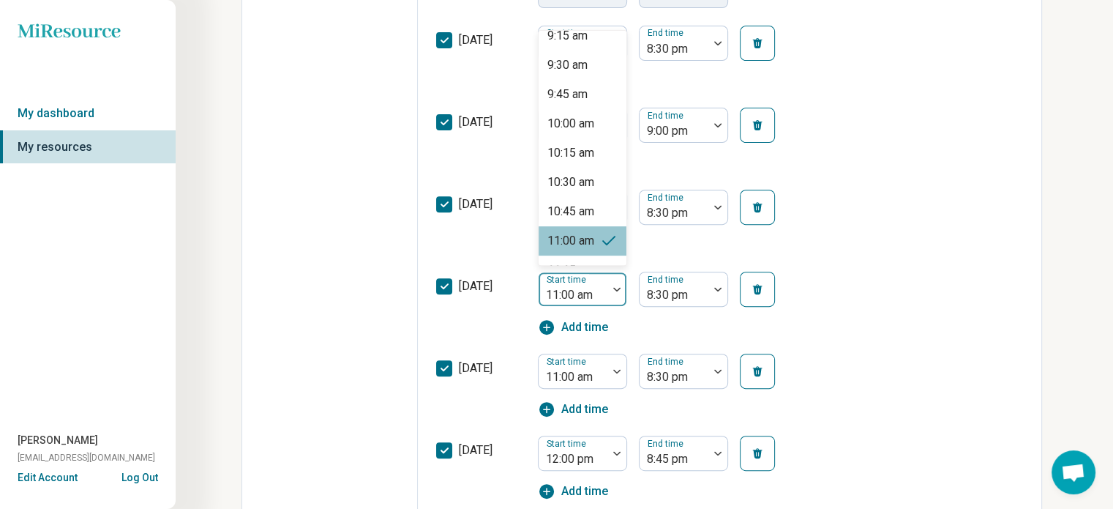
click at [588, 288] on div at bounding box center [573, 295] width 57 height 20
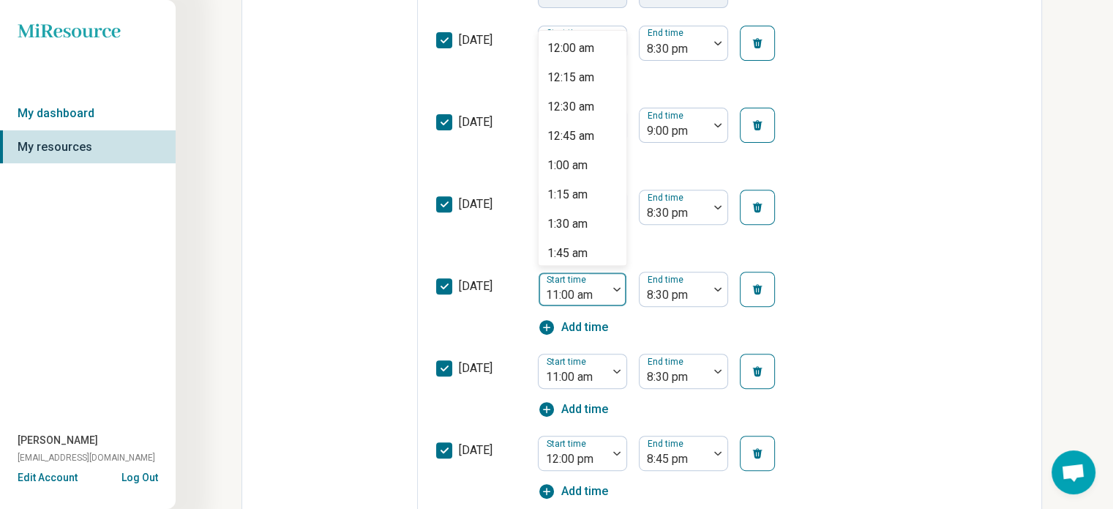
click at [616, 287] on img at bounding box center [616, 289] width 7 height 4
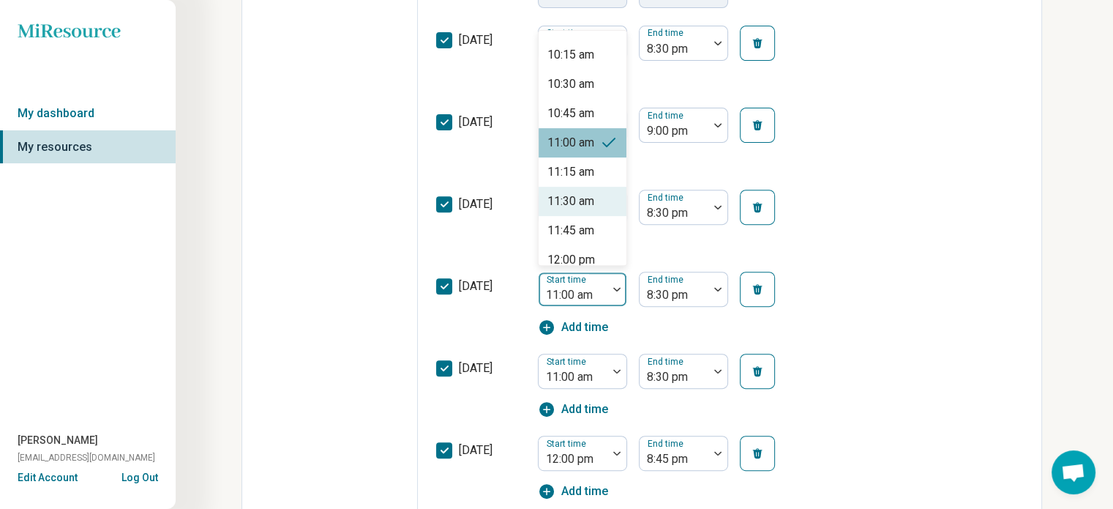
scroll to position [1169, 0]
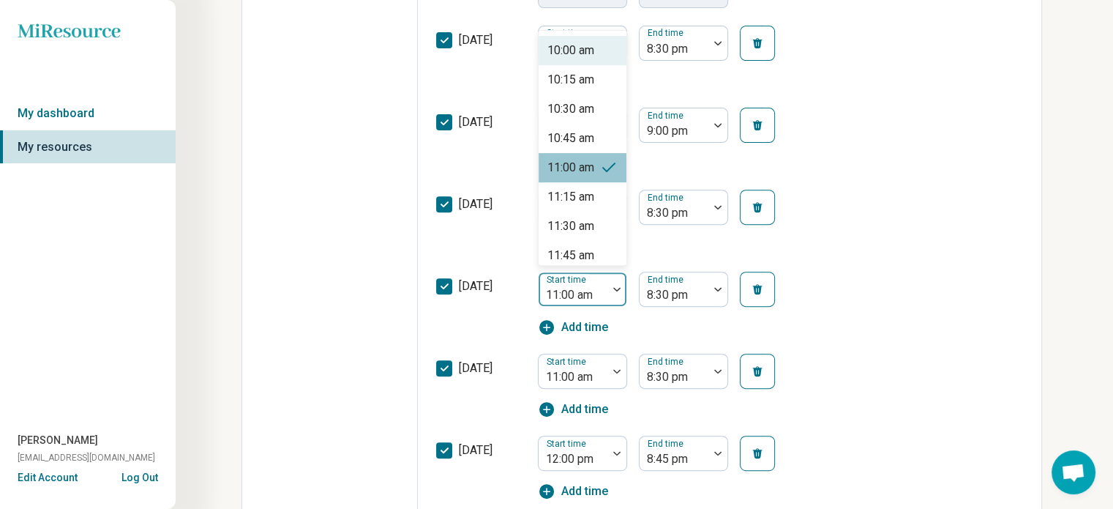
click at [581, 50] on div "10:00 am" at bounding box center [571, 51] width 47 height 18
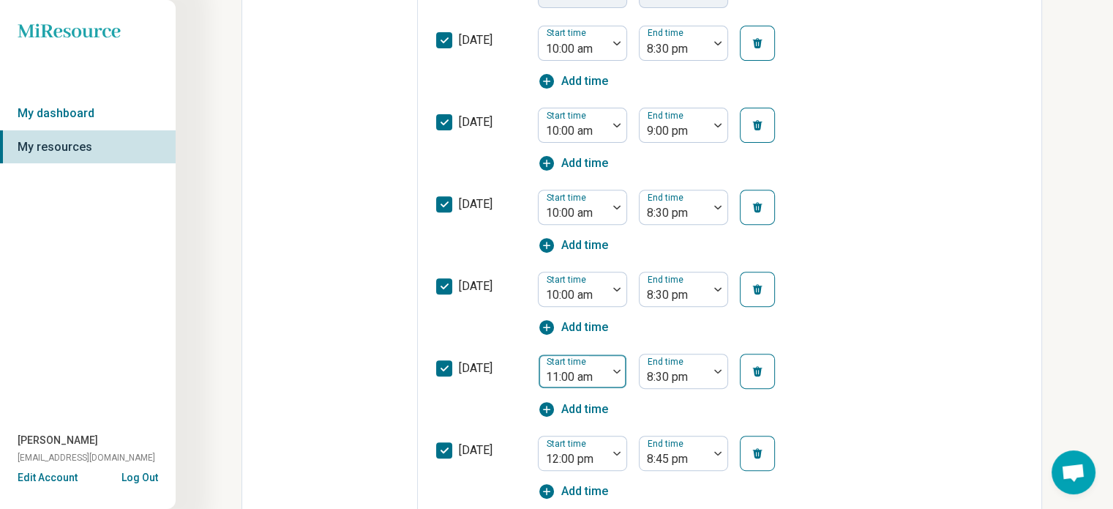
click at [616, 365] on div at bounding box center [617, 371] width 19 height 34
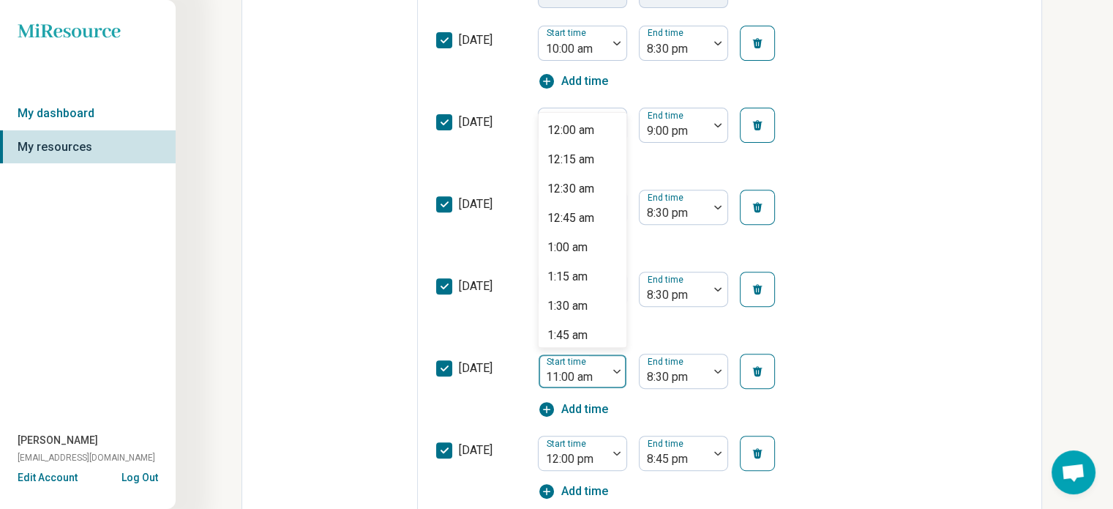
scroll to position [1096, 0]
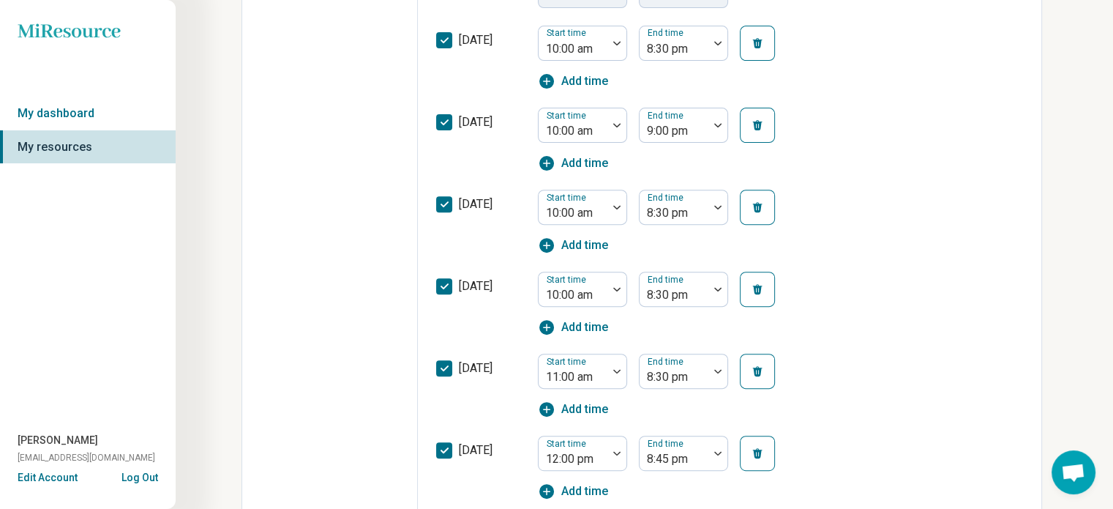
drag, startPoint x: 586, startPoint y: 373, endPoint x: 1009, endPoint y: 284, distance: 431.5
click at [1009, 284] on div "[DATE] Start time 10:00 am End time 8:30 pm Add time" at bounding box center [730, 304] width 589 height 82
drag, startPoint x: 618, startPoint y: 370, endPoint x: 952, endPoint y: 232, distance: 362.0
click at [952, 232] on div "[DATE] Start time 10:00 am End time 8:30 pm Add time" at bounding box center [730, 222] width 589 height 82
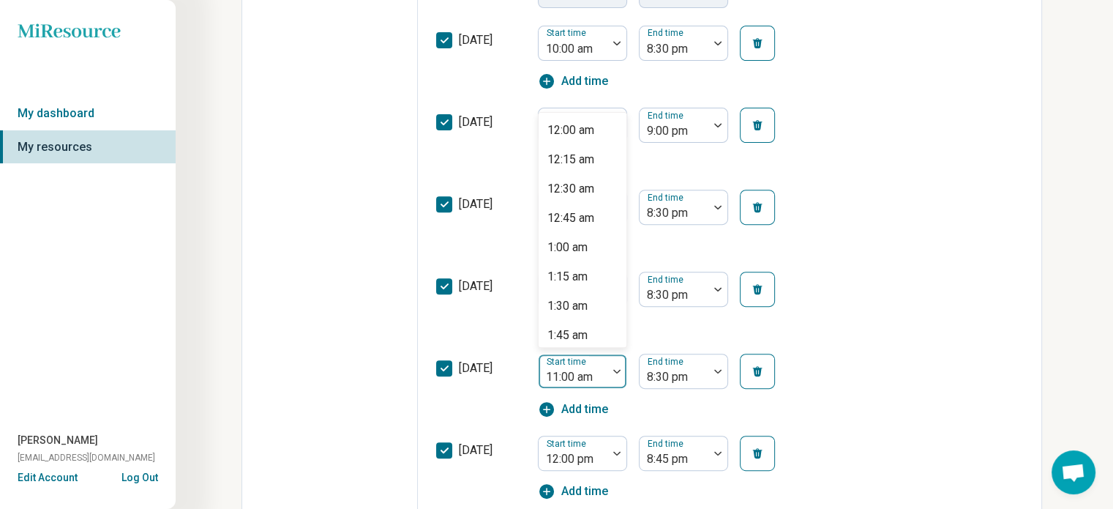
click at [616, 367] on div at bounding box center [617, 371] width 19 height 34
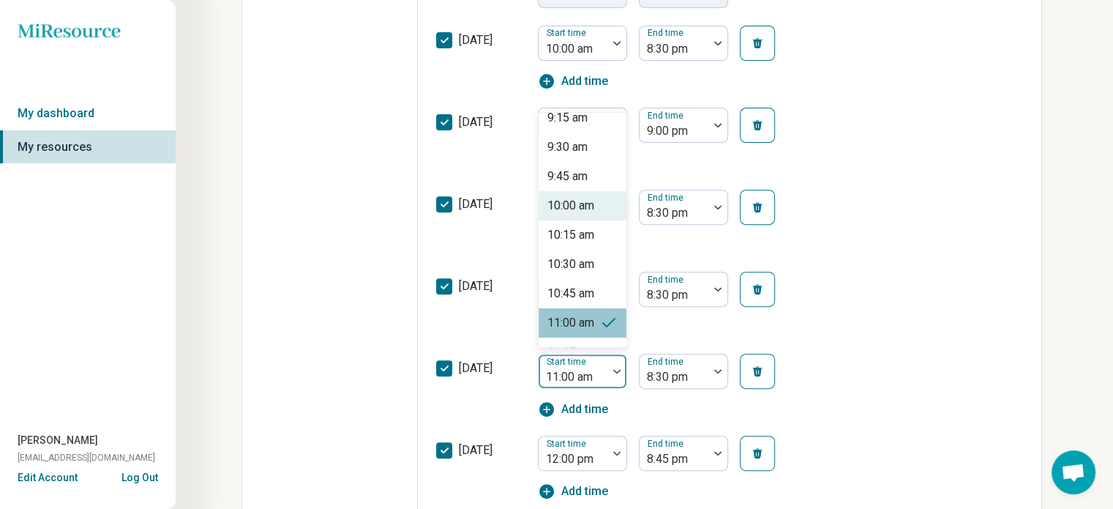
click at [594, 203] on div "10:00 am" at bounding box center [571, 206] width 47 height 18
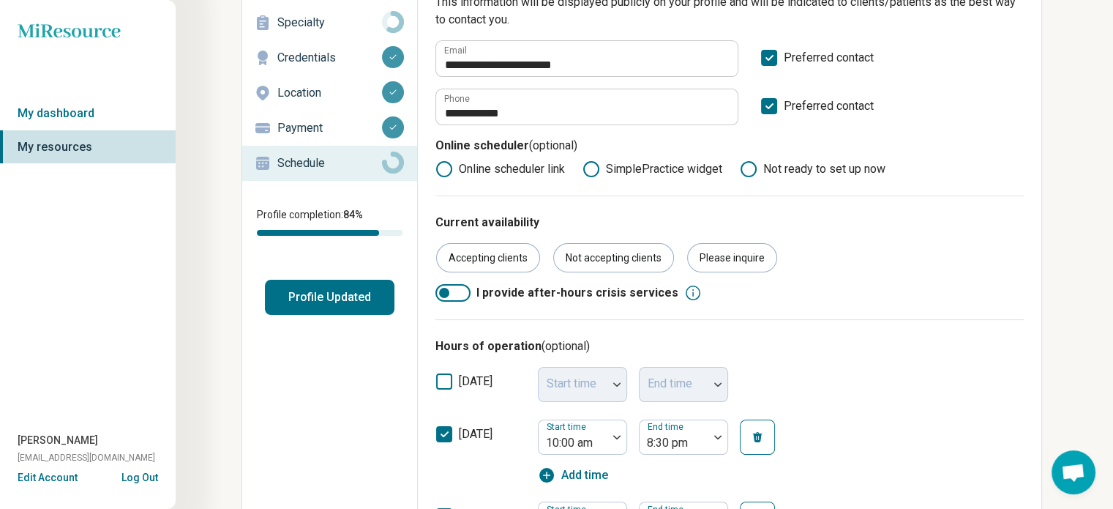
scroll to position [0, 0]
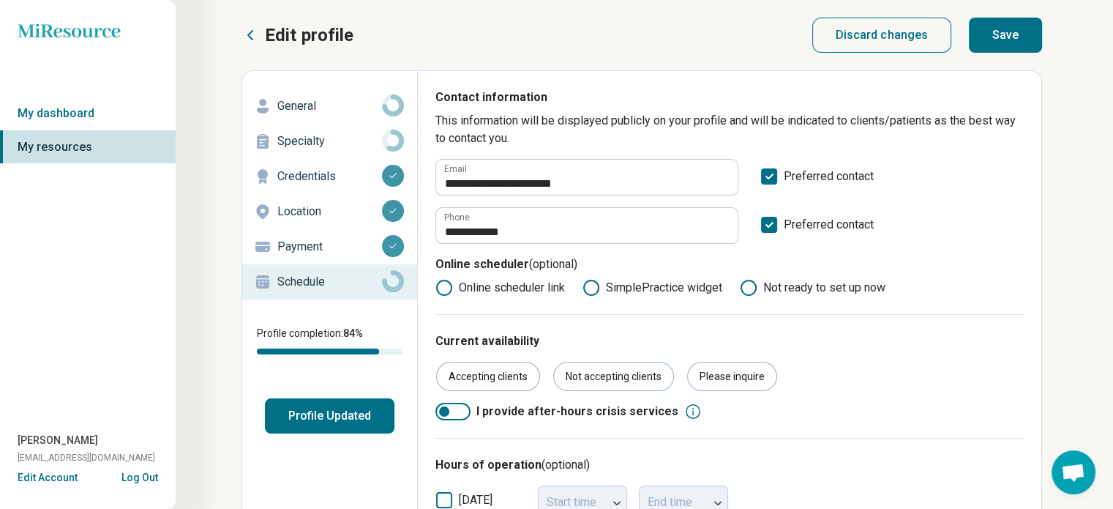
click at [1013, 31] on button "Save" at bounding box center [1005, 35] width 73 height 35
click at [302, 133] on p "Specialty" at bounding box center [329, 141] width 105 height 18
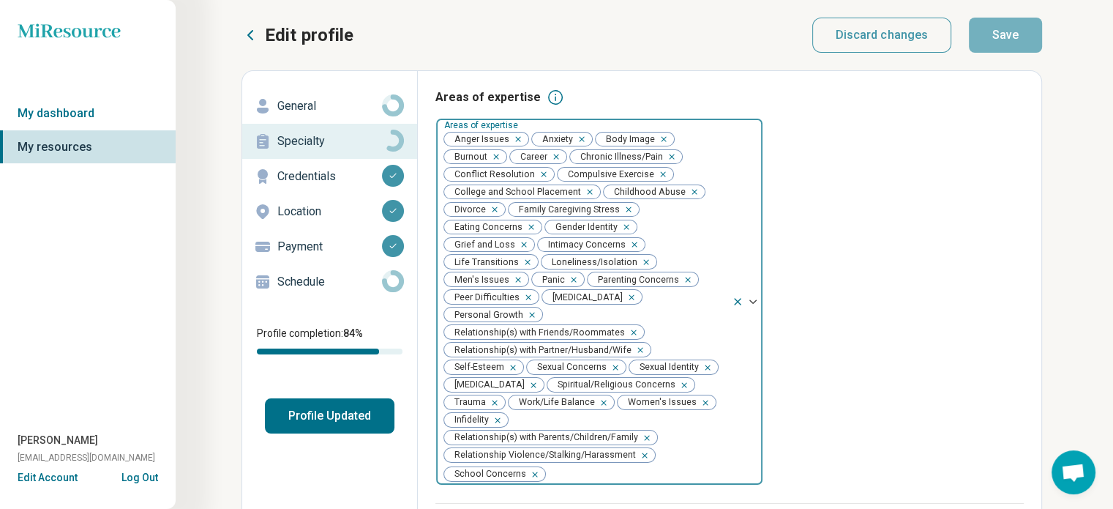
click at [498, 133] on span "Anger Issues" at bounding box center [479, 139] width 70 height 14
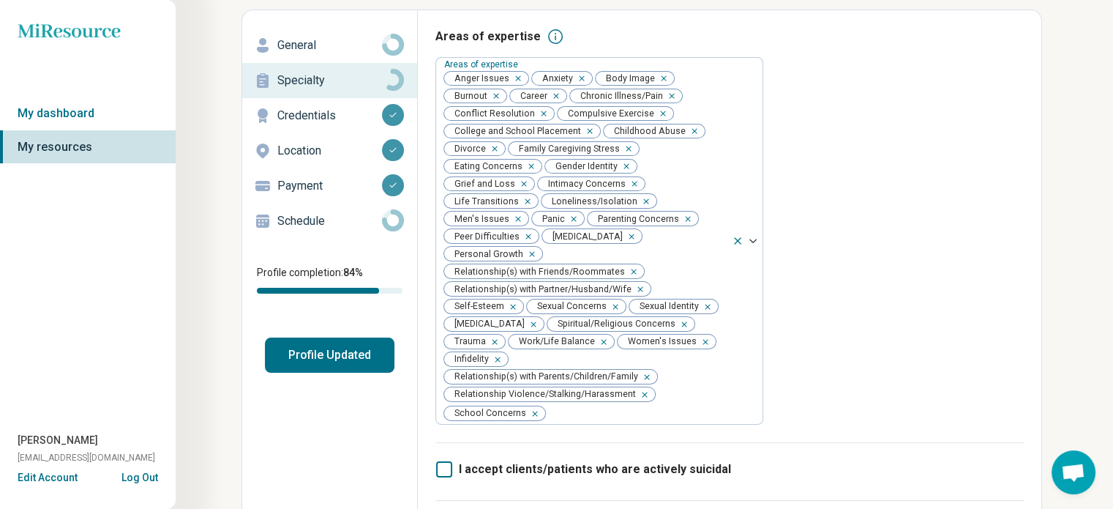
scroll to position [13, 0]
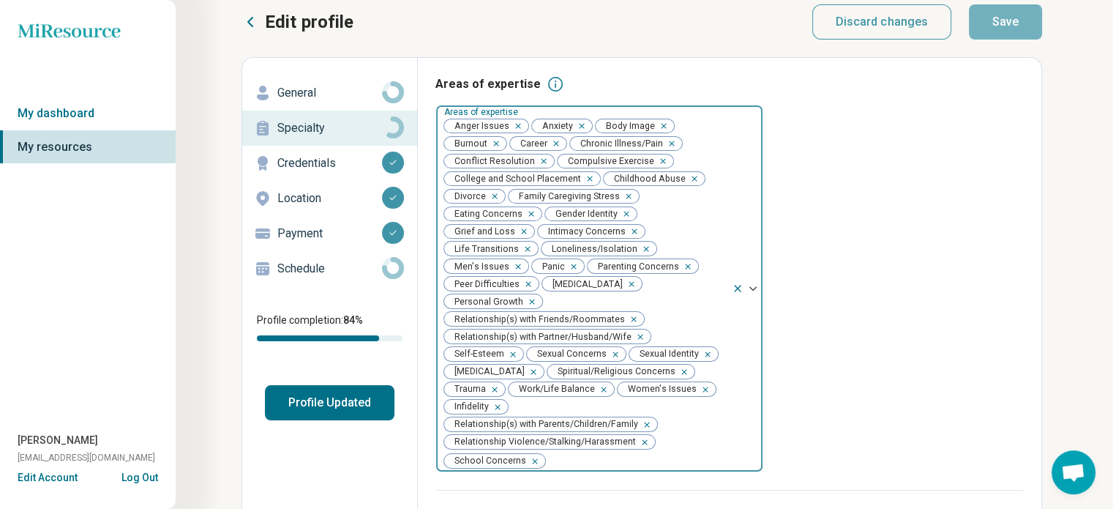
click at [481, 124] on div "Areas of expertise Anger Issues Anxiety Body Image Burnout Career Chronic Illne…" at bounding box center [600, 288] width 328 height 367
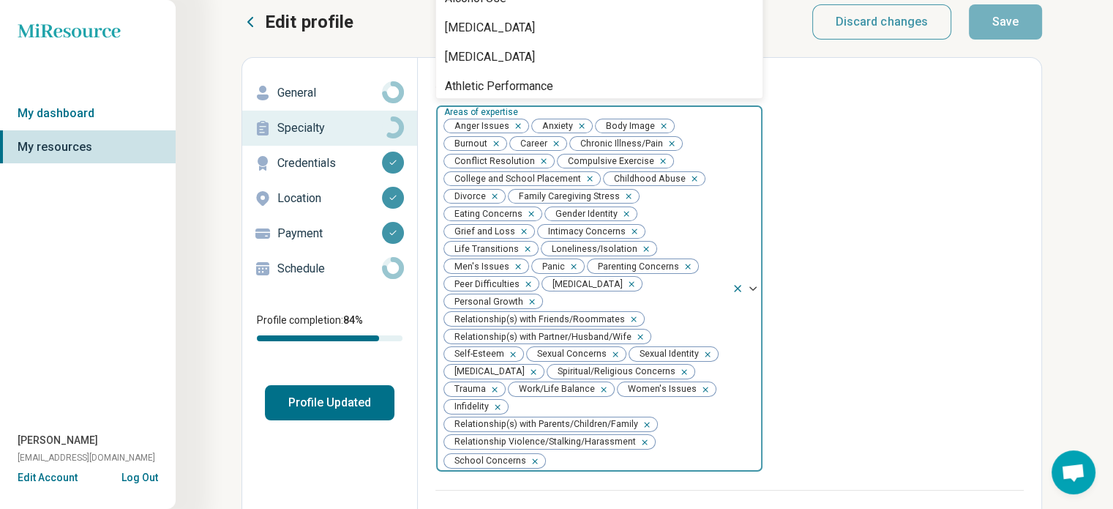
scroll to position [0, 0]
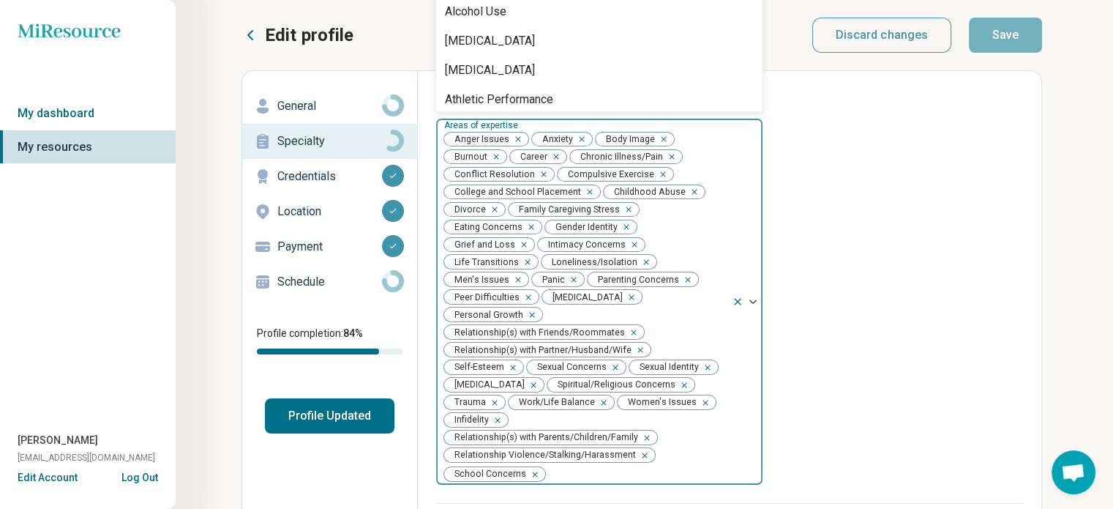
click at [498, 134] on span "Anger Issues" at bounding box center [479, 139] width 70 height 14
click at [567, 138] on span "Anxiety" at bounding box center [554, 139] width 45 height 14
click at [643, 137] on span "Body Image" at bounding box center [628, 139] width 64 height 14
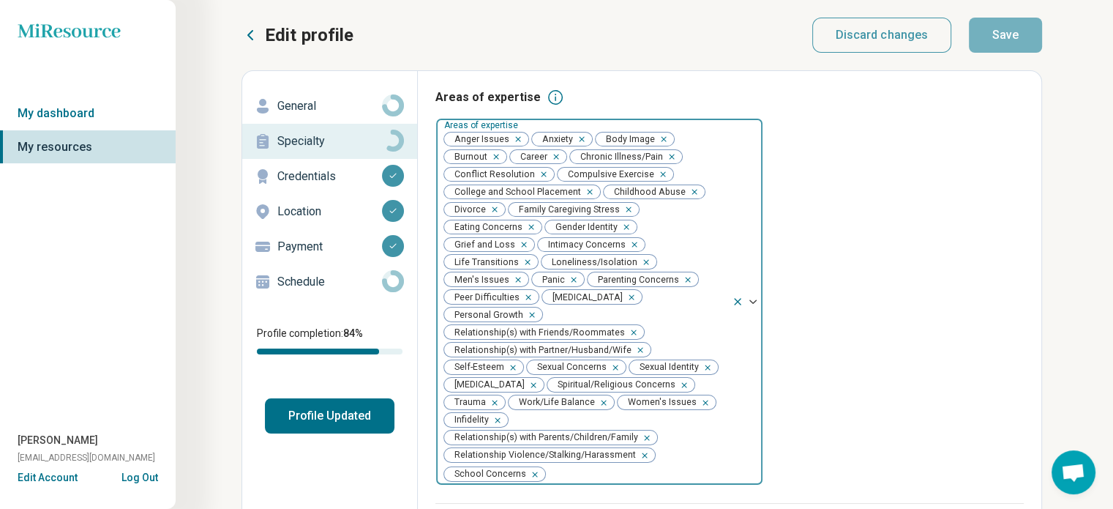
click at [477, 154] on span "Burnout" at bounding box center [468, 157] width 48 height 14
click at [535, 159] on span "Career" at bounding box center [531, 157] width 42 height 14
click at [517, 172] on span "Conflict Resolution" at bounding box center [491, 175] width 95 height 14
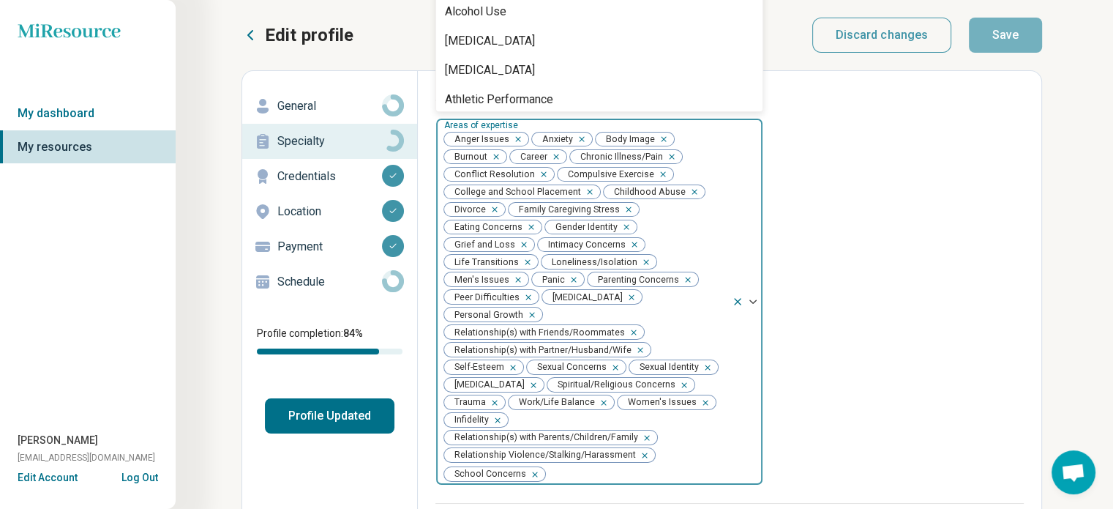
click at [633, 170] on span "Compulsive Exercise" at bounding box center [608, 175] width 101 height 14
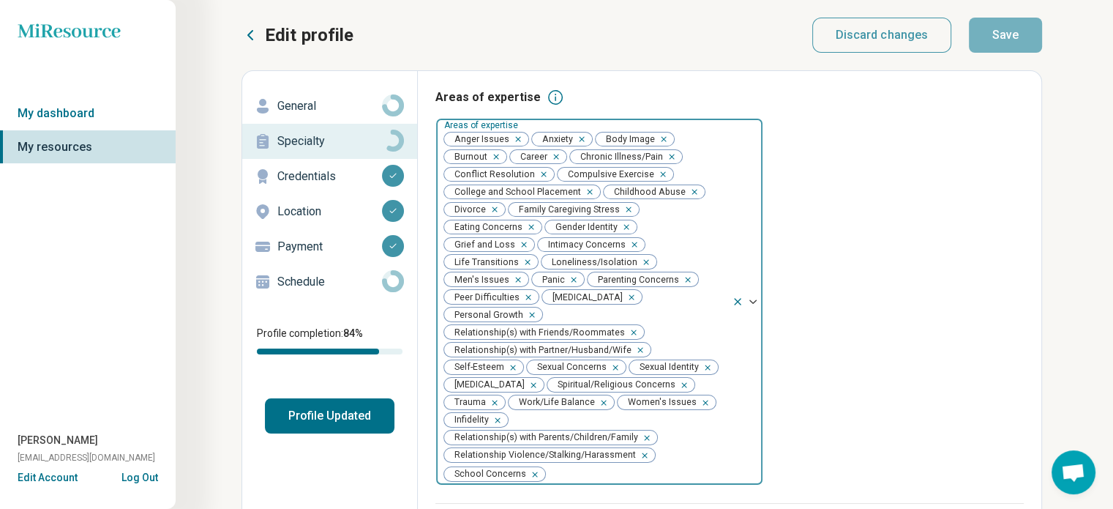
click at [542, 191] on span "College and School Placement" at bounding box center [514, 192] width 141 height 14
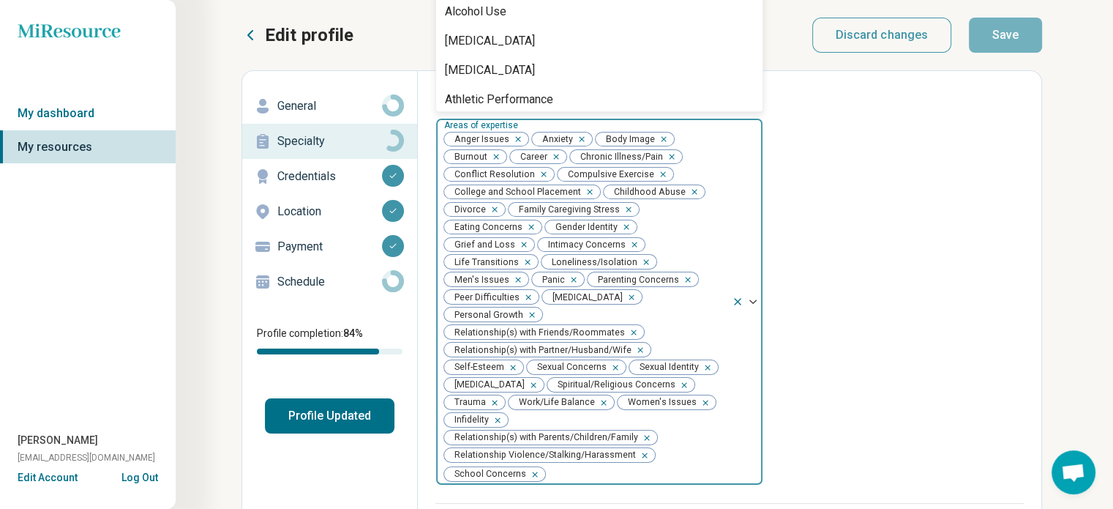
click at [650, 190] on span "Childhood Abuse" at bounding box center [647, 192] width 86 height 14
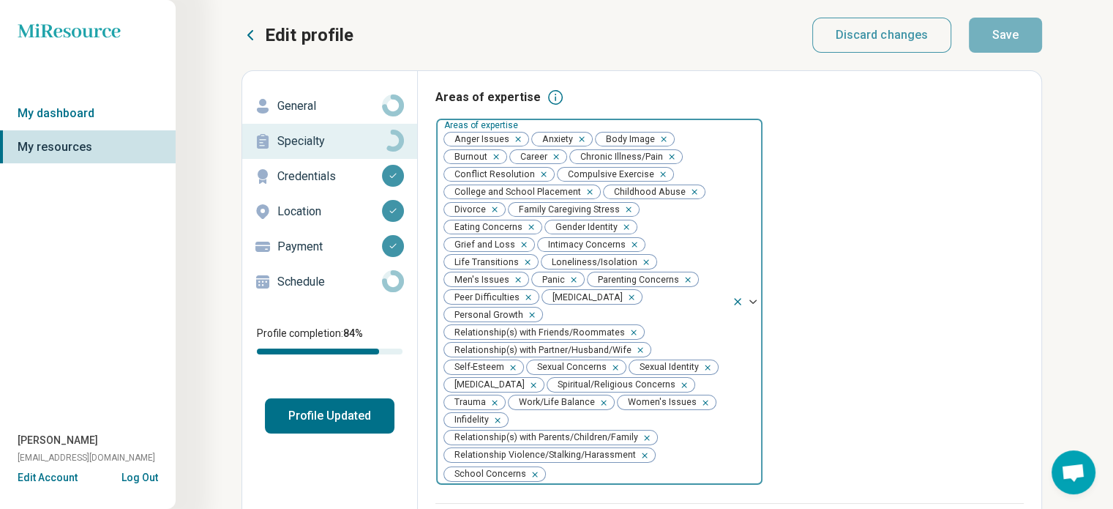
click at [490, 205] on div "Remove [object Object]" at bounding box center [492, 210] width 18 height 18
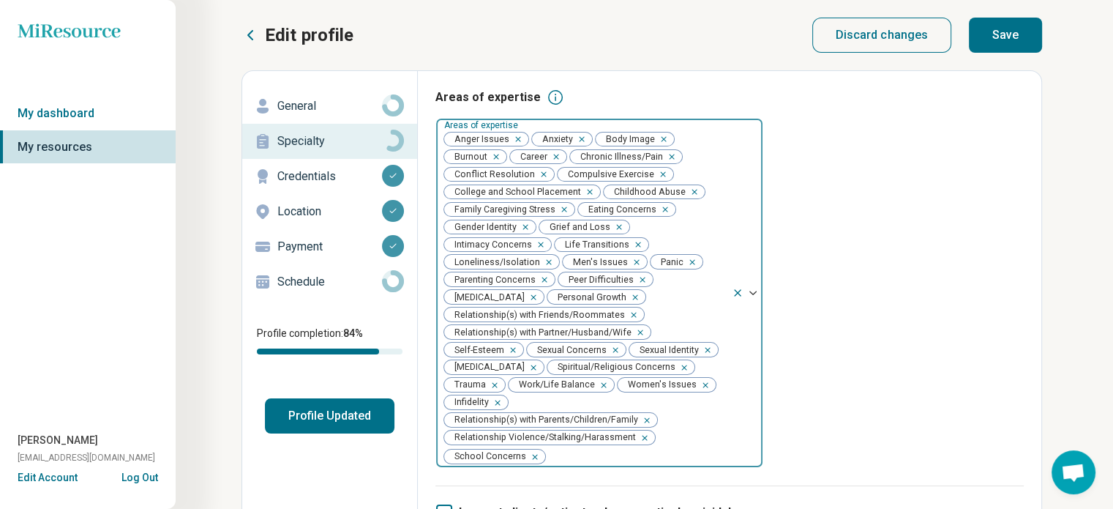
click at [498, 225] on span "Gender Identity" at bounding box center [482, 227] width 77 height 14
click at [588, 226] on span "Grief and Loss" at bounding box center [576, 227] width 75 height 14
click at [504, 265] on span "Loneliness/Isolation" at bounding box center [494, 262] width 100 height 14
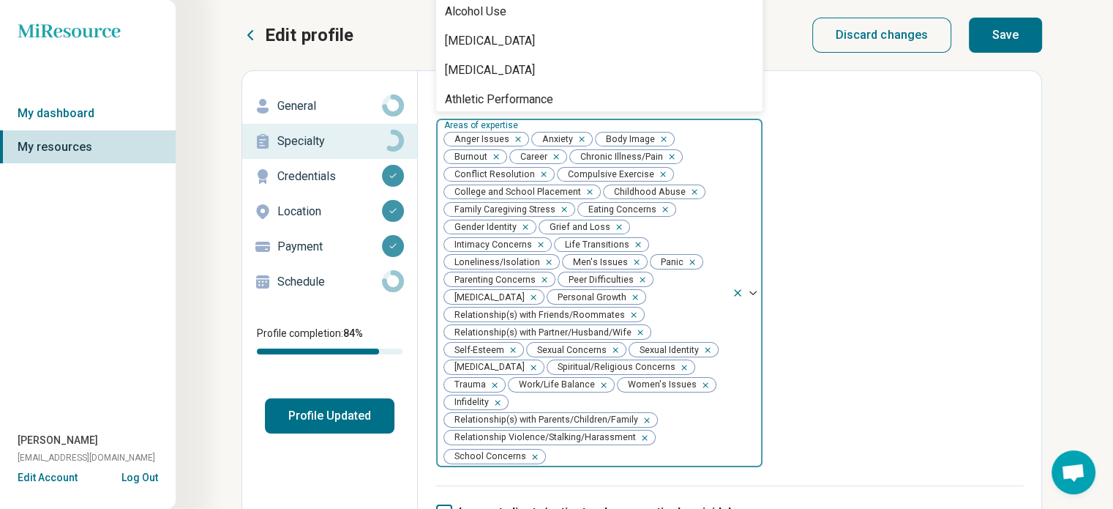
click at [505, 242] on span "Intimacy Concerns" at bounding box center [490, 245] width 92 height 14
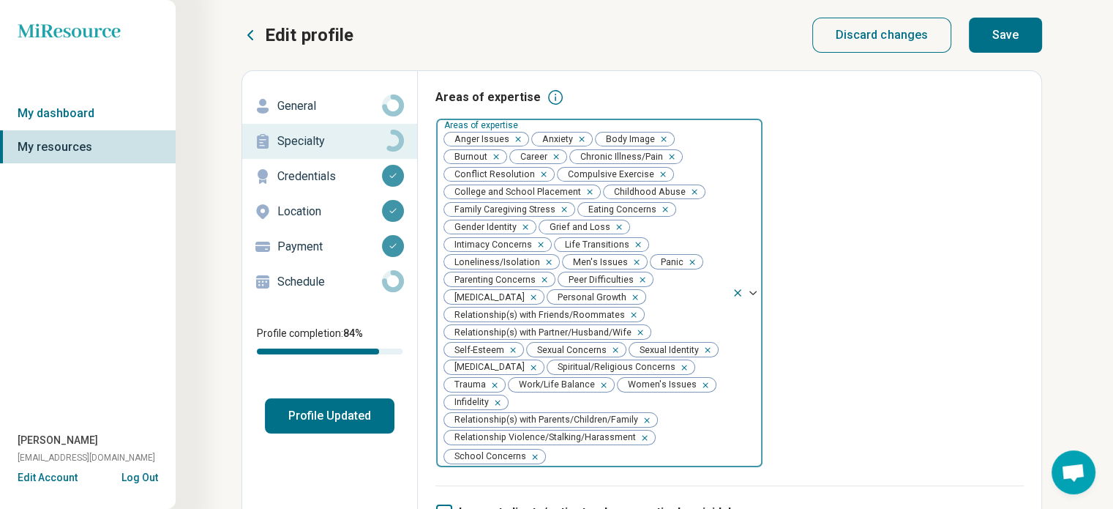
click at [518, 244] on span "Intimacy Concerns" at bounding box center [490, 245] width 92 height 14
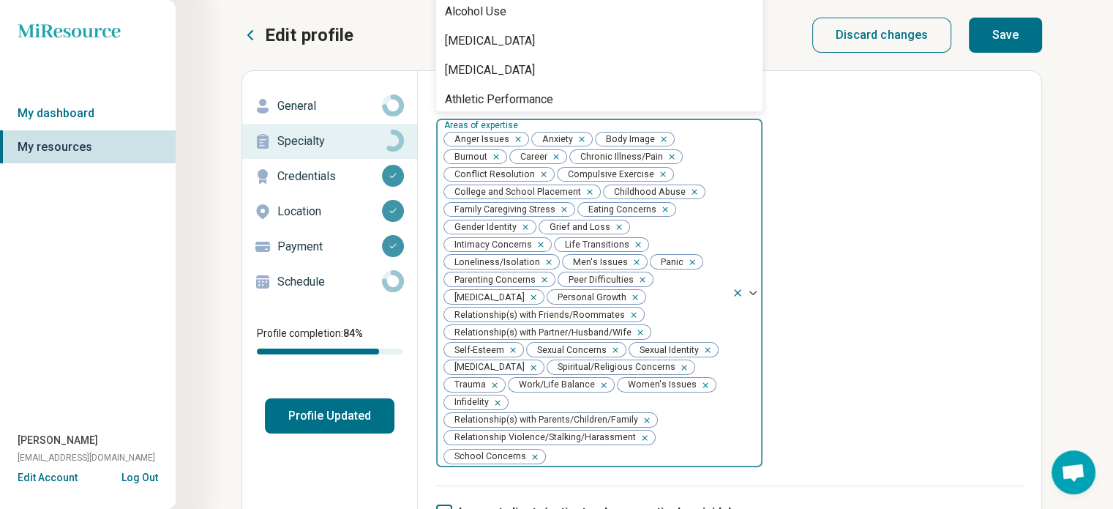
click at [583, 225] on span "Grief and Loss" at bounding box center [576, 227] width 75 height 14
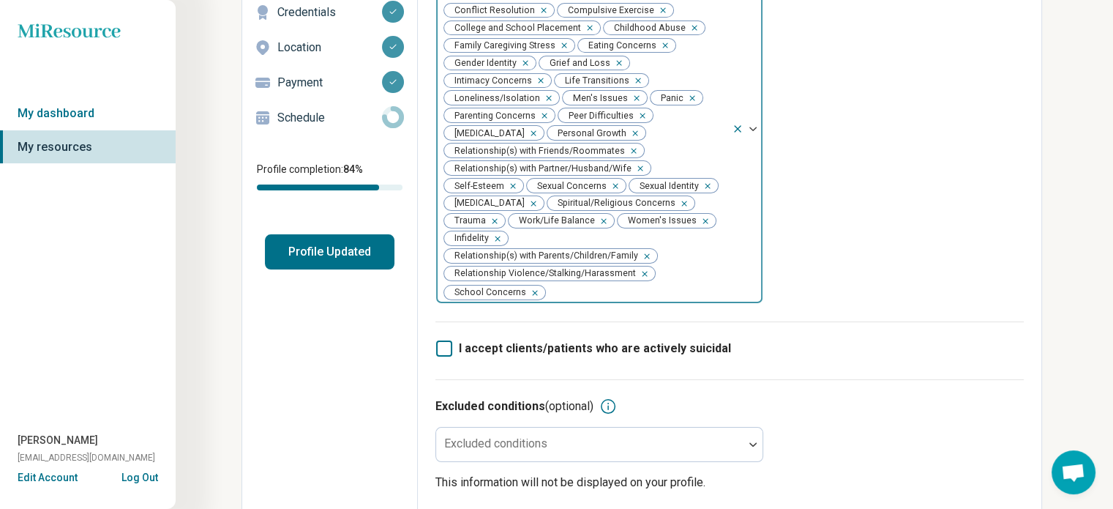
scroll to position [293, 0]
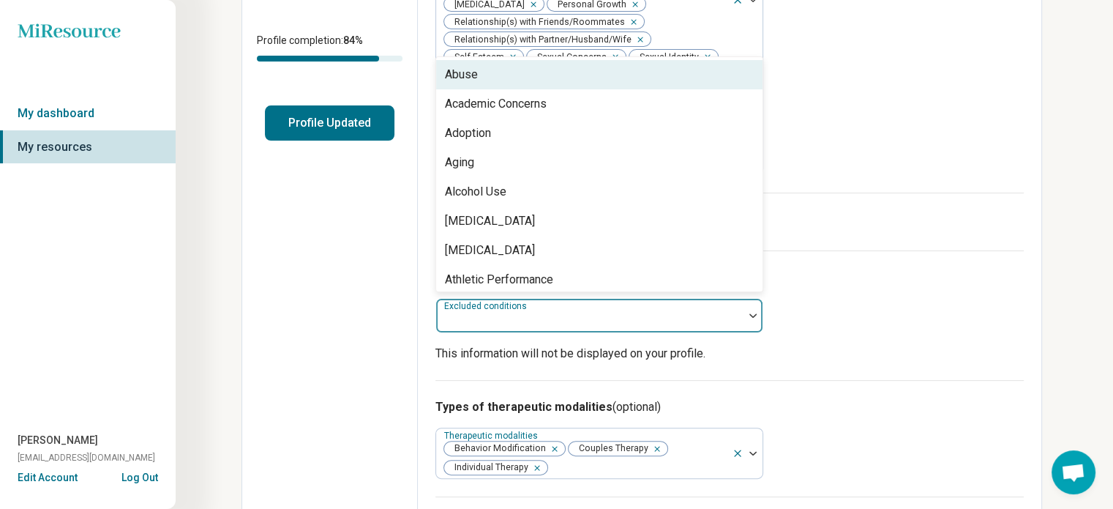
click at [750, 305] on div at bounding box center [753, 316] width 19 height 34
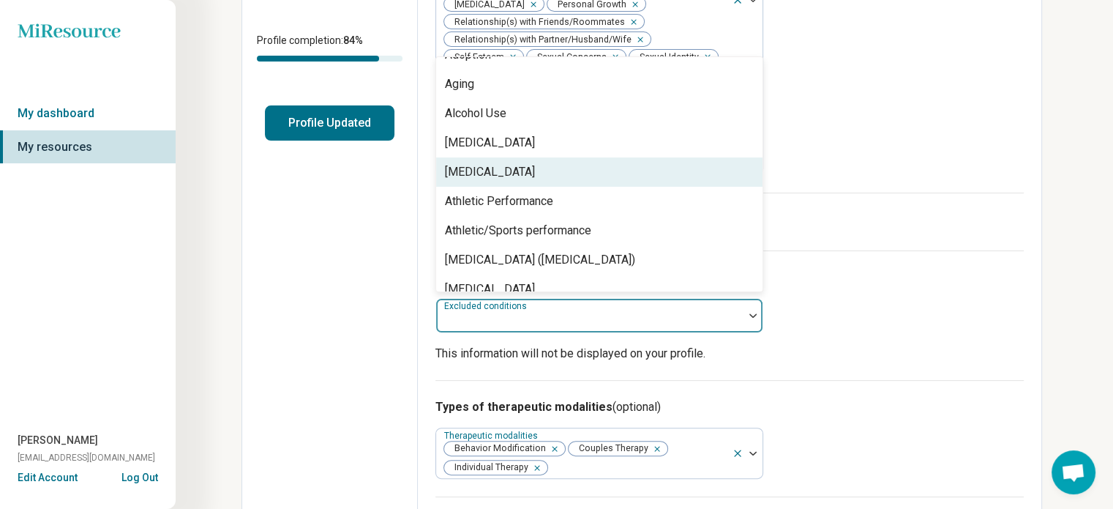
scroll to position [146, 0]
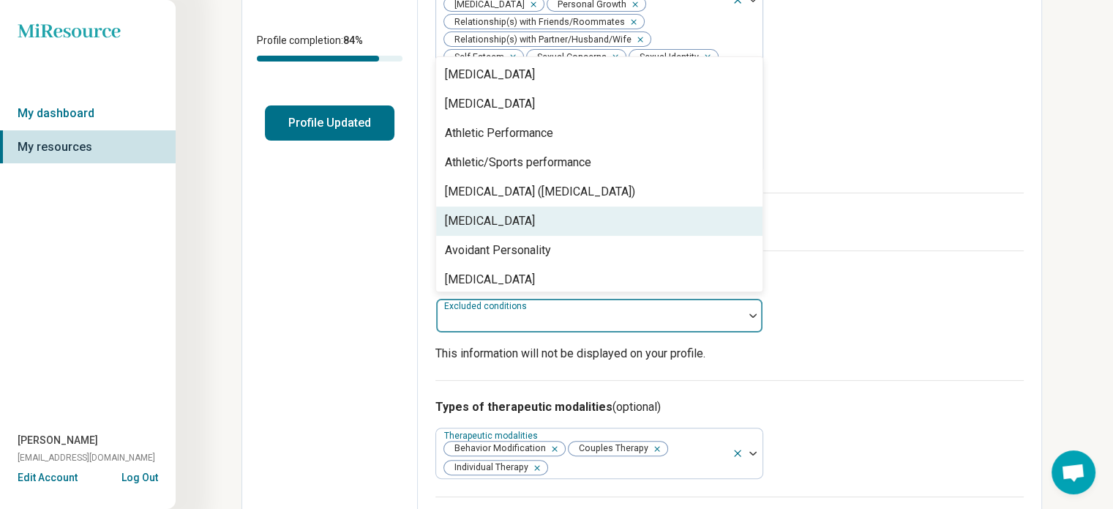
click at [474, 212] on div "[MEDICAL_DATA]" at bounding box center [490, 221] width 90 height 18
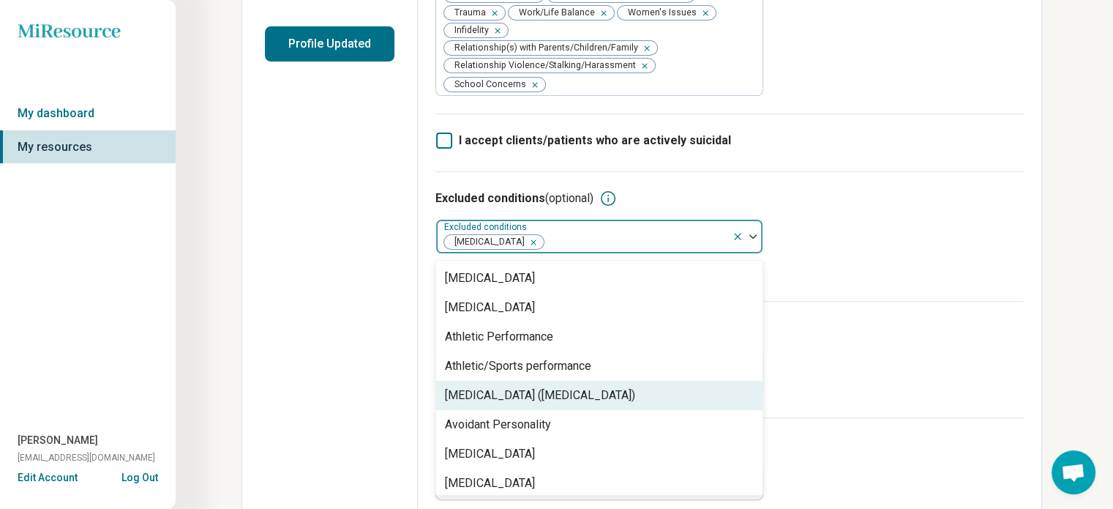
scroll to position [439, 0]
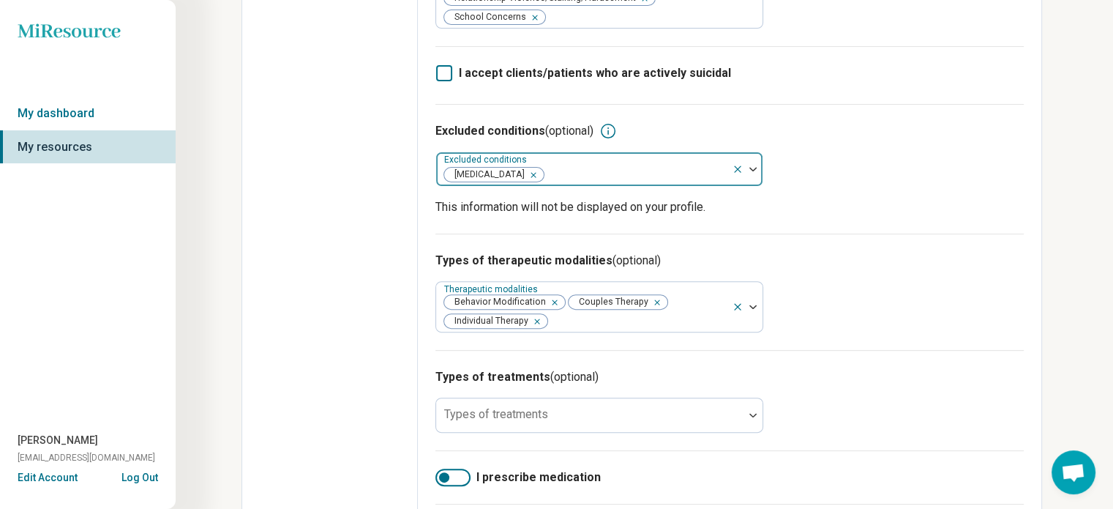
click at [756, 167] on img at bounding box center [753, 169] width 7 height 4
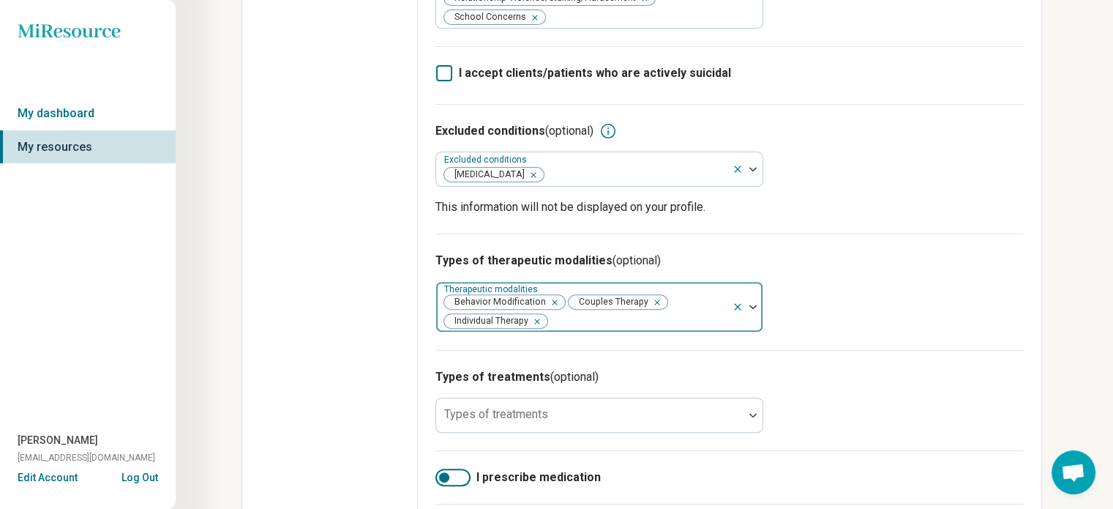
click at [752, 295] on div at bounding box center [747, 307] width 31 height 50
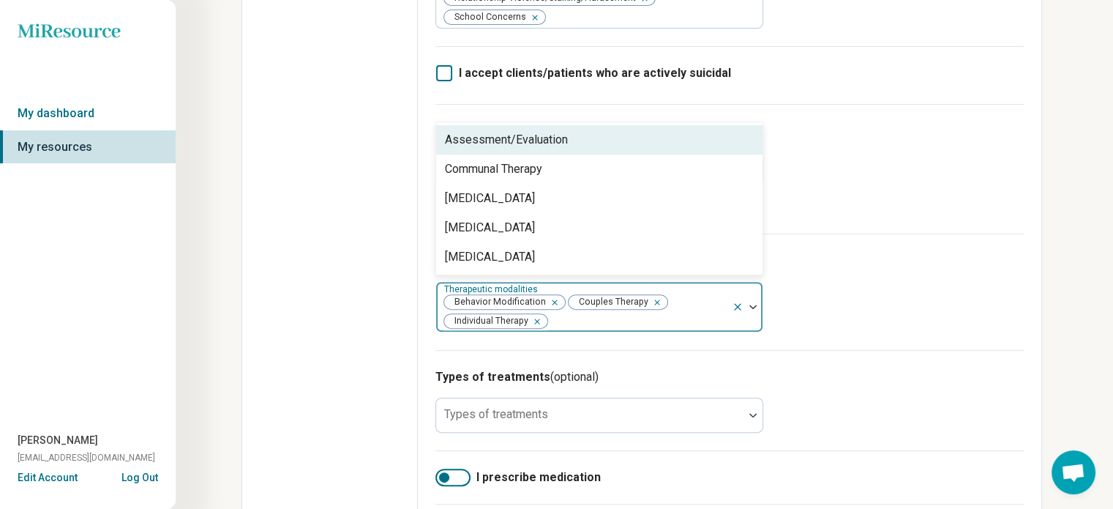
click at [753, 295] on div at bounding box center [747, 307] width 31 height 50
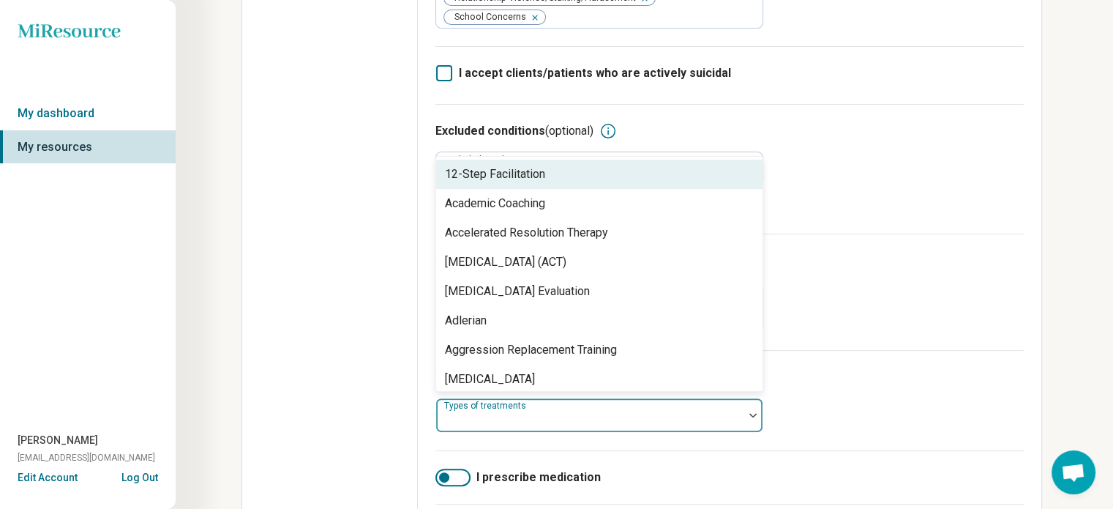
click at [755, 403] on div at bounding box center [753, 415] width 19 height 34
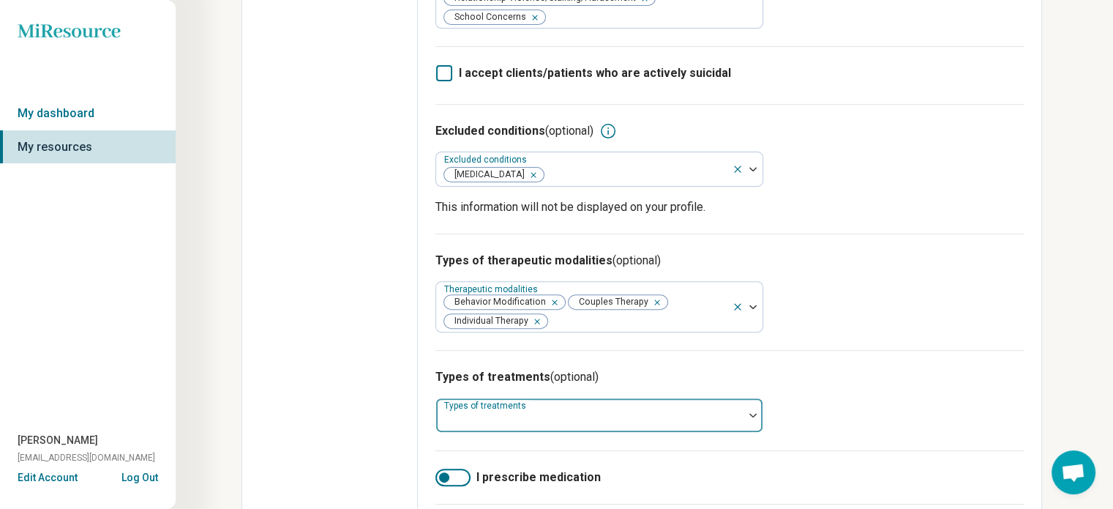
click at [457, 412] on div at bounding box center [590, 421] width 296 height 20
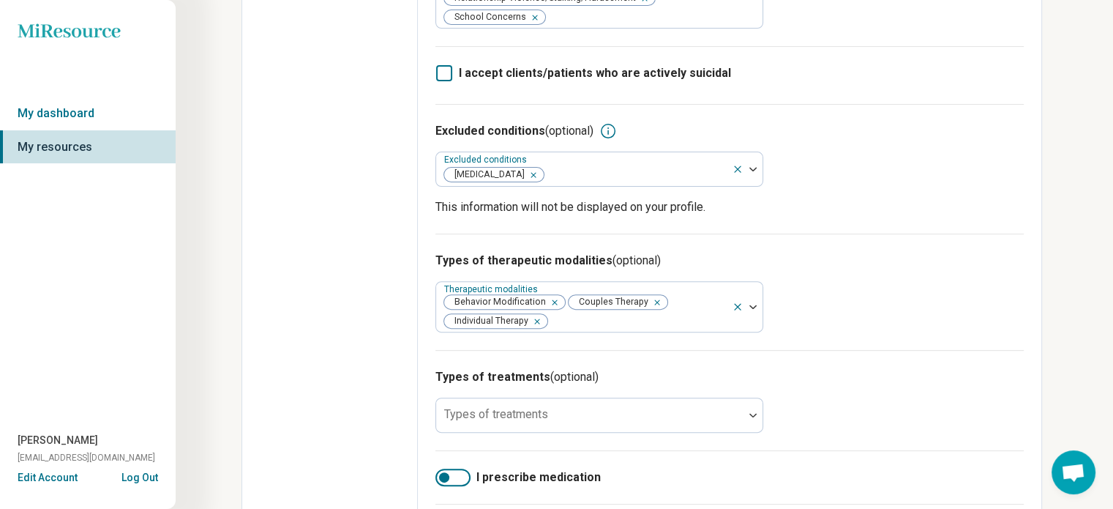
drag, startPoint x: 471, startPoint y: 400, endPoint x: 944, endPoint y: 254, distance: 495.0
click at [944, 254] on h3 "Types of therapeutic modalities (optional)" at bounding box center [730, 261] width 589 height 18
drag, startPoint x: 441, startPoint y: 469, endPoint x: 515, endPoint y: 481, distance: 75.6
click at [515, 479] on label "I prescribe medication" at bounding box center [730, 477] width 589 height 18
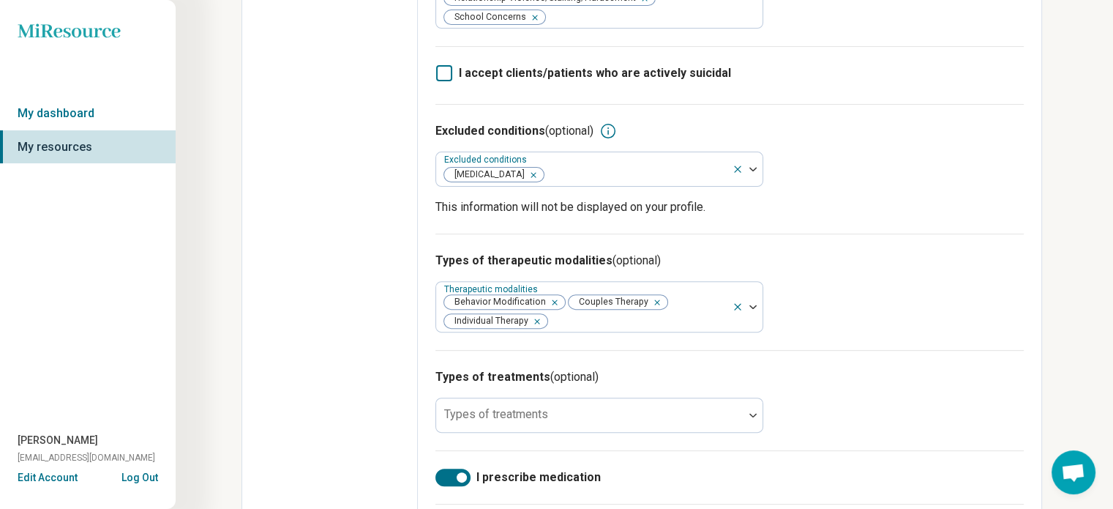
drag, startPoint x: 463, startPoint y: 468, endPoint x: 382, endPoint y: 455, distance: 81.6
click at [377, 466] on div "Edit profile General Specialty Credentials Location Payment Schedule Profile co…" at bounding box center [642, 270] width 801 height 1278
drag, startPoint x: 466, startPoint y: 468, endPoint x: 394, endPoint y: 454, distance: 73.1
click at [395, 454] on div "Edit profile General Specialty Credentials Location Payment Schedule Profile co…" at bounding box center [642, 270] width 801 height 1278
click at [458, 472] on div at bounding box center [462, 477] width 10 height 10
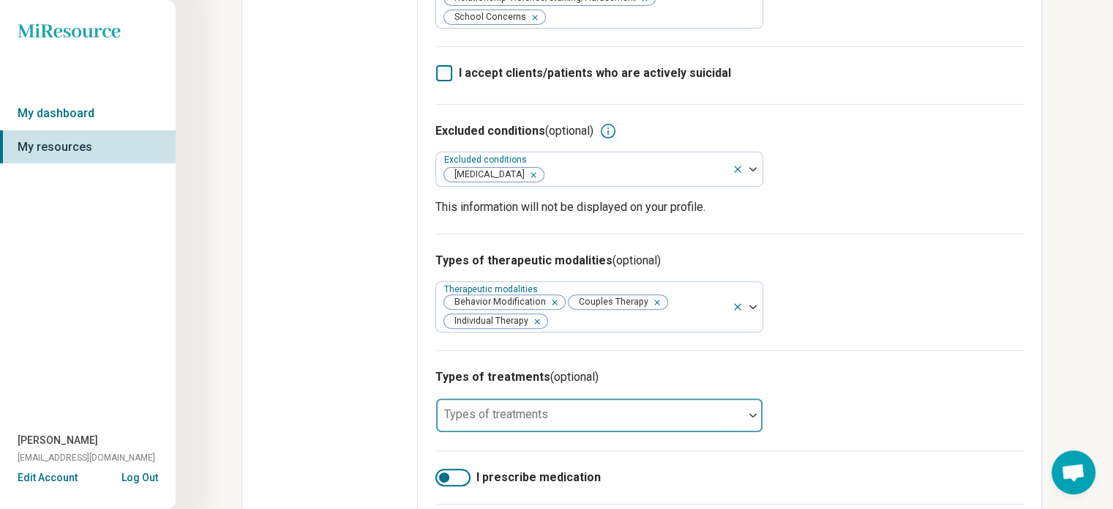
click at [752, 413] on img at bounding box center [753, 415] width 7 height 4
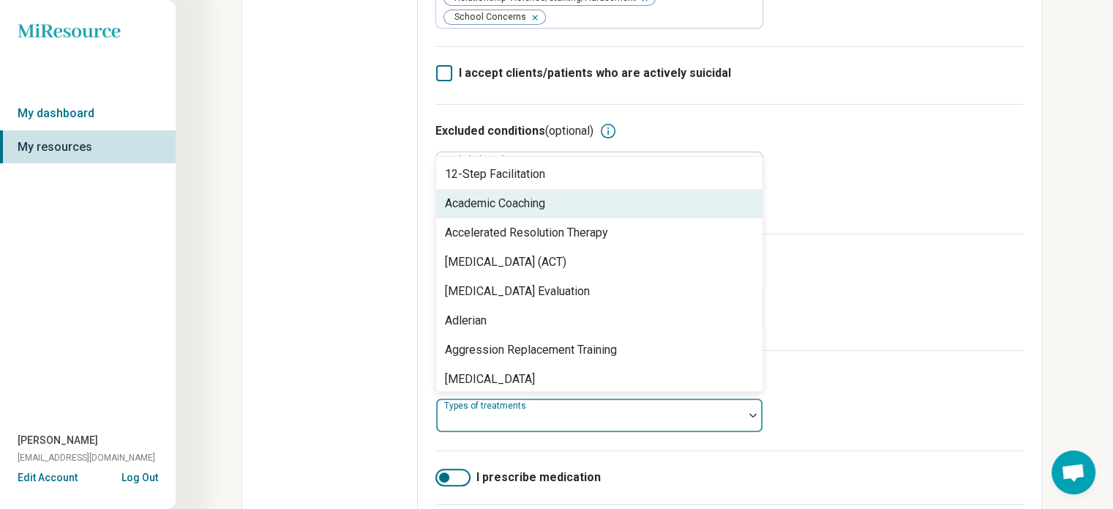
click at [545, 198] on div "Academic Coaching" at bounding box center [495, 204] width 100 height 18
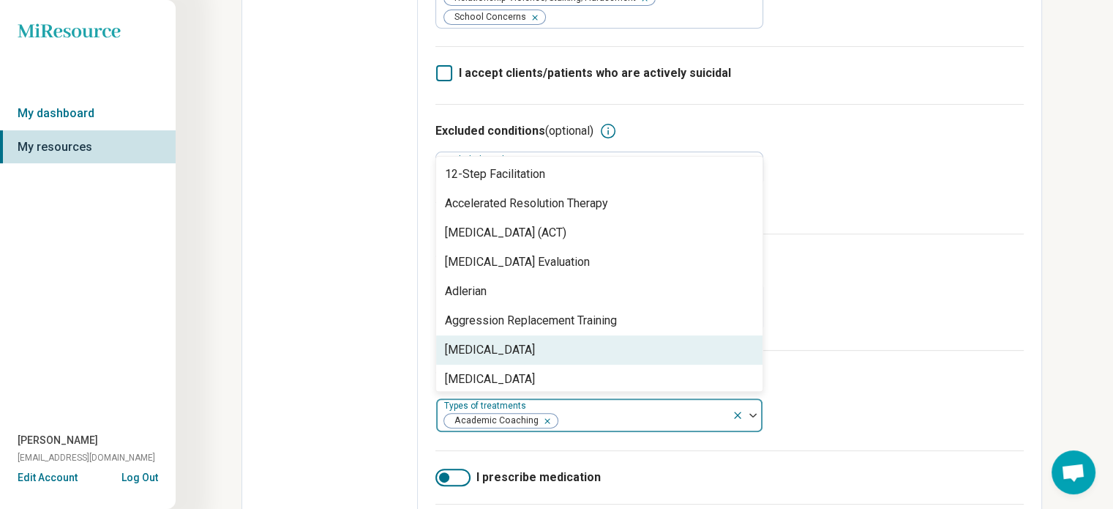
click at [523, 341] on div "[MEDICAL_DATA]" at bounding box center [490, 350] width 90 height 18
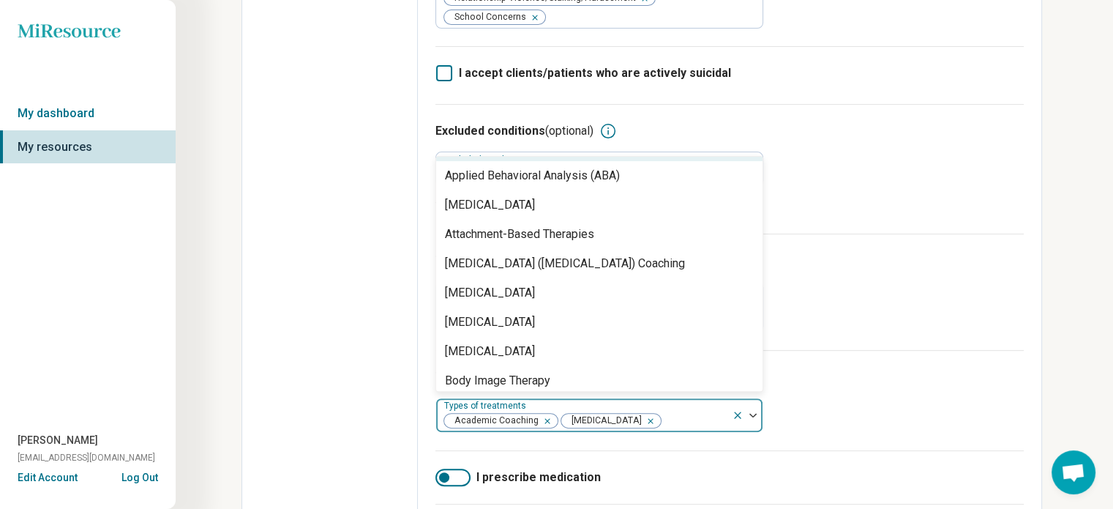
scroll to position [220, 0]
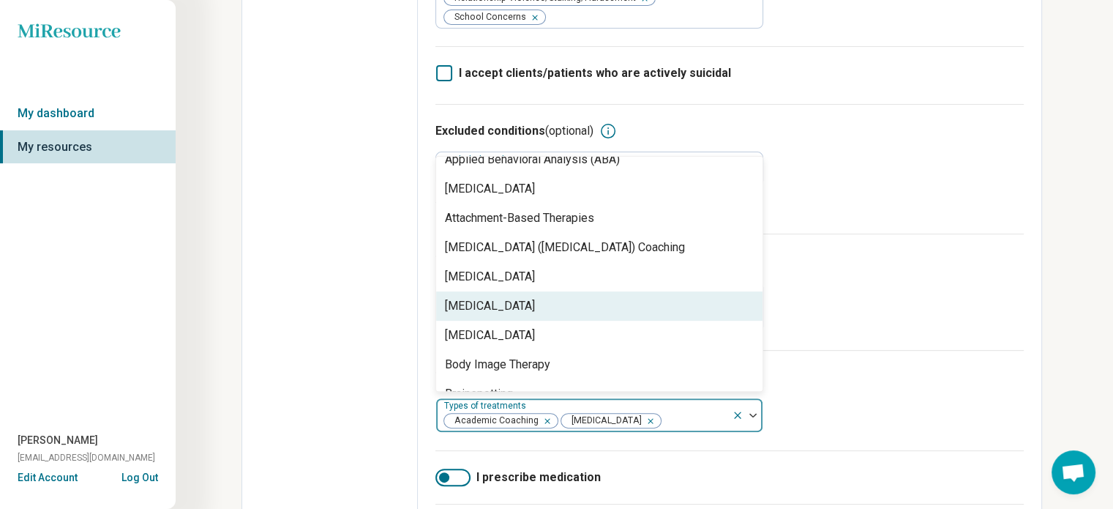
click at [519, 297] on div "[MEDICAL_DATA]" at bounding box center [490, 306] width 90 height 18
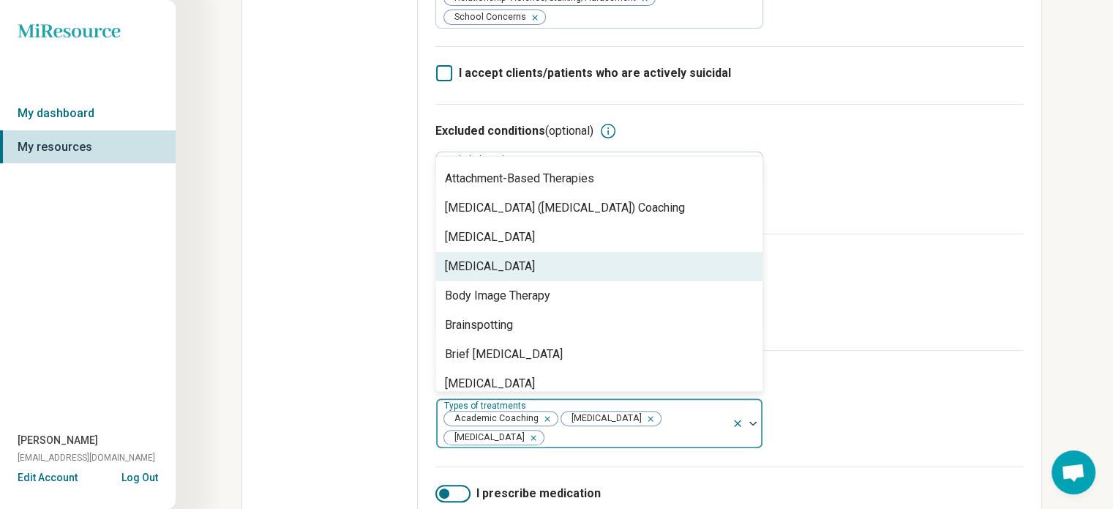
scroll to position [293, 0]
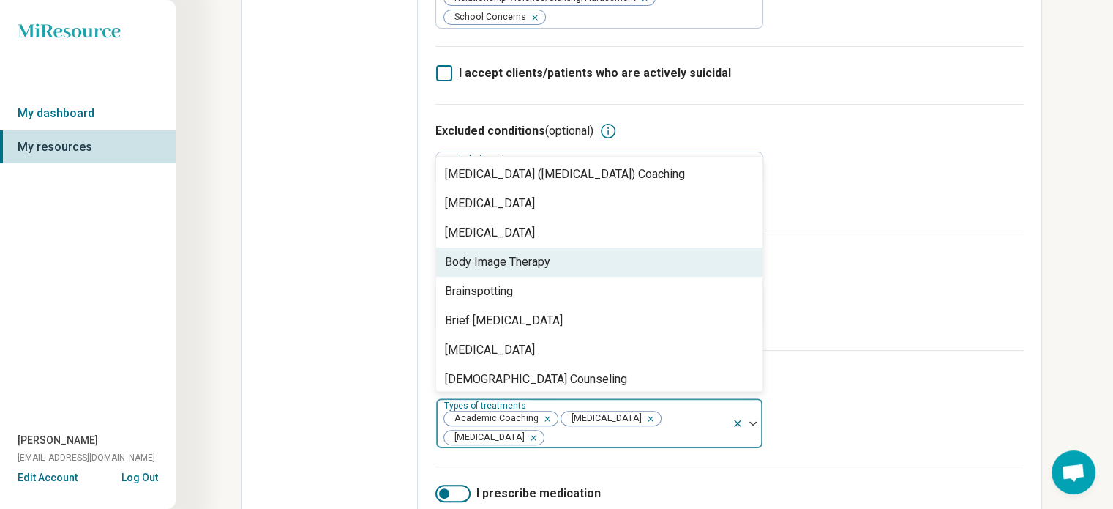
click at [538, 254] on div "Body Image Therapy" at bounding box center [497, 262] width 105 height 18
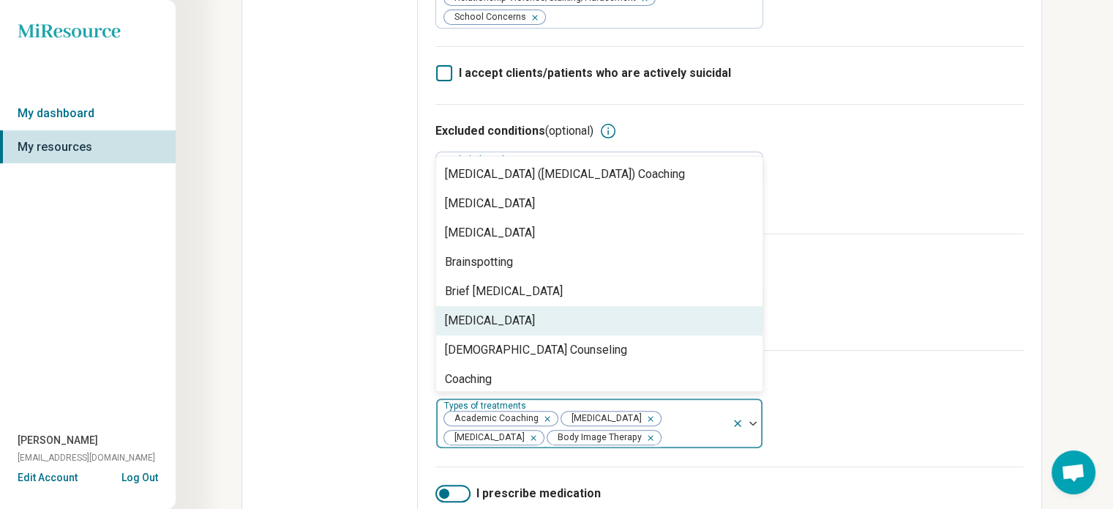
click at [523, 312] on div "[MEDICAL_DATA]" at bounding box center [490, 321] width 90 height 18
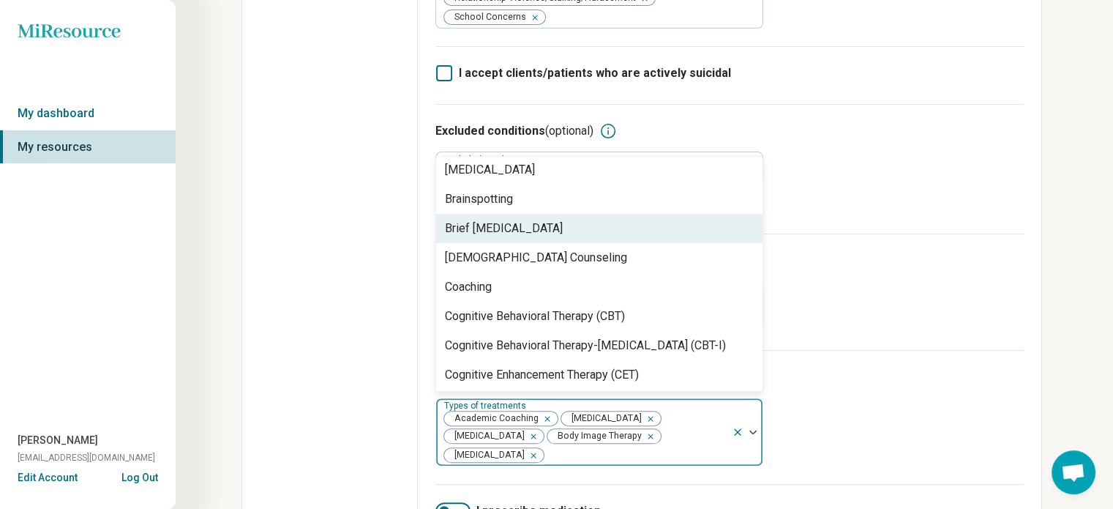
scroll to position [366, 0]
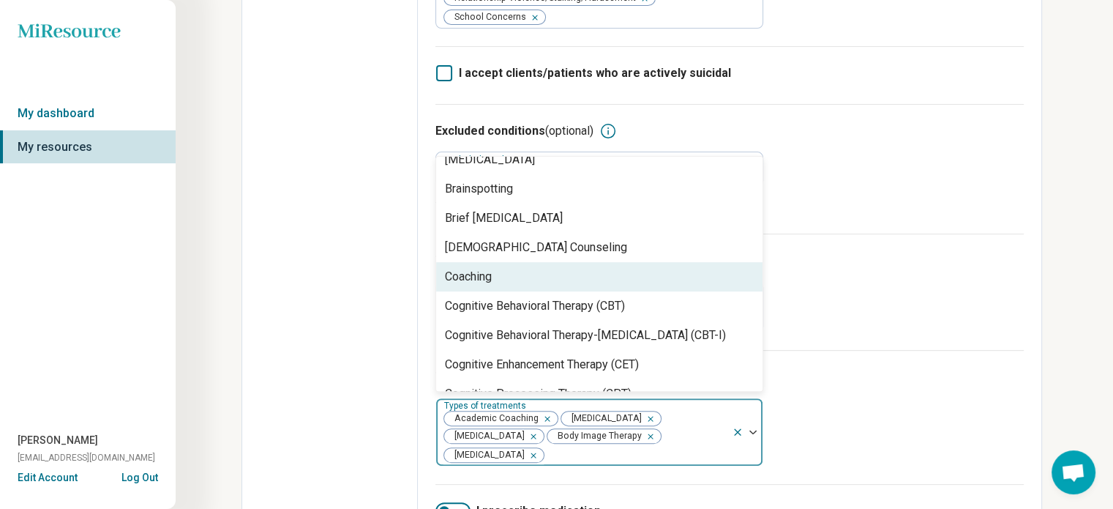
click at [477, 269] on div "Coaching" at bounding box center [468, 277] width 47 height 18
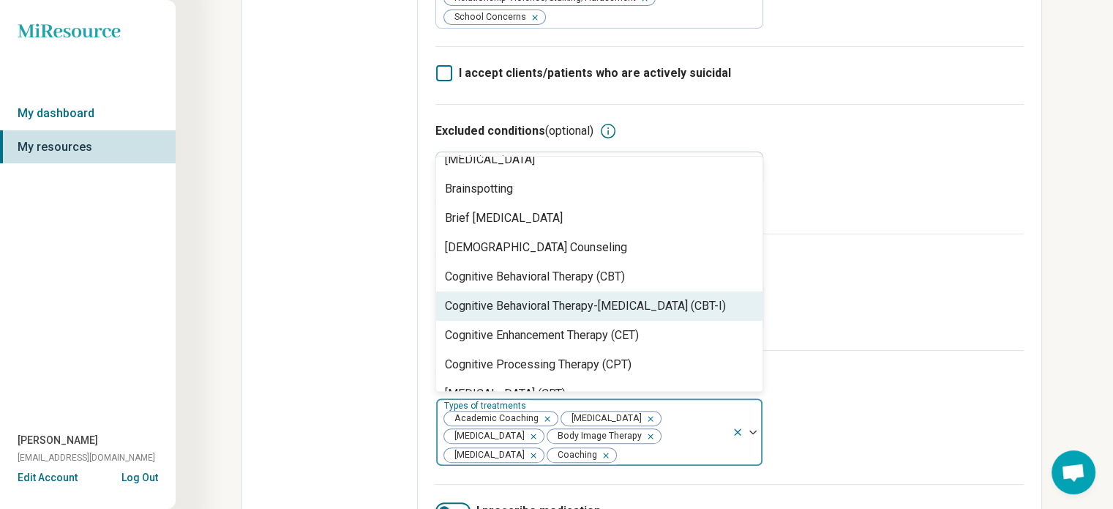
click at [550, 297] on div "Cognitive Behavioral Therapy-[MEDICAL_DATA] (CBT-I)" at bounding box center [585, 306] width 281 height 18
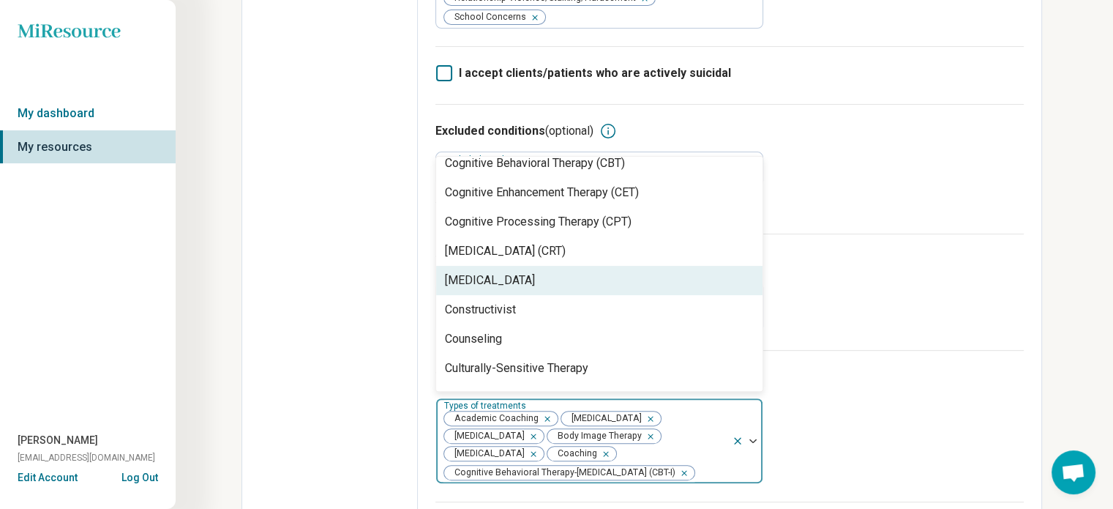
scroll to position [512, 0]
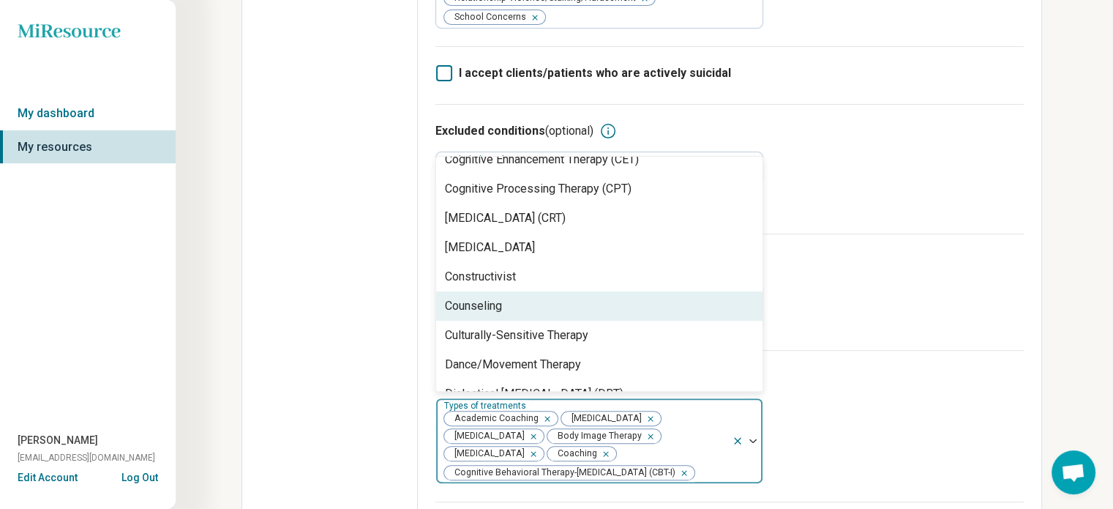
click at [487, 299] on div "Counseling" at bounding box center [473, 306] width 57 height 18
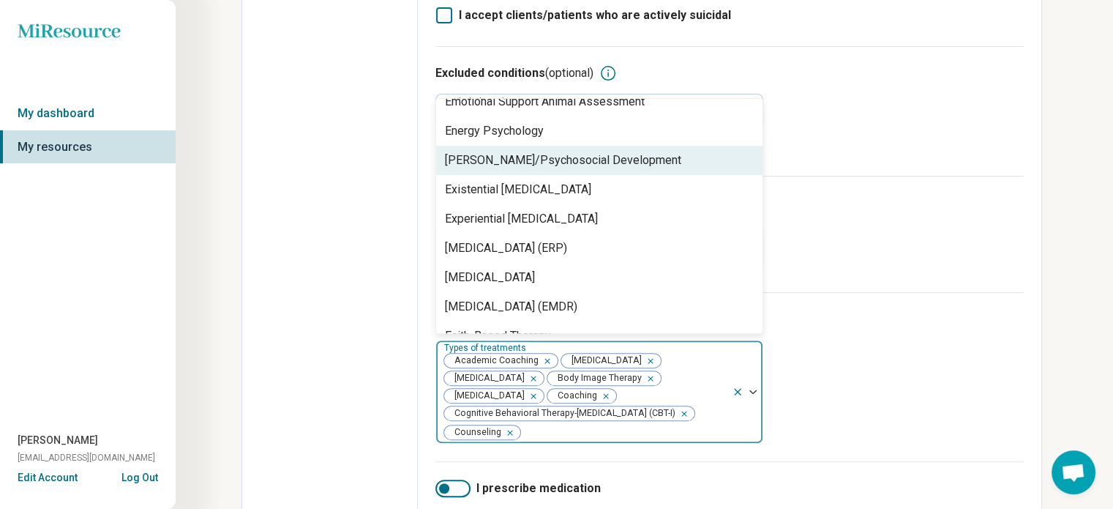
scroll to position [586, 0]
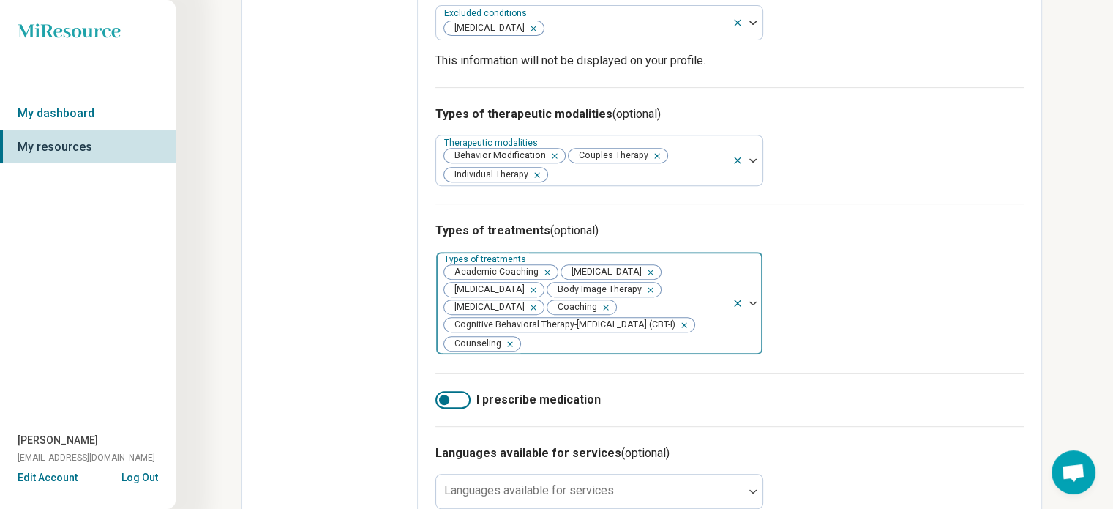
click at [752, 301] on img at bounding box center [753, 303] width 7 height 4
click at [750, 295] on div at bounding box center [747, 303] width 31 height 102
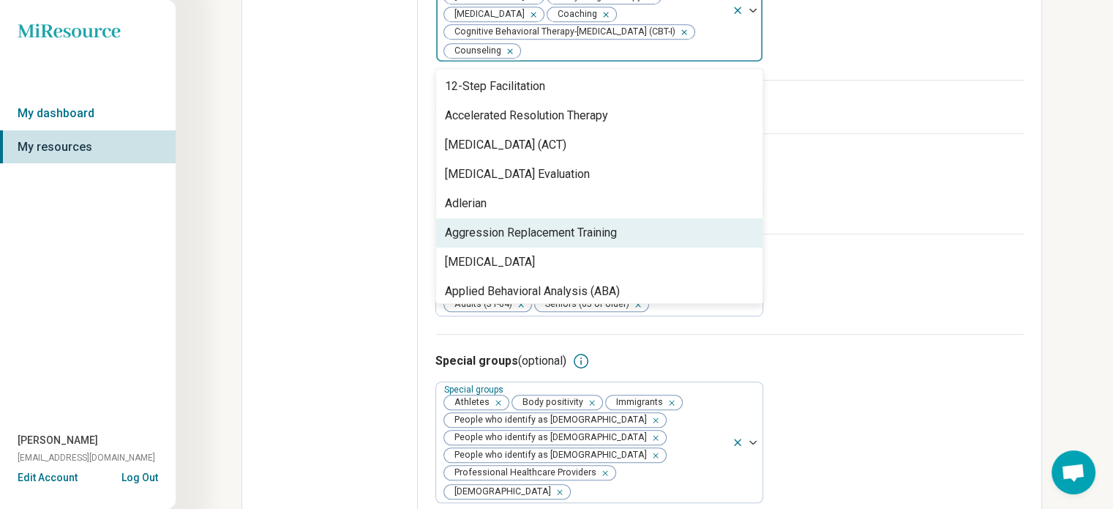
scroll to position [889, 0]
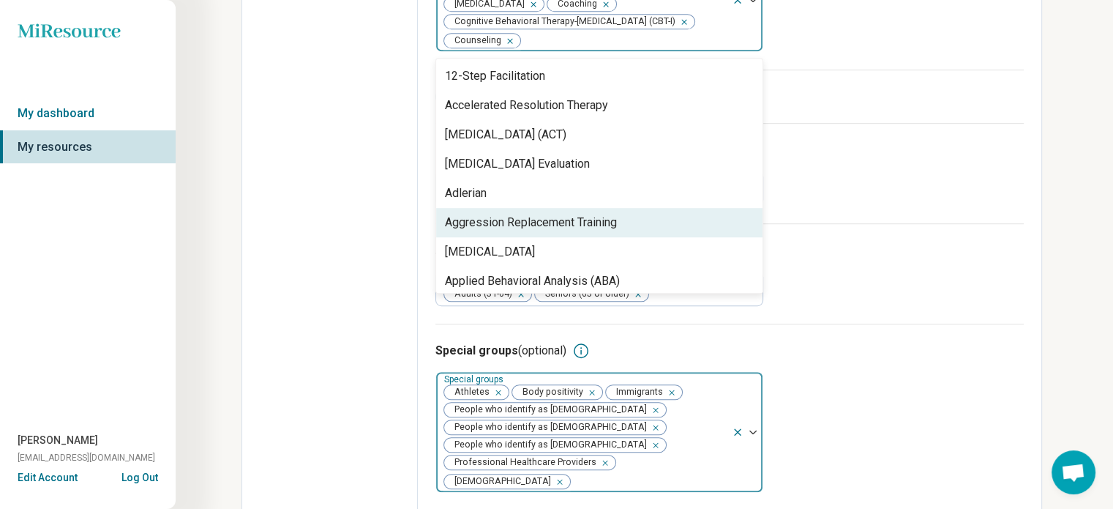
click at [560, 404] on span "People who identify as [DEMOGRAPHIC_DATA]" at bounding box center [547, 410] width 207 height 14
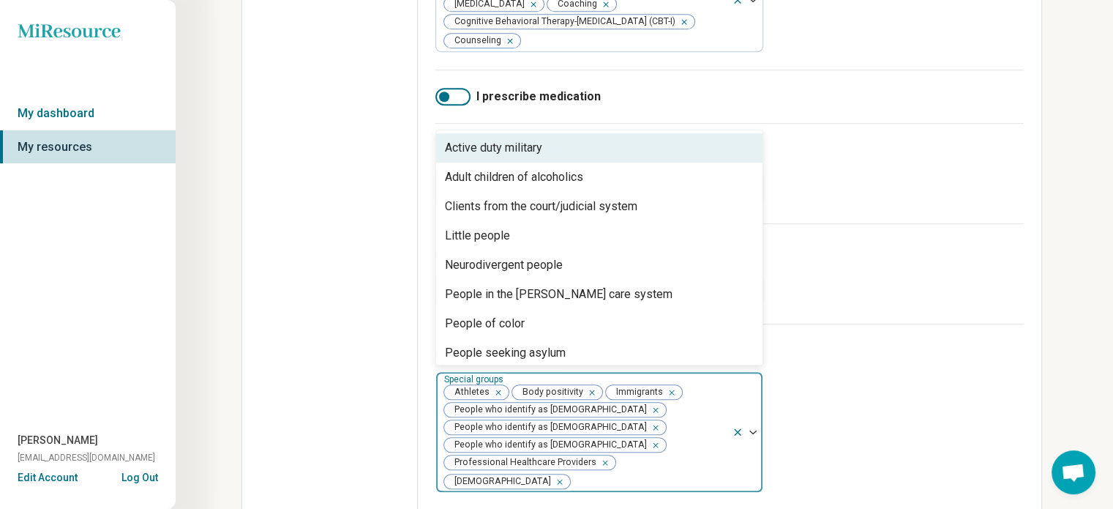
click at [574, 424] on span "People who identify as [DEMOGRAPHIC_DATA]" at bounding box center [547, 427] width 207 height 14
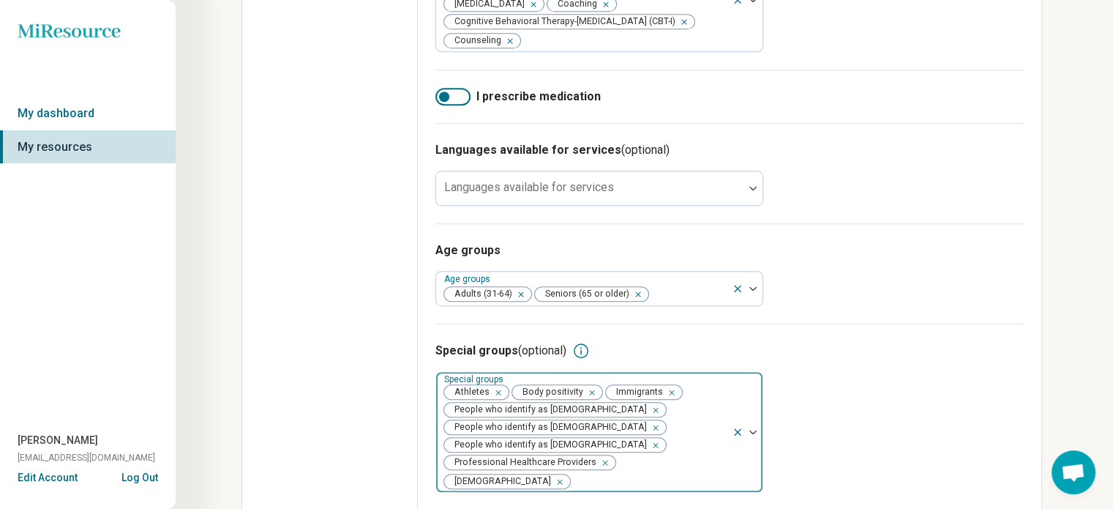
click at [558, 438] on span "People who identify as [DEMOGRAPHIC_DATA]" at bounding box center [547, 445] width 207 height 14
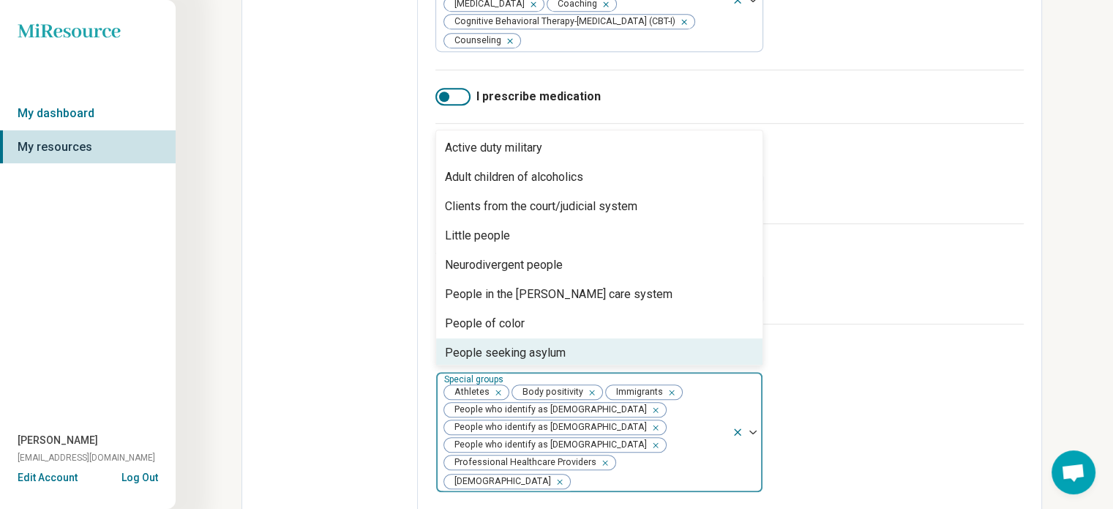
click at [562, 459] on span "Professional Healthcare Providers" at bounding box center [522, 462] width 157 height 14
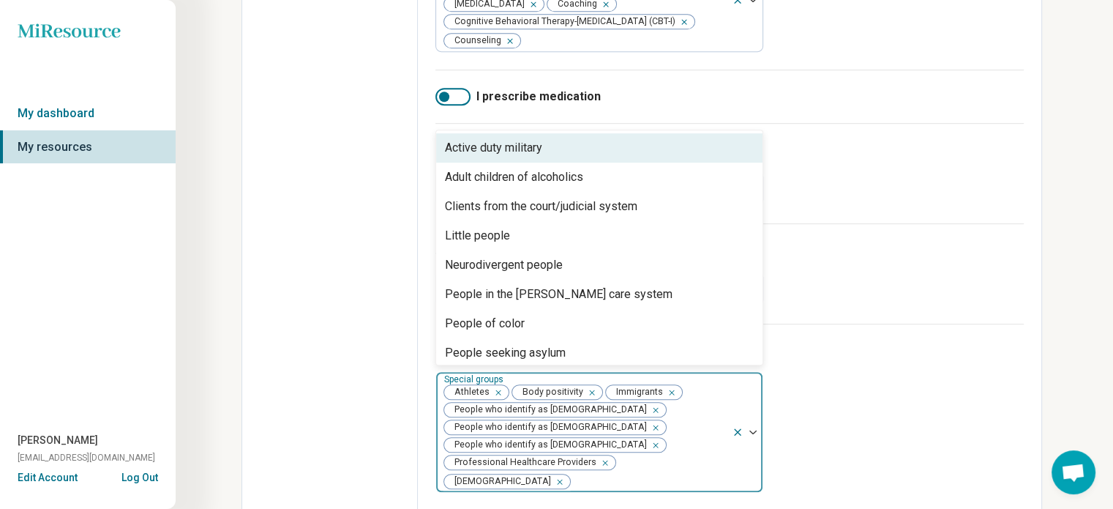
click at [556, 474] on span "[DEMOGRAPHIC_DATA]" at bounding box center [499, 481] width 111 height 14
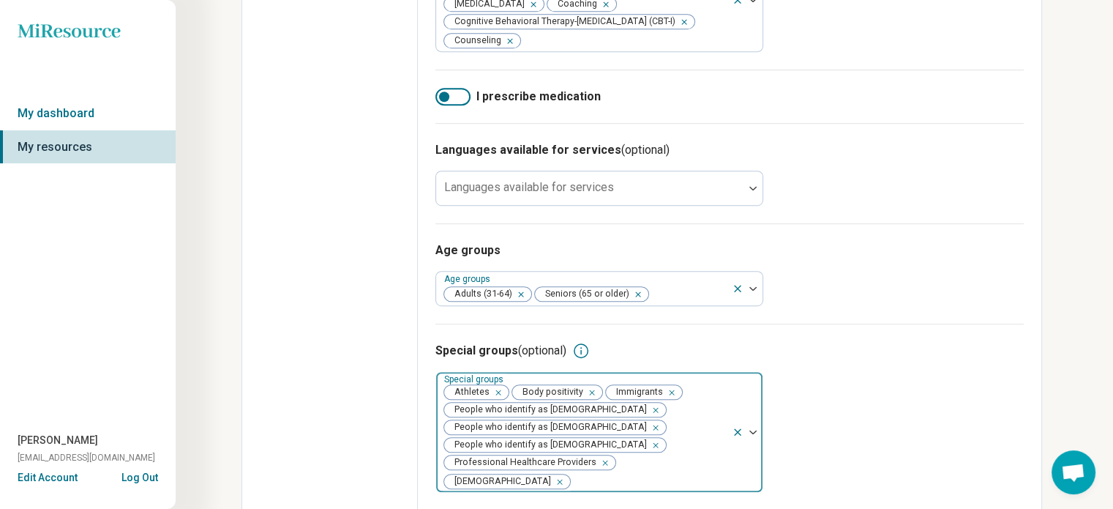
click at [750, 416] on div at bounding box center [747, 432] width 31 height 120
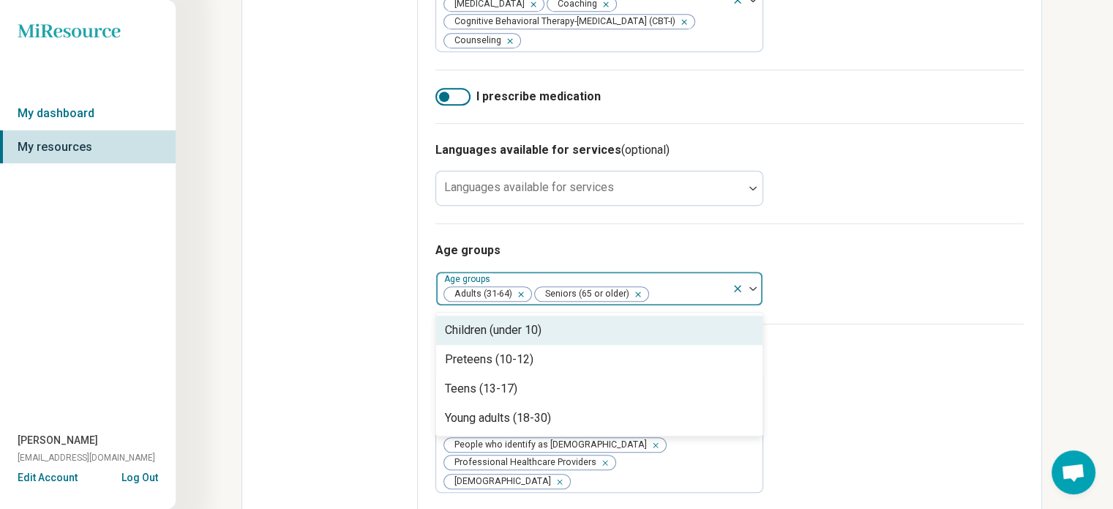
click at [755, 286] on img at bounding box center [753, 288] width 7 height 4
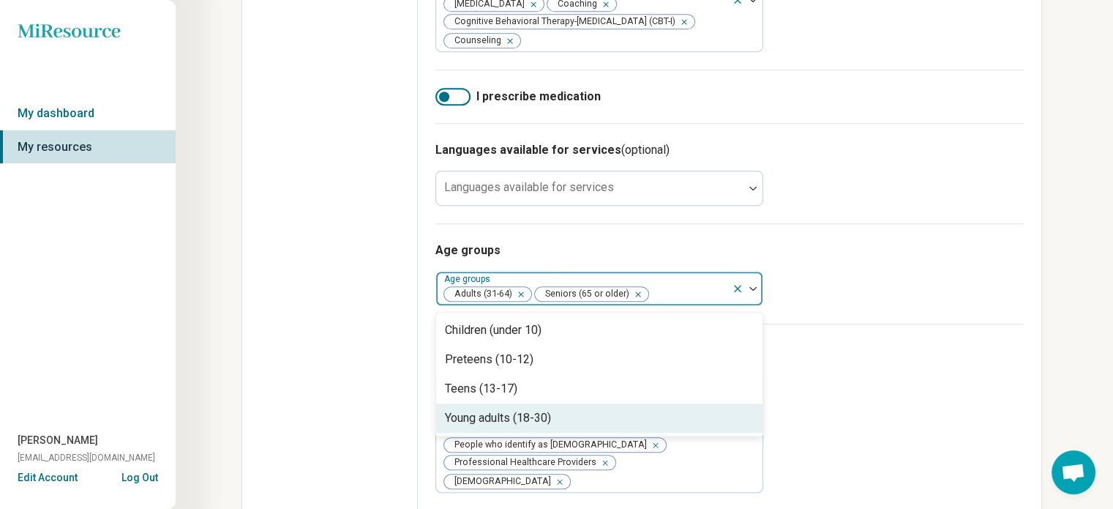
click at [500, 411] on div "Young adults (18-30)" at bounding box center [498, 418] width 106 height 18
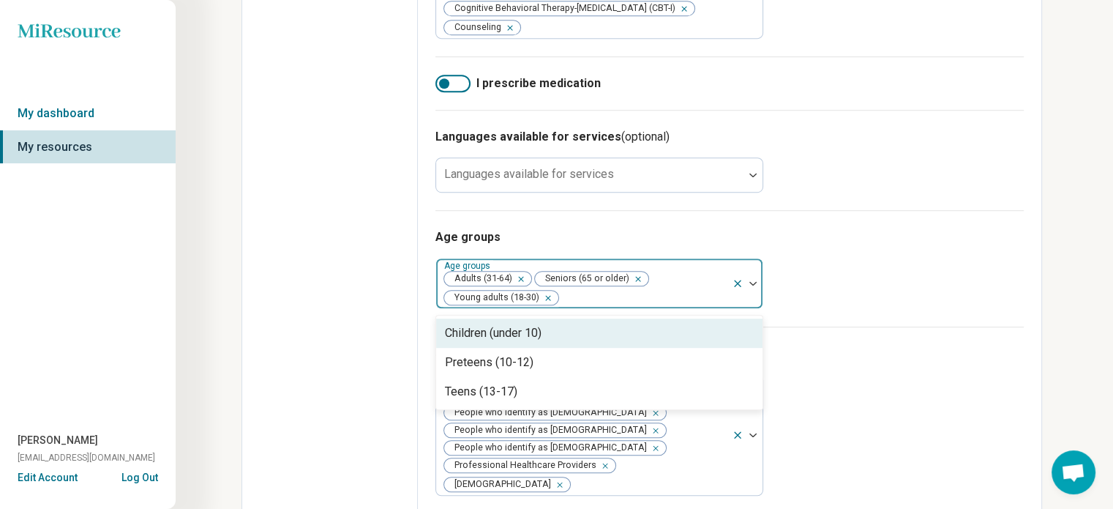
scroll to position [905, 0]
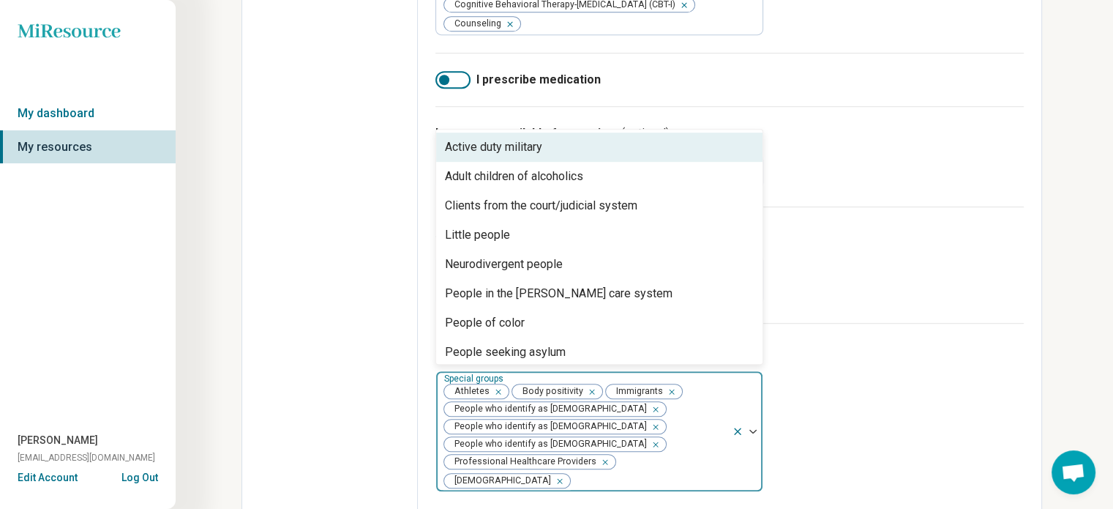
click at [752, 416] on div at bounding box center [747, 431] width 31 height 120
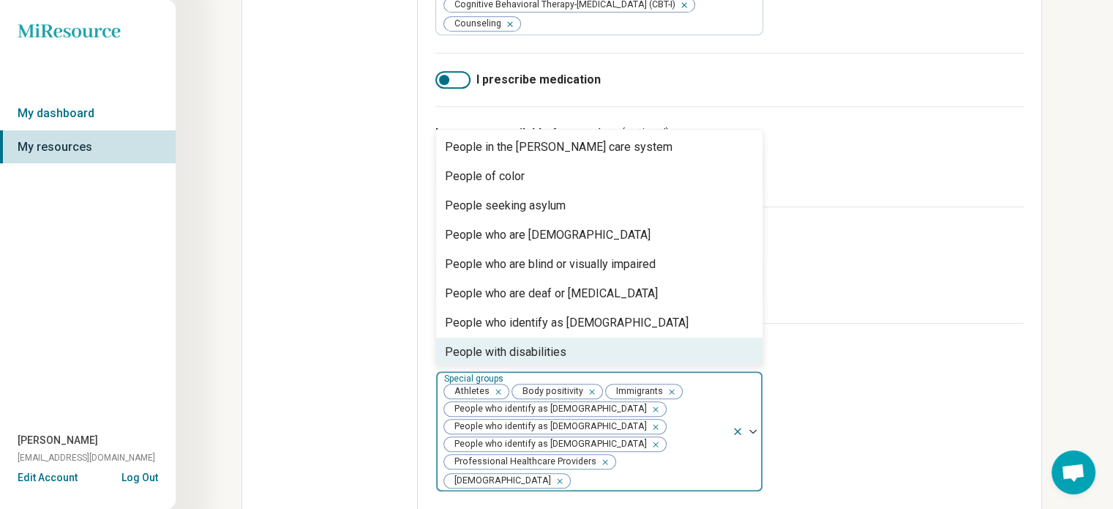
scroll to position [211, 0]
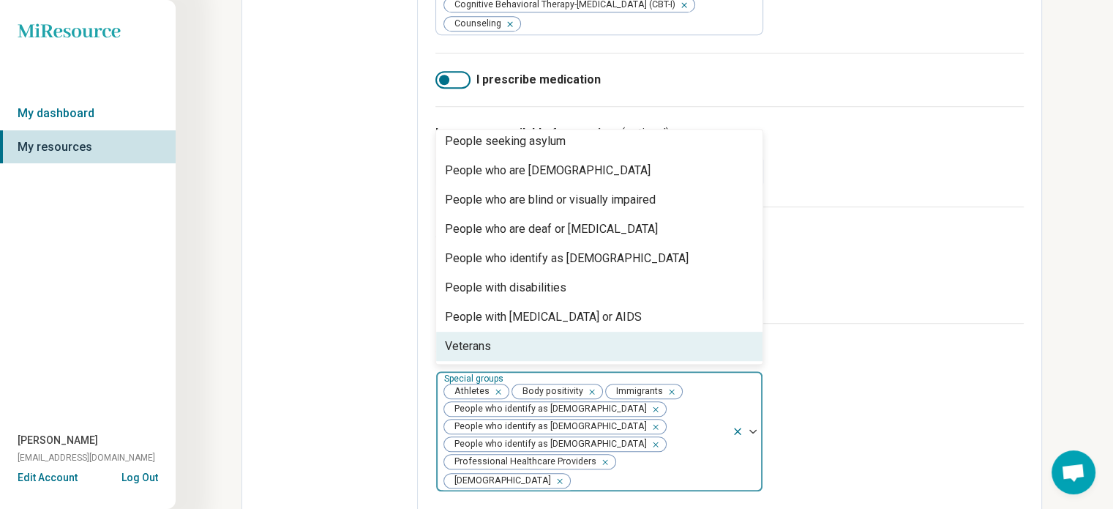
click at [490, 337] on div "Veterans" at bounding box center [468, 346] width 46 height 18
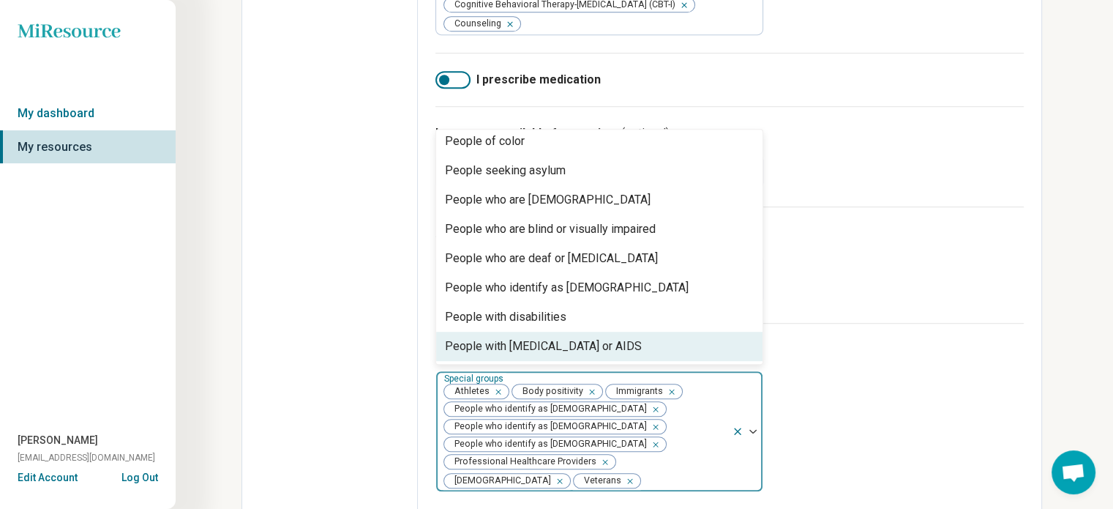
scroll to position [182, 0]
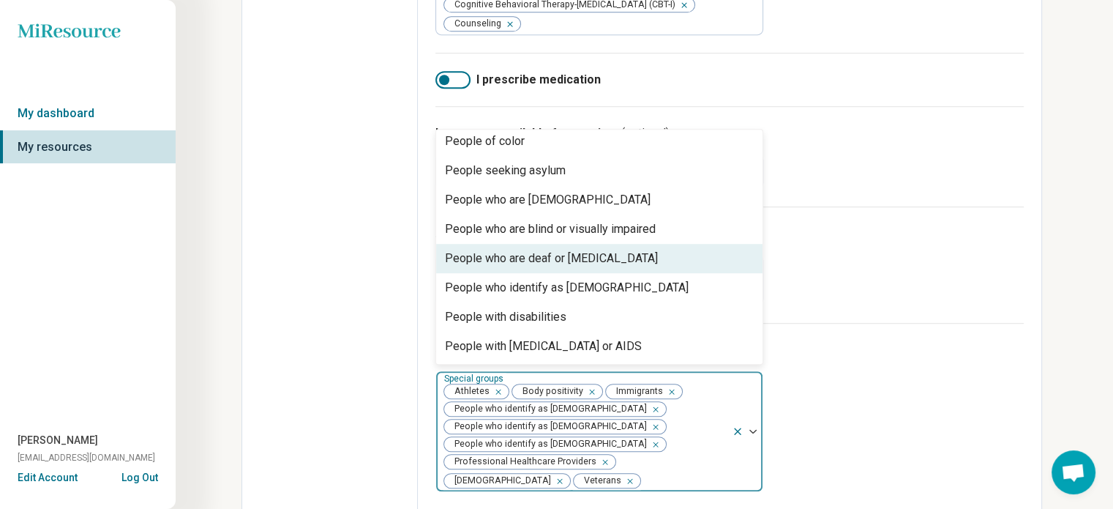
click at [754, 429] on img at bounding box center [753, 431] width 7 height 4
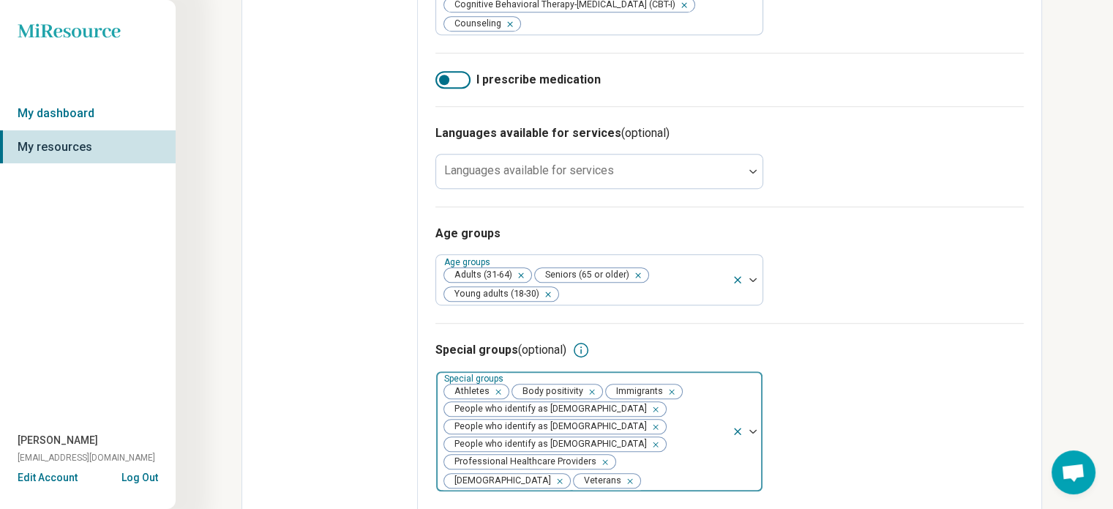
click at [752, 424] on div at bounding box center [747, 431] width 31 height 120
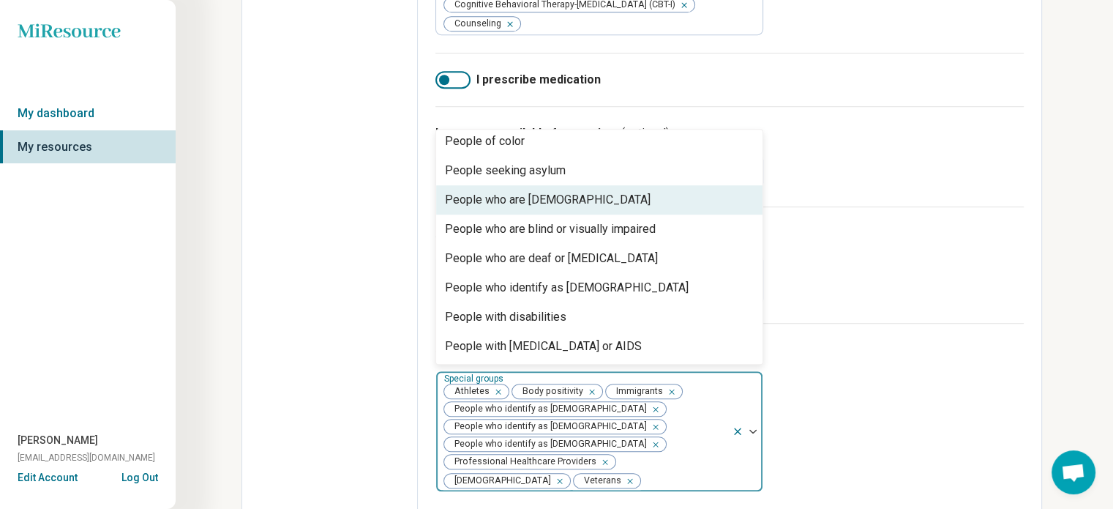
click at [546, 193] on div "People who are [DEMOGRAPHIC_DATA]" at bounding box center [548, 200] width 206 height 18
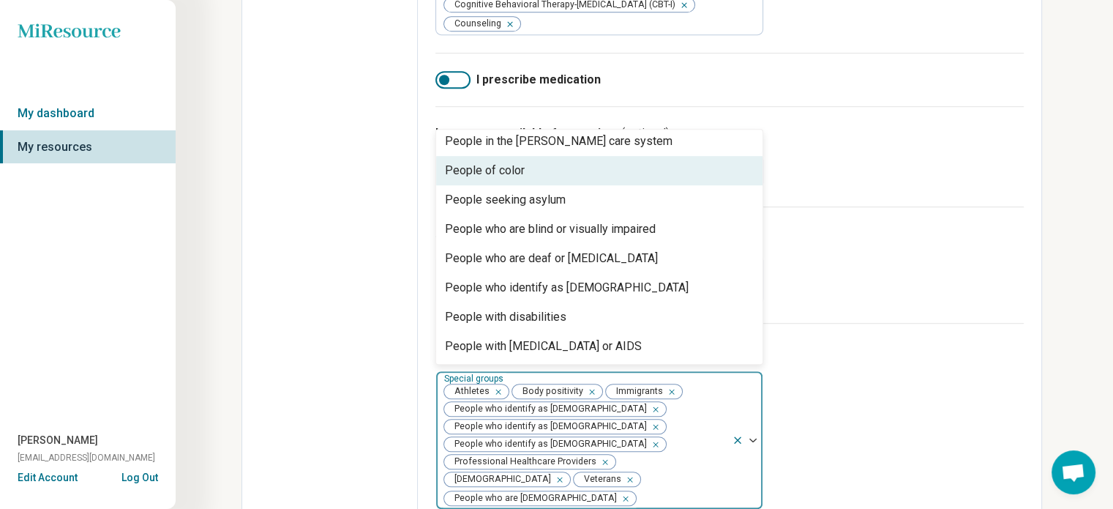
click at [509, 162] on div "People of color" at bounding box center [485, 171] width 80 height 18
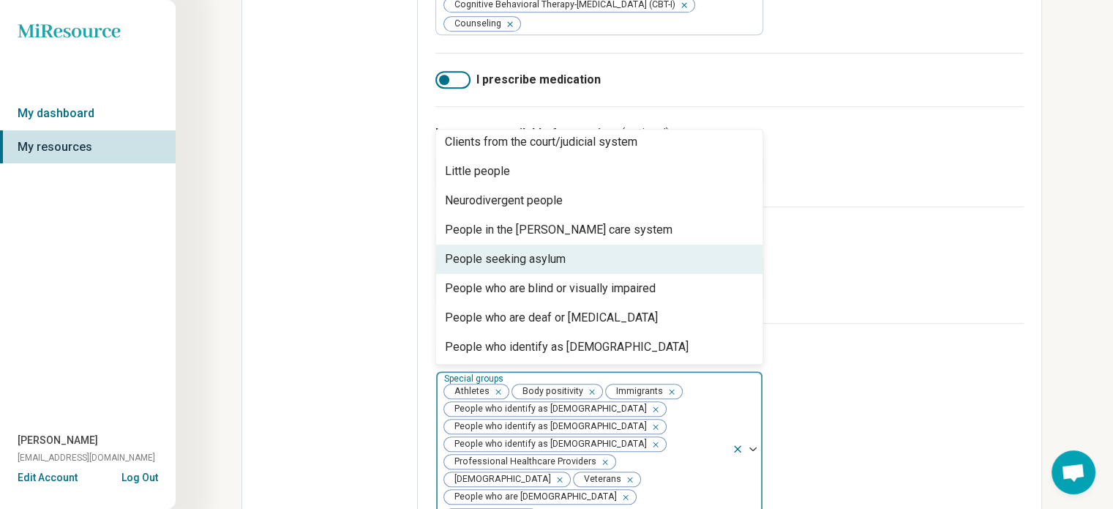
scroll to position [50, 0]
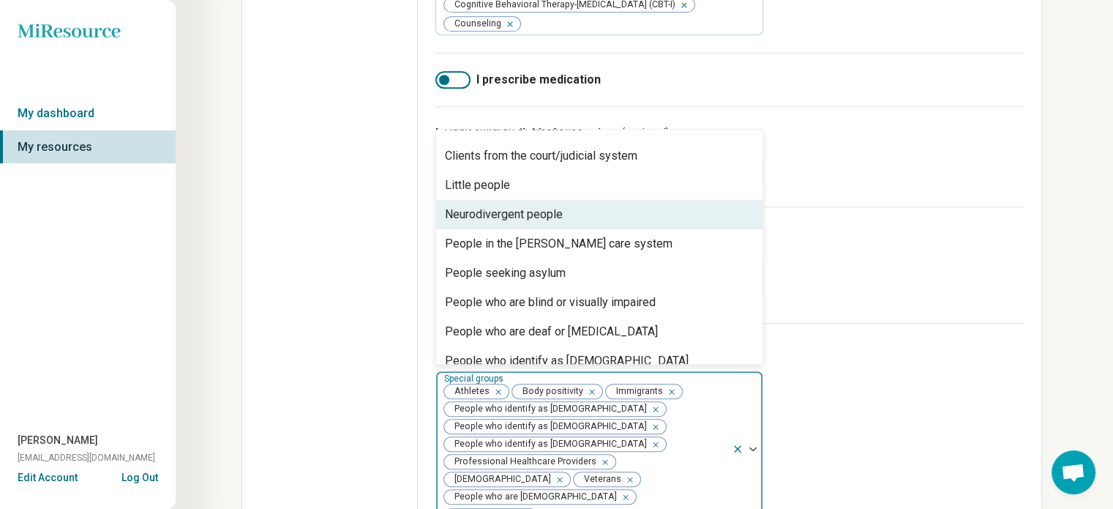
click at [517, 209] on div "Neurodivergent people" at bounding box center [504, 215] width 118 height 18
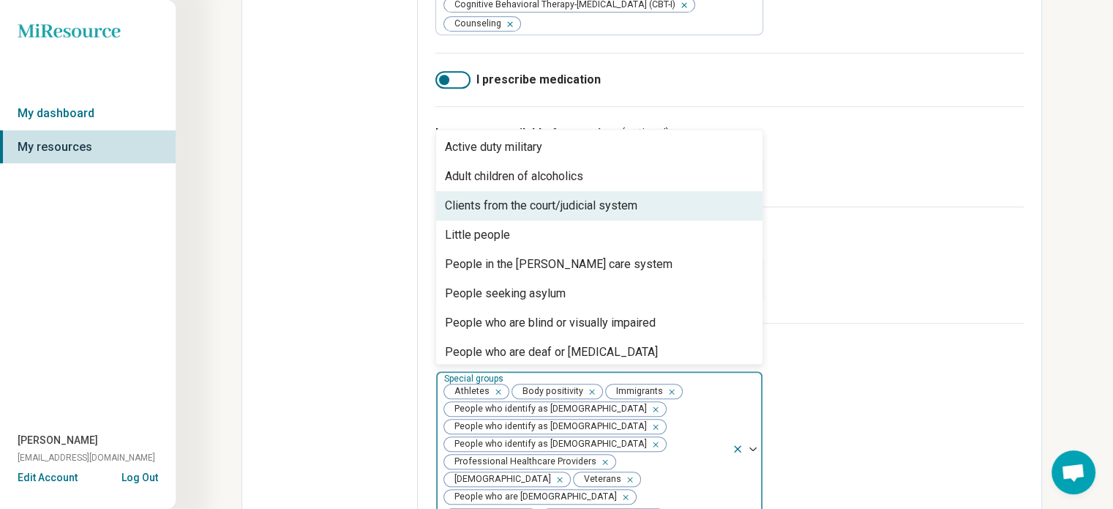
scroll to position [94, 0]
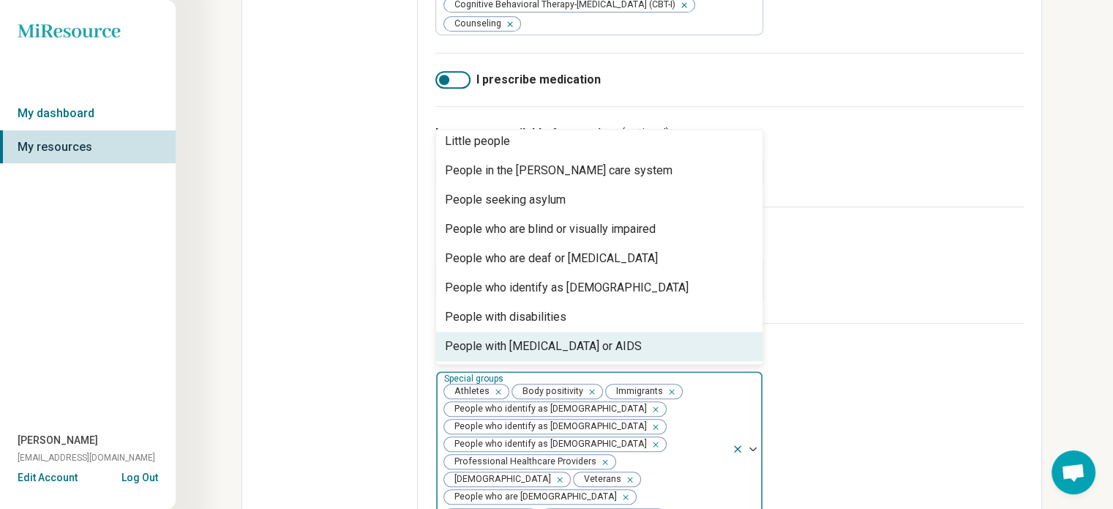
click at [751, 433] on div at bounding box center [747, 448] width 31 height 155
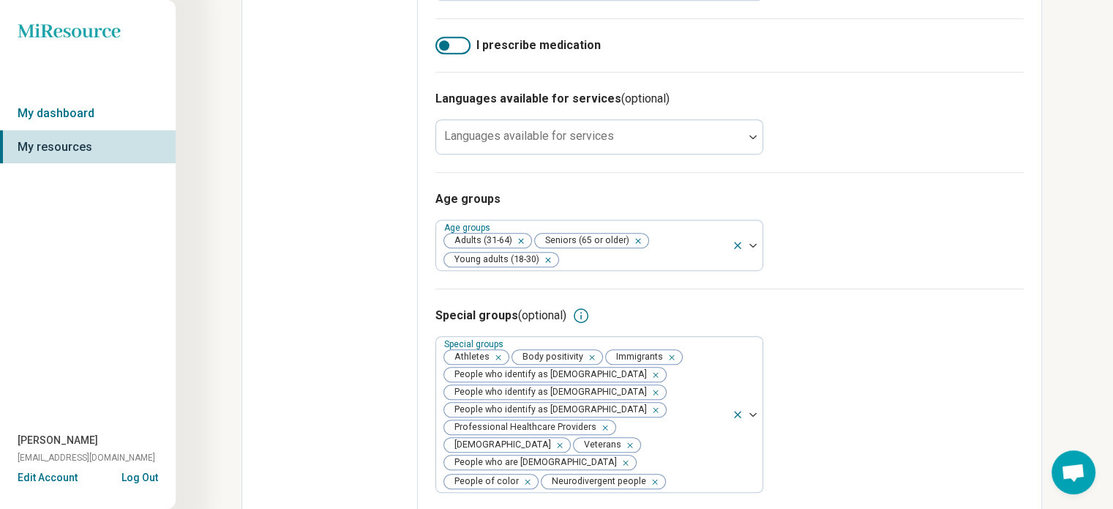
scroll to position [942, 0]
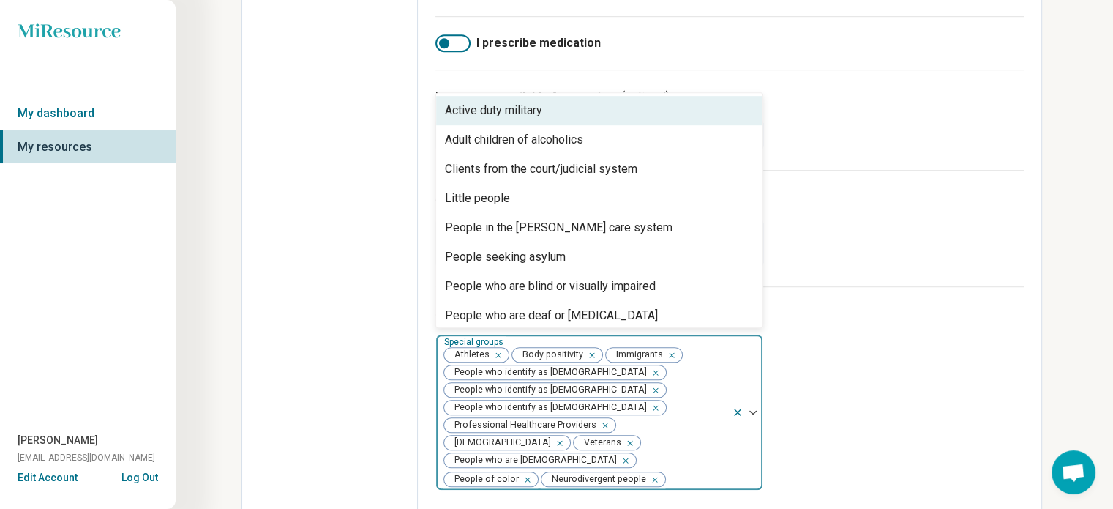
click at [750, 397] on div at bounding box center [747, 412] width 31 height 155
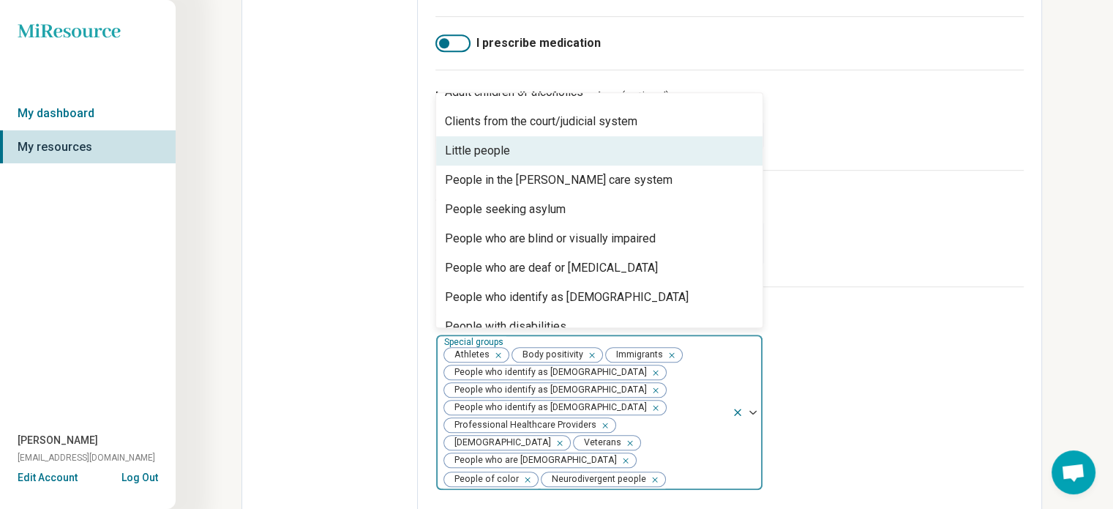
scroll to position [94, 0]
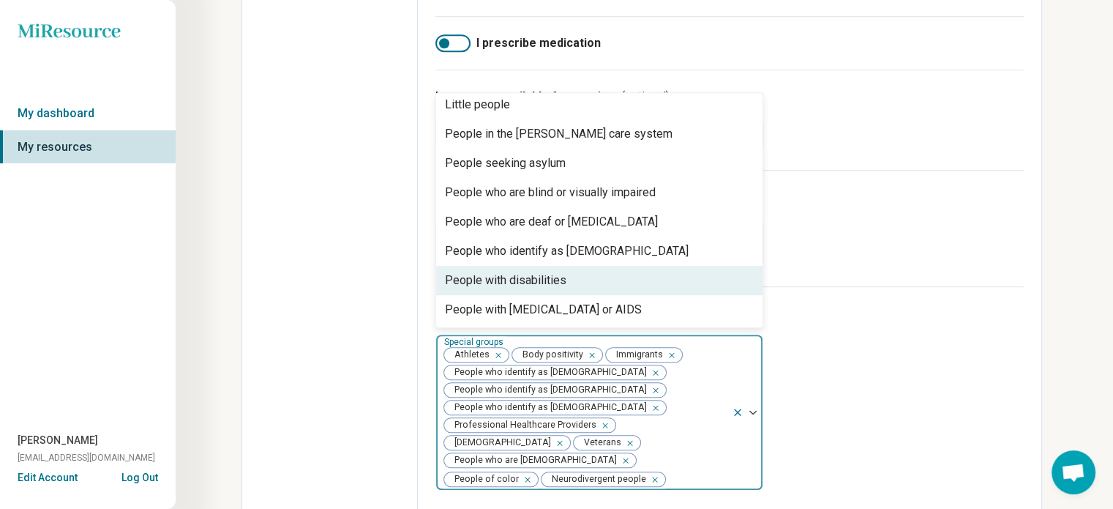
click at [523, 276] on div "People with disabilities" at bounding box center [506, 281] width 122 height 18
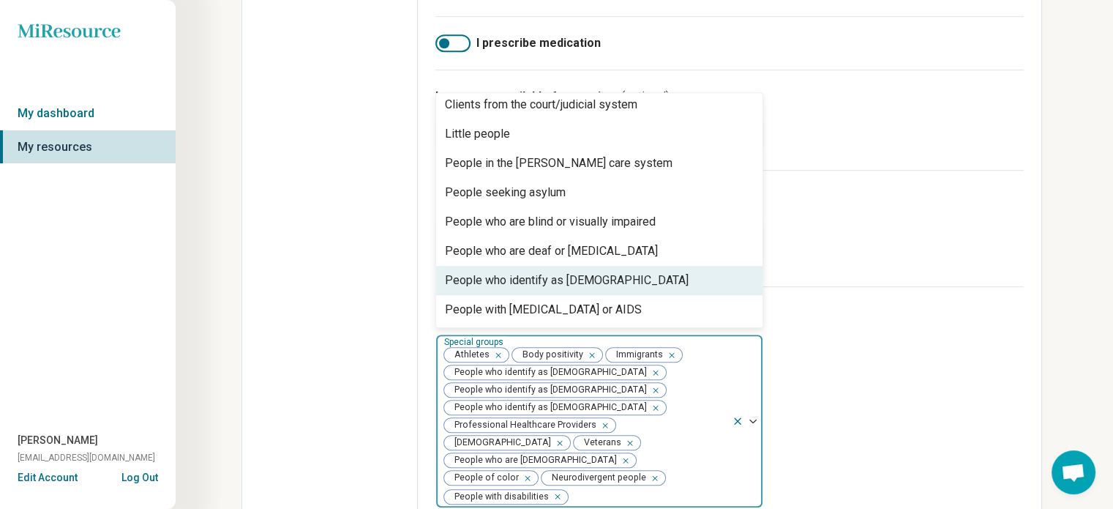
click at [552, 278] on div "People who identify as [DEMOGRAPHIC_DATA]" at bounding box center [567, 281] width 244 height 18
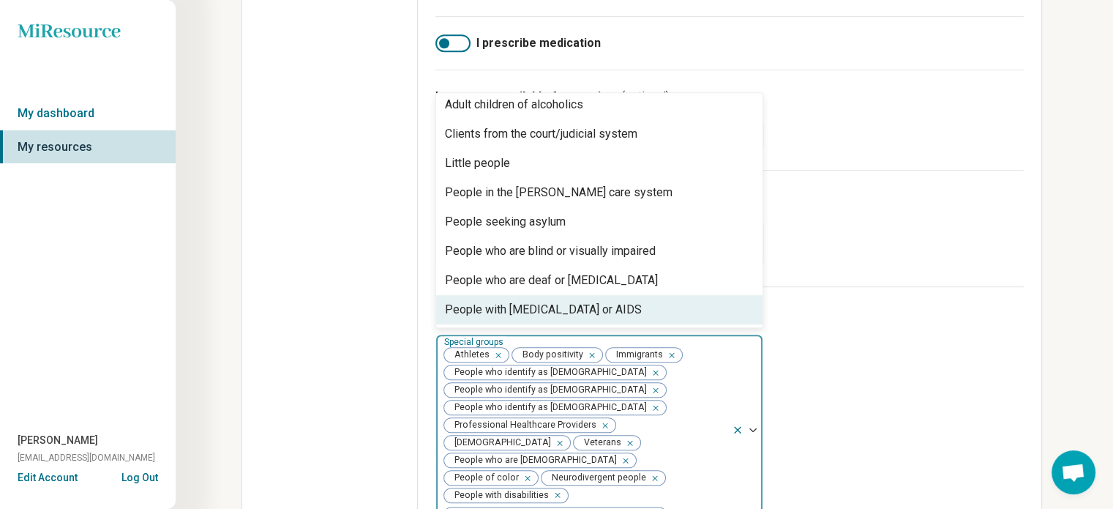
click at [555, 305] on div "People with [MEDICAL_DATA] or AIDS" at bounding box center [543, 310] width 197 height 18
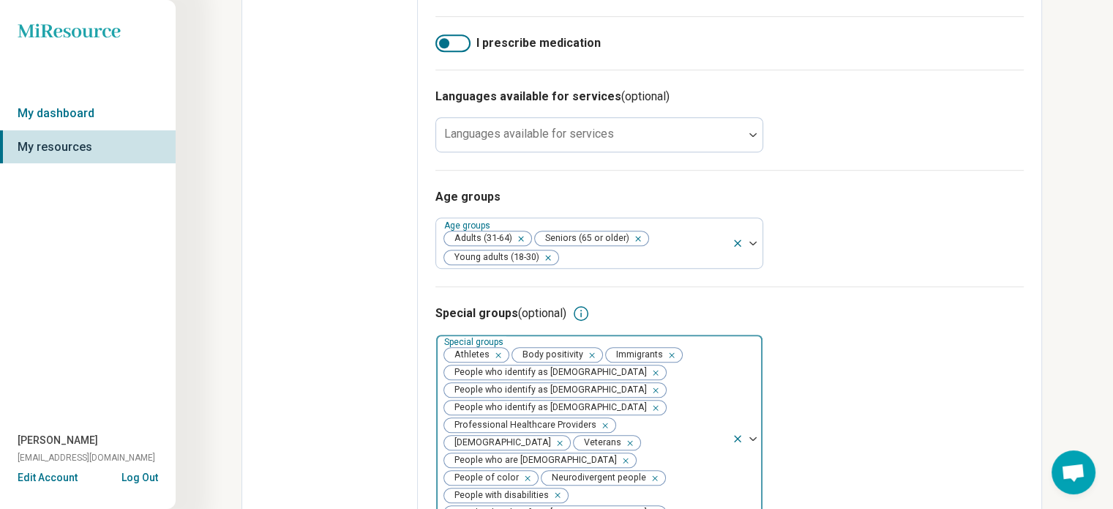
click at [748, 415] on div at bounding box center [747, 439] width 31 height 208
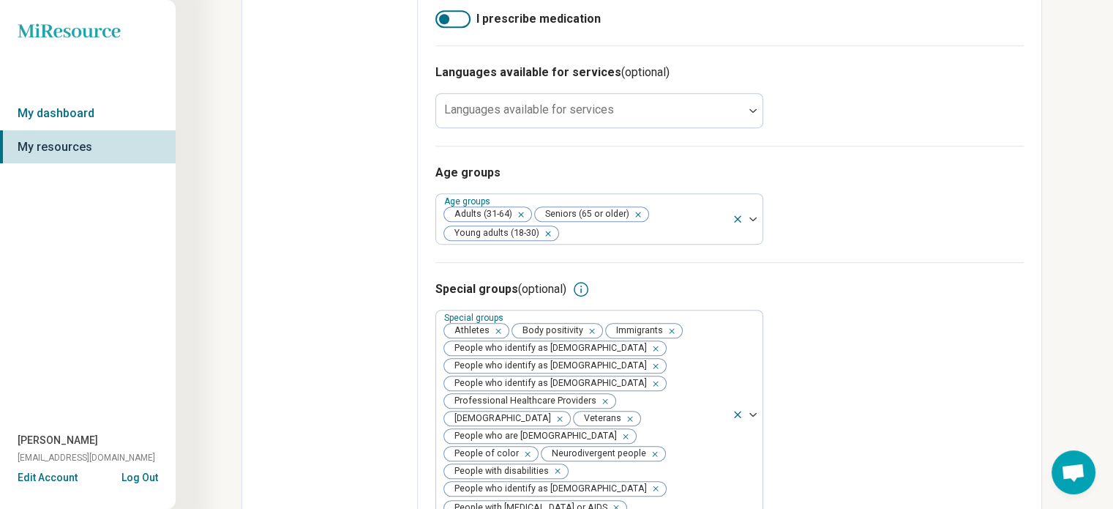
scroll to position [979, 0]
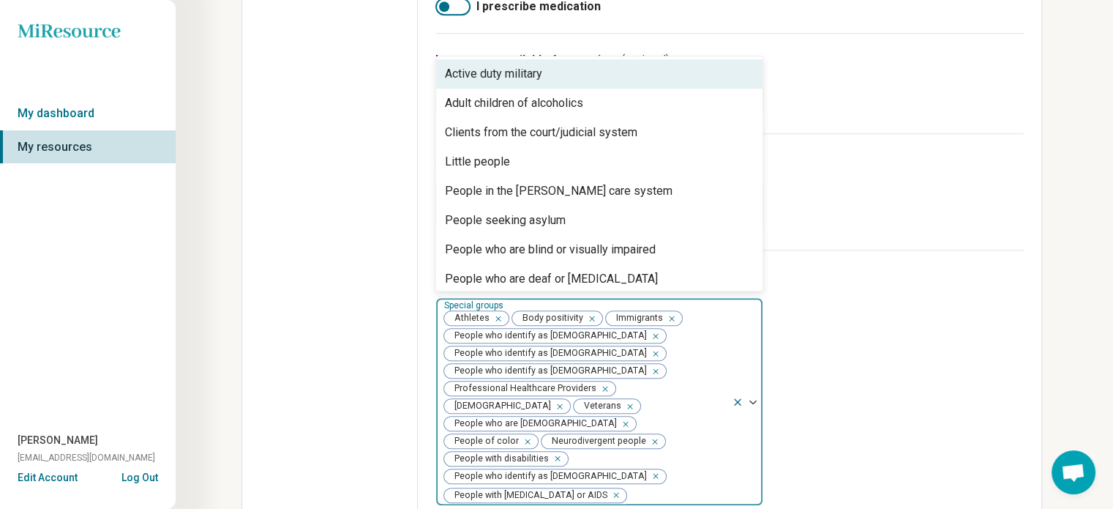
click at [755, 379] on div at bounding box center [747, 402] width 31 height 208
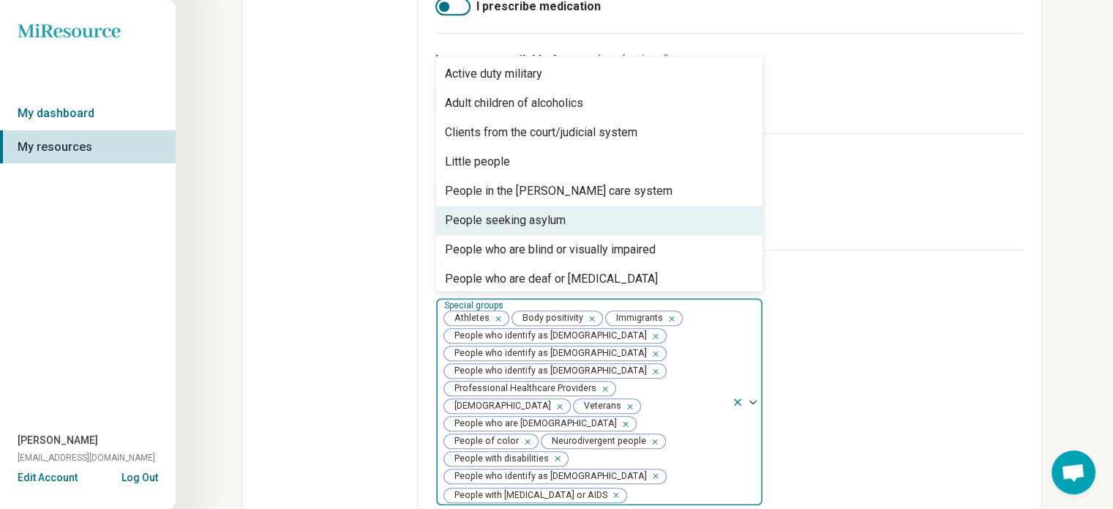
scroll to position [6, 0]
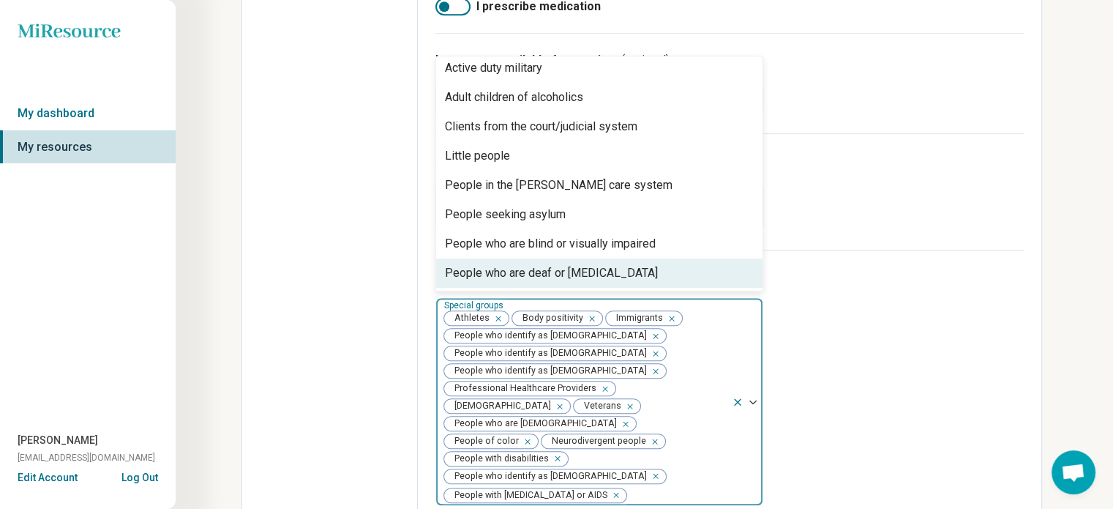
click at [752, 400] on img at bounding box center [753, 402] width 7 height 4
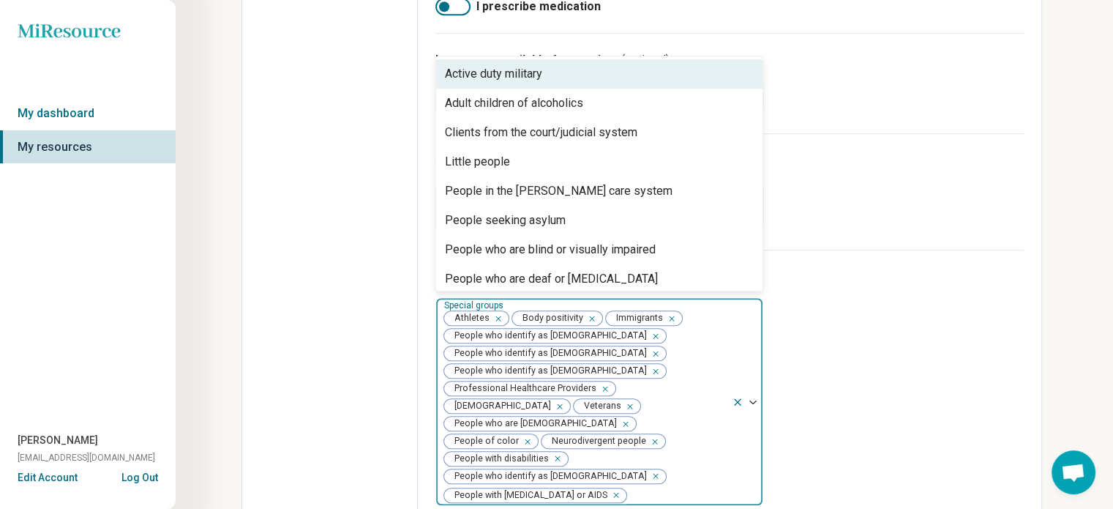
click at [752, 400] on img at bounding box center [753, 402] width 7 height 4
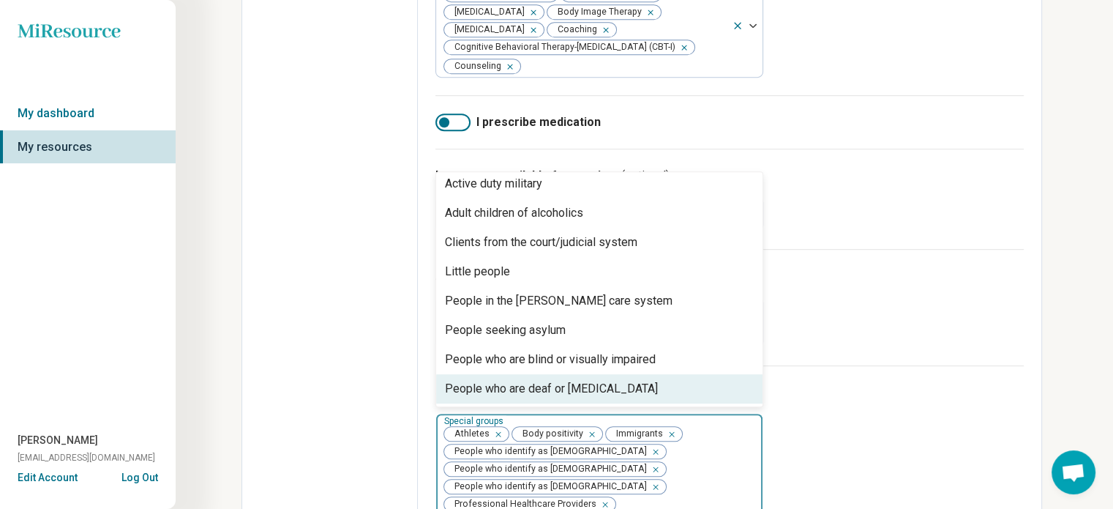
scroll to position [613, 0]
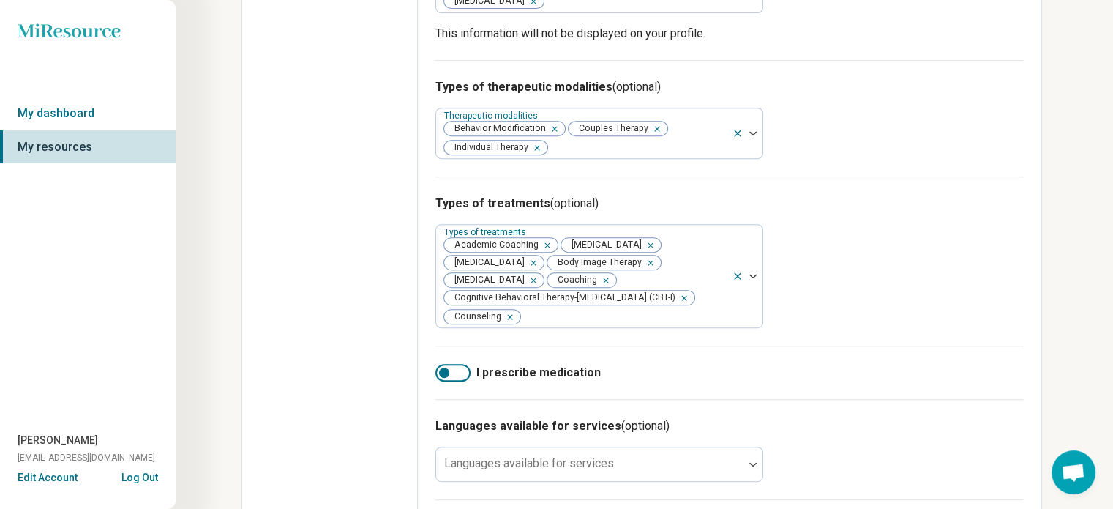
drag, startPoint x: 444, startPoint y: 367, endPoint x: 500, endPoint y: 377, distance: 57.3
click at [500, 377] on div "I prescribe medication" at bounding box center [730, 371] width 589 height 53
click at [444, 367] on div at bounding box center [444, 372] width 10 height 10
click at [460, 367] on div at bounding box center [462, 372] width 10 height 10
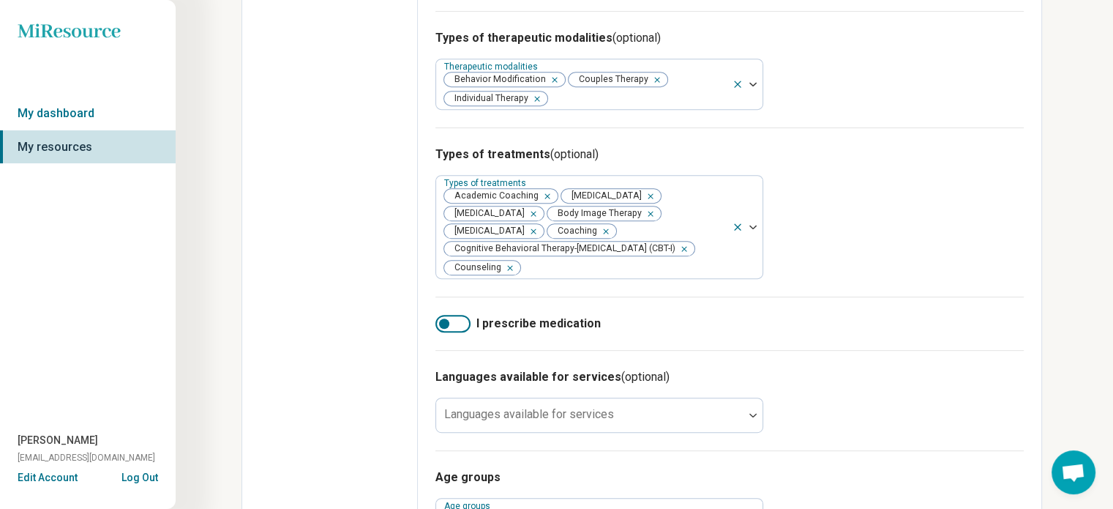
scroll to position [759, 0]
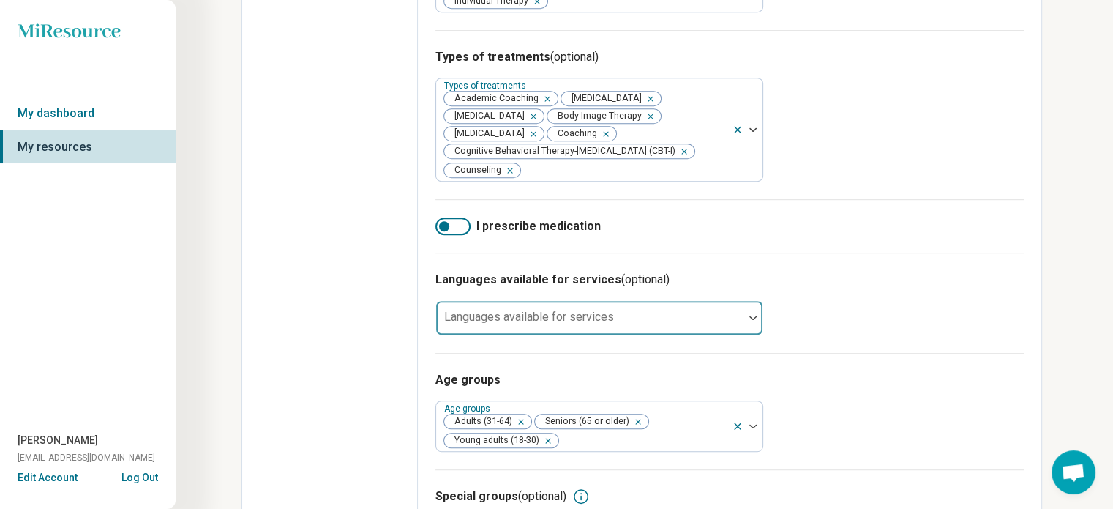
click at [754, 307] on div at bounding box center [753, 318] width 19 height 34
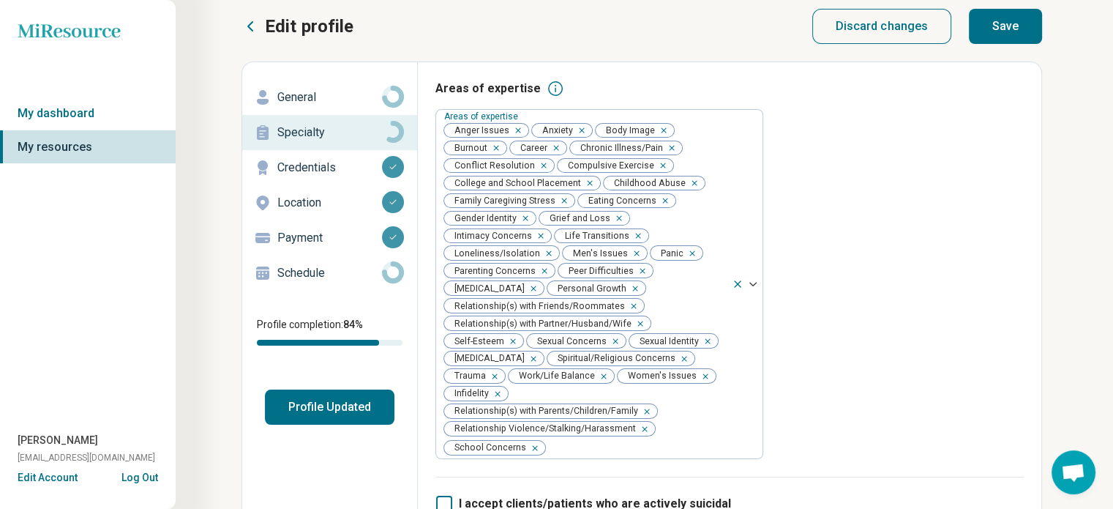
scroll to position [0, 0]
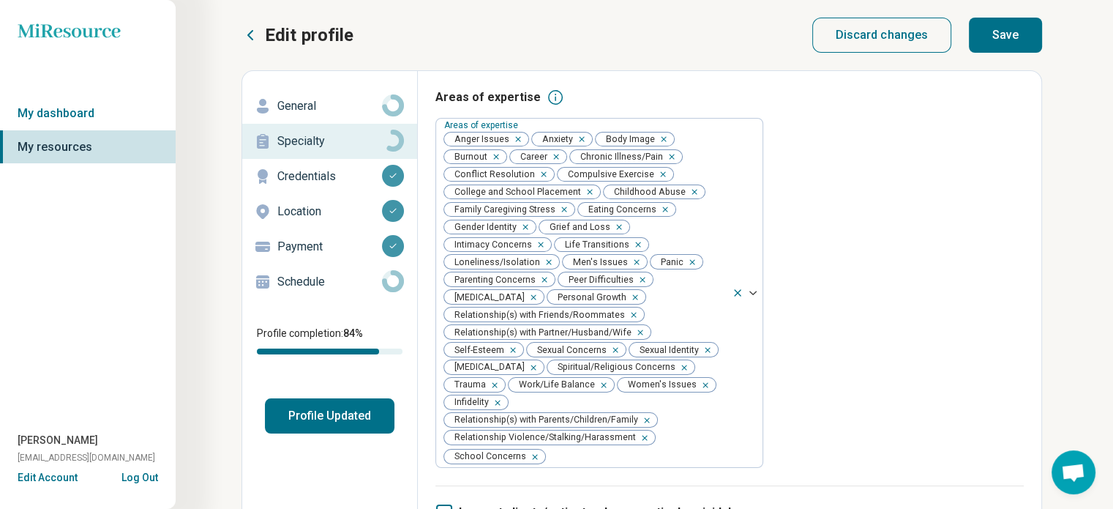
click at [1020, 31] on button "Save" at bounding box center [1005, 35] width 73 height 35
click at [304, 242] on p "Payment" at bounding box center [329, 247] width 105 height 18
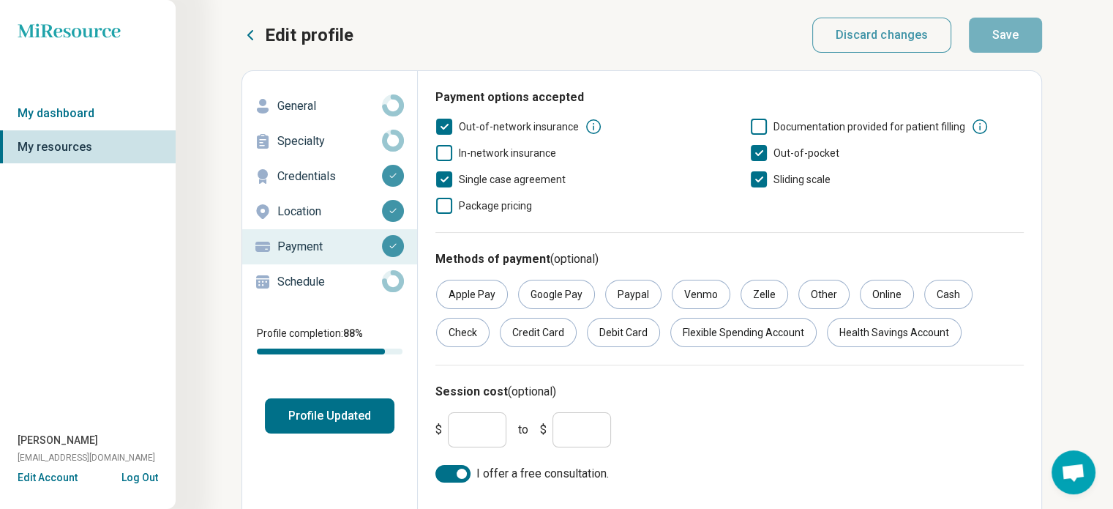
click at [311, 272] on div "Schedule" at bounding box center [330, 281] width 152 height 23
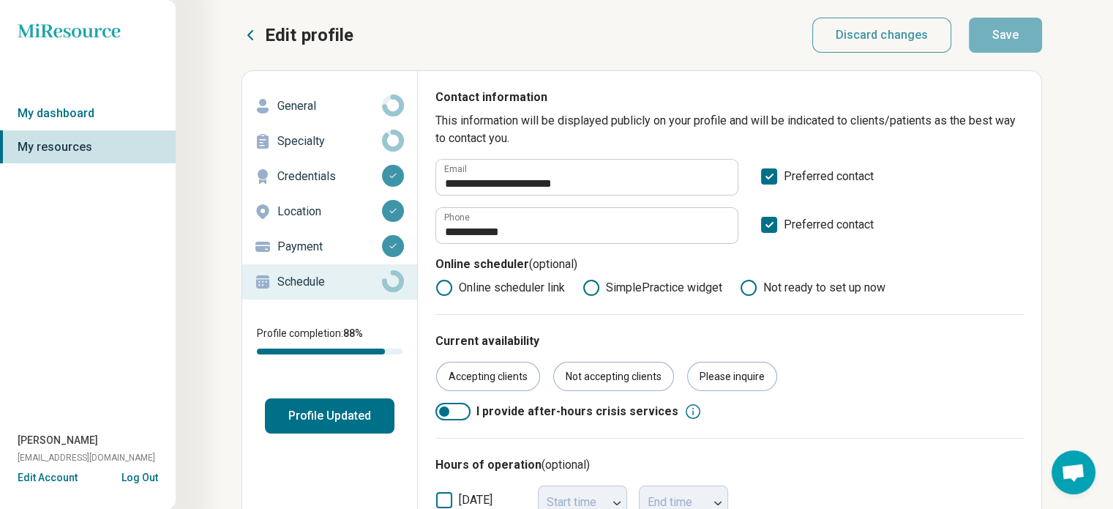
click at [306, 277] on p "Schedule" at bounding box center [329, 282] width 105 height 18
click at [299, 280] on p "Schedule" at bounding box center [329, 282] width 105 height 18
click at [306, 135] on p "Specialty" at bounding box center [329, 141] width 105 height 18
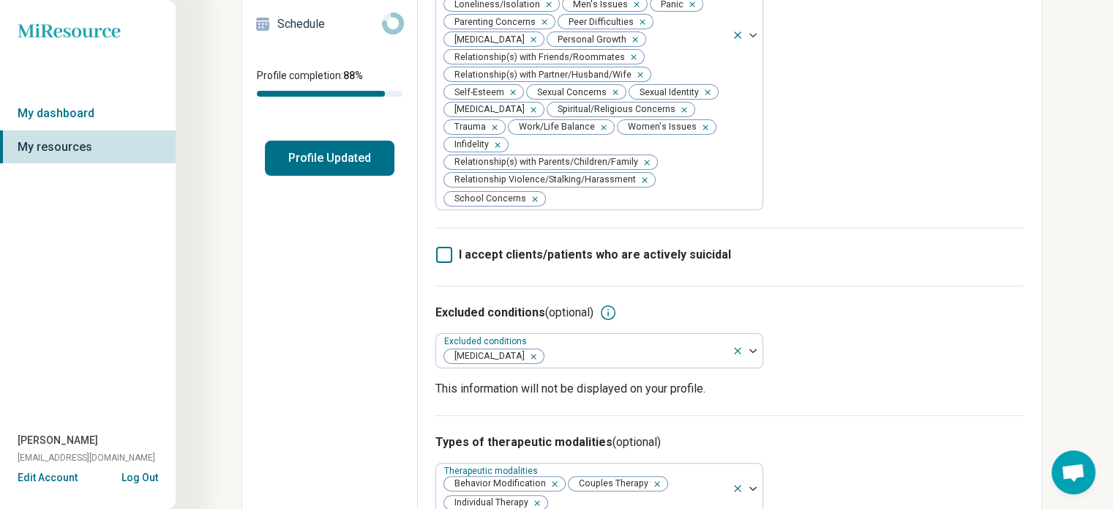
scroll to position [293, 0]
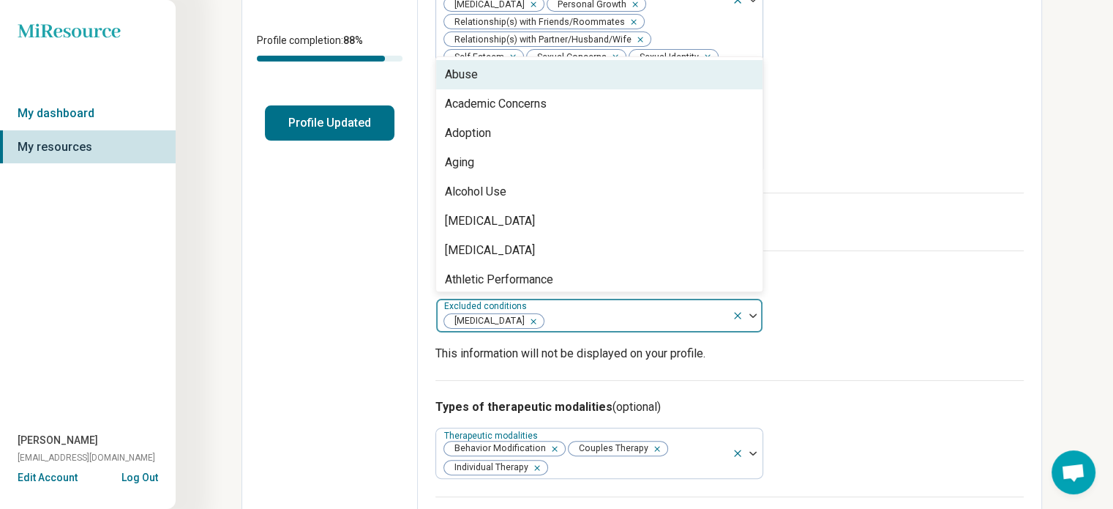
click at [755, 304] on div at bounding box center [747, 316] width 31 height 34
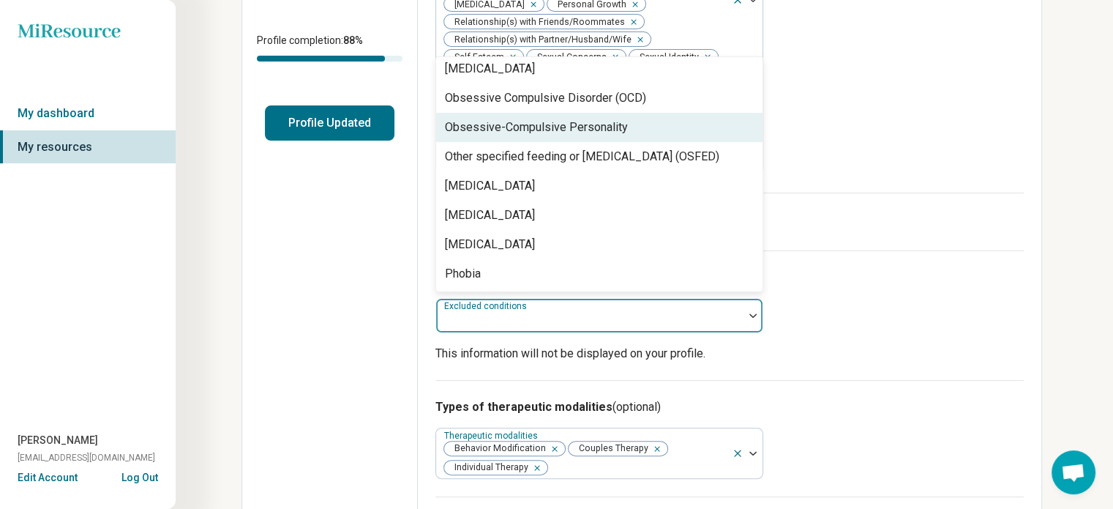
scroll to position [1098, 0]
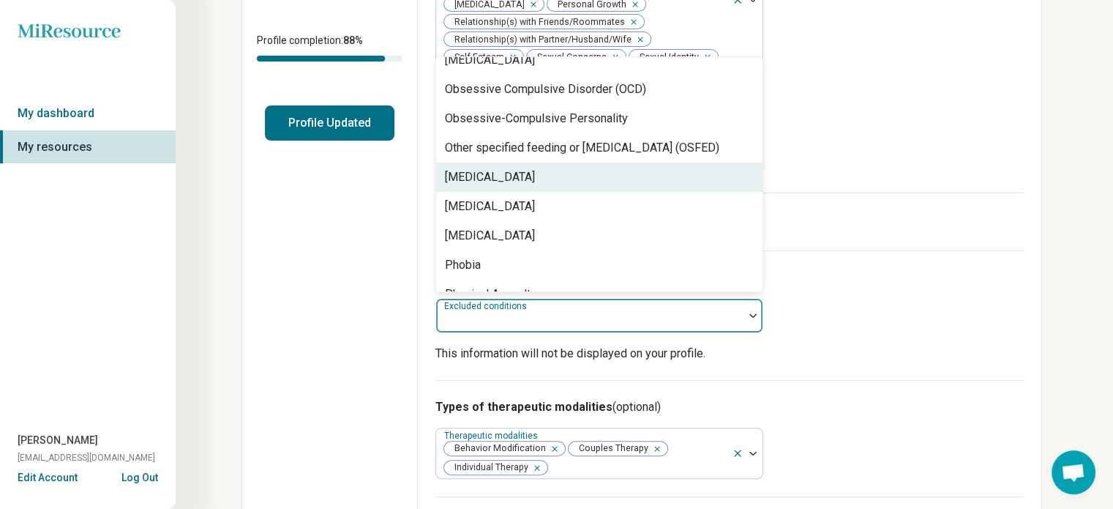
click at [527, 169] on div "[MEDICAL_DATA]" at bounding box center [490, 177] width 90 height 18
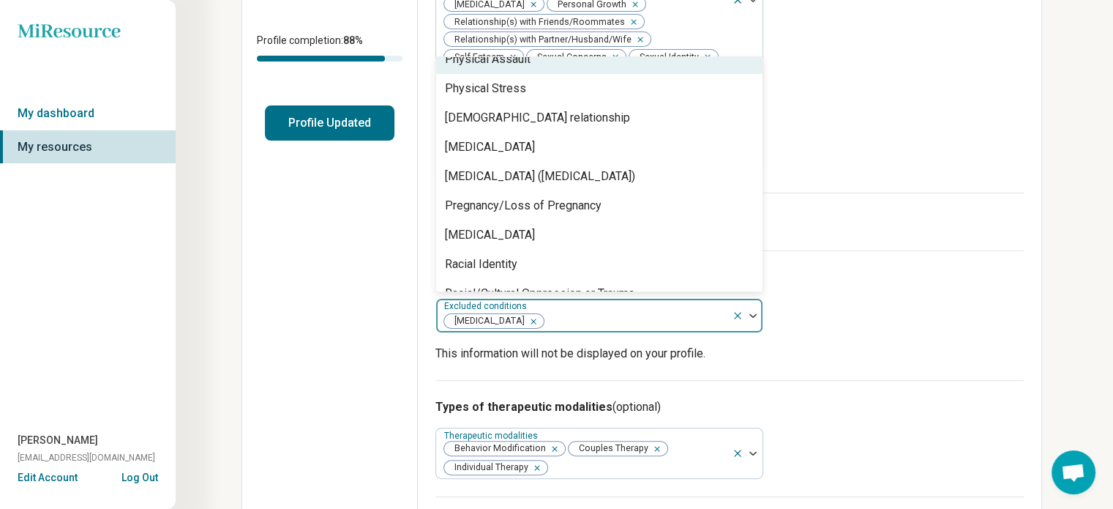
scroll to position [1318, 0]
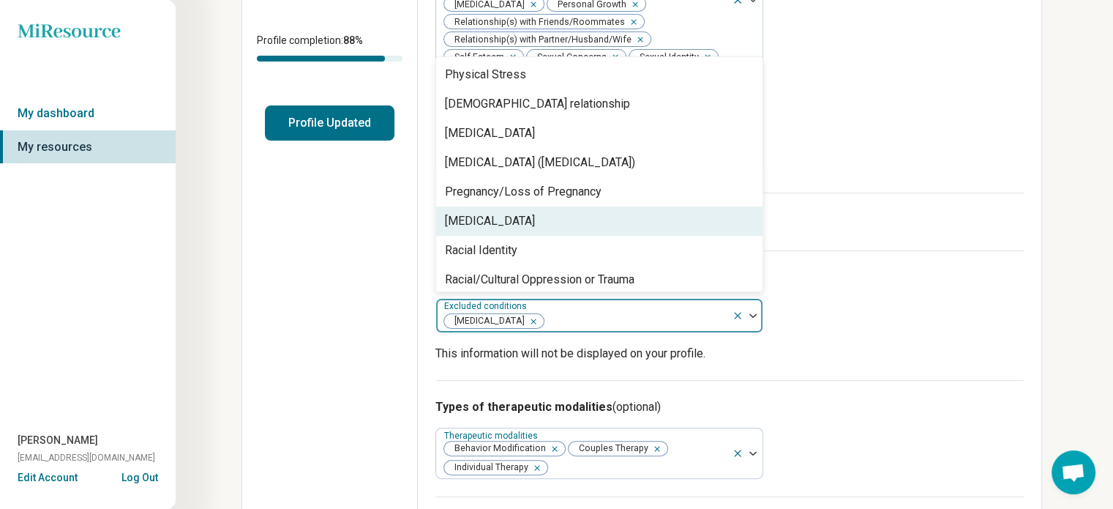
click at [485, 214] on div "[MEDICAL_DATA]" at bounding box center [490, 221] width 90 height 18
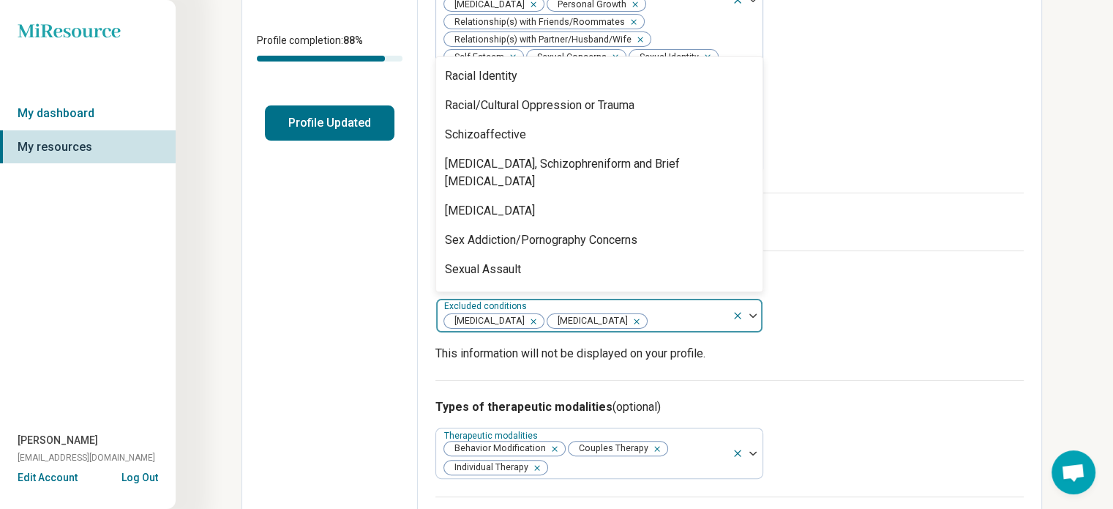
scroll to position [1464, 0]
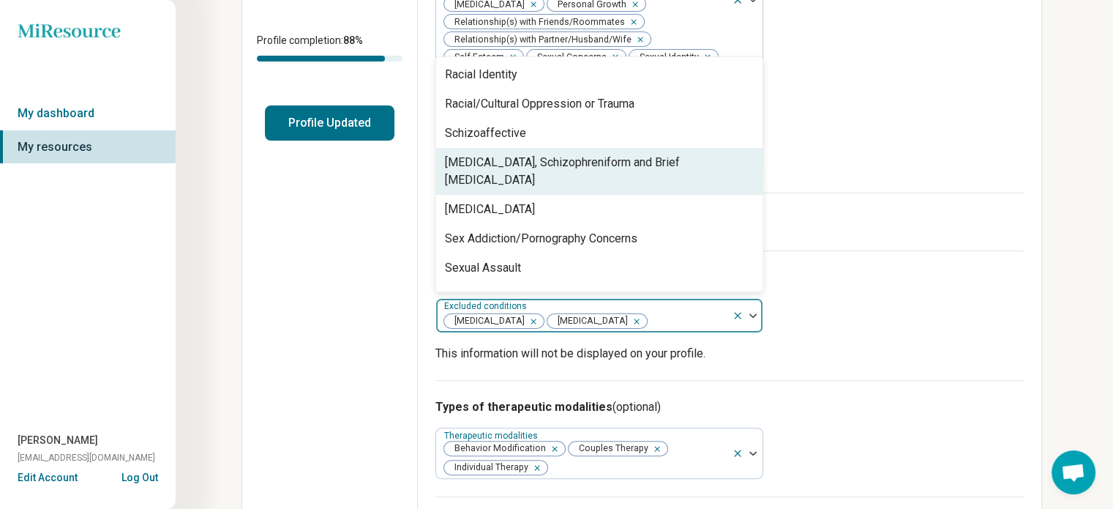
click at [573, 154] on div "[MEDICAL_DATA], Schizophreniform and Brief [MEDICAL_DATA]" at bounding box center [599, 171] width 309 height 35
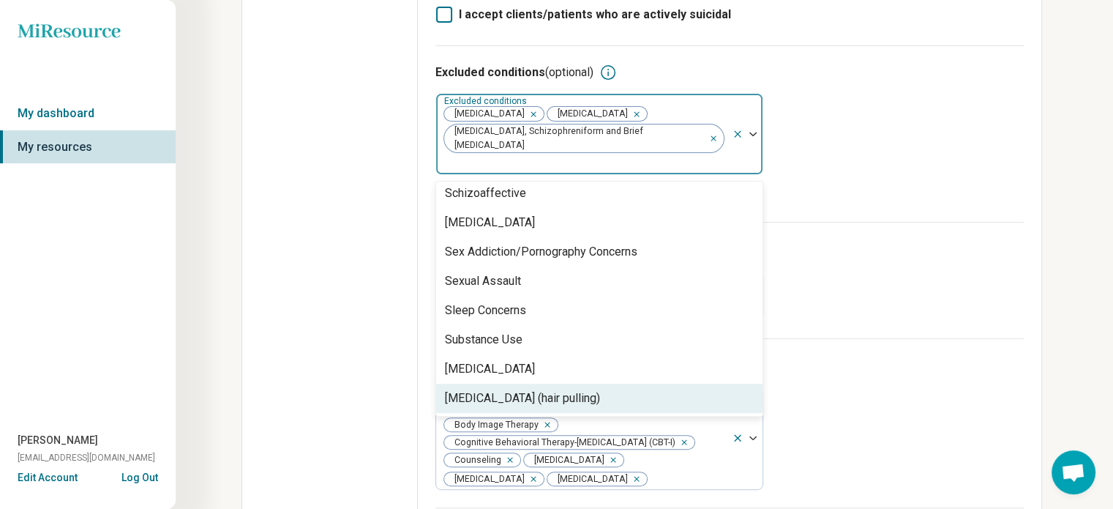
scroll to position [512, 0]
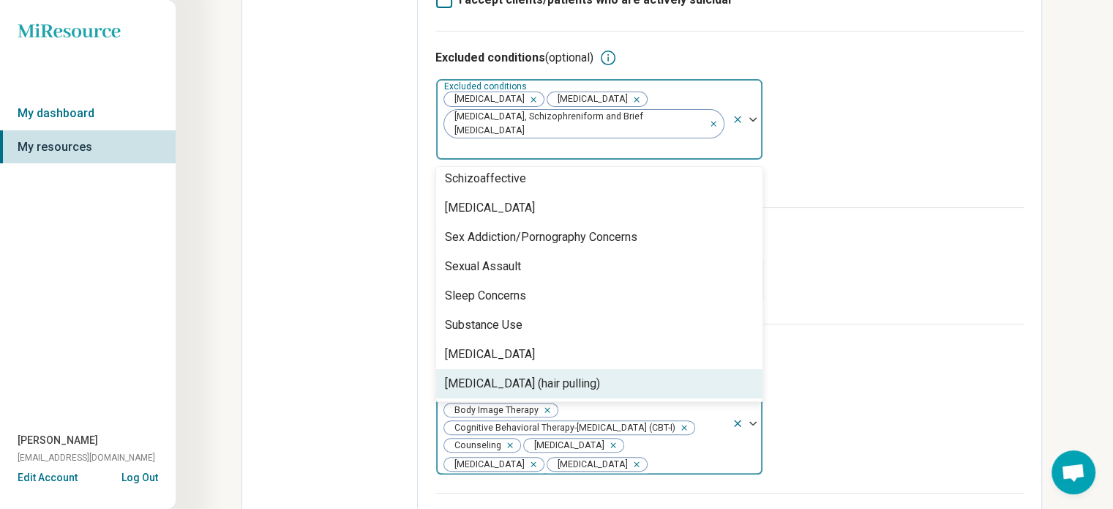
click at [752, 421] on img at bounding box center [753, 423] width 7 height 4
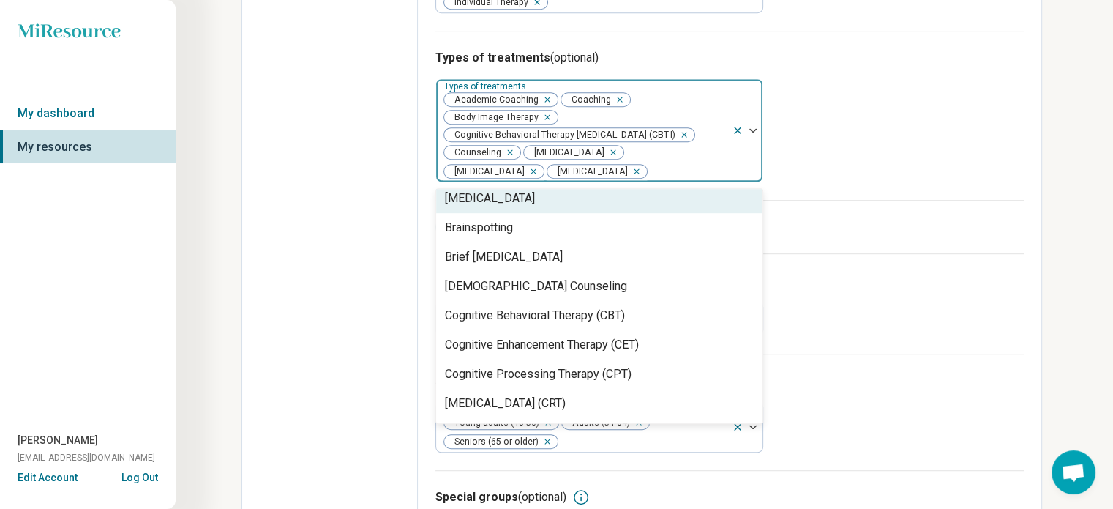
scroll to position [366, 0]
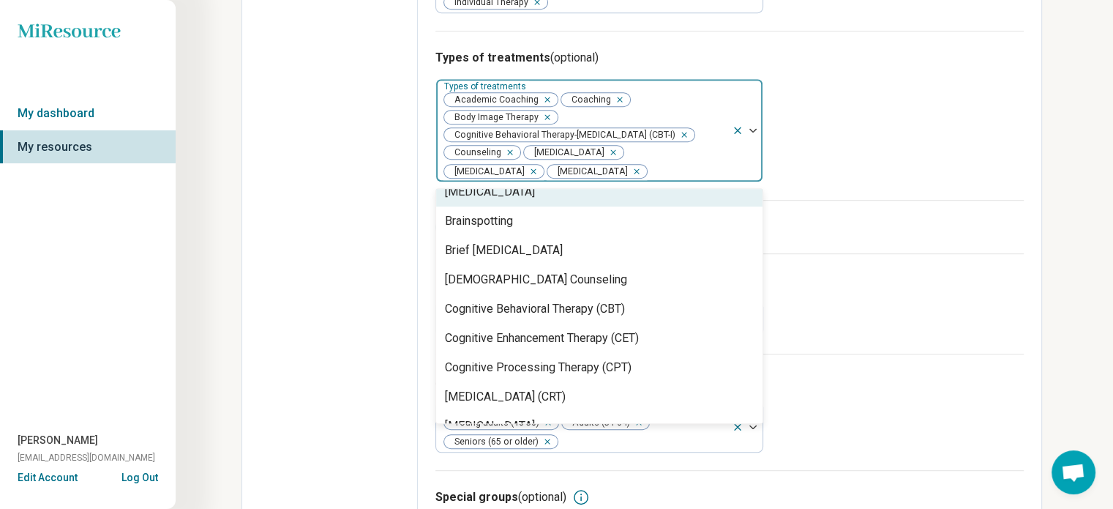
click at [676, 130] on icon "Remove [object Object]" at bounding box center [681, 135] width 10 height 10
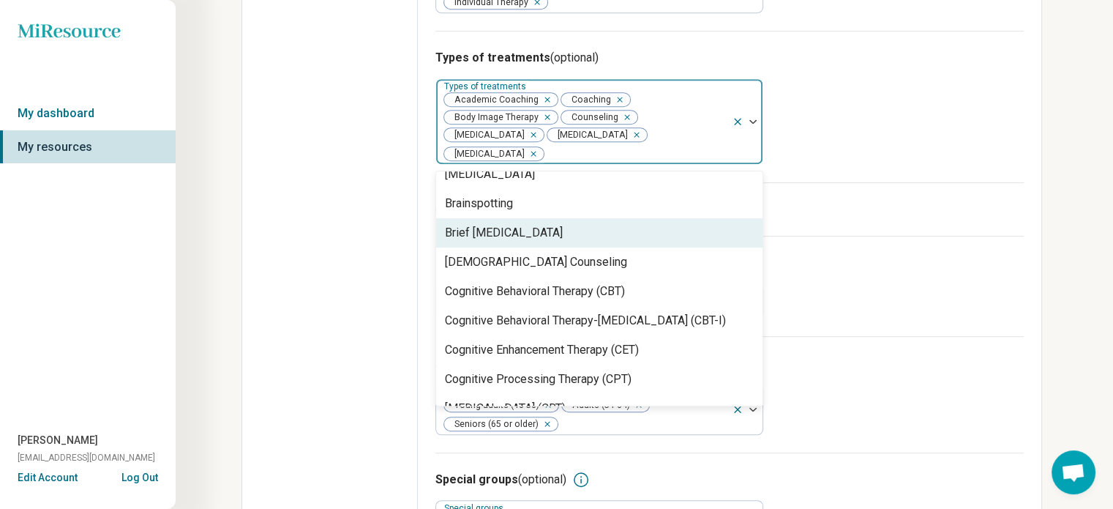
click at [536, 224] on div "Brief [MEDICAL_DATA]" at bounding box center [504, 233] width 118 height 18
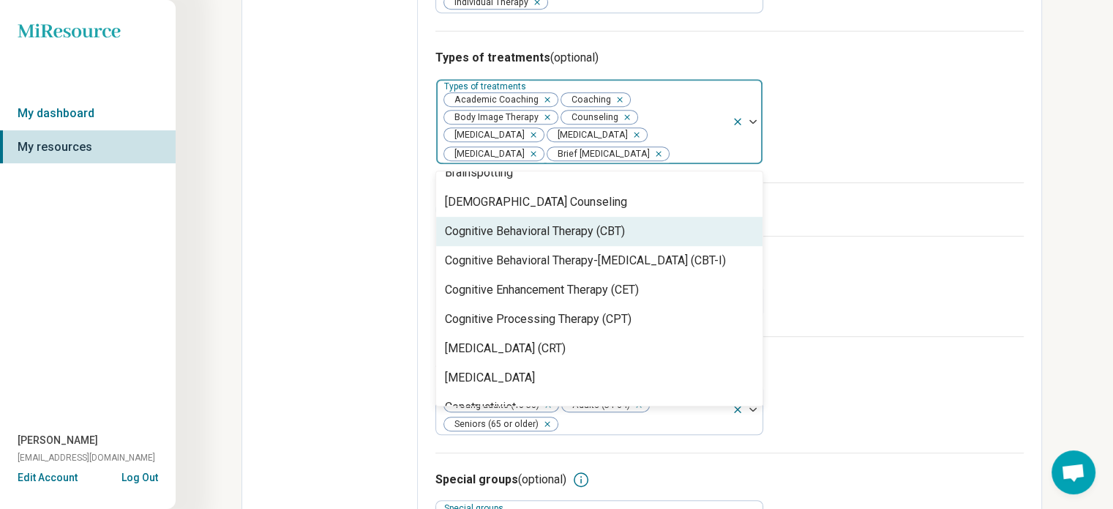
scroll to position [439, 0]
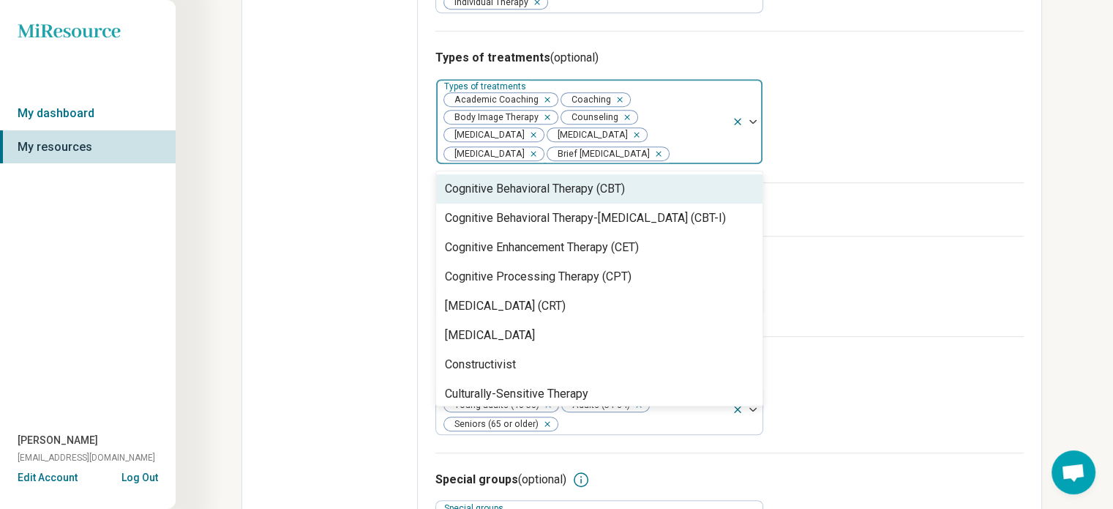
click at [556, 180] on div "Cognitive Behavioral Therapy (CBT)" at bounding box center [535, 189] width 180 height 18
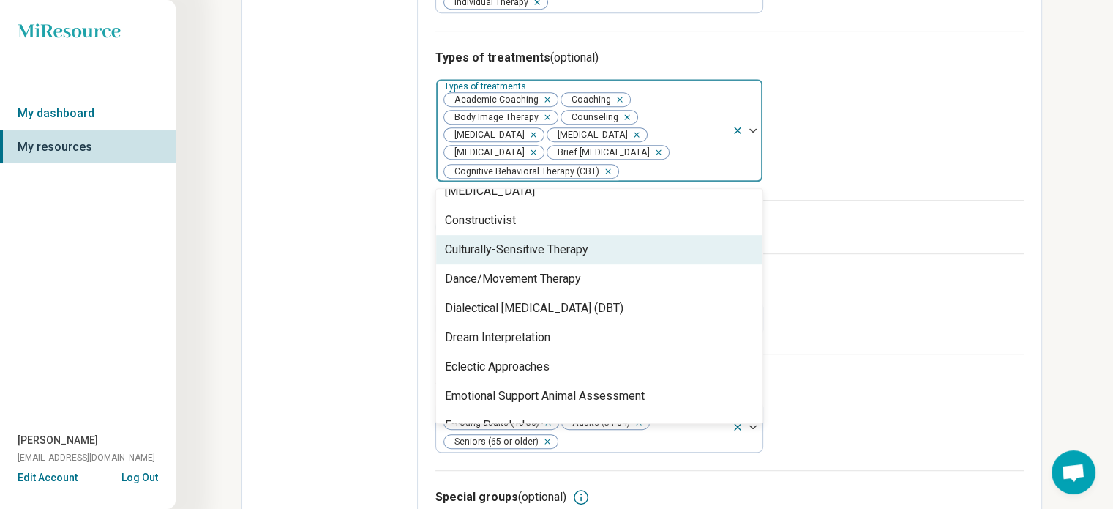
scroll to position [586, 0]
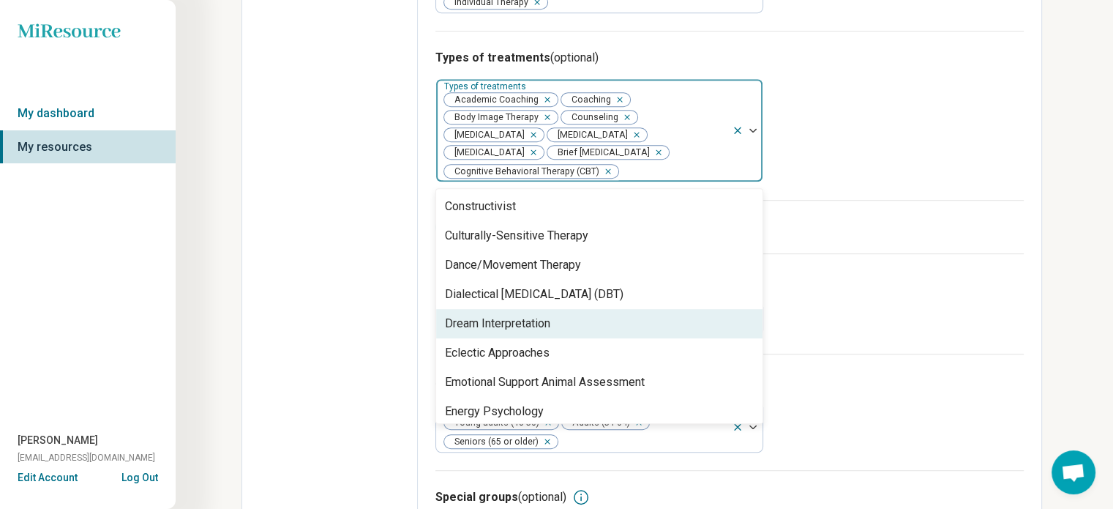
click at [531, 309] on div "Dream Interpretation" at bounding box center [599, 323] width 326 height 29
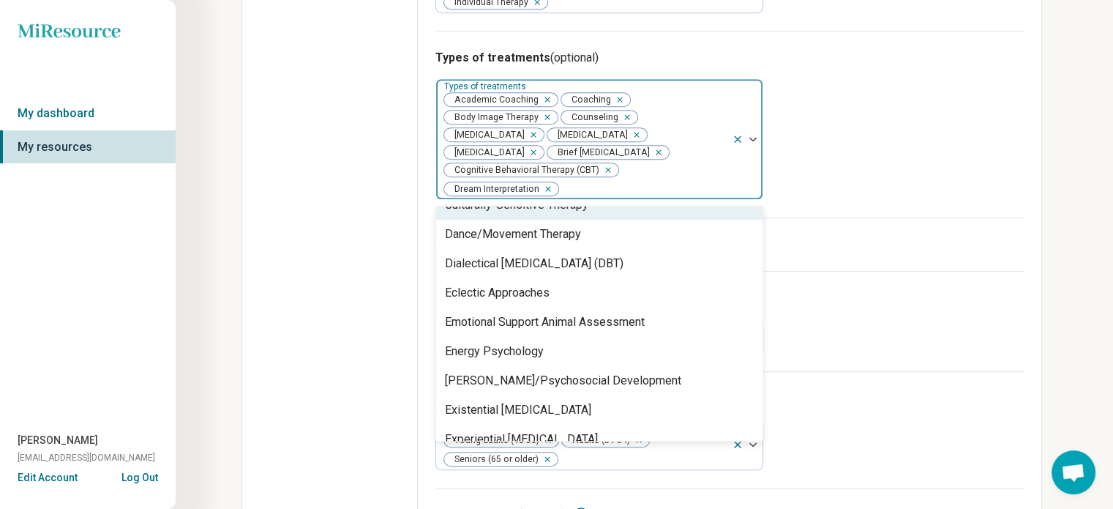
scroll to position [659, 0]
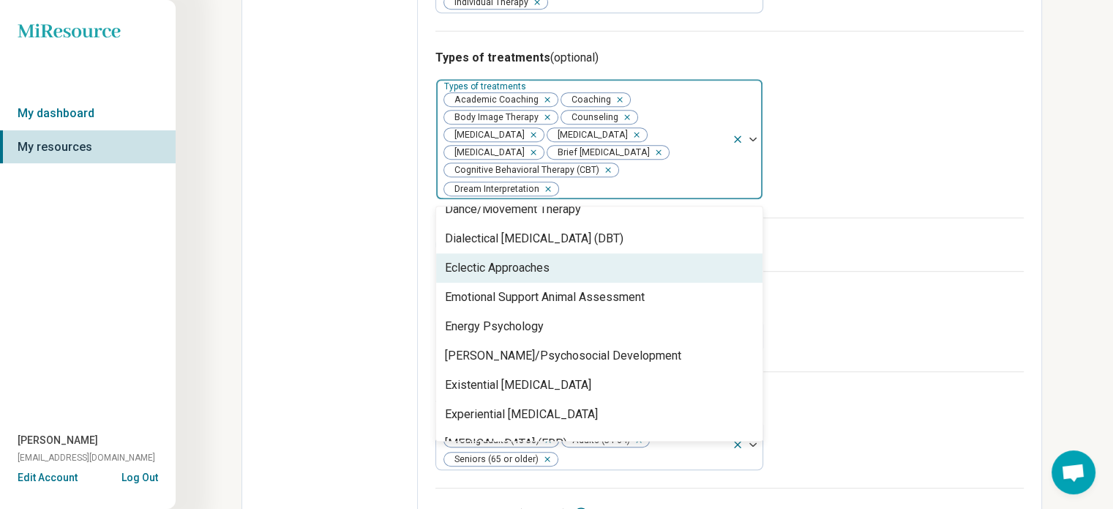
click at [503, 259] on div "Eclectic Approaches" at bounding box center [497, 268] width 105 height 18
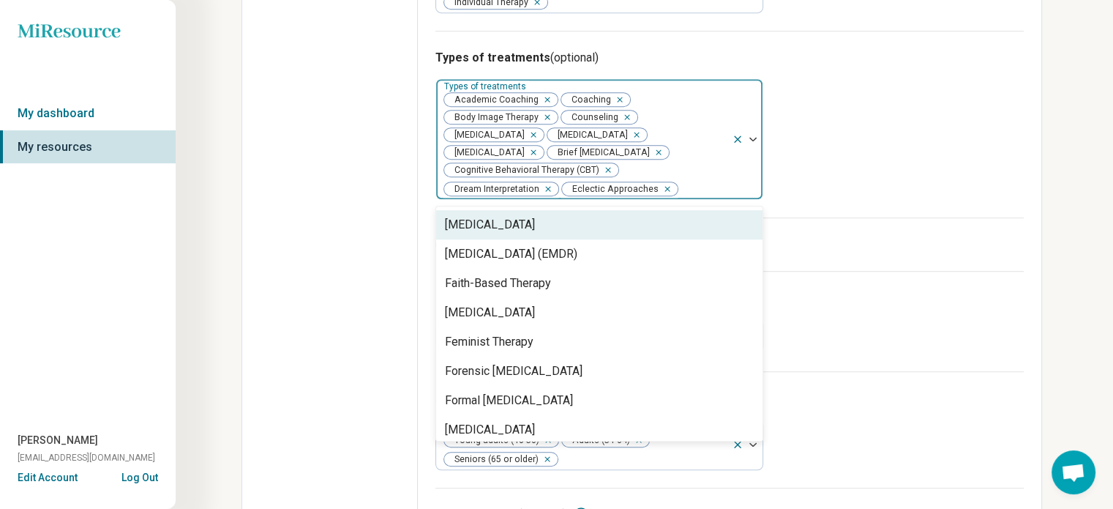
scroll to position [878, 0]
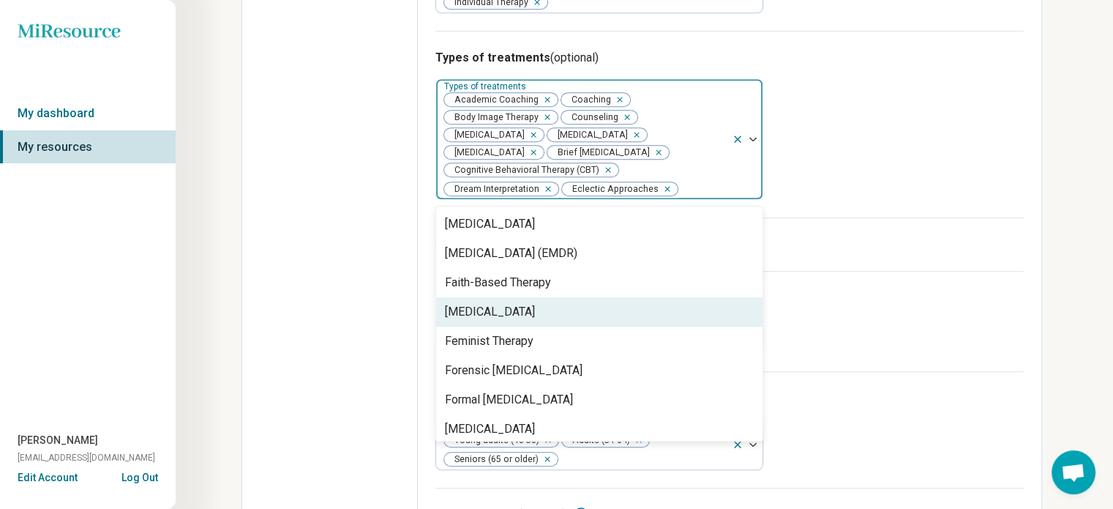
click at [577, 297] on div "[MEDICAL_DATA]" at bounding box center [599, 311] width 326 height 29
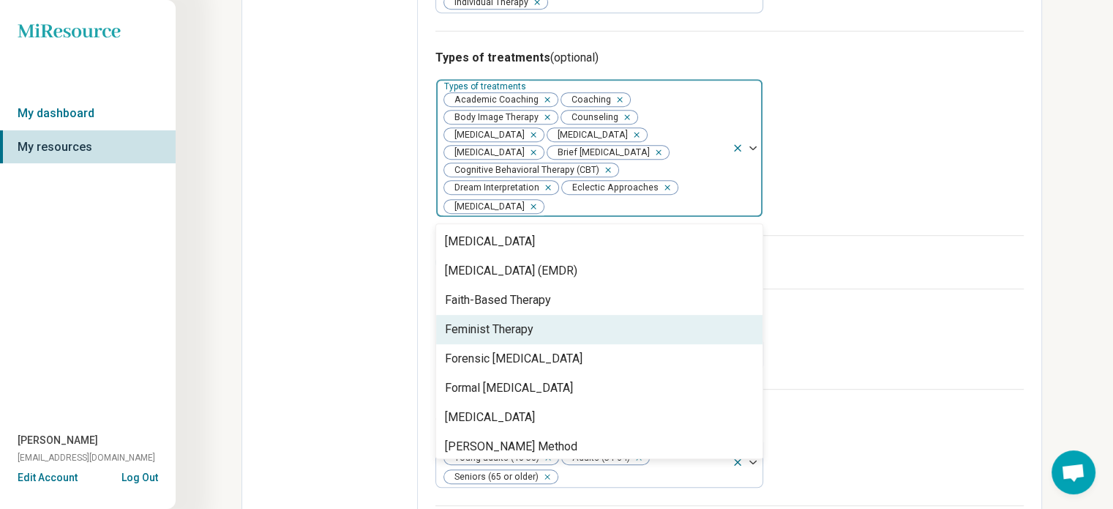
click at [508, 321] on div "Feminist Therapy" at bounding box center [489, 330] width 89 height 18
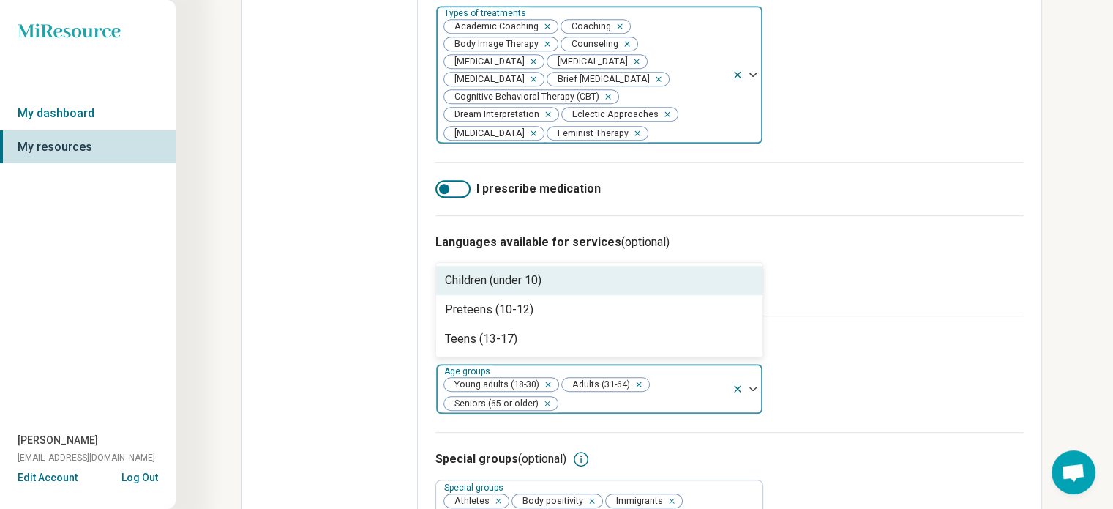
click at [753, 386] on img at bounding box center [753, 388] width 7 height 4
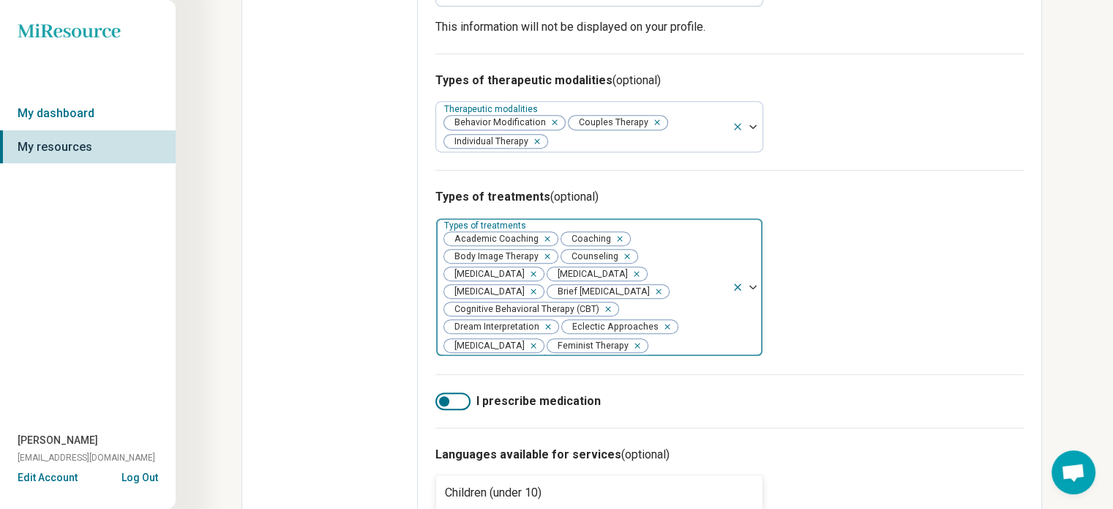
scroll to position [611, 0]
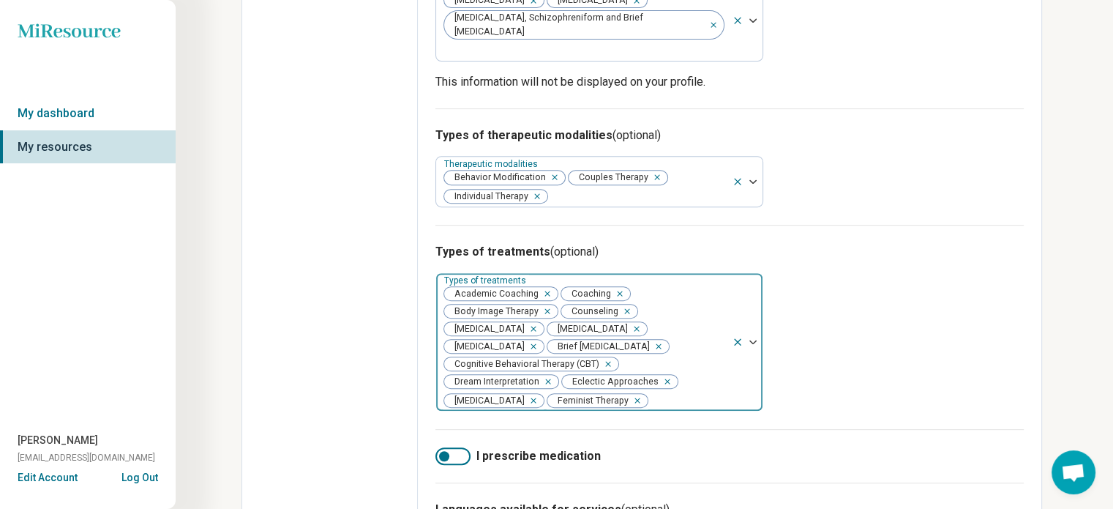
click at [752, 311] on div at bounding box center [747, 342] width 31 height 138
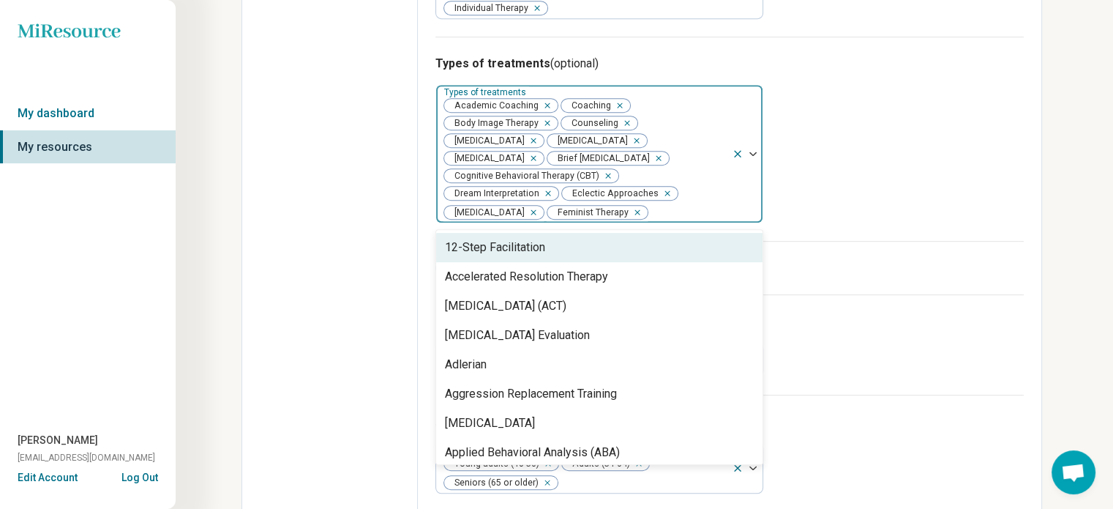
scroll to position [820, 0]
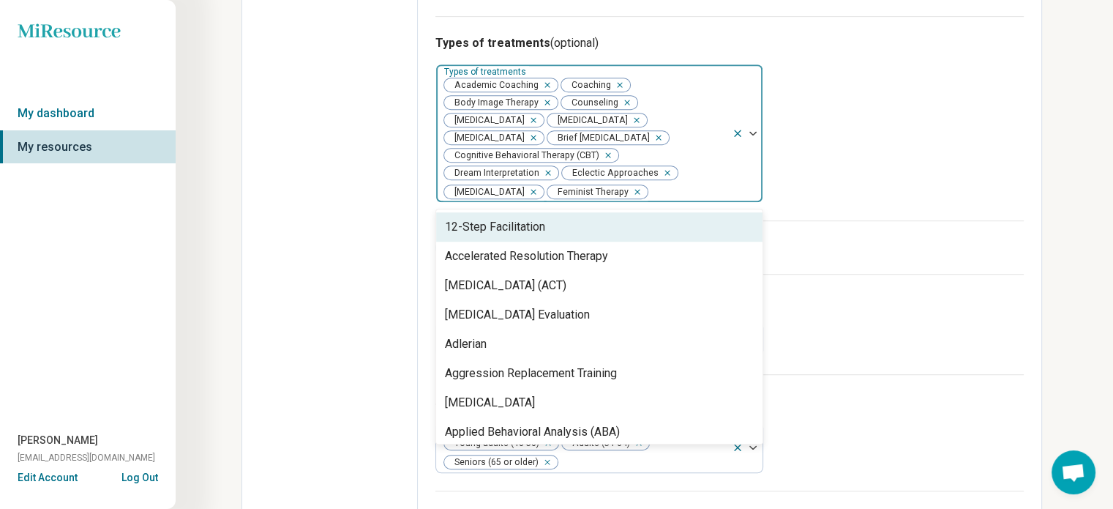
click at [752, 131] on img at bounding box center [753, 133] width 7 height 4
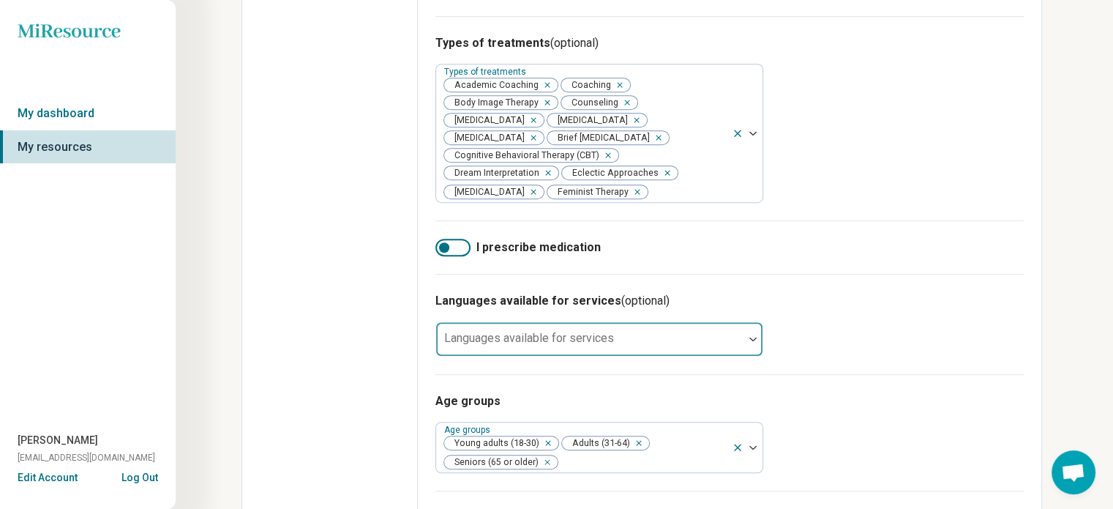
click at [750, 337] on img at bounding box center [753, 339] width 7 height 4
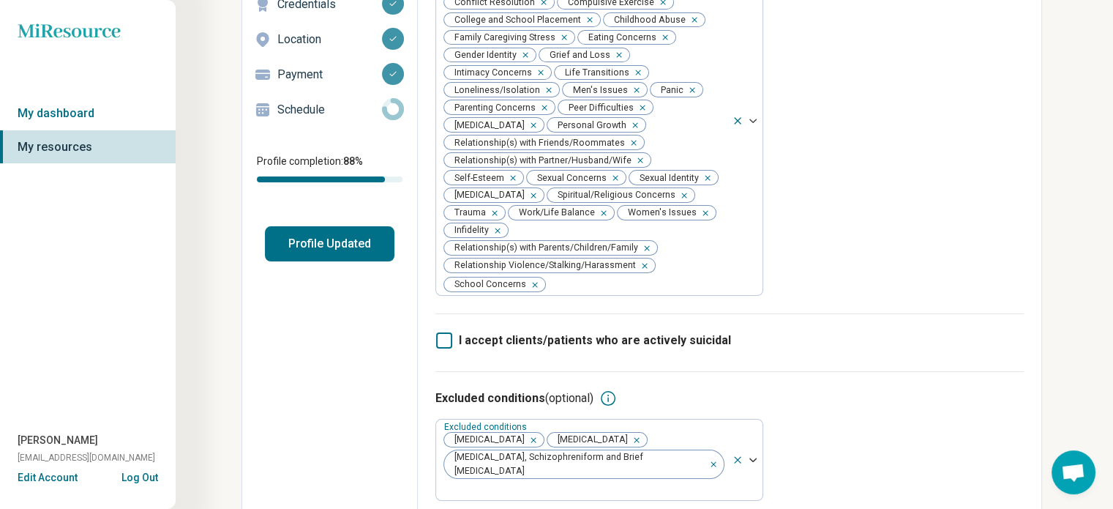
scroll to position [0, 0]
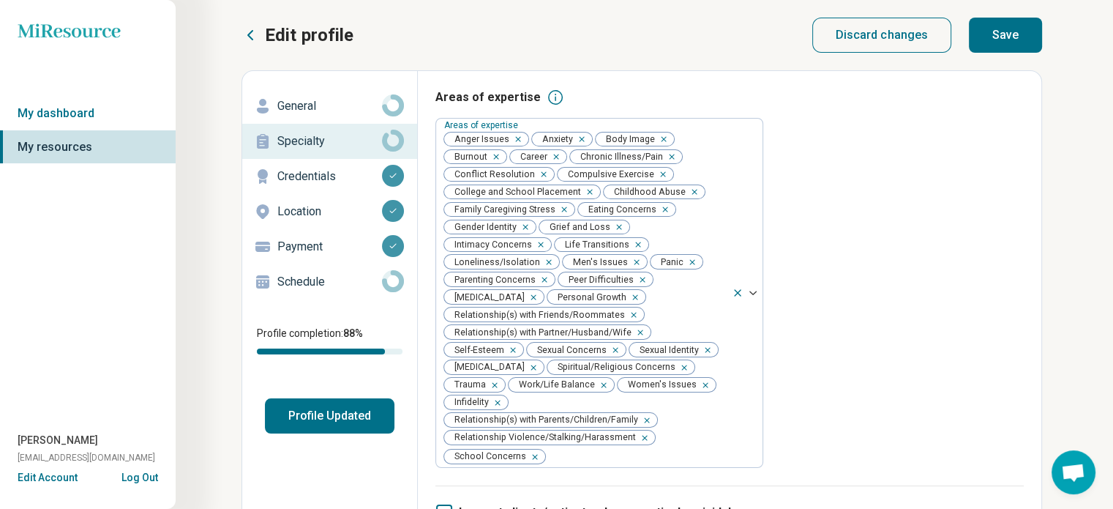
click at [1019, 23] on button "Save" at bounding box center [1005, 35] width 73 height 35
click at [308, 102] on p "General" at bounding box center [329, 106] width 105 height 18
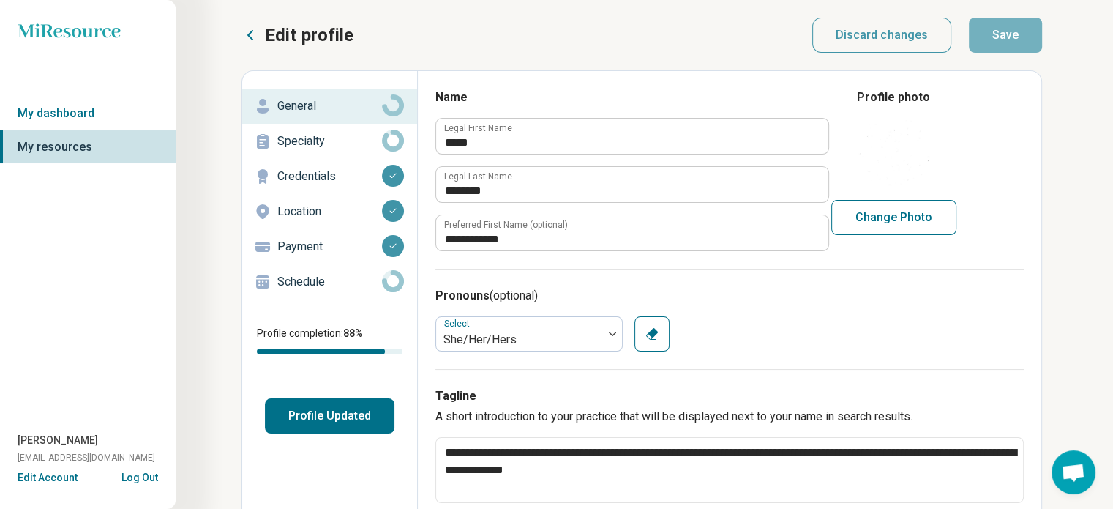
click at [338, 409] on button "Profile Updated" at bounding box center [330, 415] width 130 height 35
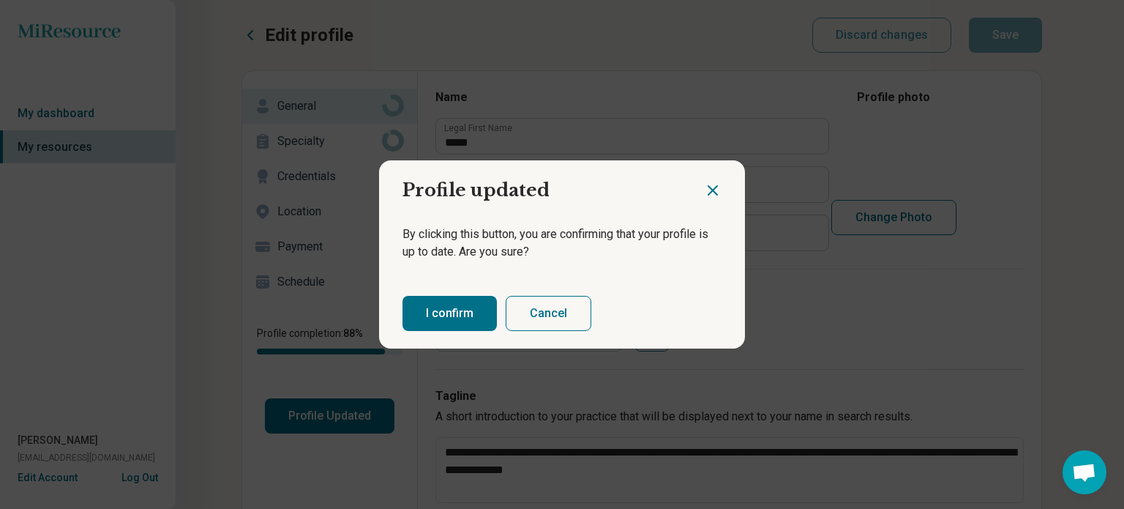
click at [448, 303] on button "I confirm" at bounding box center [450, 313] width 94 height 35
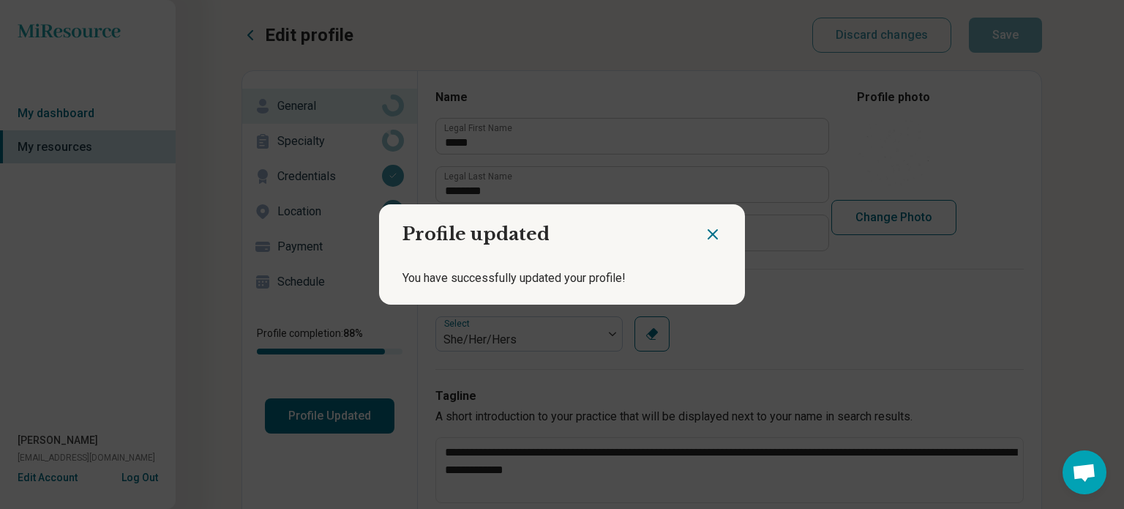
click at [705, 233] on icon "Close dialog" at bounding box center [713, 234] width 18 height 18
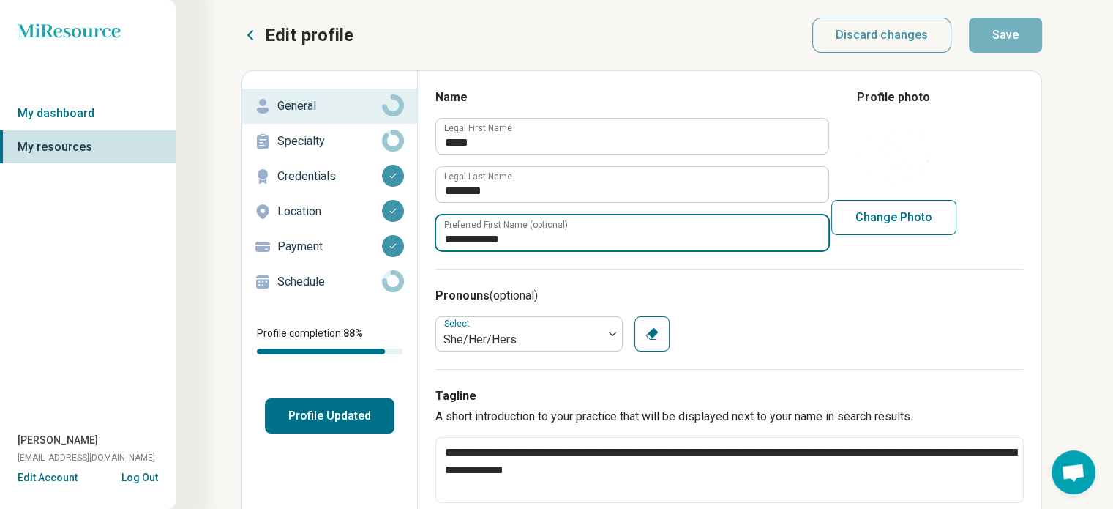
drag, startPoint x: 517, startPoint y: 239, endPoint x: 431, endPoint y: 228, distance: 86.3
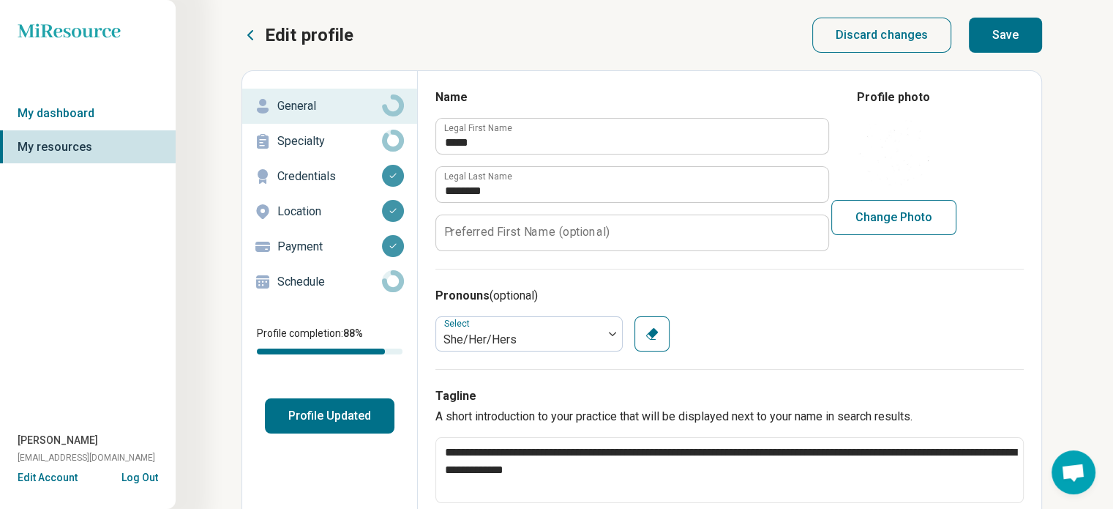
click at [1010, 20] on button "Save" at bounding box center [1005, 35] width 73 height 35
